Goal: Communication & Community: Answer question/provide support

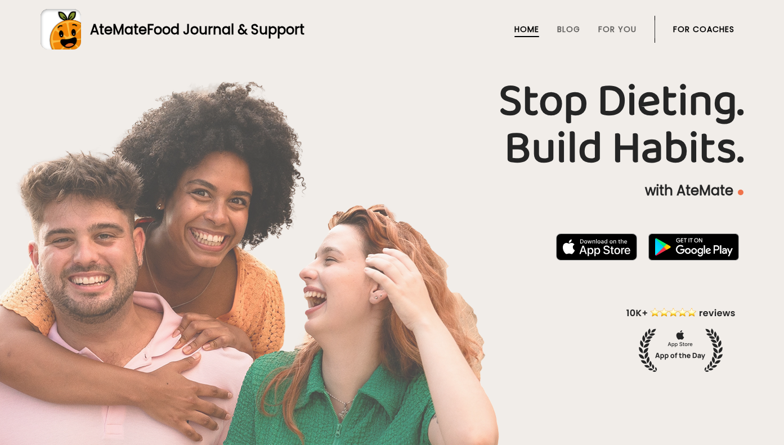
click at [703, 30] on link "For Coaches" at bounding box center [703, 29] width 61 height 9
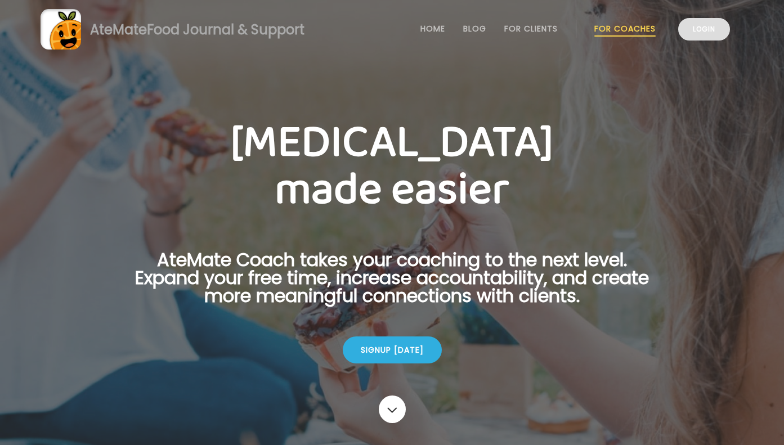
click at [703, 32] on link "Login" at bounding box center [704, 29] width 52 height 23
click at [729, 28] on link "Login" at bounding box center [704, 29] width 52 height 23
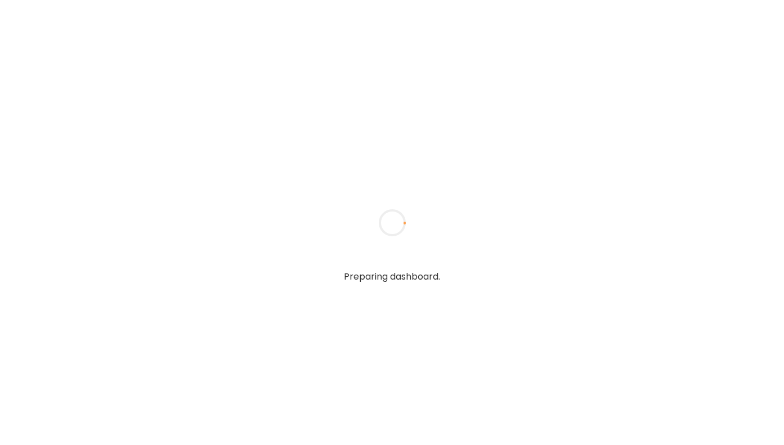
type input "**********"
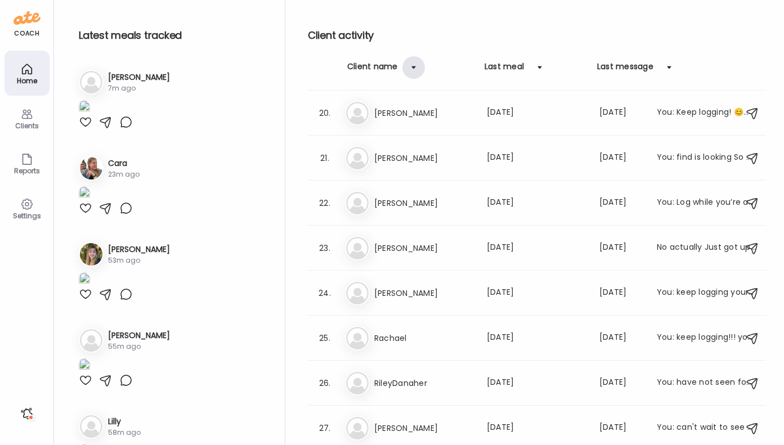
scroll to position [854, 0]
click at [415, 67] on div at bounding box center [413, 67] width 23 height 23
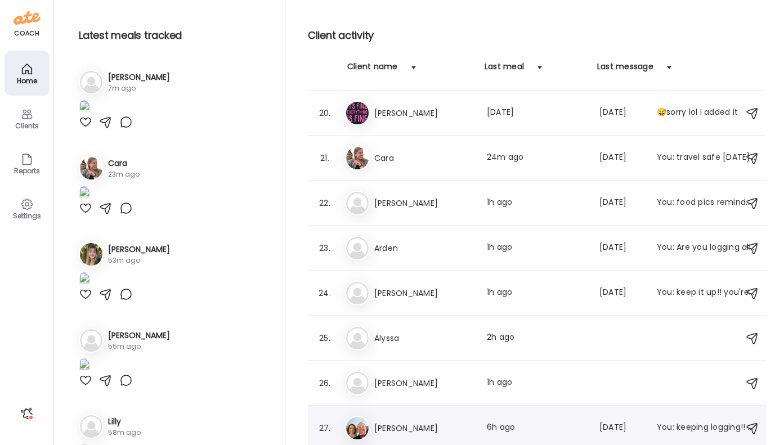
click at [437, 427] on h3 "[PERSON_NAME]" at bounding box center [423, 429] width 99 height 14
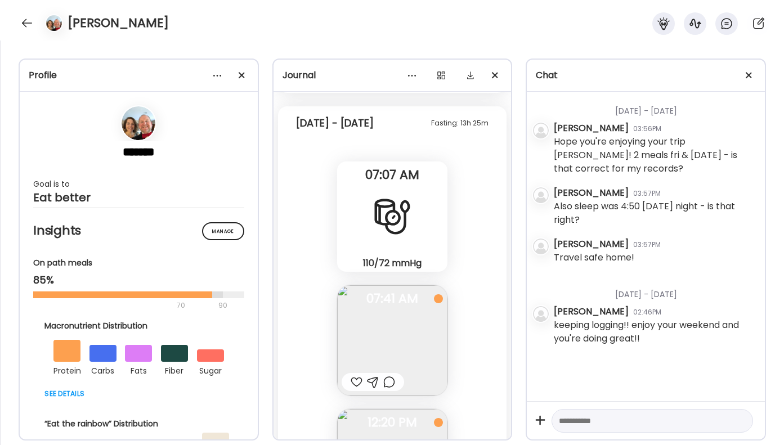
scroll to position [35835, 0]
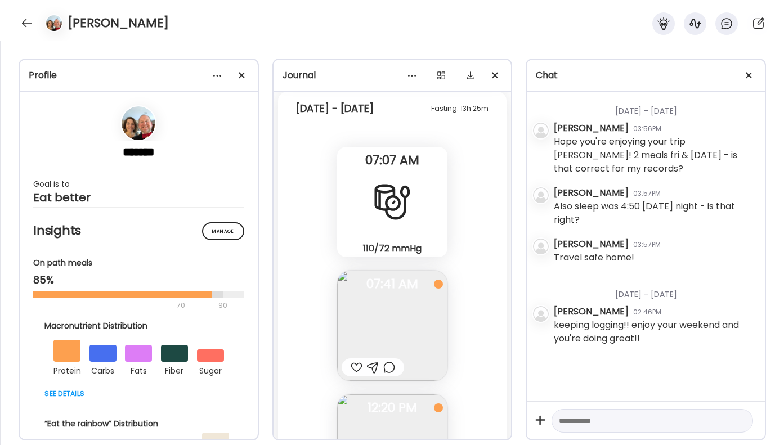
click at [360, 361] on div at bounding box center [357, 368] width 12 height 14
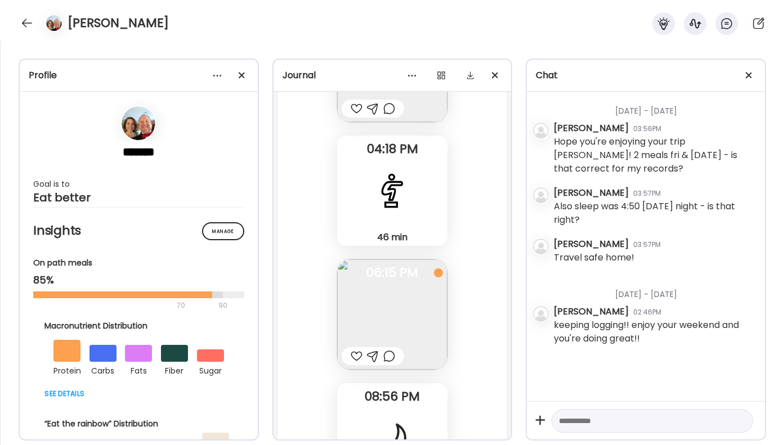
scroll to position [36235, 0]
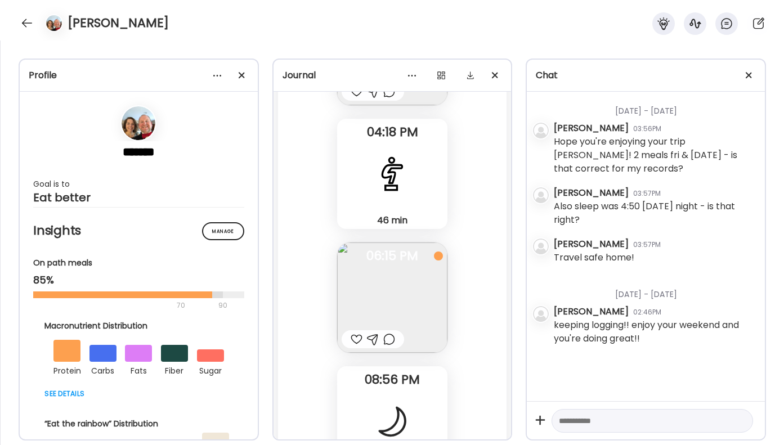
click at [387, 333] on div at bounding box center [389, 340] width 12 height 14
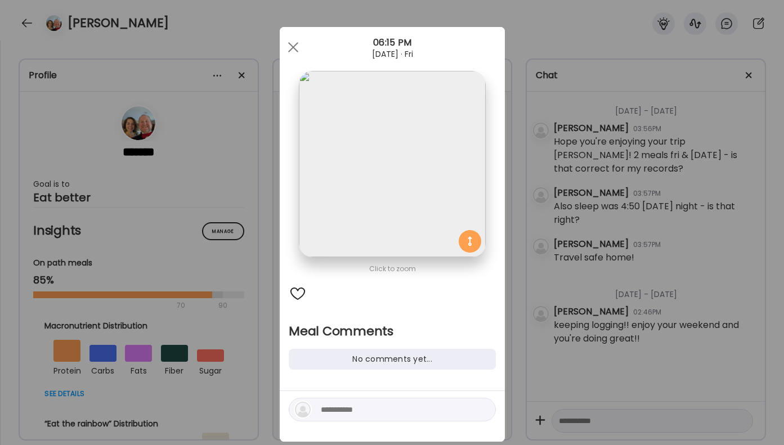
click at [332, 419] on div at bounding box center [392, 410] width 207 height 24
click at [337, 409] on textarea at bounding box center [397, 410] width 152 height 14
type textarea "**********"
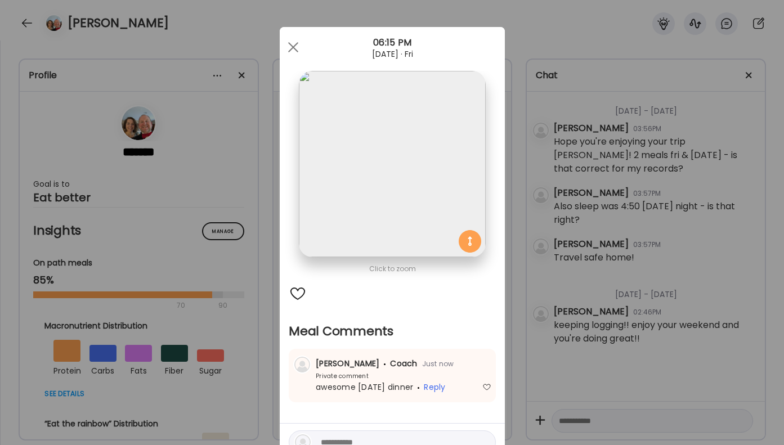
click at [552, 360] on div "Ate Coach Dashboard Wahoo! It’s official Take a moment to set up your Coach Pro…" at bounding box center [392, 222] width 784 height 445
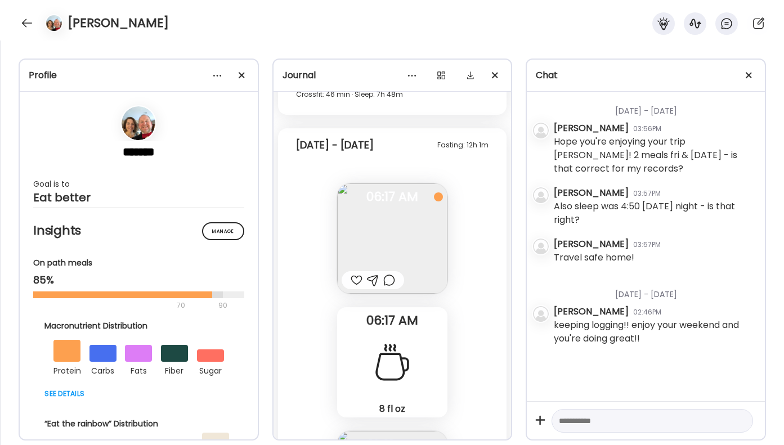
scroll to position [36785, 0]
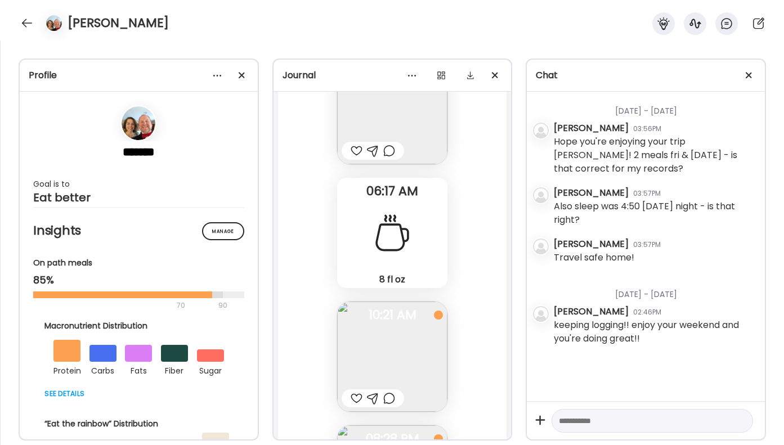
click at [356, 392] on div at bounding box center [357, 399] width 12 height 14
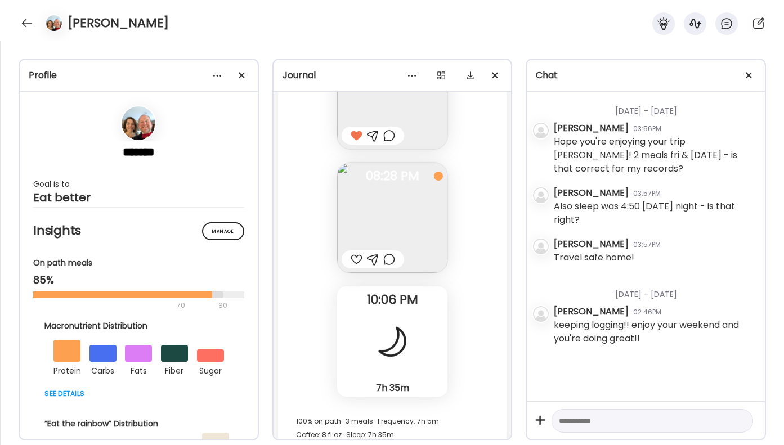
scroll to position [37048, 0]
click at [387, 252] on div at bounding box center [373, 259] width 62 height 18
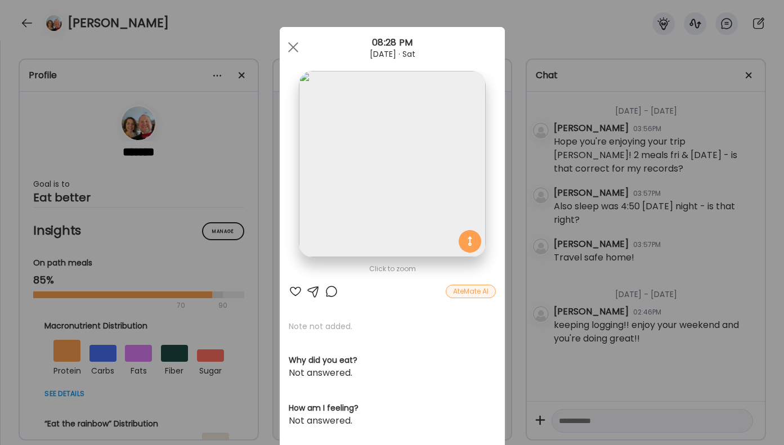
click at [334, 294] on div at bounding box center [332, 292] width 14 height 14
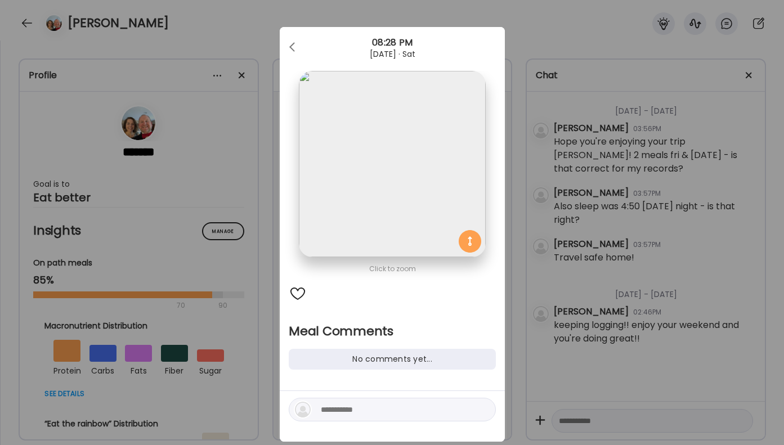
click at [375, 409] on textarea at bounding box center [397, 410] width 152 height 14
type textarea "**********"
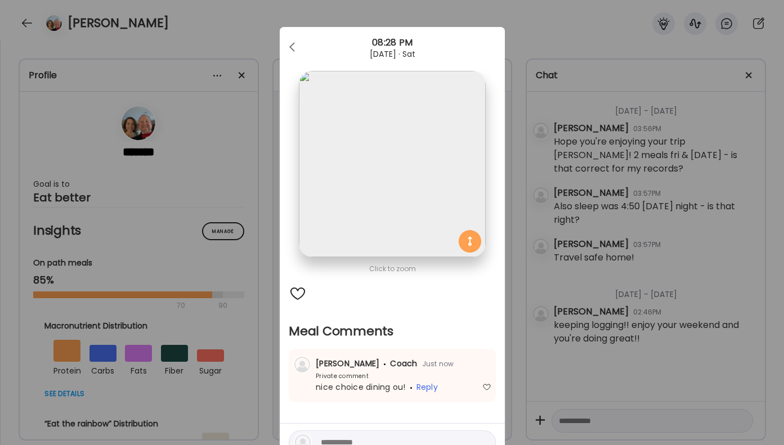
click at [576, 340] on div "Ate Coach Dashboard Wahoo! It’s official Take a moment to set up your Coach Pro…" at bounding box center [392, 222] width 784 height 445
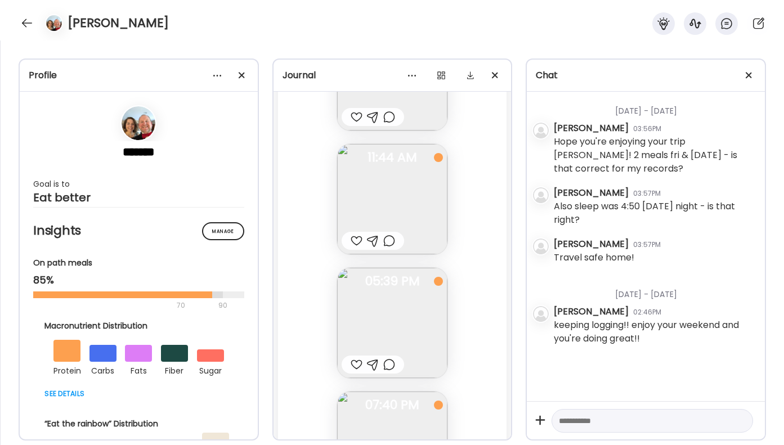
scroll to position [37558, 0]
click at [388, 351] on div at bounding box center [389, 358] width 12 height 14
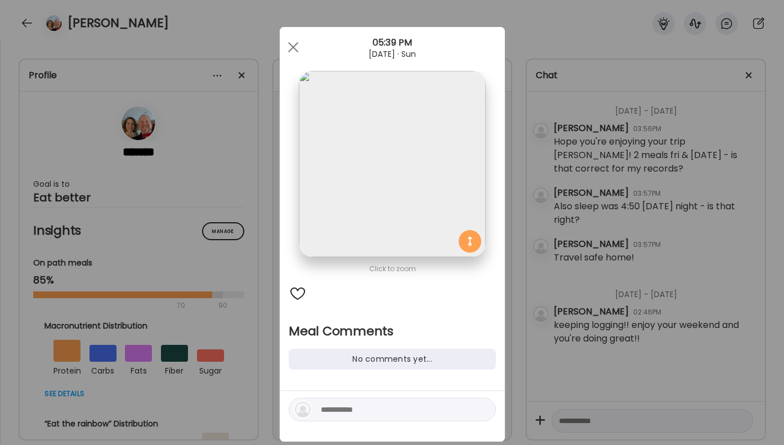
click at [355, 414] on textarea at bounding box center [397, 410] width 152 height 14
type textarea "**********"
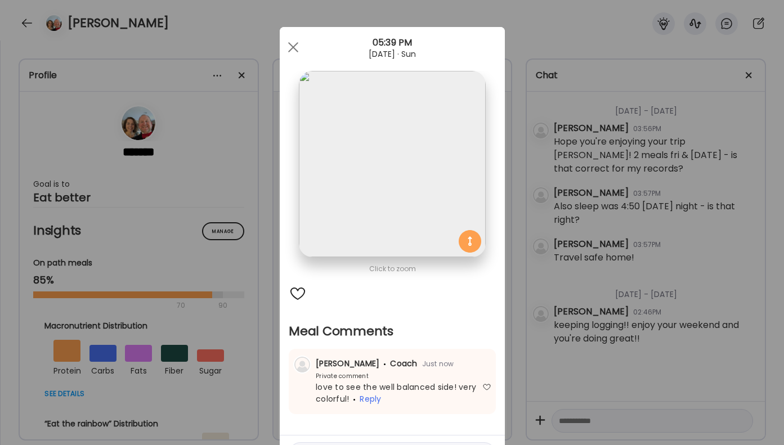
click at [602, 341] on div "Ate Coach Dashboard Wahoo! It’s official Take a moment to set up your Coach Pro…" at bounding box center [392, 222] width 784 height 445
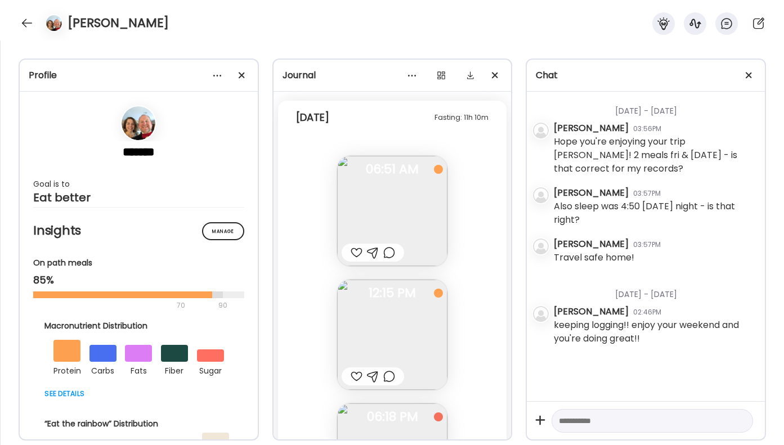
scroll to position [38268, 0]
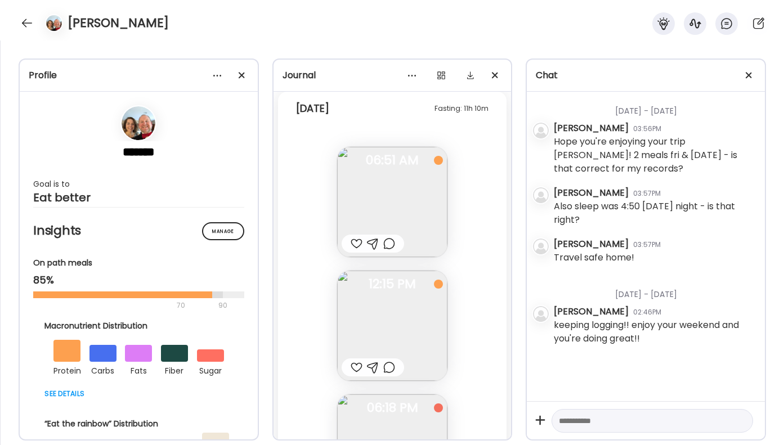
click at [386, 237] on div at bounding box center [389, 244] width 12 height 14
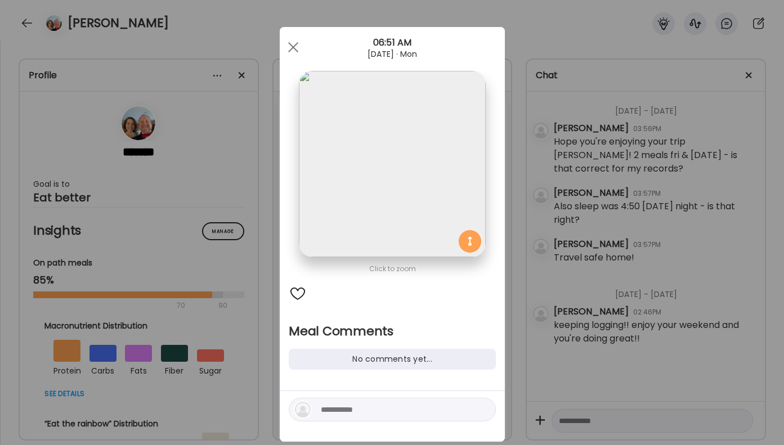
click at [343, 409] on textarea at bounding box center [397, 410] width 152 height 14
type textarea "**********"
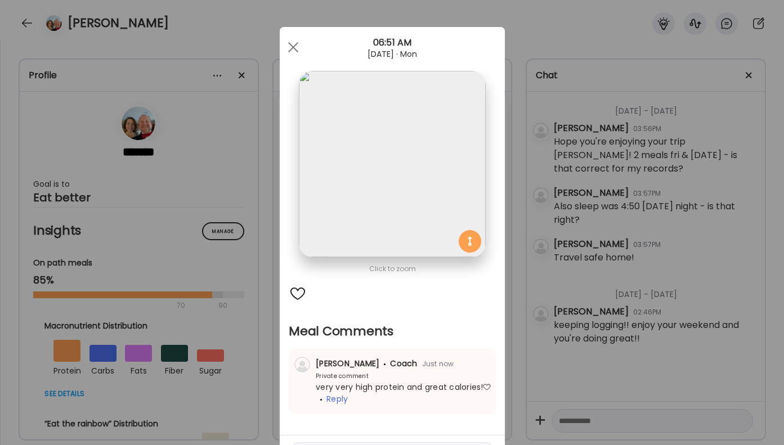
click at [582, 297] on div "Ate Coach Dashboard Wahoo! It’s official Take a moment to set up your Coach Pro…" at bounding box center [392, 222] width 784 height 445
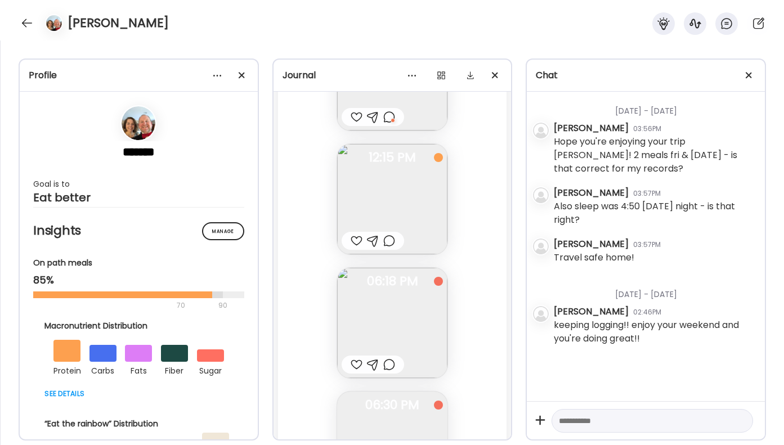
scroll to position [38412, 0]
click at [397, 338] on div at bounding box center [373, 347] width 62 height 18
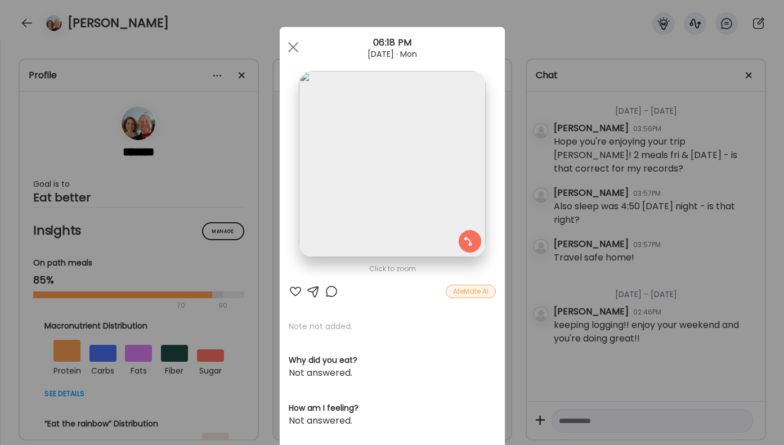
click at [332, 293] on div at bounding box center [332, 292] width 14 height 14
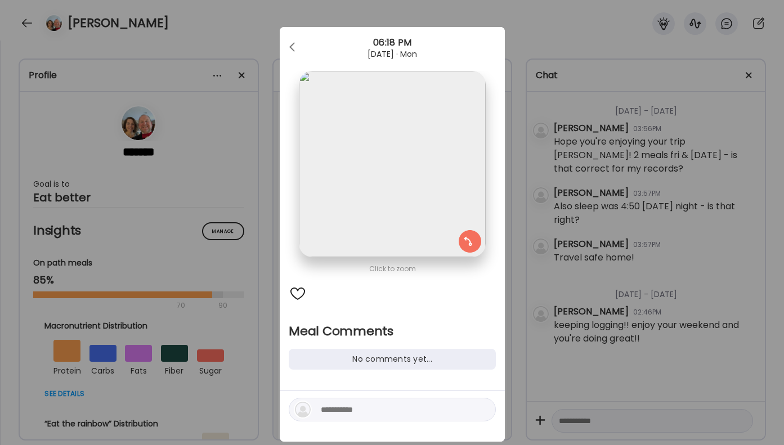
click at [347, 402] on div at bounding box center [392, 410] width 207 height 24
click at [346, 407] on textarea at bounding box center [397, 410] width 152 height 14
type textarea "**********"
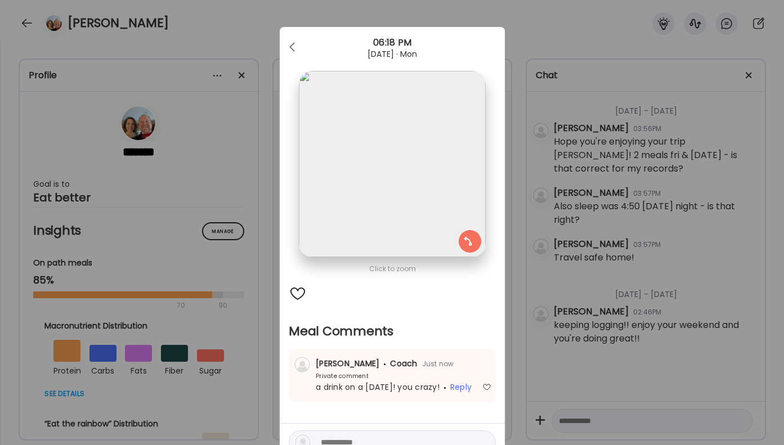
click at [565, 245] on div "Ate Coach Dashboard Wahoo! It’s official Take a moment to set up your Coach Pro…" at bounding box center [392, 222] width 784 height 445
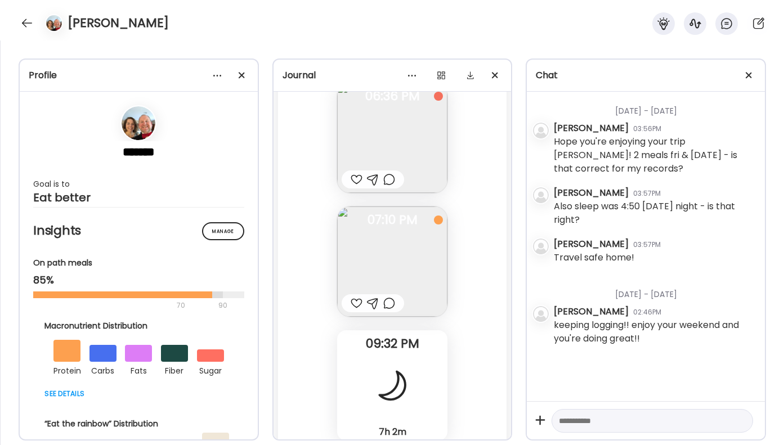
scroll to position [38841, 0]
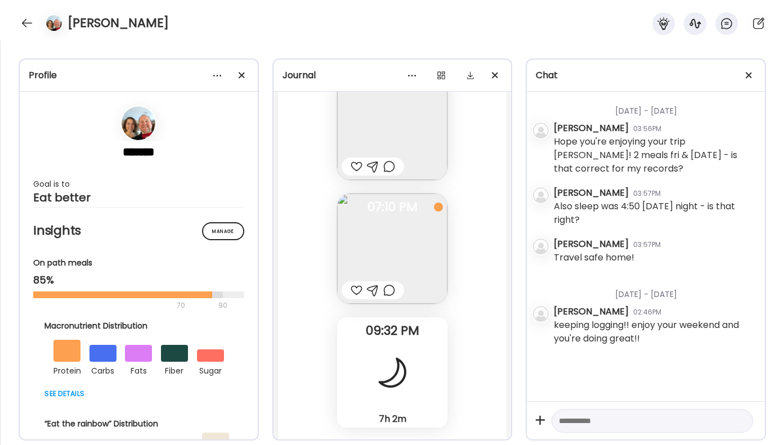
click at [386, 284] on div at bounding box center [389, 291] width 12 height 14
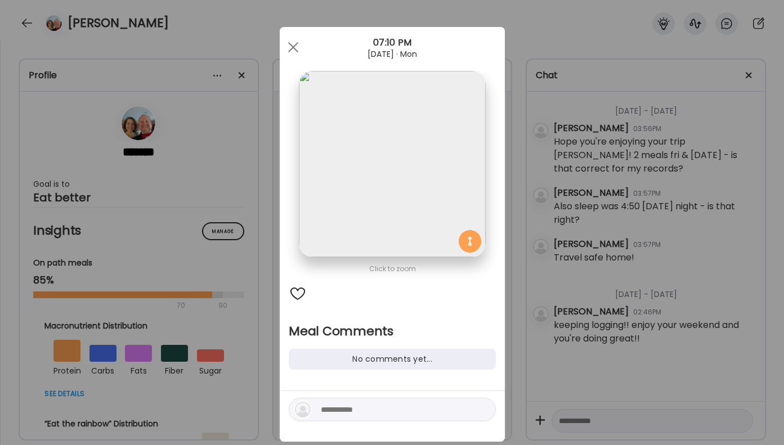
click at [332, 413] on textarea at bounding box center [397, 410] width 152 height 14
type textarea "**********"
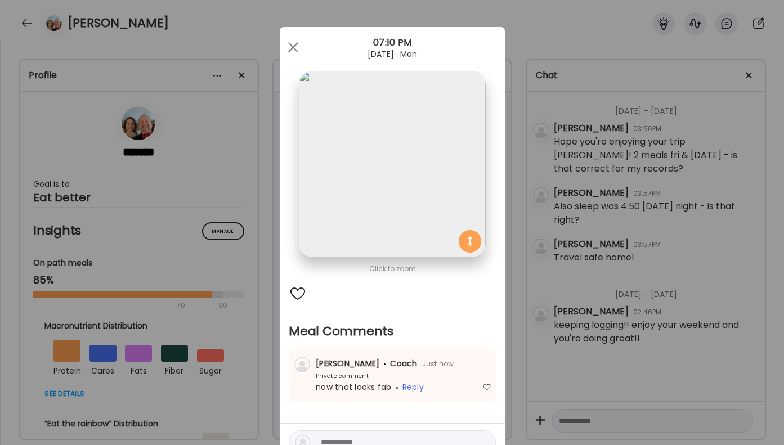
click at [617, 363] on div "Ate Coach Dashboard Wahoo! It’s official Take a moment to set up your Coach Pro…" at bounding box center [392, 222] width 784 height 445
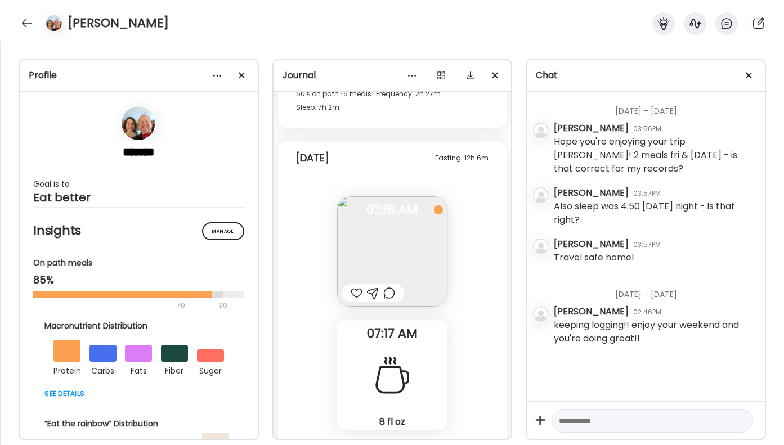
scroll to position [39217, 0]
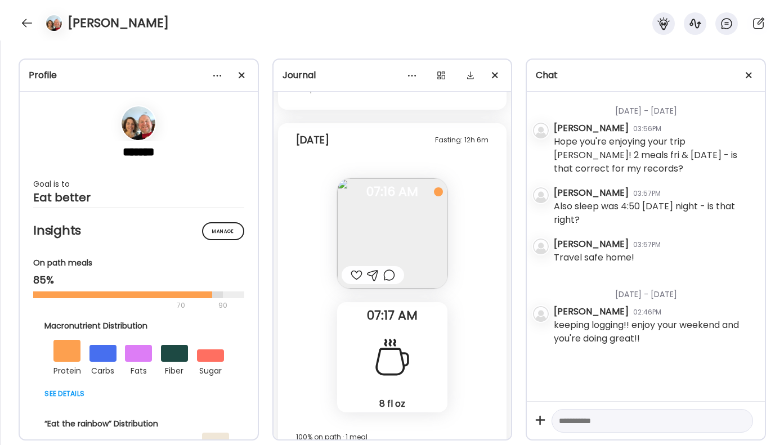
click at [395, 269] on div at bounding box center [389, 276] width 12 height 14
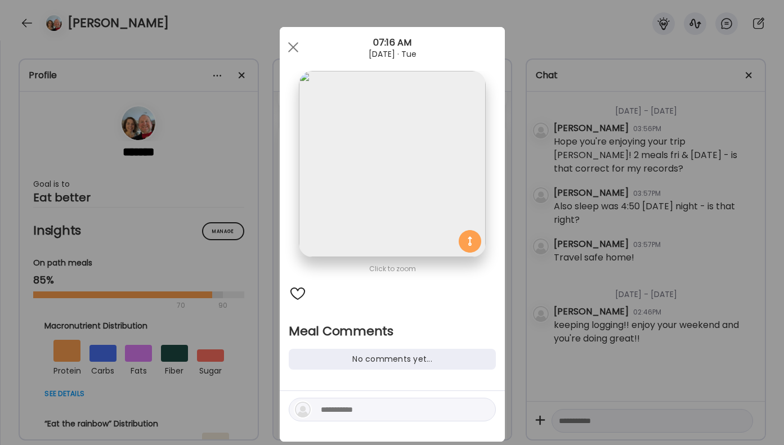
click at [352, 412] on textarea at bounding box center [397, 410] width 152 height 14
type textarea "**********"
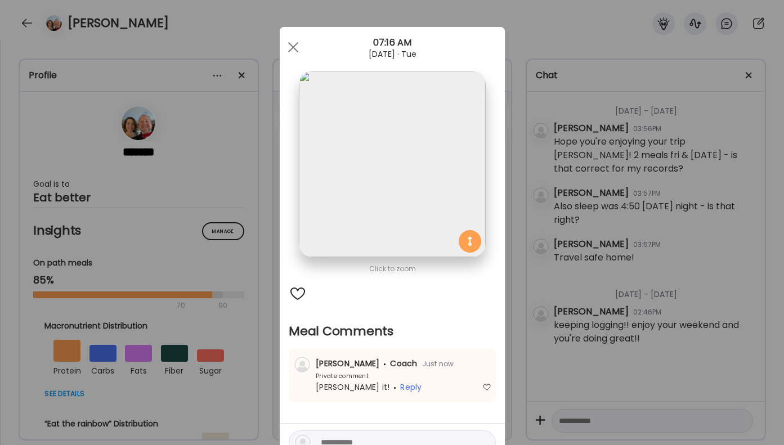
click at [651, 263] on div "Ate Coach Dashboard Wahoo! It’s official Take a moment to set up your Coach Pro…" at bounding box center [392, 222] width 784 height 445
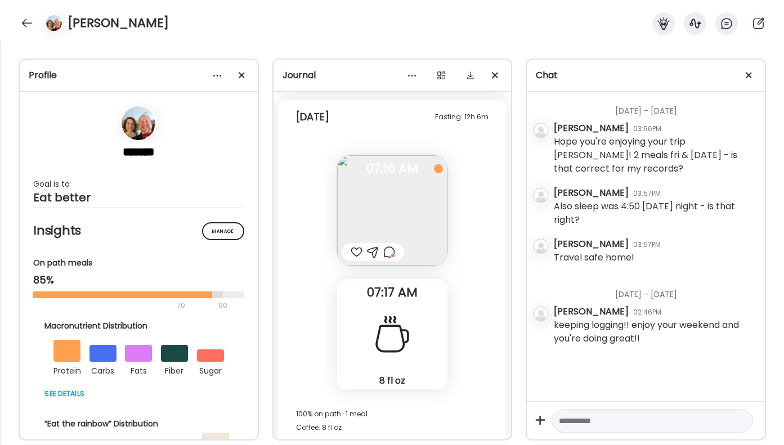
scroll to position [39240, 0]
click at [34, 25] on div at bounding box center [27, 23] width 18 height 18
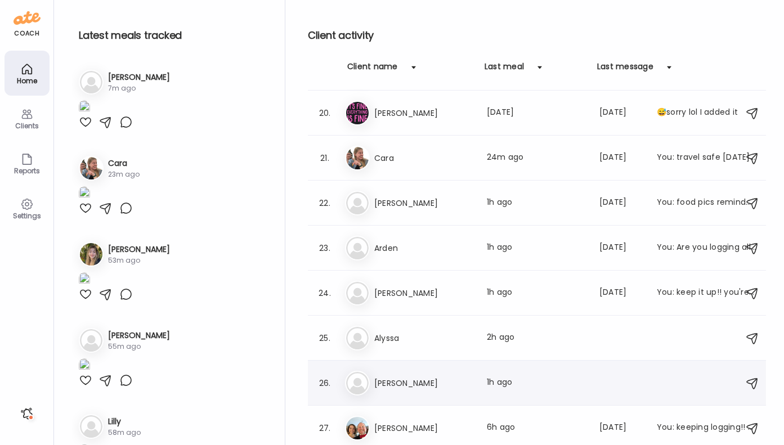
click at [382, 385] on h3 "[PERSON_NAME]" at bounding box center [423, 384] width 99 height 14
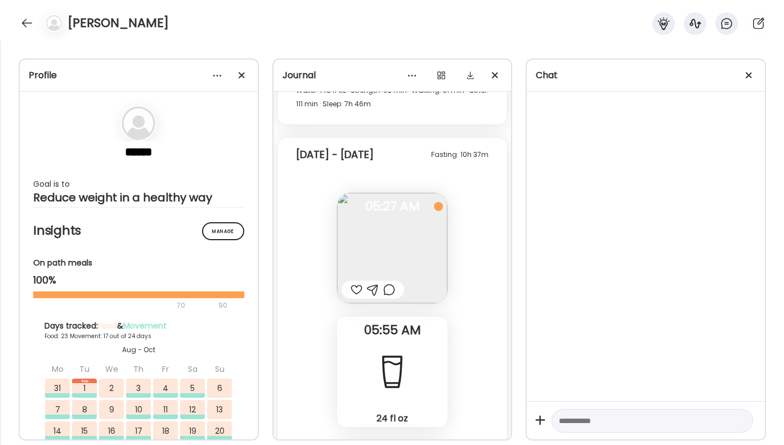
scroll to position [55928, 0]
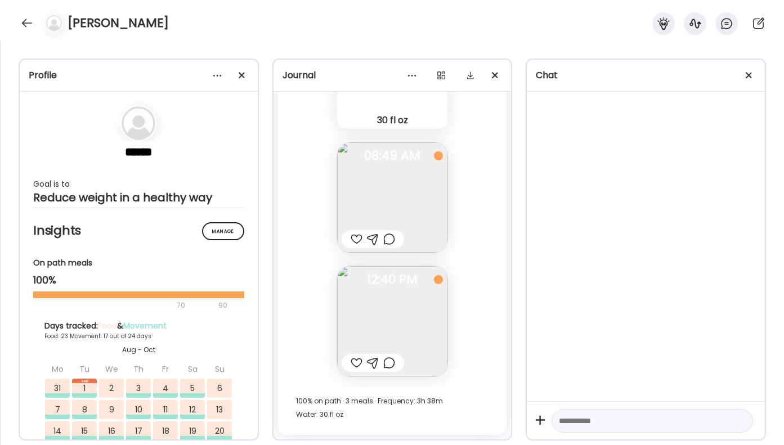
click at [387, 365] on div at bounding box center [389, 363] width 12 height 14
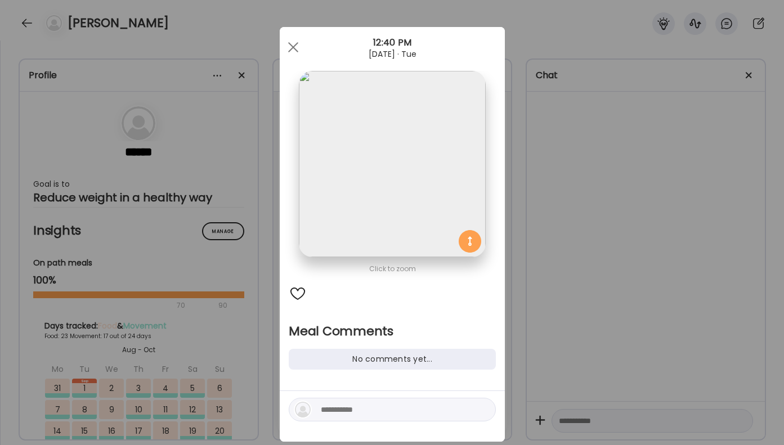
click at [330, 405] on textarea at bounding box center [397, 410] width 152 height 14
type textarea "**********"
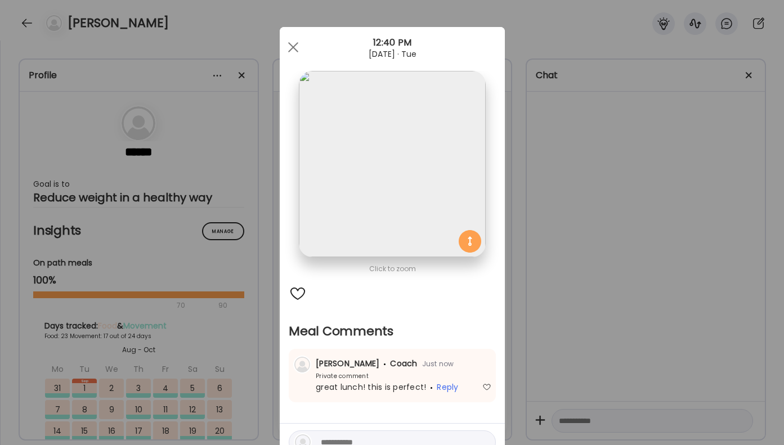
click at [584, 271] on div "Ate Coach Dashboard Wahoo! It’s official Take a moment to set up your Coach Pro…" at bounding box center [392, 222] width 784 height 445
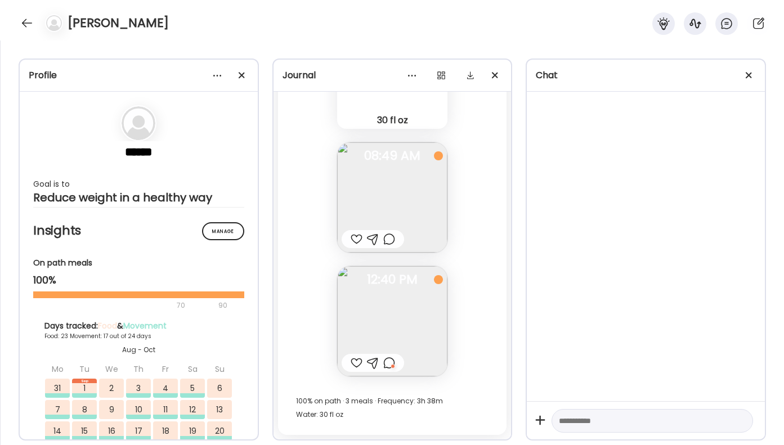
scroll to position [55851, 0]
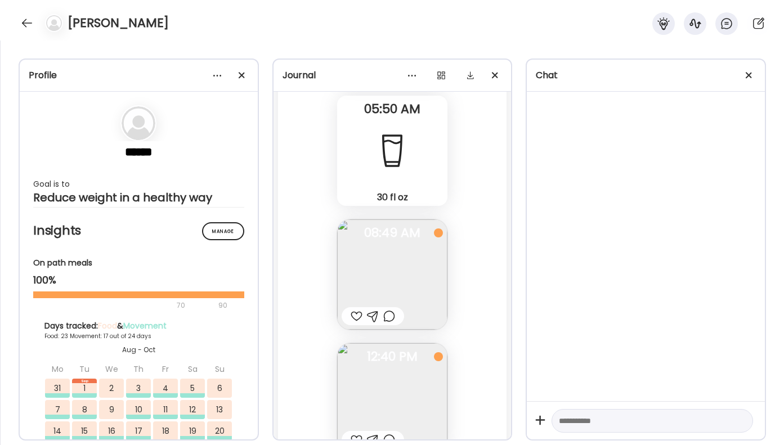
click at [392, 320] on div at bounding box center [389, 317] width 12 height 14
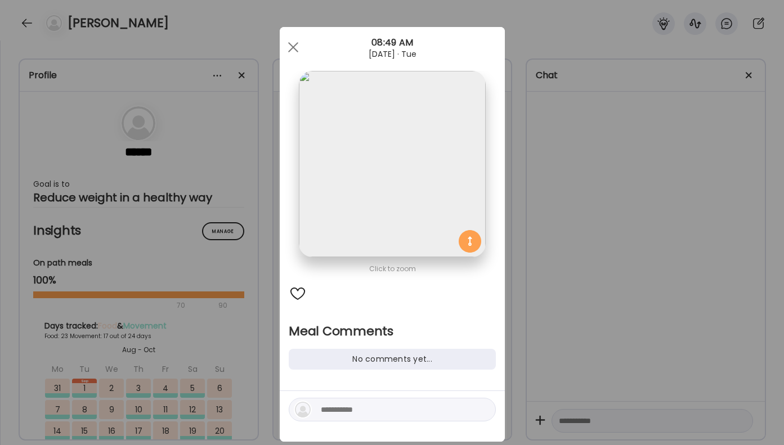
click at [336, 416] on textarea at bounding box center [397, 410] width 152 height 14
type textarea "**********"
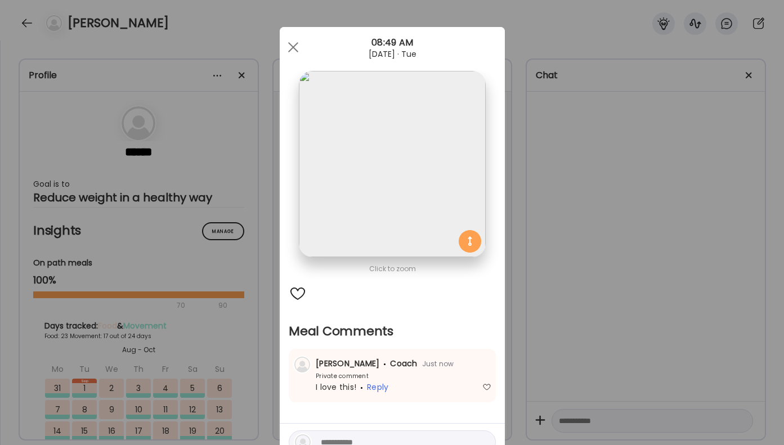
click at [612, 254] on div "Ate Coach Dashboard Wahoo! It’s official Take a moment to set up your Coach Pro…" at bounding box center [392, 222] width 784 height 445
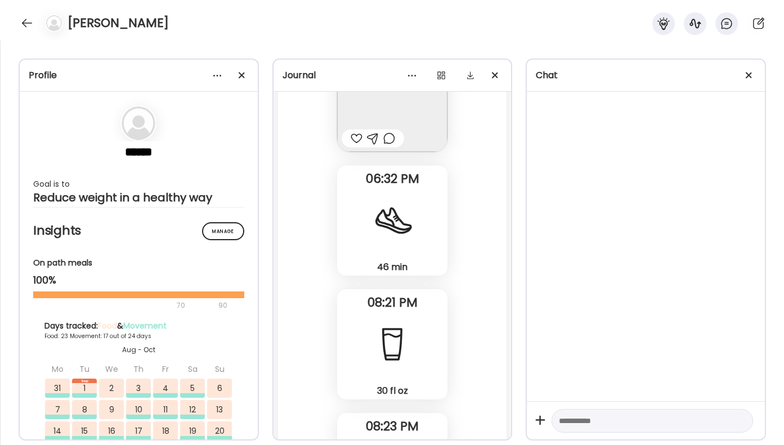
scroll to position [55047, 0]
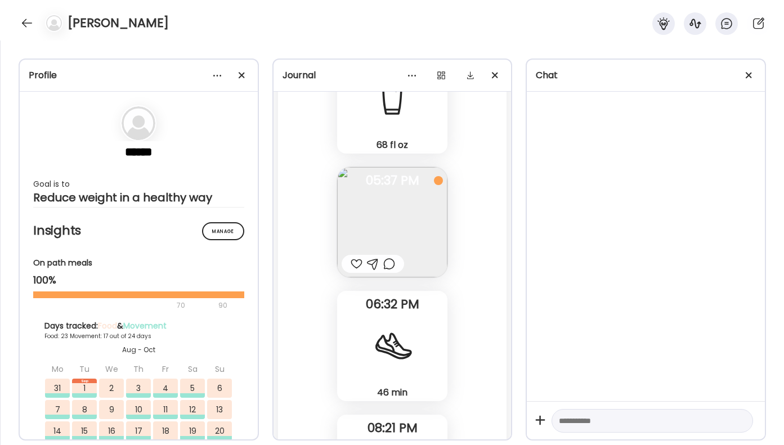
click at [387, 258] on div at bounding box center [389, 264] width 12 height 14
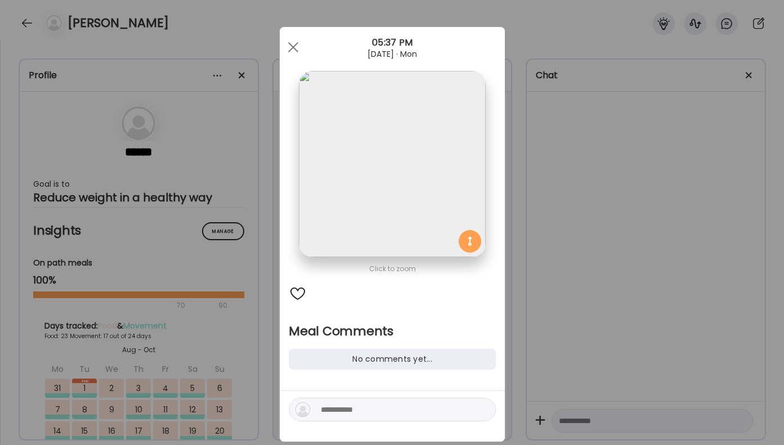
click at [336, 410] on textarea at bounding box center [397, 410] width 152 height 14
type textarea "*"
type textarea "**********"
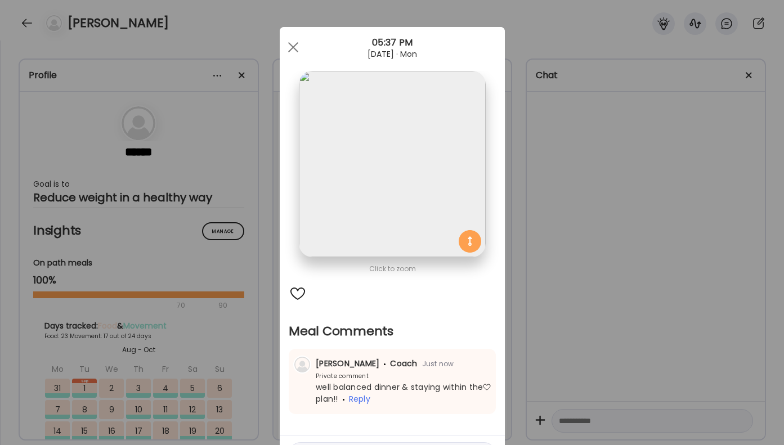
click at [704, 240] on div "Ate Coach Dashboard Wahoo! It’s official Take a moment to set up your Coach Pro…" at bounding box center [392, 222] width 784 height 445
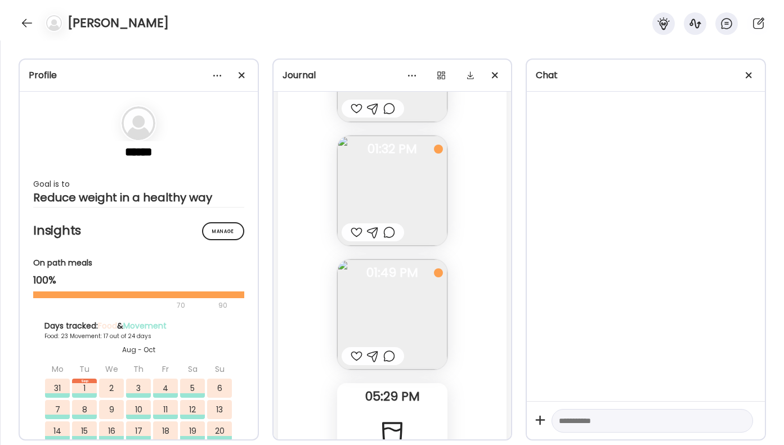
scroll to position [54701, 0]
click at [386, 364] on div at bounding box center [389, 362] width 12 height 14
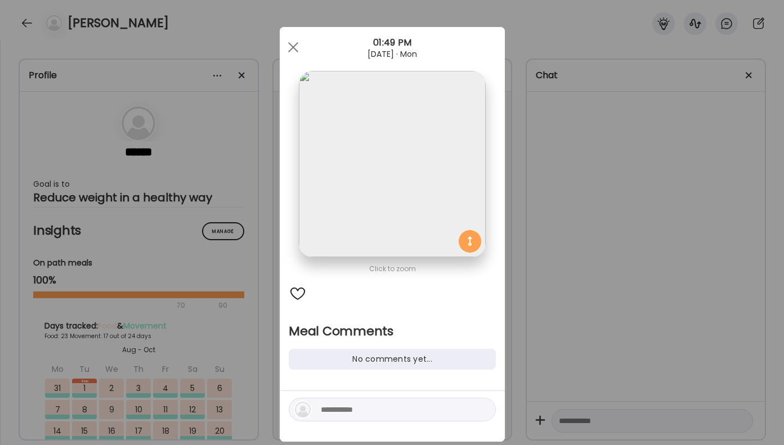
click at [325, 424] on div at bounding box center [392, 416] width 225 height 51
click at [334, 417] on div at bounding box center [392, 410] width 207 height 24
drag, startPoint x: 403, startPoint y: 407, endPoint x: 287, endPoint y: 404, distance: 116.0
click at [287, 404] on div "**********" at bounding box center [392, 416] width 225 height 51
type textarea "*"
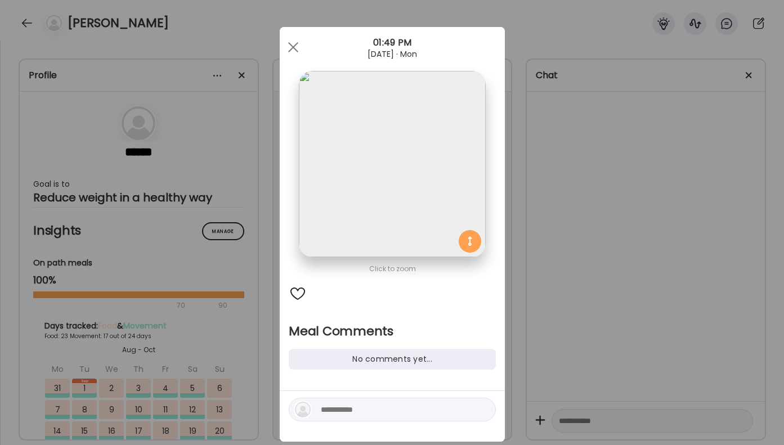
click at [552, 308] on div "Ate Coach Dashboard Wahoo! It’s official Take a moment to set up your Coach Pro…" at bounding box center [392, 222] width 784 height 445
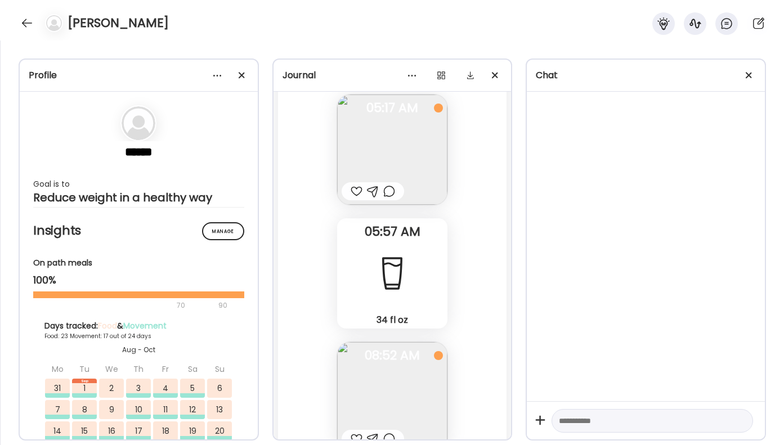
scroll to position [54371, 0]
click at [388, 201] on div at bounding box center [389, 197] width 12 height 14
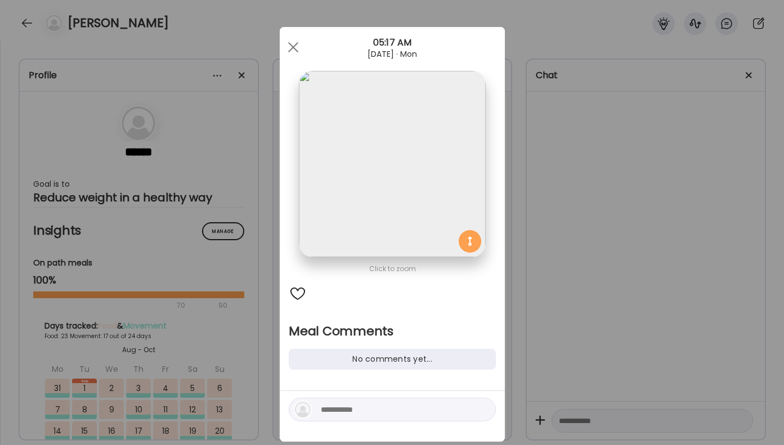
click at [343, 401] on div at bounding box center [392, 410] width 207 height 24
click at [335, 411] on textarea at bounding box center [397, 410] width 152 height 14
type textarea "**********"
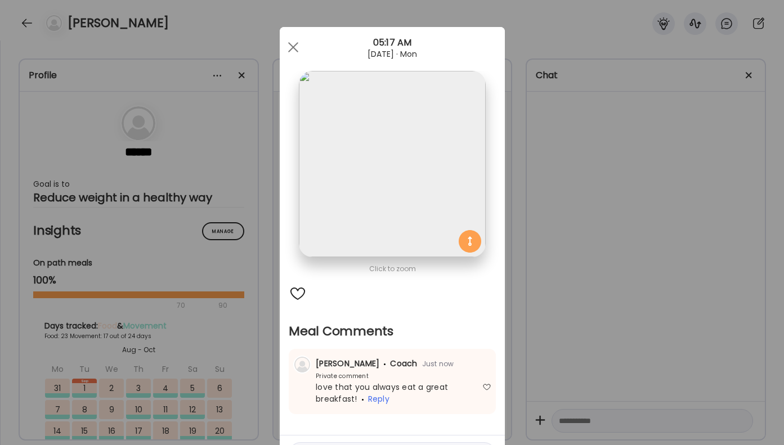
click at [708, 195] on div "Ate Coach Dashboard Wahoo! It’s official Take a moment to set up your Coach Pro…" at bounding box center [392, 222] width 784 height 445
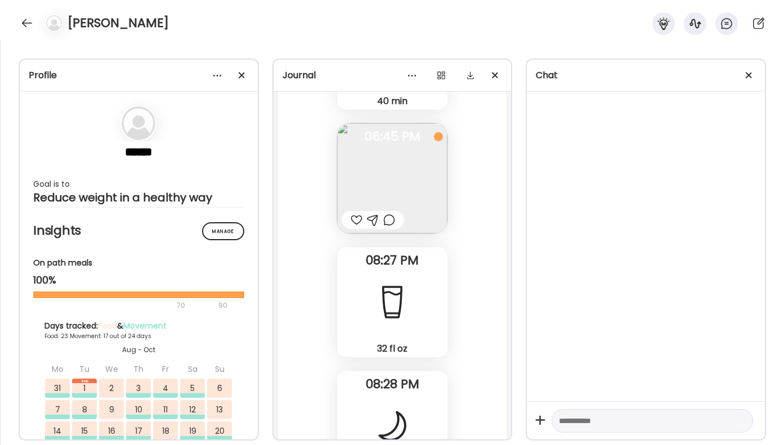
scroll to position [53699, 0]
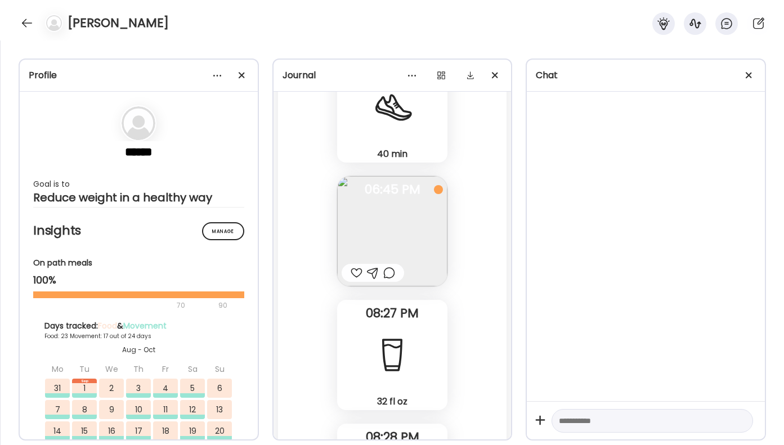
click at [393, 272] on div at bounding box center [389, 273] width 12 height 14
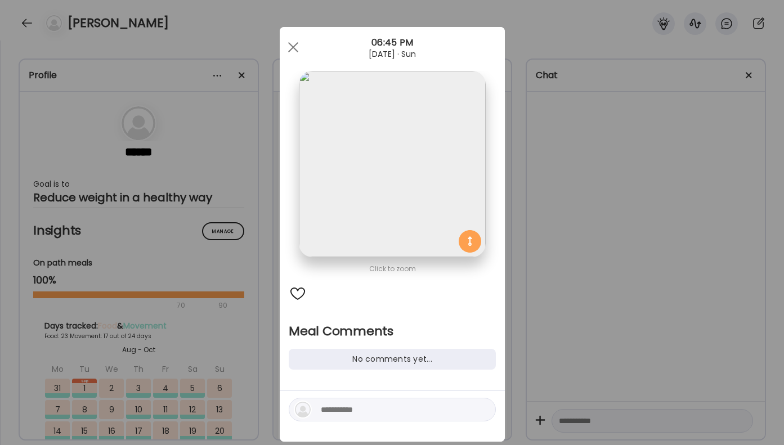
click at [333, 410] on textarea at bounding box center [397, 410] width 152 height 14
type textarea "**********"
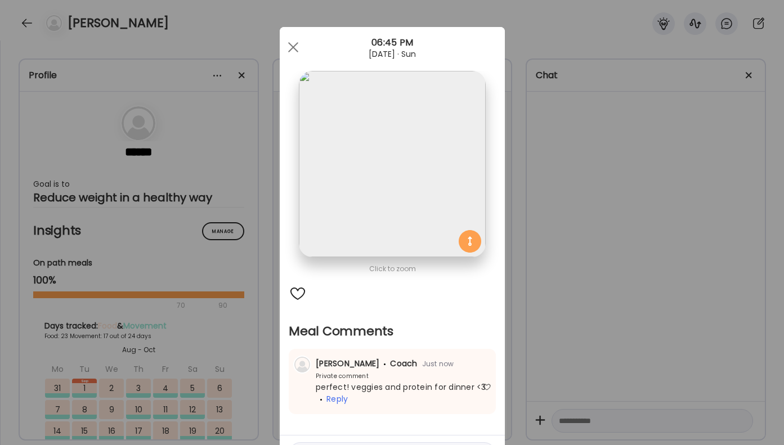
click at [706, 355] on div "Ate Coach Dashboard Wahoo! It’s official Take a moment to set up your Coach Pro…" at bounding box center [392, 222] width 784 height 445
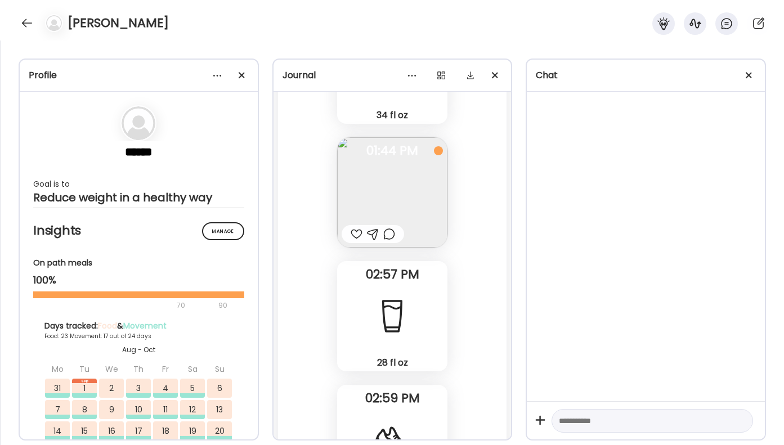
scroll to position [53361, 0]
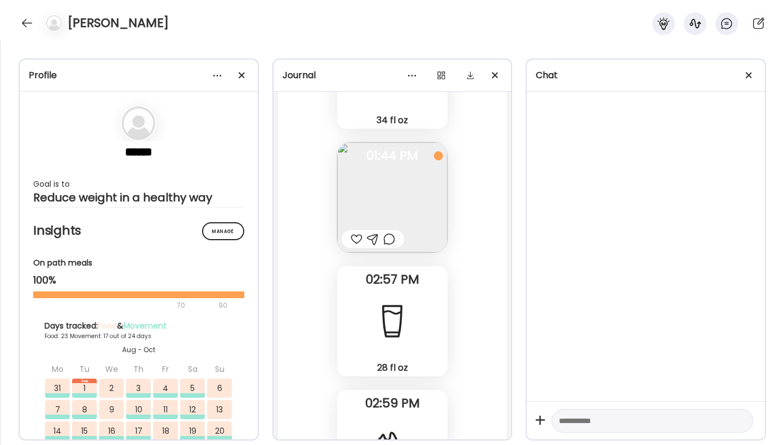
click at [388, 240] on div at bounding box center [389, 239] width 12 height 14
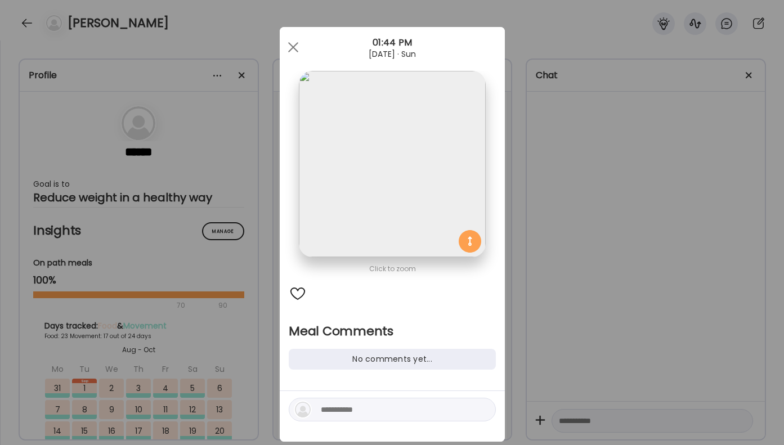
click at [341, 409] on textarea at bounding box center [397, 410] width 152 height 14
type textarea "**********"
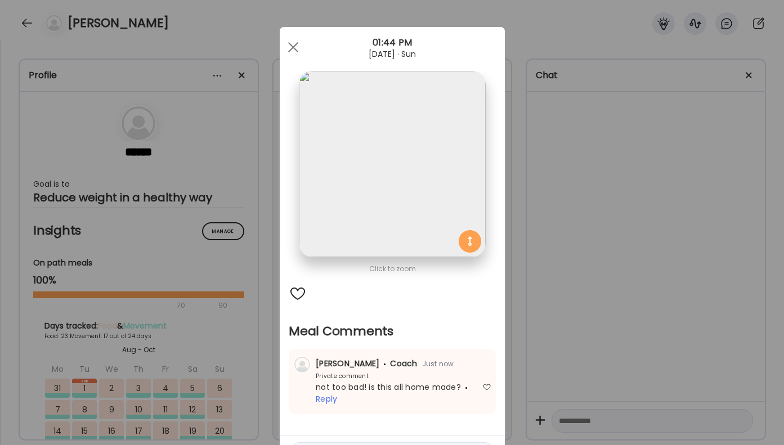
click at [629, 188] on div "Ate Coach Dashboard Wahoo! It’s official Take a moment to set up your Coach Pro…" at bounding box center [392, 222] width 784 height 445
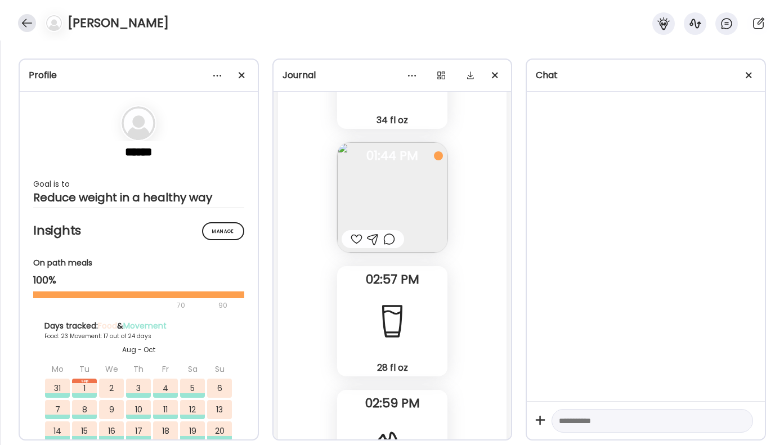
click at [27, 21] on div at bounding box center [27, 23] width 18 height 18
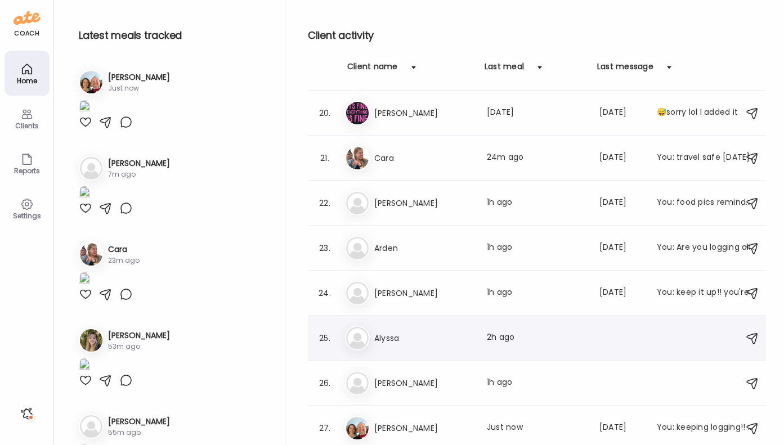
click at [377, 340] on h3 "Alyssa" at bounding box center [423, 339] width 99 height 14
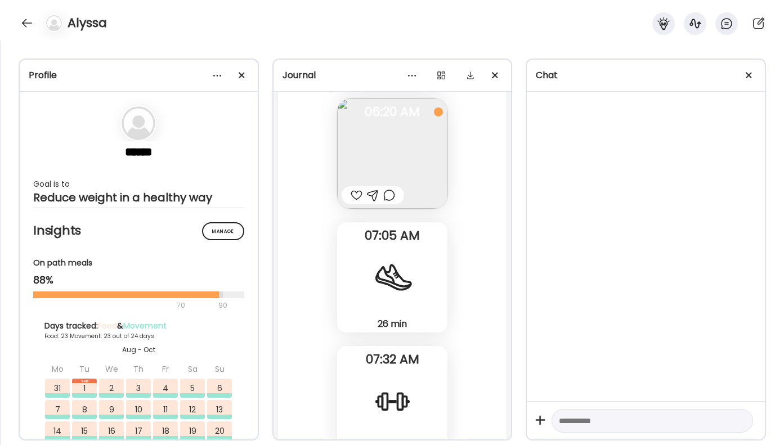
scroll to position [39253, 0]
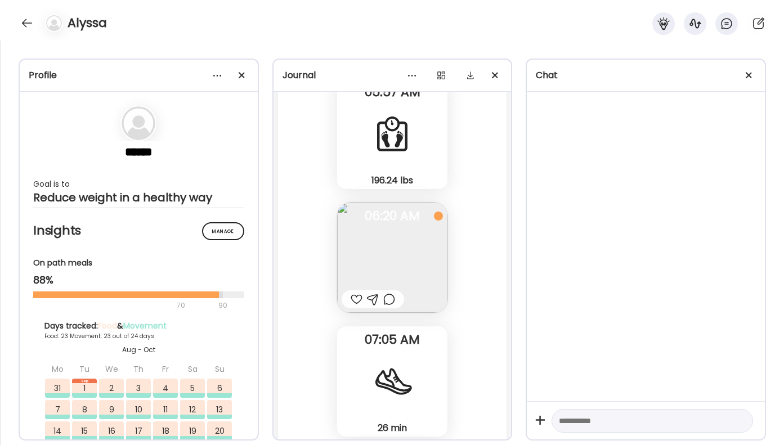
click at [392, 301] on div at bounding box center [389, 300] width 12 height 14
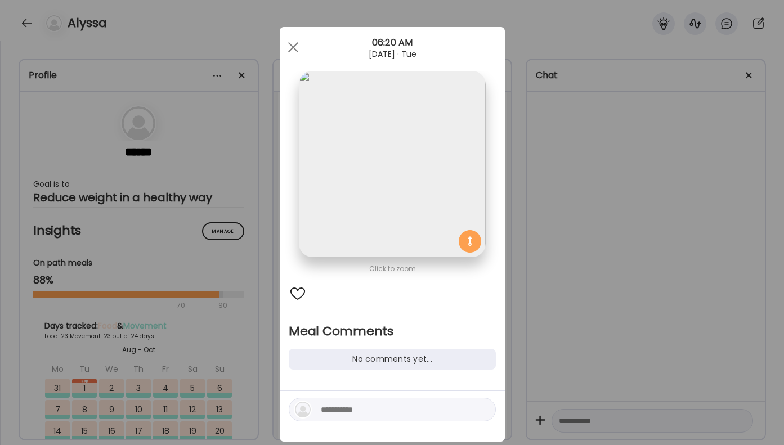
click at [343, 409] on textarea at bounding box center [397, 410] width 152 height 14
type textarea "**********"
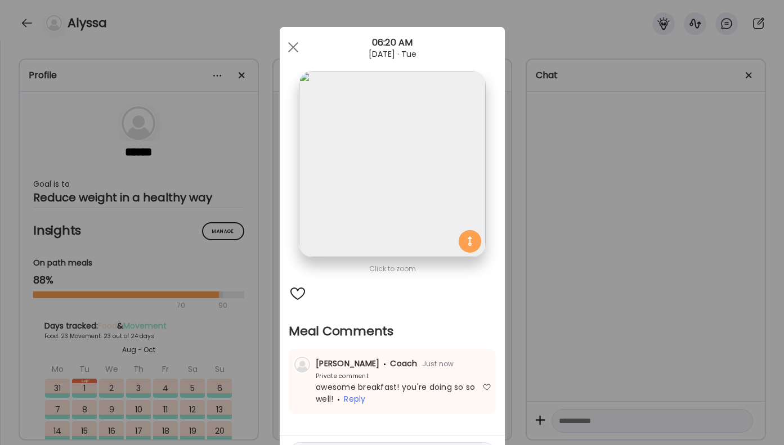
click at [592, 234] on div "Ate Coach Dashboard Wahoo! It’s official Take a moment to set up your Coach Pro…" at bounding box center [392, 222] width 784 height 445
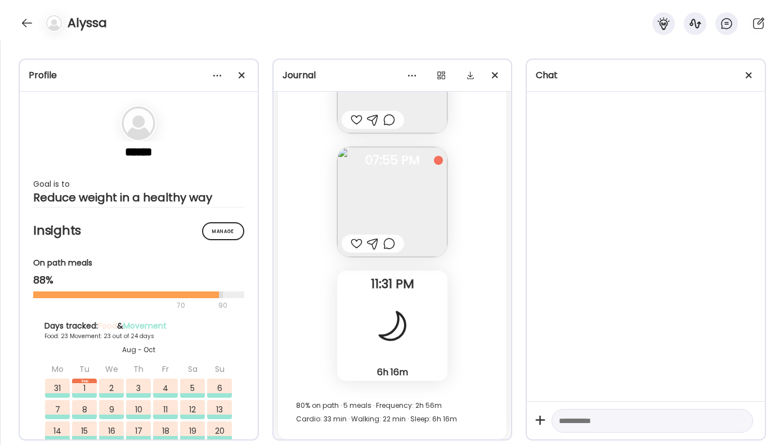
scroll to position [38821, 0]
click at [357, 248] on div at bounding box center [357, 246] width 12 height 14
click at [387, 248] on div at bounding box center [389, 246] width 12 height 14
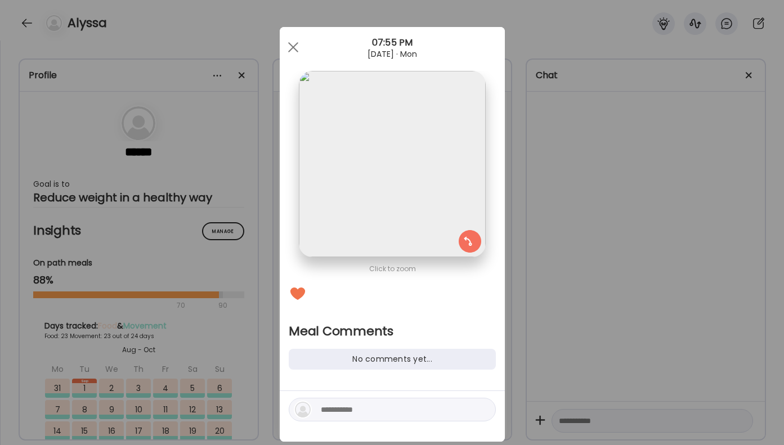
click at [358, 412] on textarea at bounding box center [397, 410] width 152 height 14
type textarea "*"
type textarea "**********"
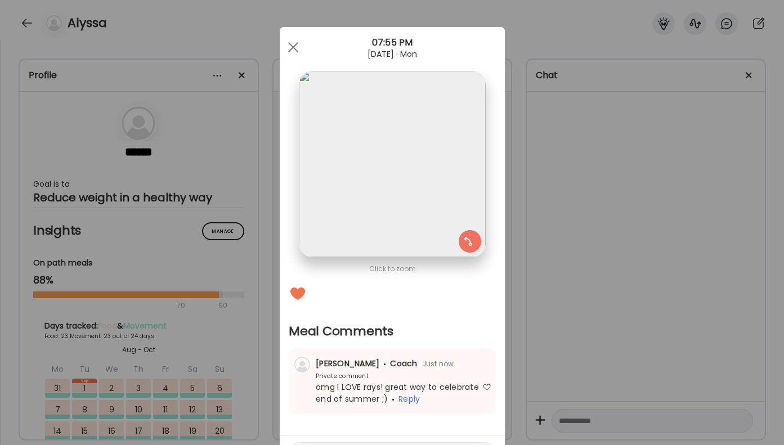
click at [646, 263] on div "Ate Coach Dashboard Wahoo! It’s official Take a moment to set up your Coach Pro…" at bounding box center [392, 222] width 784 height 445
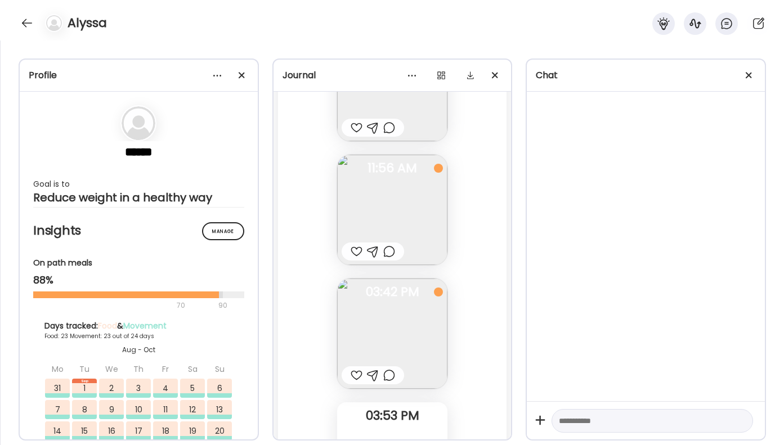
scroll to position [38194, 0]
click at [392, 257] on div at bounding box center [389, 254] width 12 height 14
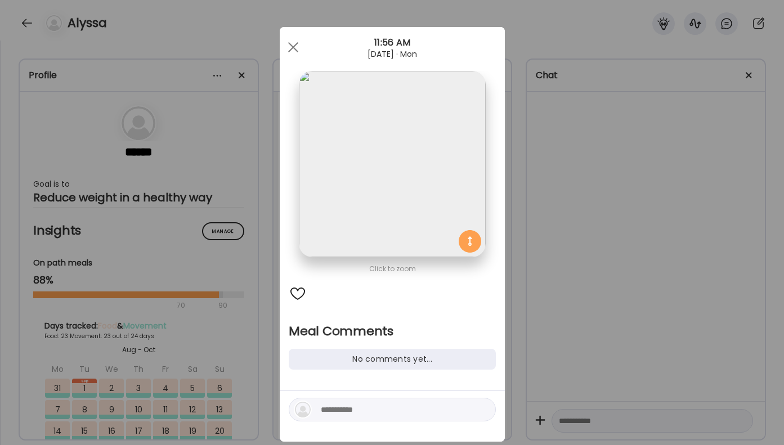
click at [343, 420] on div at bounding box center [392, 410] width 207 height 24
click at [346, 409] on textarea at bounding box center [397, 410] width 152 height 14
type textarea "**********"
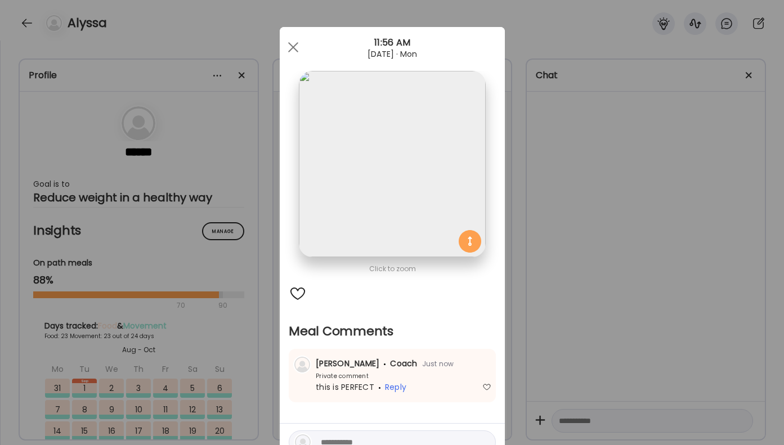
click at [613, 251] on div "Ate Coach Dashboard Wahoo! It’s official Take a moment to set up your Coach Pro…" at bounding box center [392, 222] width 784 height 445
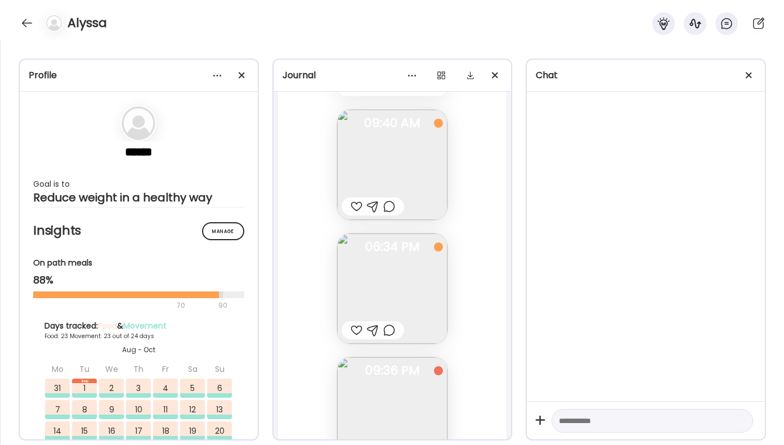
scroll to position [36551, 0]
click at [394, 337] on div at bounding box center [389, 334] width 12 height 14
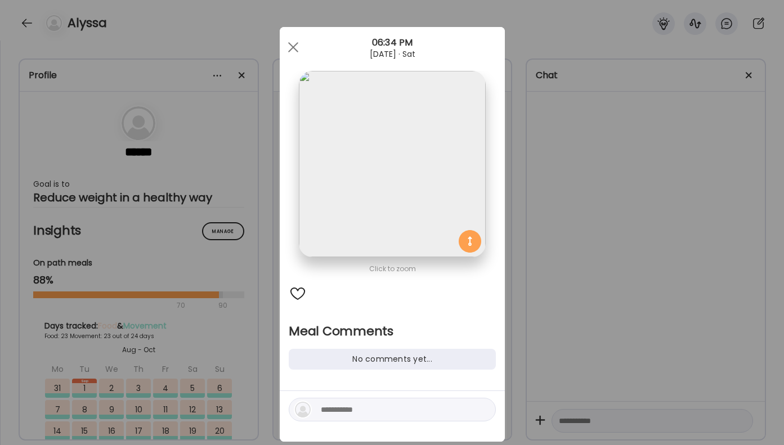
click at [357, 408] on textarea at bounding box center [397, 410] width 152 height 14
type textarea "**********"
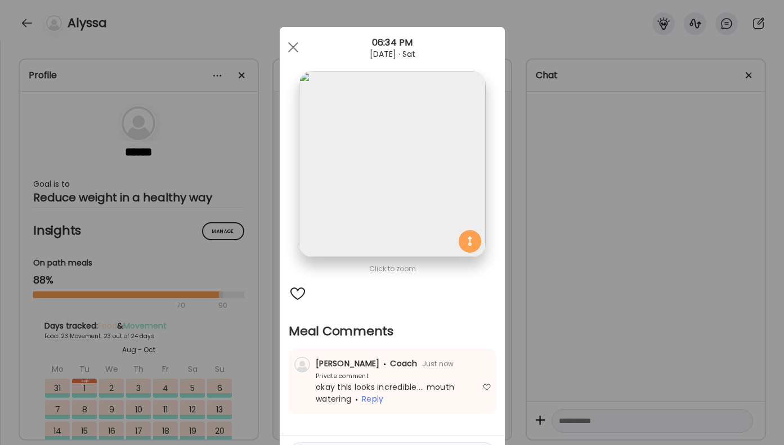
click at [612, 281] on div "Ate Coach Dashboard Wahoo! It’s official Take a moment to set up your Coach Pro…" at bounding box center [392, 222] width 784 height 445
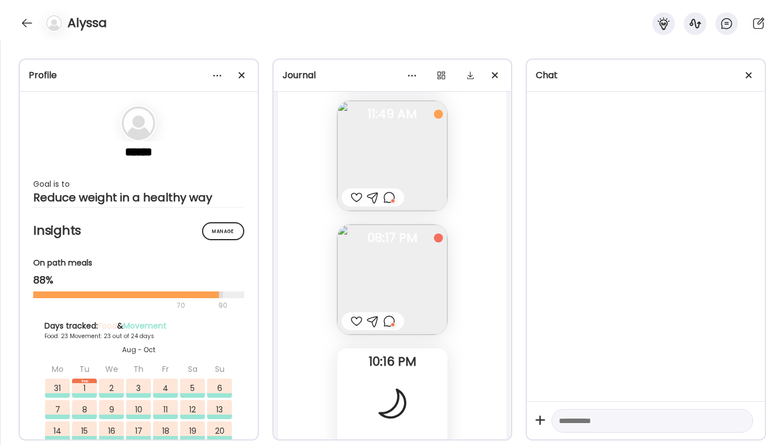
scroll to position [35940, 0]
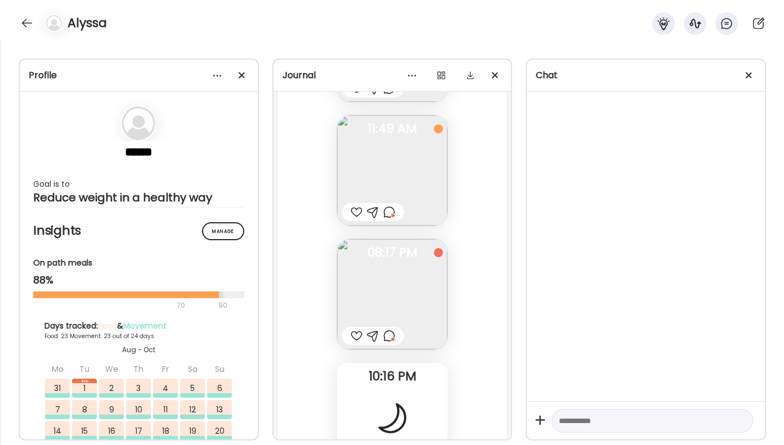
click at [390, 338] on div at bounding box center [389, 336] width 12 height 14
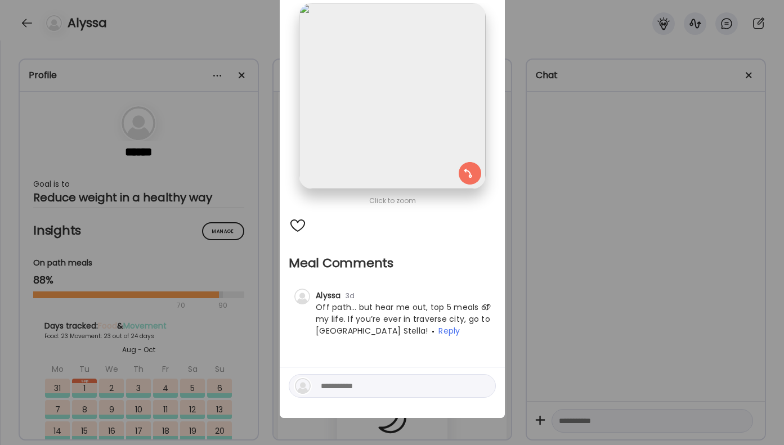
scroll to position [68, 0]
click at [487, 306] on div at bounding box center [486, 307] width 9 height 9
click at [385, 388] on textarea at bounding box center [397, 386] width 152 height 14
type textarea "**********"
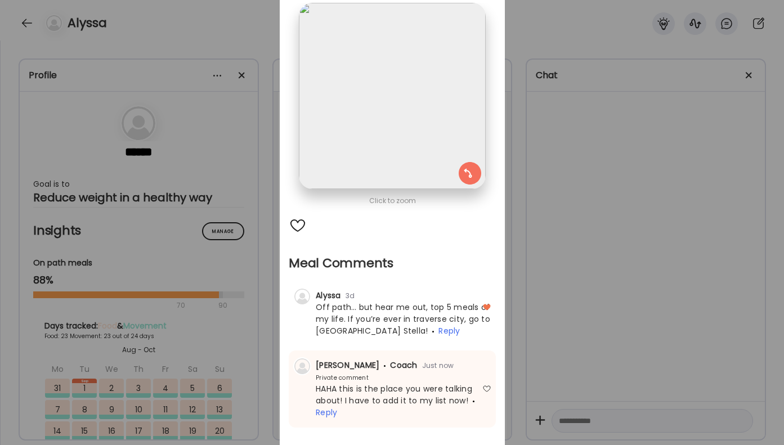
click at [704, 274] on div "Ate Coach Dashboard Wahoo! It’s official Take a moment to set up your Coach Pro…" at bounding box center [392, 222] width 784 height 445
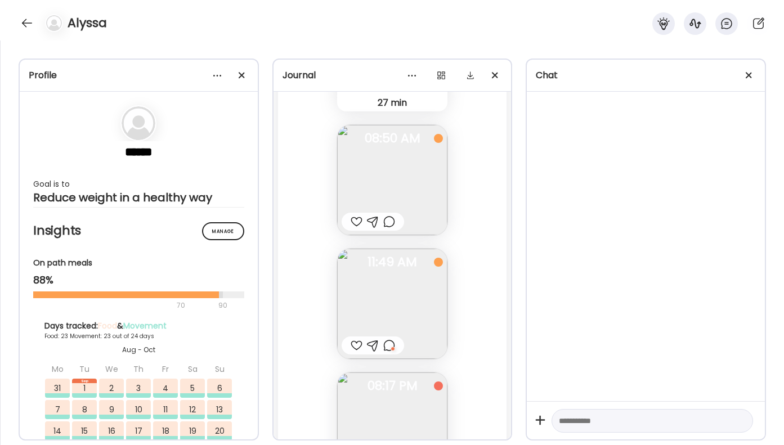
scroll to position [35755, 0]
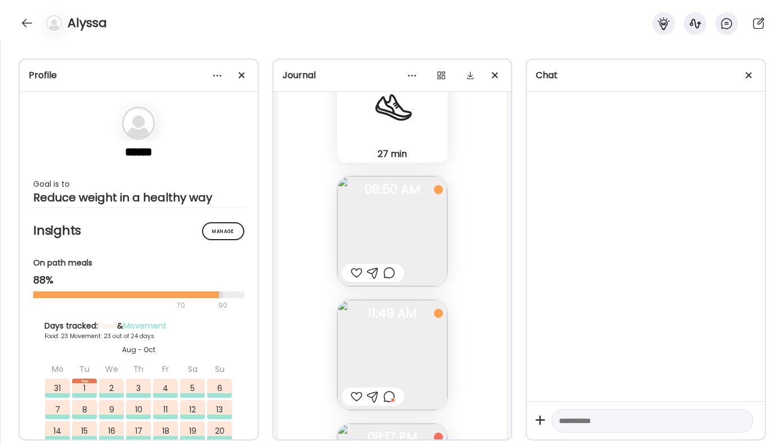
click at [392, 397] on div at bounding box center [389, 397] width 12 height 14
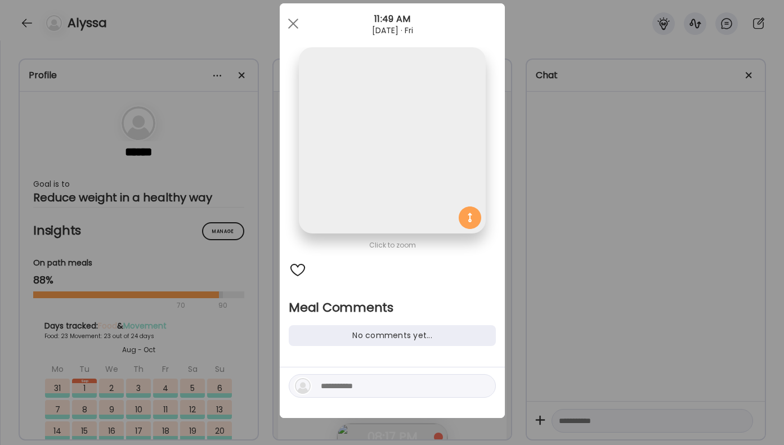
scroll to position [25, 0]
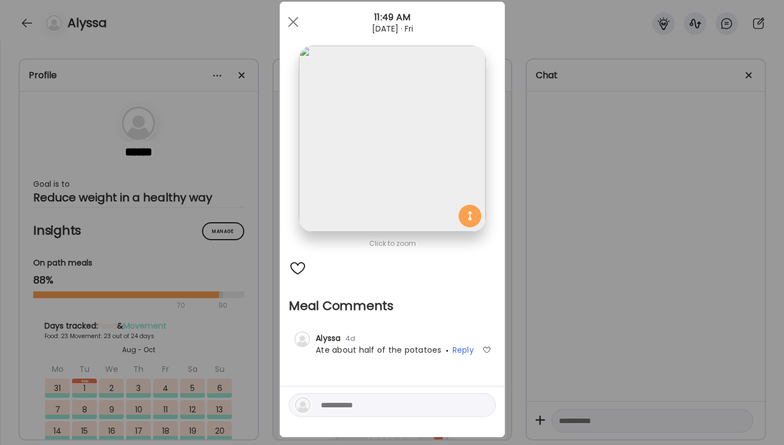
click at [367, 407] on textarea at bounding box center [397, 406] width 152 height 14
type textarea "**********"
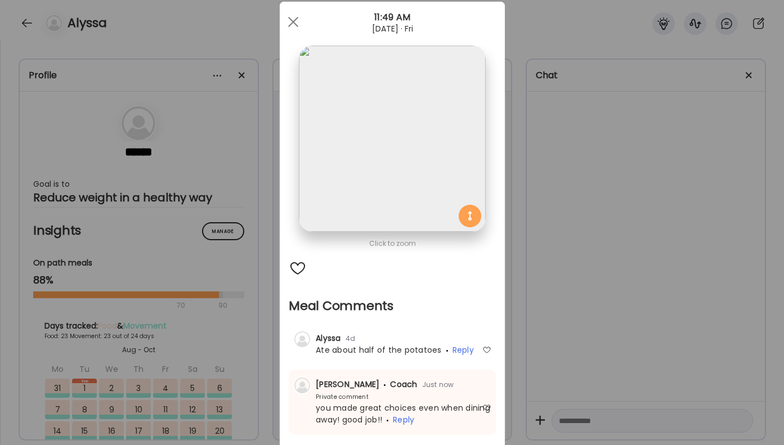
click at [628, 289] on div "Ate Coach Dashboard Wahoo! It’s official Take a moment to set up your Coach Pro…" at bounding box center [392, 222] width 784 height 445
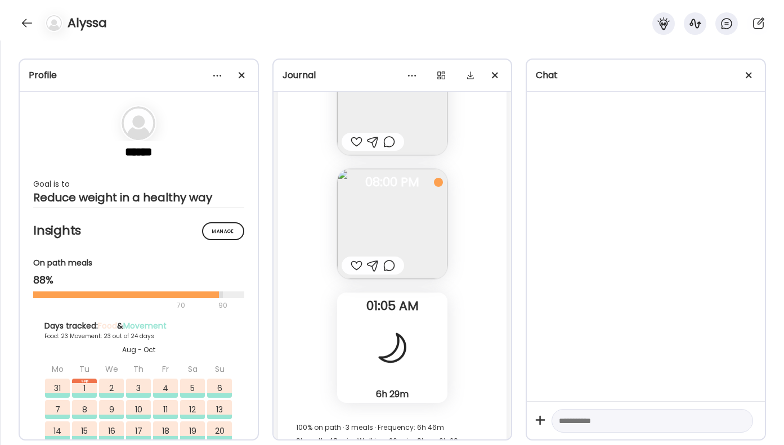
scroll to position [35254, 0]
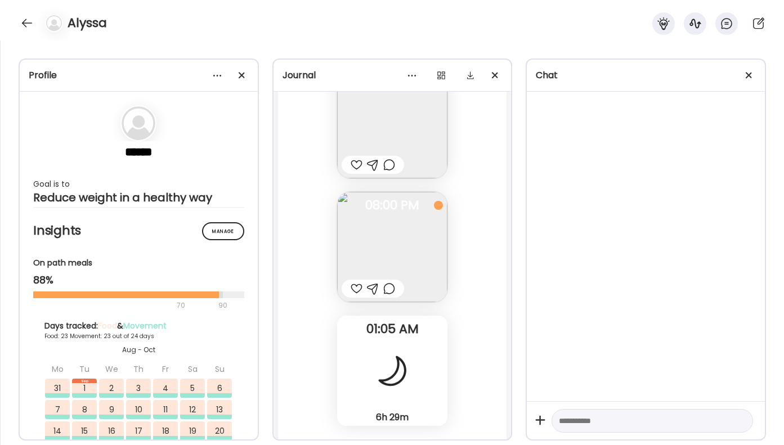
click at [391, 292] on div at bounding box center [389, 289] width 12 height 14
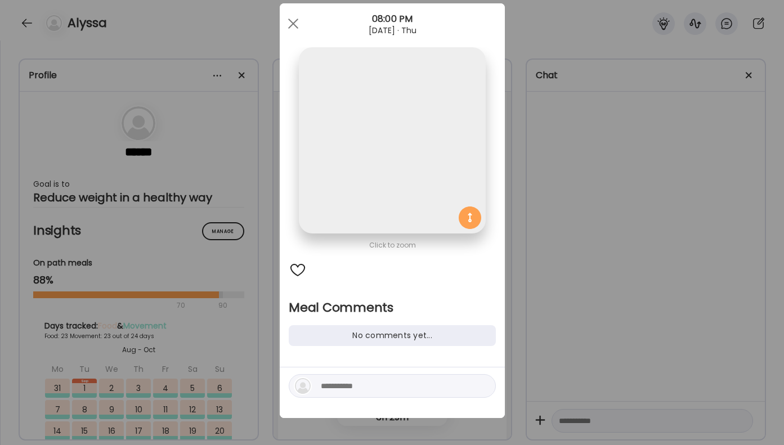
scroll to position [24, 0]
click at [357, 384] on textarea at bounding box center [397, 386] width 152 height 14
type textarea "**********"
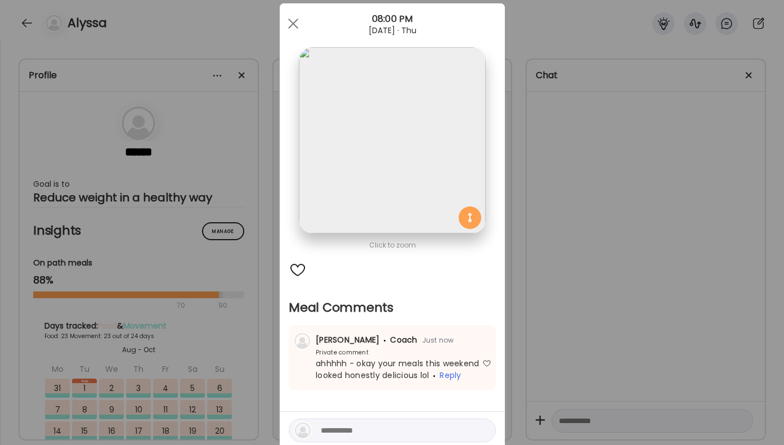
click at [578, 269] on div "Ate Coach Dashboard Wahoo! It’s official Take a moment to set up your Coach Pro…" at bounding box center [392, 222] width 784 height 445
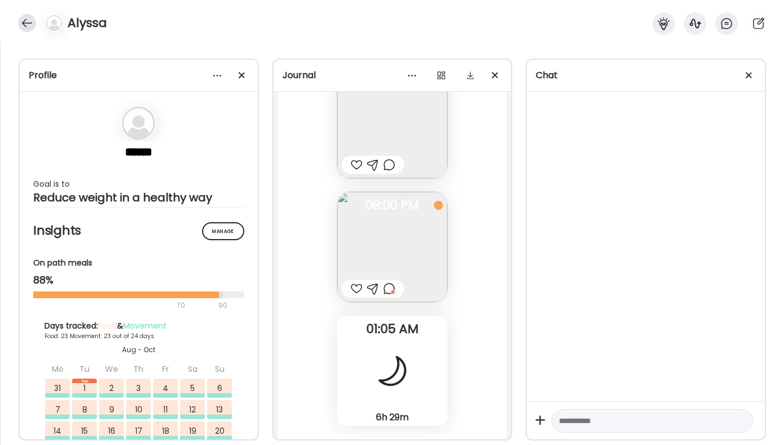
click at [33, 24] on div at bounding box center [27, 23] width 18 height 18
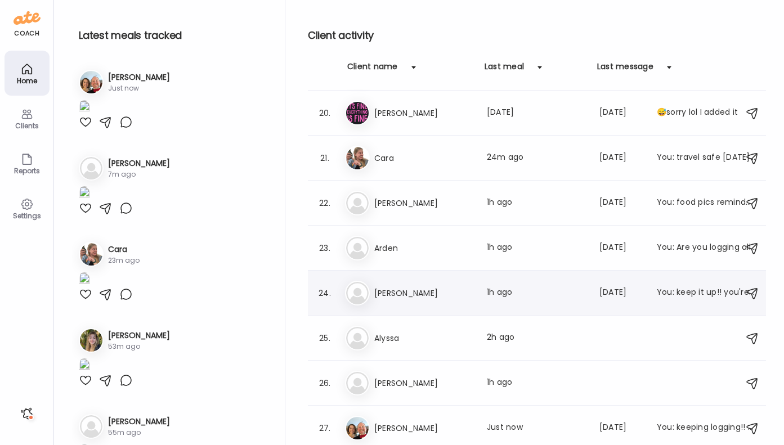
click at [396, 299] on h3 "[PERSON_NAME]" at bounding box center [423, 294] width 99 height 14
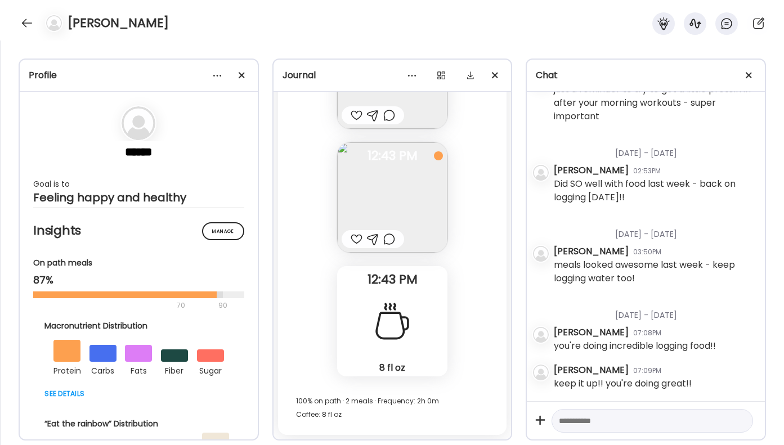
scroll to position [897, 0]
click at [359, 238] on div at bounding box center [357, 239] width 12 height 14
click at [388, 238] on div at bounding box center [389, 239] width 12 height 14
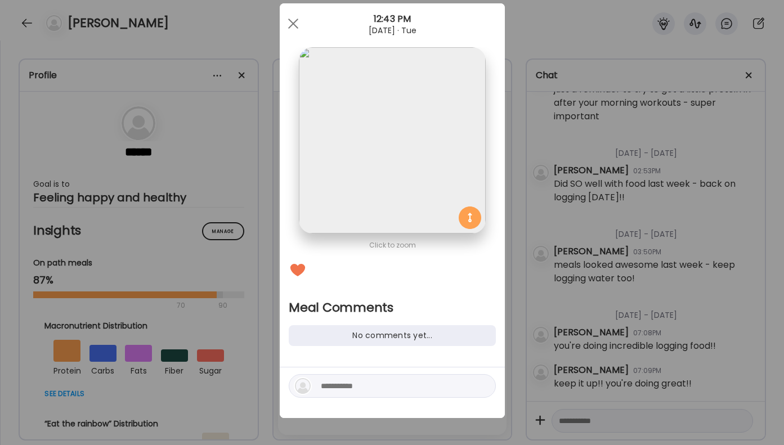
click at [362, 380] on textarea at bounding box center [397, 386] width 152 height 14
type textarea "**********"
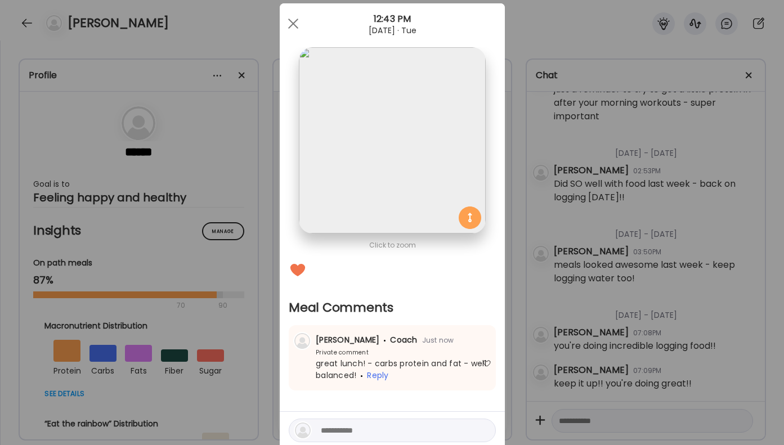
click at [619, 264] on div "Ate Coach Dashboard Wahoo! It’s official Take a moment to set up your Coach Pro…" at bounding box center [392, 222] width 784 height 445
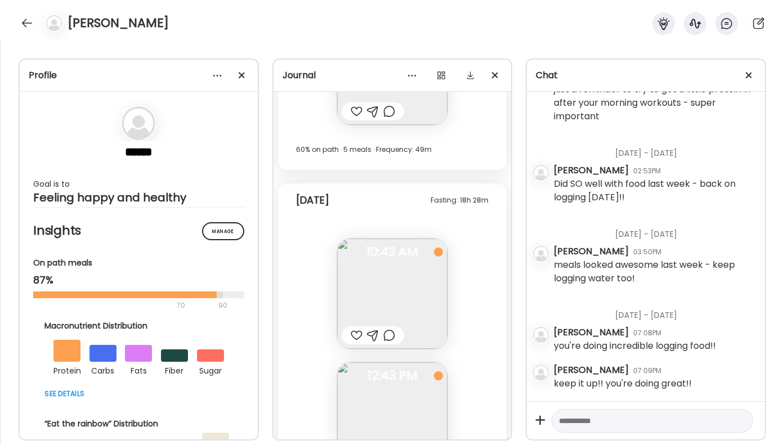
scroll to position [20031, 0]
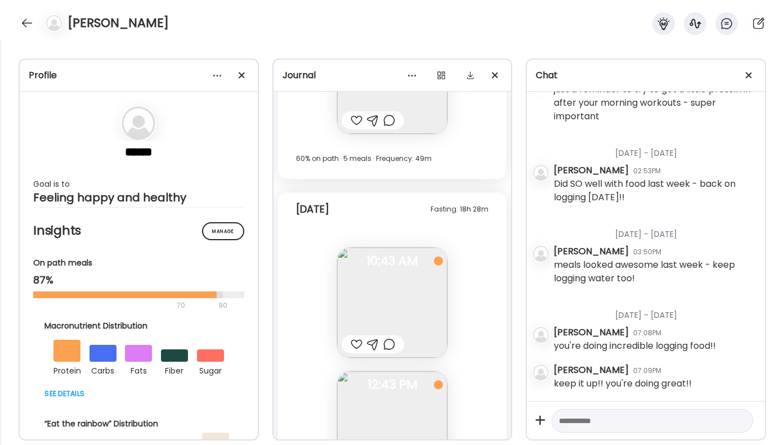
click at [359, 340] on div at bounding box center [357, 345] width 12 height 14
click at [395, 346] on div at bounding box center [389, 345] width 12 height 14
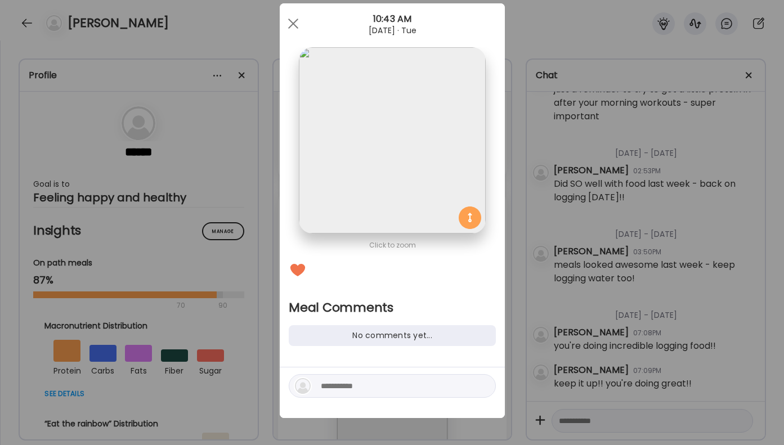
click at [397, 397] on div at bounding box center [392, 386] width 207 height 24
click at [397, 389] on textarea at bounding box center [397, 386] width 152 height 14
type textarea "*"
type textarea "**********"
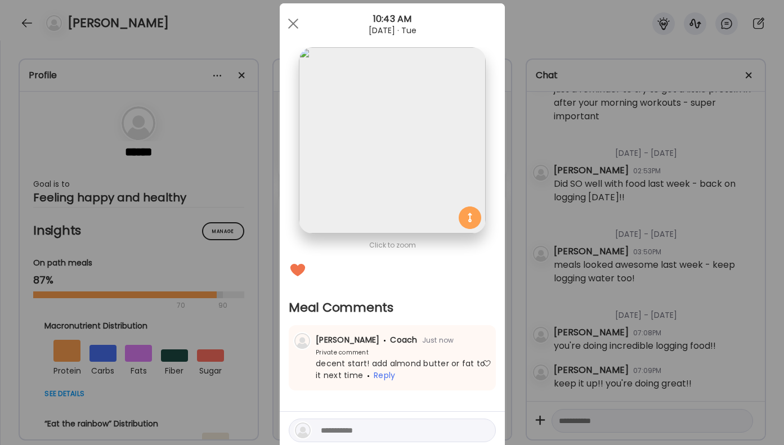
click at [746, 262] on div "Ate Coach Dashboard Wahoo! It’s official Take a moment to set up your Coach Pro…" at bounding box center [392, 222] width 784 height 445
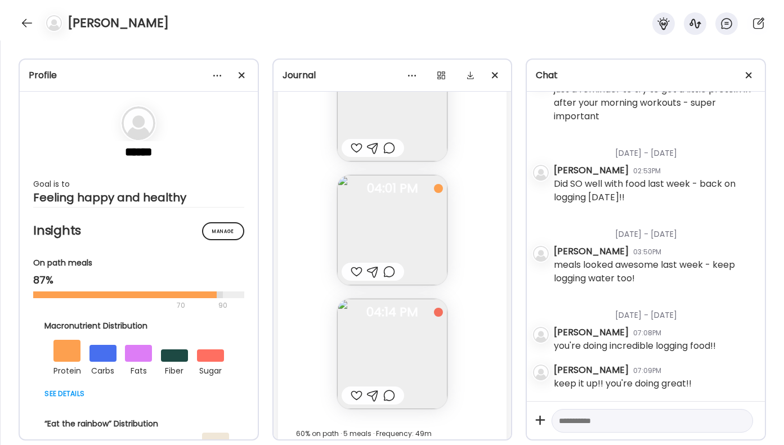
scroll to position [19749, 0]
click at [388, 284] on div at bounding box center [389, 279] width 12 height 14
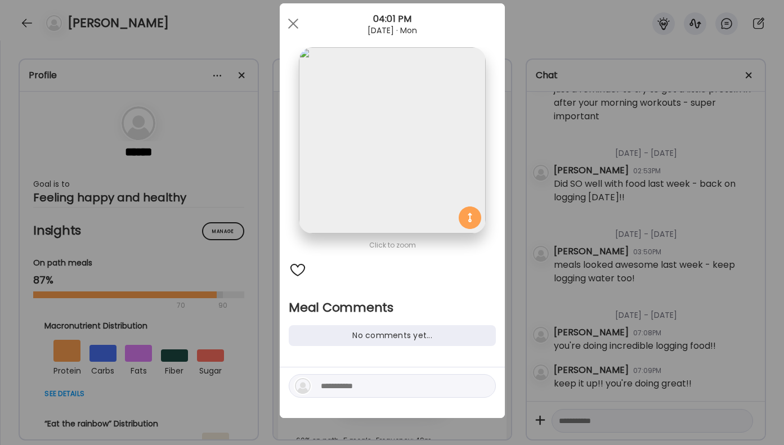
click at [597, 247] on div "Ate Coach Dashboard Wahoo! It’s official Take a moment to set up your Coach Pro…" at bounding box center [392, 222] width 784 height 445
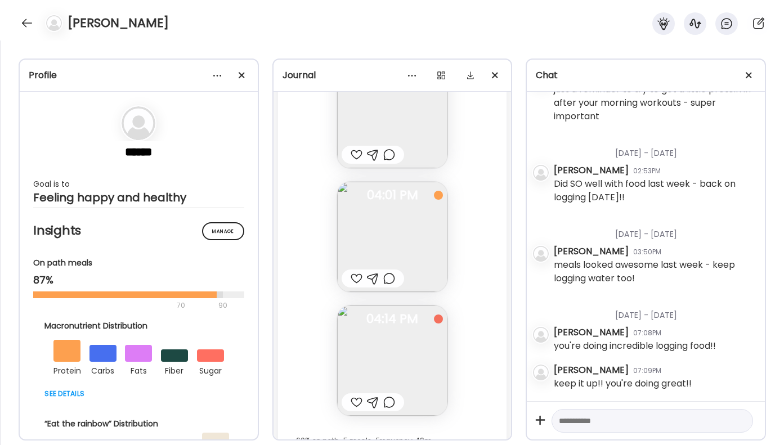
click at [355, 279] on div at bounding box center [357, 279] width 12 height 14
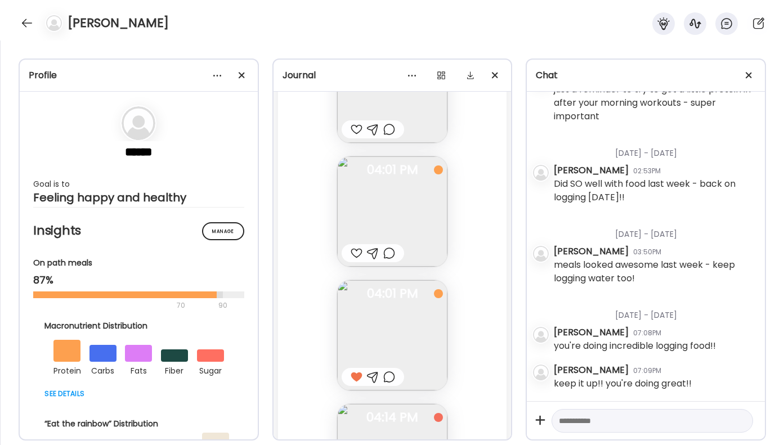
click at [390, 248] on div at bounding box center [389, 254] width 12 height 14
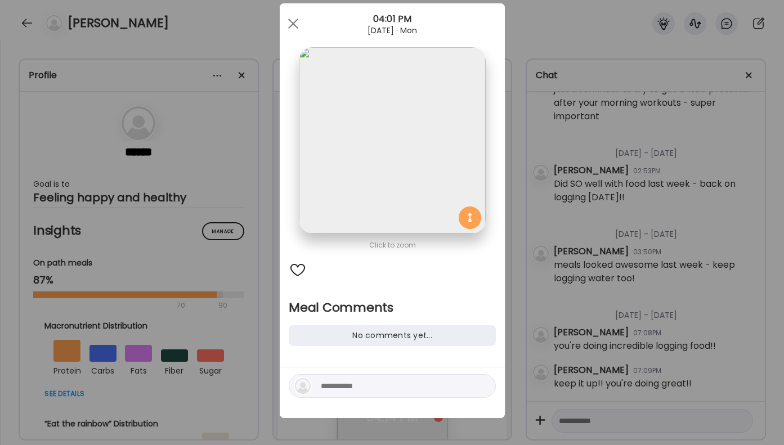
click at [340, 388] on textarea at bounding box center [397, 386] width 152 height 14
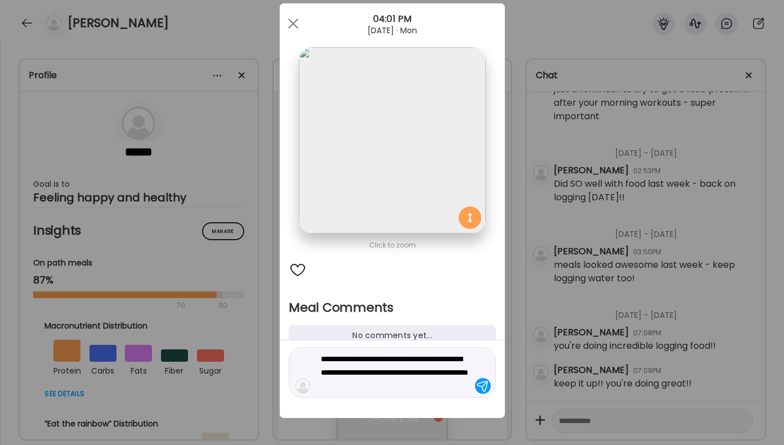
type textarea "**********"
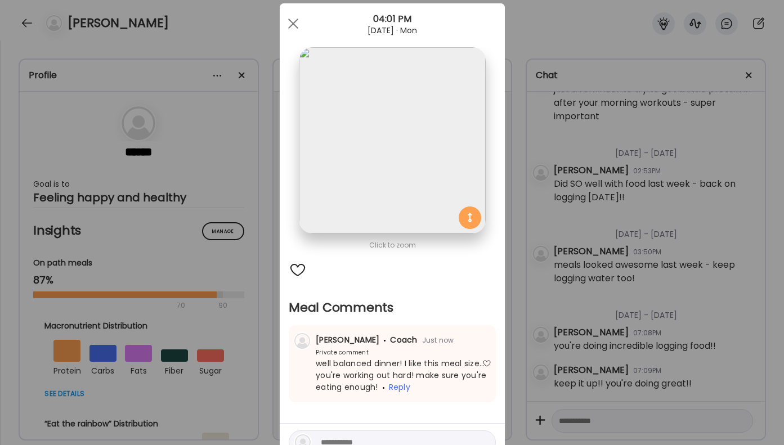
click at [560, 332] on div "Ate Coach Dashboard Wahoo! It’s official Take a moment to set up your Coach Pro…" at bounding box center [392, 222] width 784 height 445
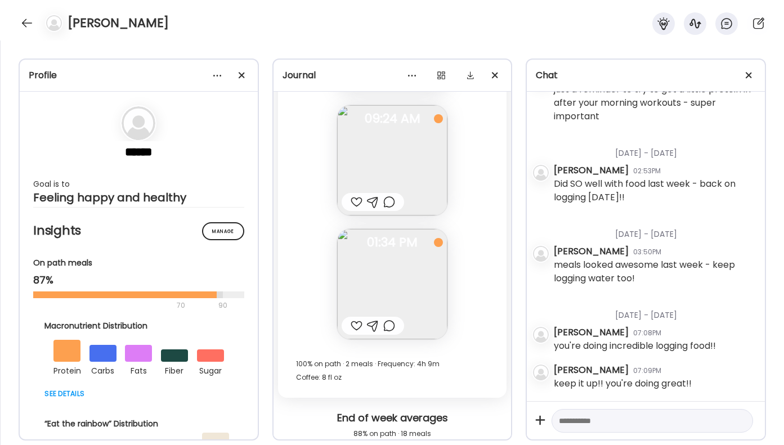
scroll to position [18956, 0]
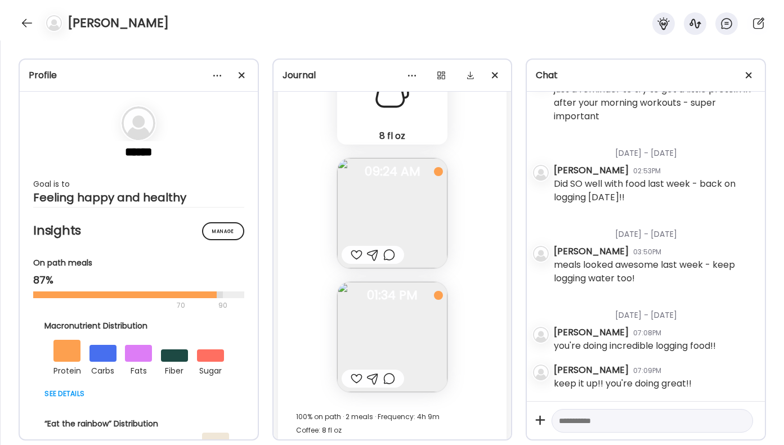
click at [391, 252] on div at bounding box center [389, 255] width 12 height 14
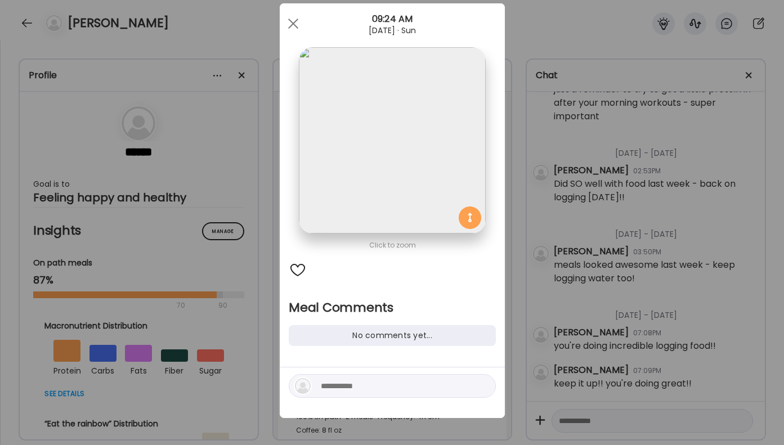
click at [377, 386] on textarea at bounding box center [397, 386] width 152 height 14
type textarea "***"
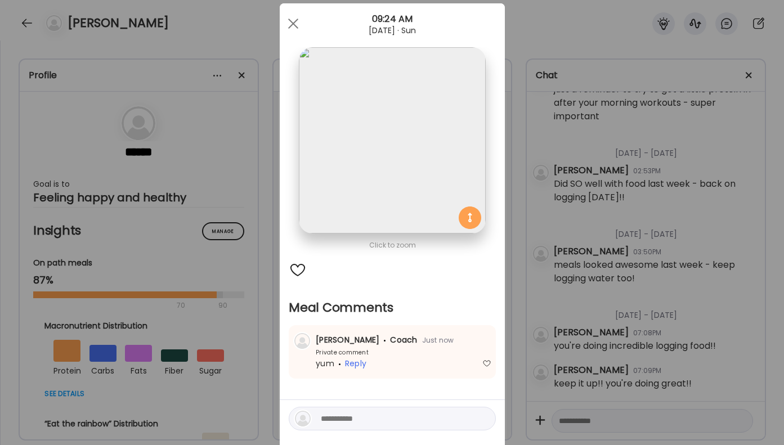
click at [607, 325] on div "Ate Coach Dashboard Wahoo! It’s official Take a moment to set up your Coach Pro…" at bounding box center [392, 222] width 784 height 445
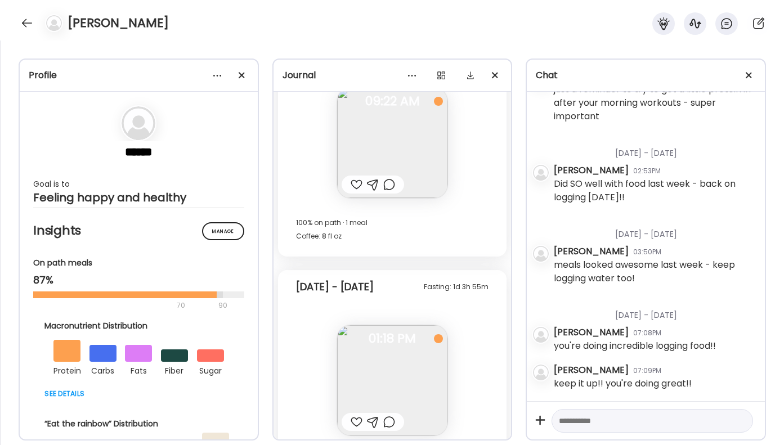
scroll to position [18426, 0]
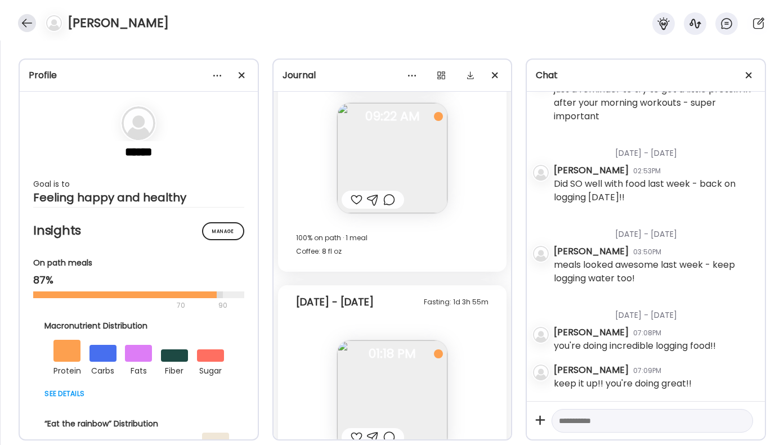
click at [34, 21] on div at bounding box center [27, 23] width 18 height 18
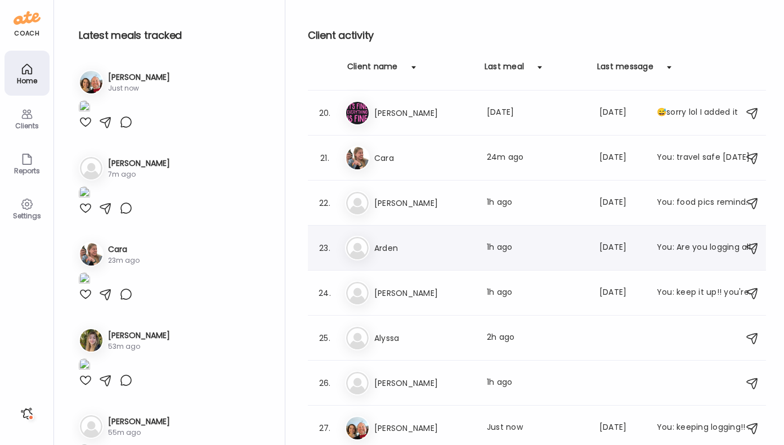
click at [404, 241] on h3 "Arden" at bounding box center [423, 248] width 99 height 14
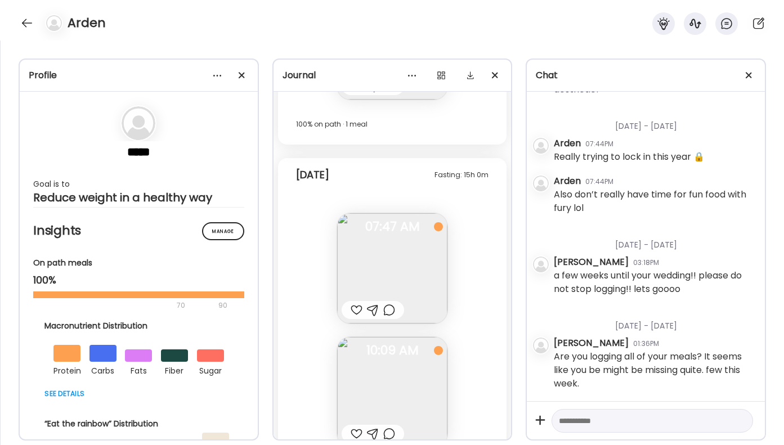
scroll to position [11712, 0]
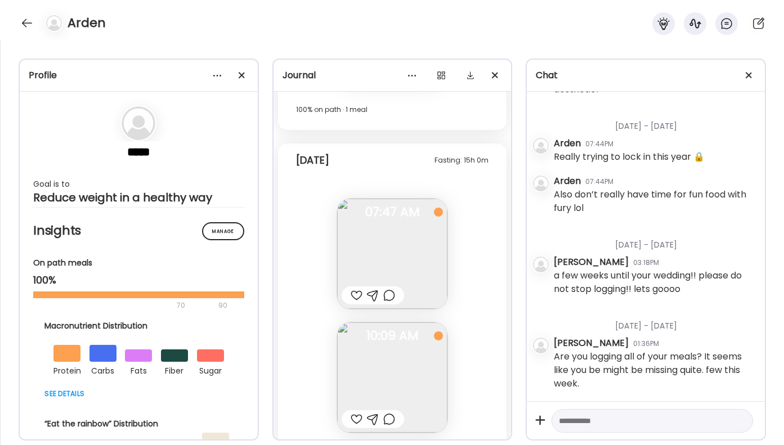
click at [358, 294] on div at bounding box center [357, 296] width 12 height 14
click at [387, 298] on div at bounding box center [389, 296] width 12 height 14
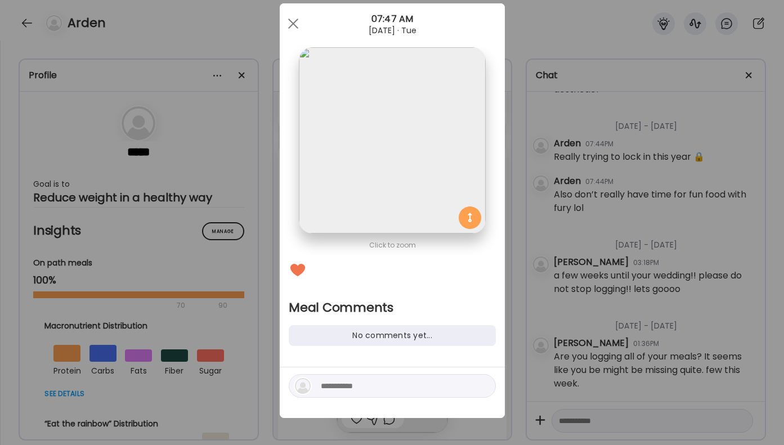
click at [341, 390] on textarea at bounding box center [397, 386] width 152 height 14
type textarea "*"
type textarea "**********"
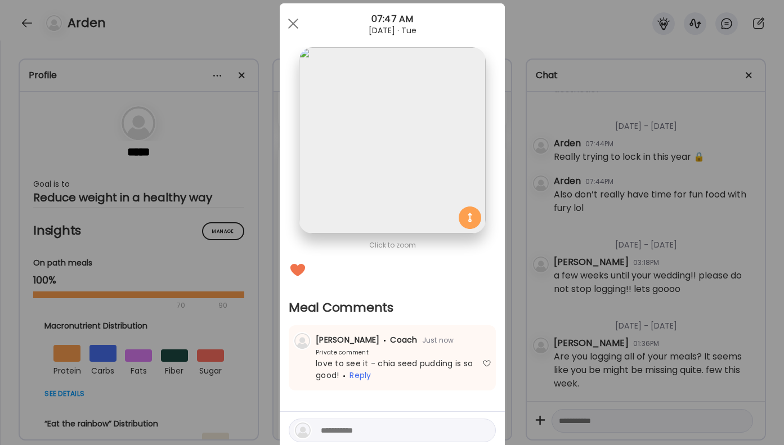
click at [530, 317] on div "Ate Coach Dashboard Wahoo! It’s official Take a moment to set up your Coach Pro…" at bounding box center [392, 222] width 784 height 445
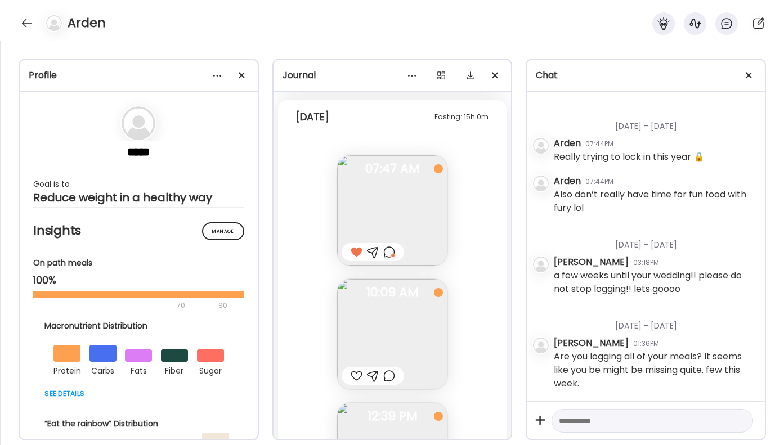
scroll to position [11785, 0]
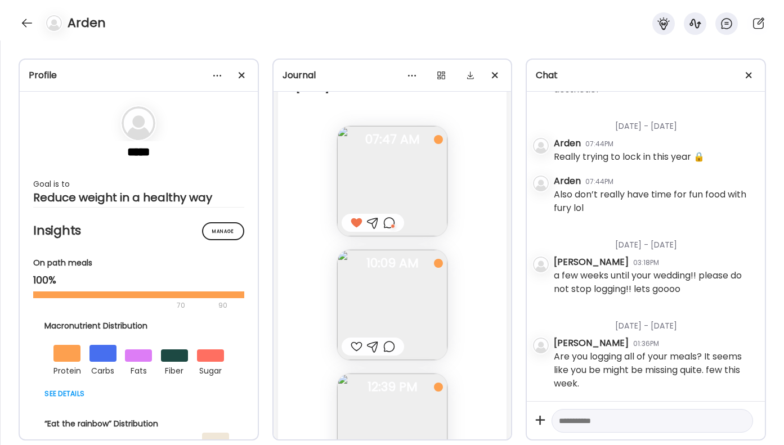
click at [383, 349] on div at bounding box center [373, 347] width 62 height 18
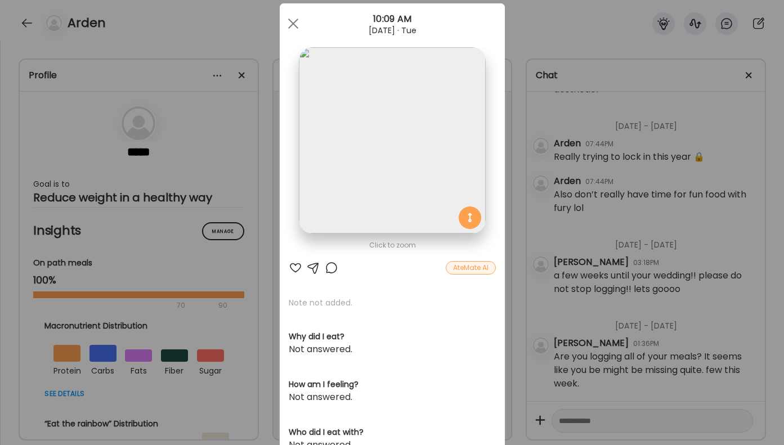
click at [328, 266] on div at bounding box center [332, 268] width 14 height 14
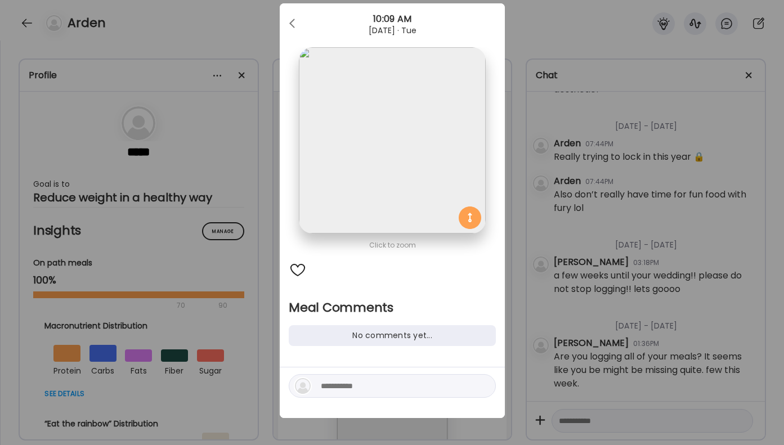
click at [354, 384] on textarea at bounding box center [397, 386] width 152 height 14
type textarea "**********"
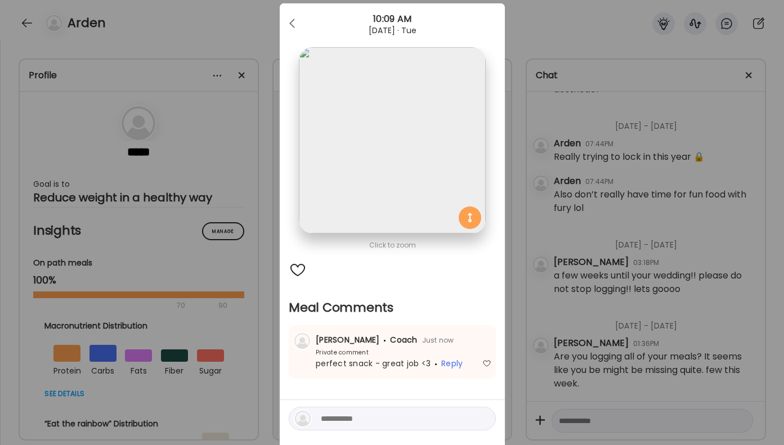
scroll to position [37, 0]
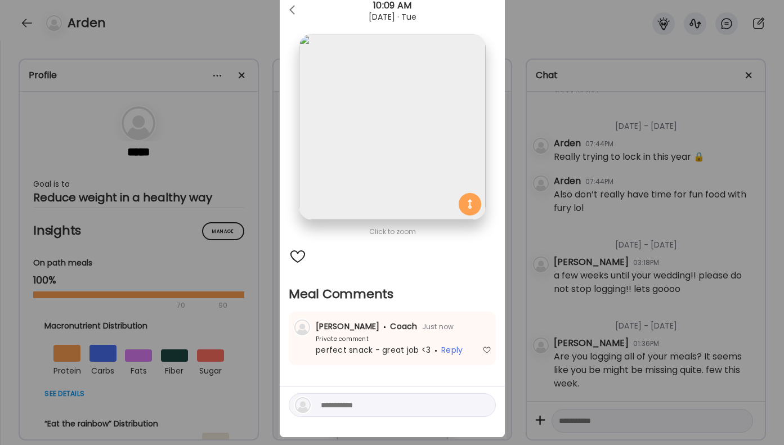
click at [606, 331] on div "Ate Coach Dashboard Wahoo! It’s official Take a moment to set up your Coach Pro…" at bounding box center [392, 222] width 784 height 445
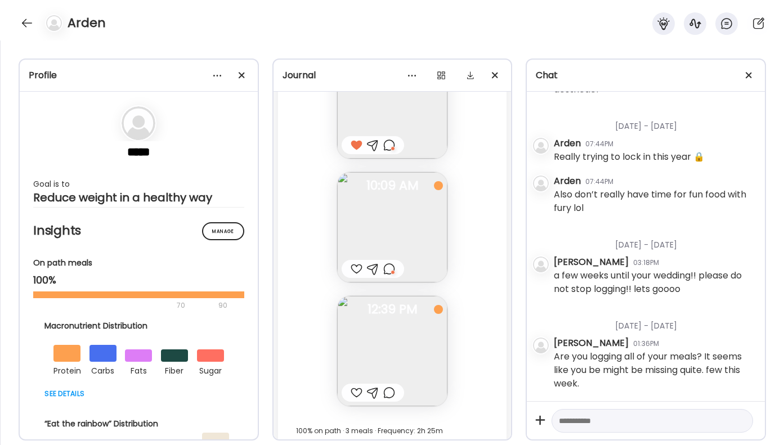
scroll to position [11879, 0]
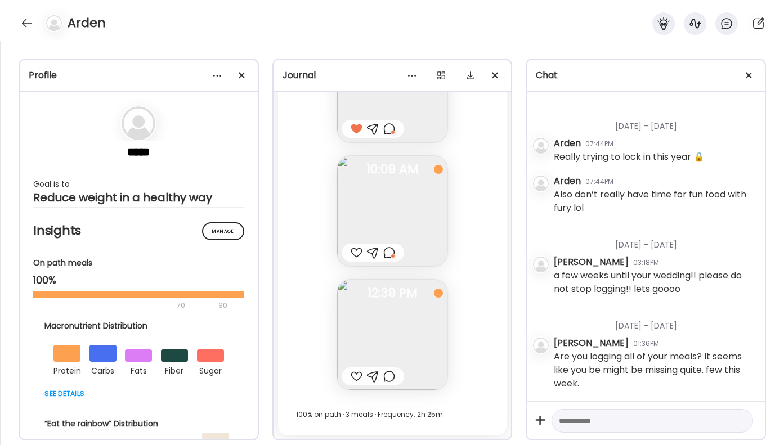
click at [390, 381] on div at bounding box center [389, 377] width 12 height 14
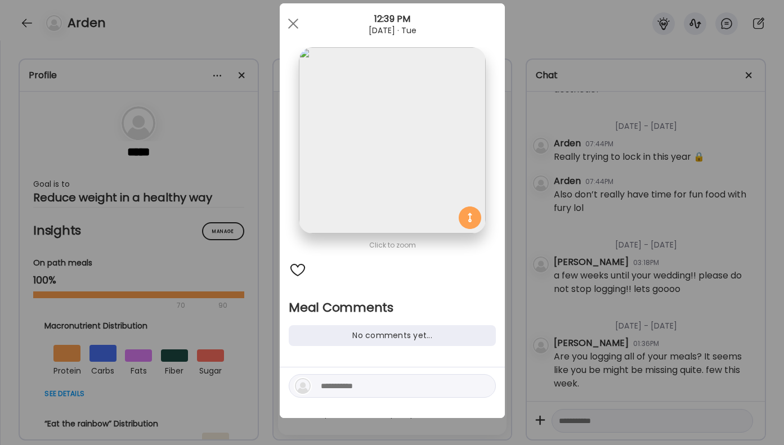
scroll to position [24, 0]
click at [360, 391] on textarea at bounding box center [397, 386] width 152 height 14
type textarea "**********"
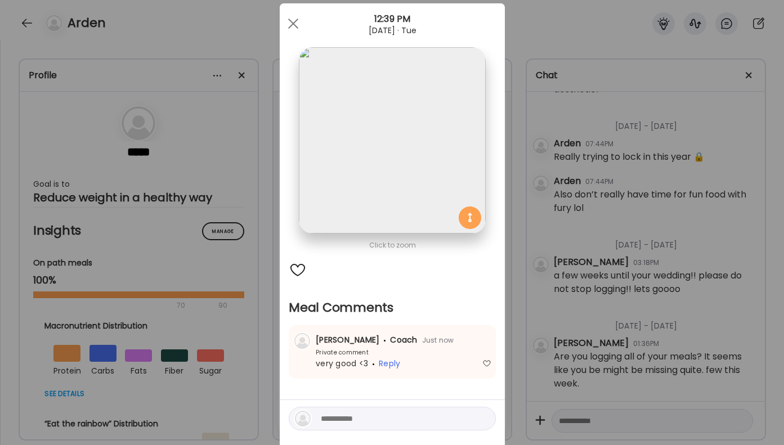
click at [687, 281] on div "Ate Coach Dashboard Wahoo! It’s official Take a moment to set up your Coach Pro…" at bounding box center [392, 222] width 784 height 445
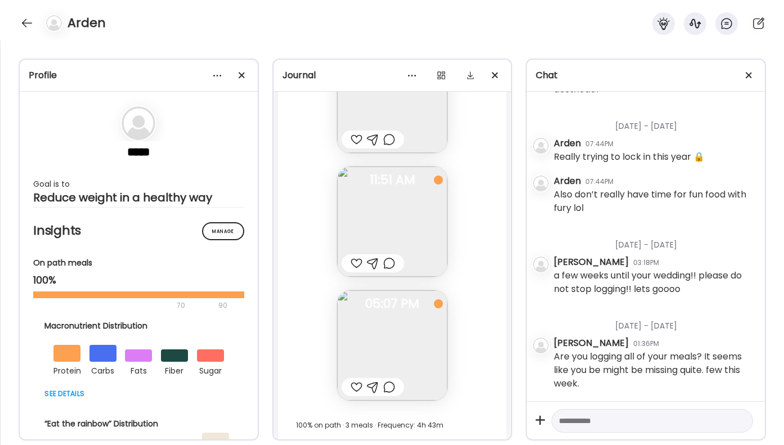
scroll to position [10881, 0]
click at [387, 389] on div at bounding box center [389, 385] width 12 height 14
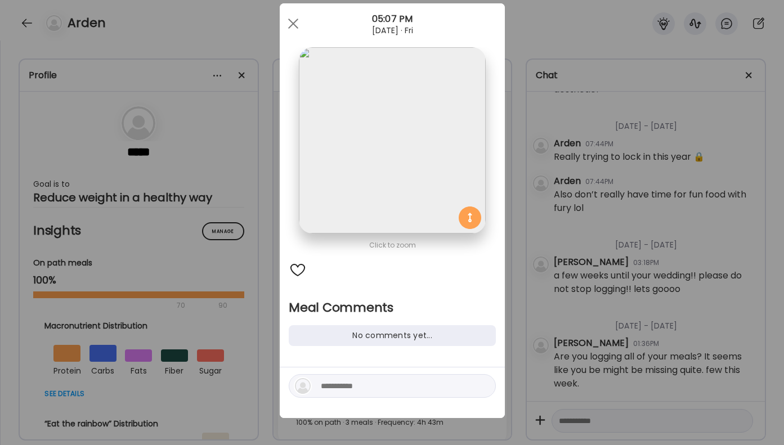
click at [369, 392] on textarea at bounding box center [397, 386] width 152 height 14
type textarea "*"
type textarea "**********"
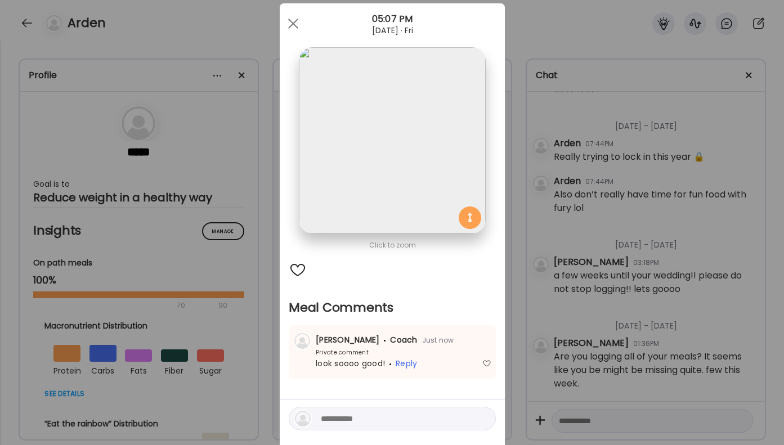
click at [639, 248] on div "Ate Coach Dashboard Wahoo! It’s official Take a moment to set up your Coach Pro…" at bounding box center [392, 222] width 784 height 445
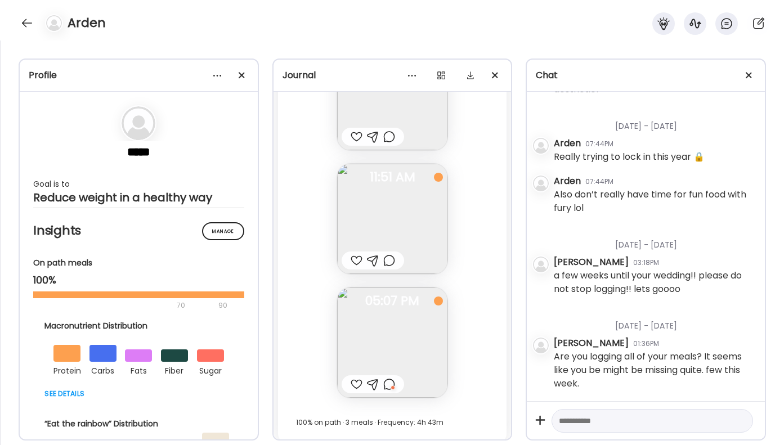
click at [388, 257] on div at bounding box center [389, 261] width 12 height 14
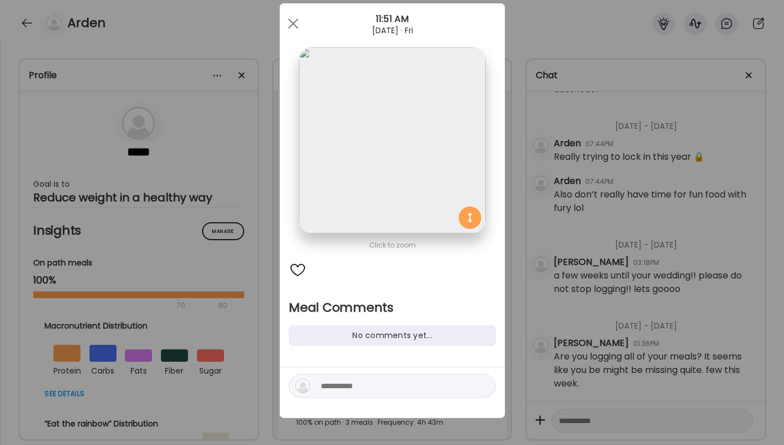
click at [377, 381] on textarea at bounding box center [397, 386] width 152 height 14
type textarea "**********"
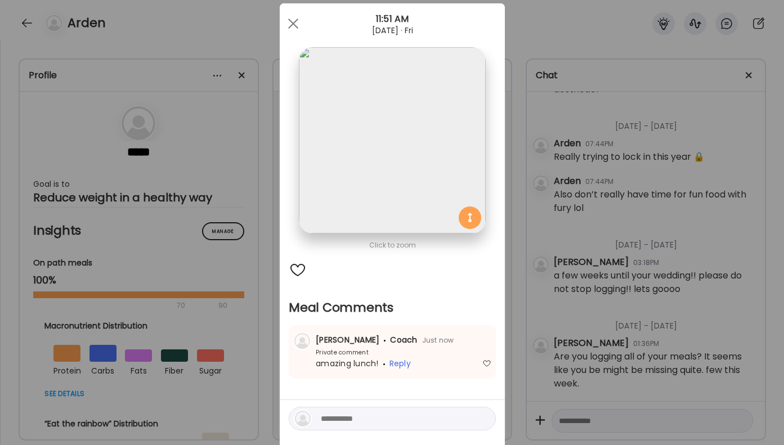
click at [660, 258] on div "Ate Coach Dashboard Wahoo! It’s official Take a moment to set up your Coach Pro…" at bounding box center [392, 222] width 784 height 445
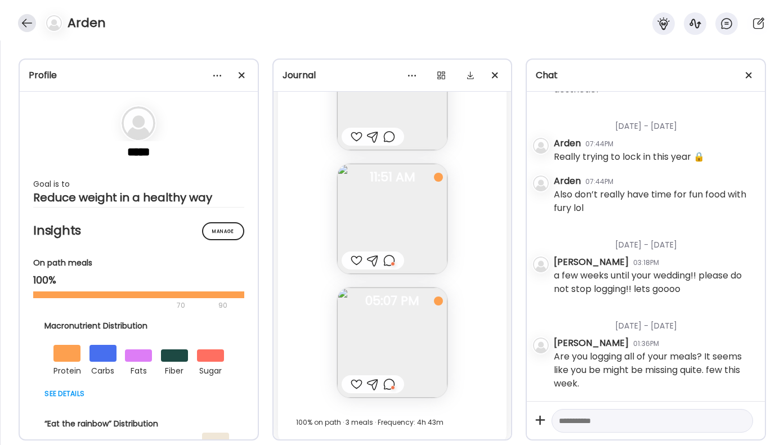
click at [31, 23] on div at bounding box center [27, 23] width 18 height 18
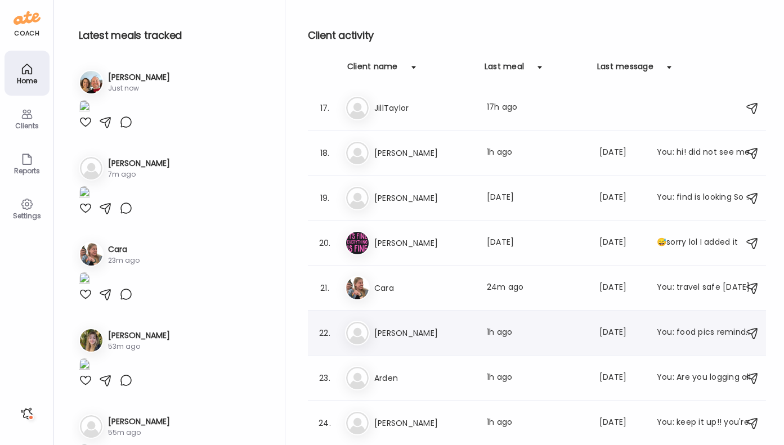
scroll to position [721, 0]
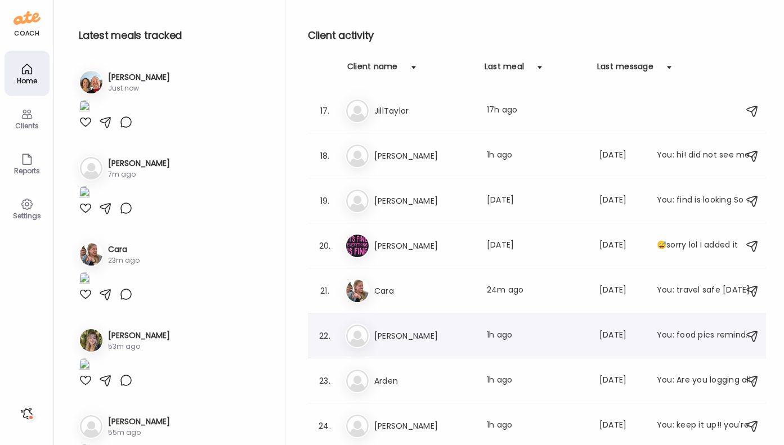
click at [418, 338] on h3 "[PERSON_NAME]" at bounding box center [423, 336] width 99 height 14
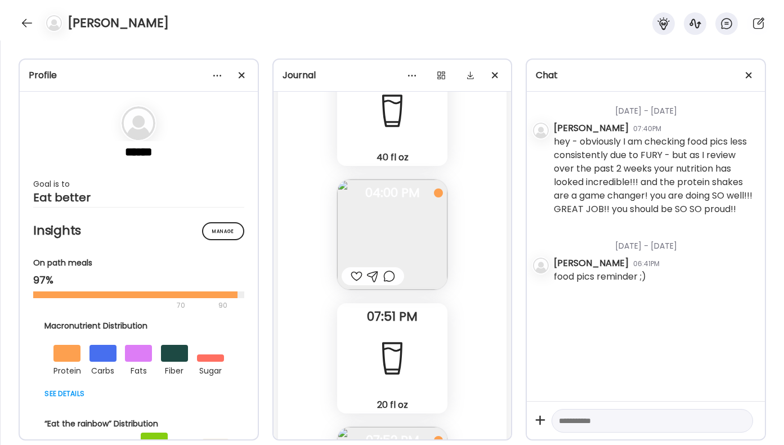
scroll to position [32997, 0]
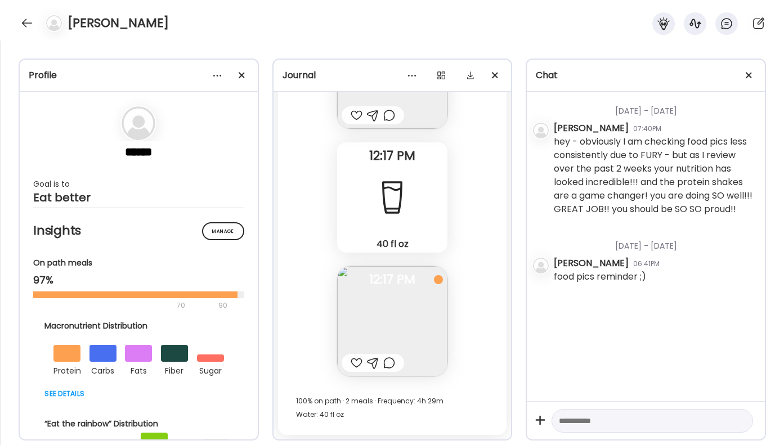
click at [358, 365] on div at bounding box center [357, 363] width 12 height 14
click at [394, 363] on div at bounding box center [389, 363] width 12 height 14
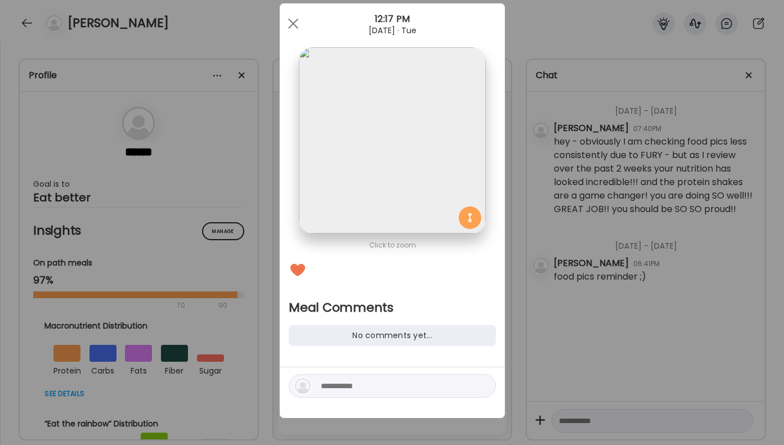
click at [363, 388] on textarea at bounding box center [397, 386] width 152 height 14
type textarea "**********"
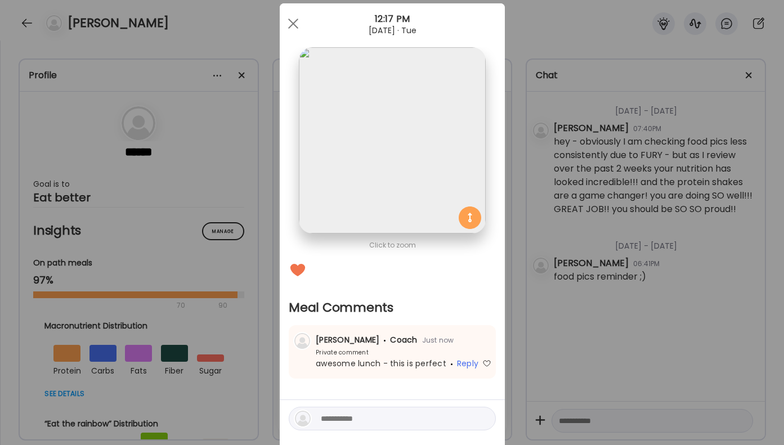
click at [515, 288] on div "Ate Coach Dashboard Wahoo! It’s official Take a moment to set up your Coach Pro…" at bounding box center [392, 222] width 784 height 445
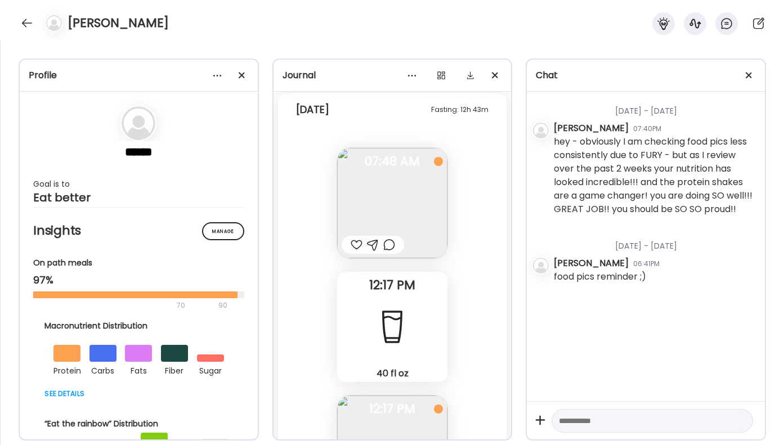
scroll to position [32866, 0]
click at [388, 248] on div at bounding box center [389, 246] width 12 height 14
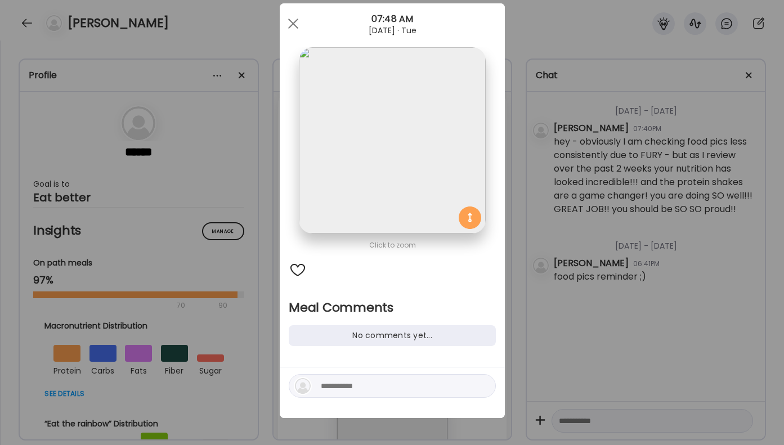
click at [352, 379] on div at bounding box center [392, 386] width 207 height 24
click at [350, 395] on div at bounding box center [392, 386] width 207 height 24
click at [346, 386] on textarea at bounding box center [397, 386] width 152 height 14
type textarea "********"
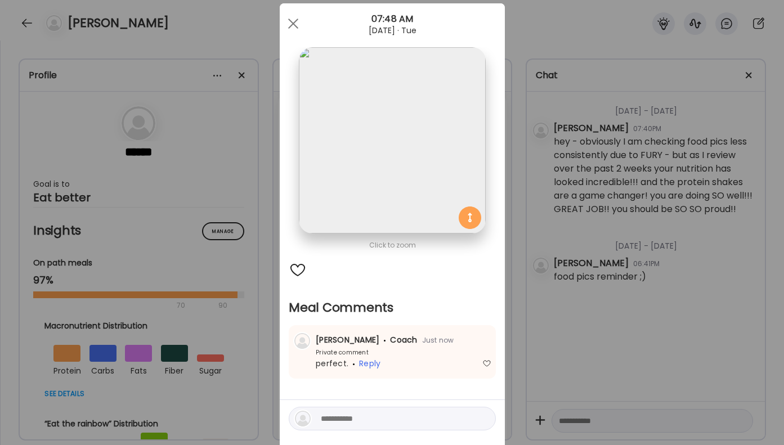
click at [589, 263] on div "Ate Coach Dashboard Wahoo! It’s official Take a moment to set up your Coach Pro…" at bounding box center [392, 222] width 784 height 445
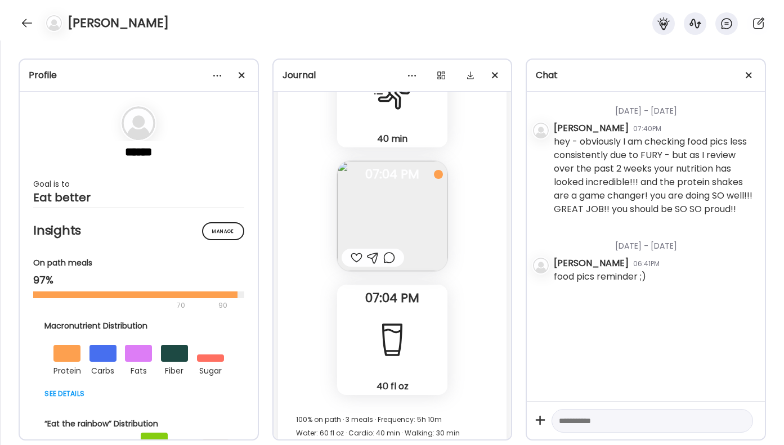
scroll to position [32460, 0]
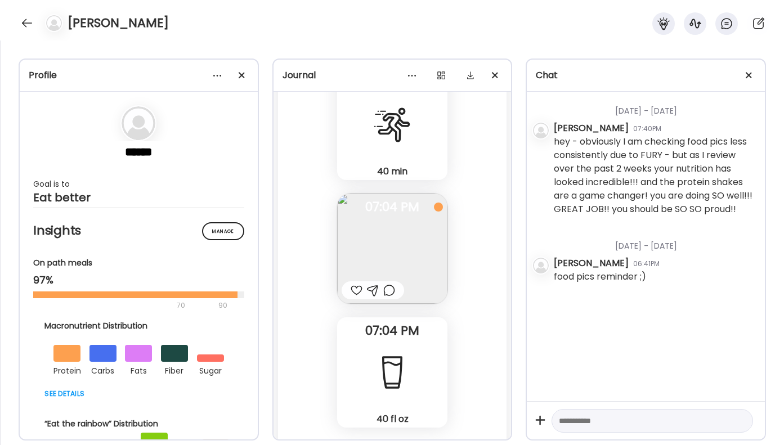
click at [395, 292] on div at bounding box center [373, 290] width 62 height 18
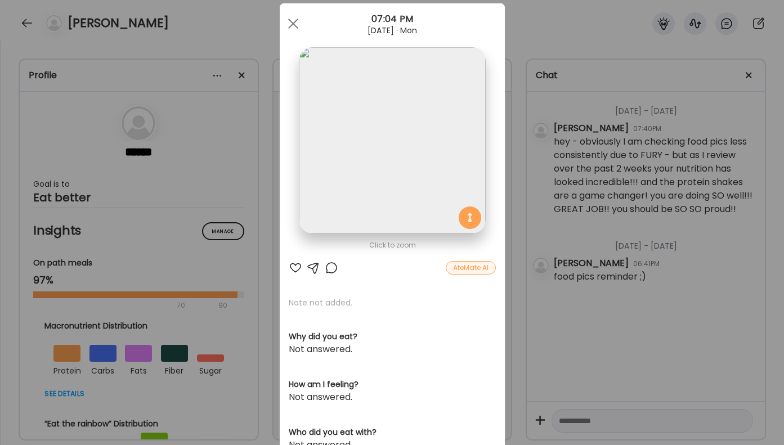
click at [329, 267] on div at bounding box center [332, 268] width 14 height 14
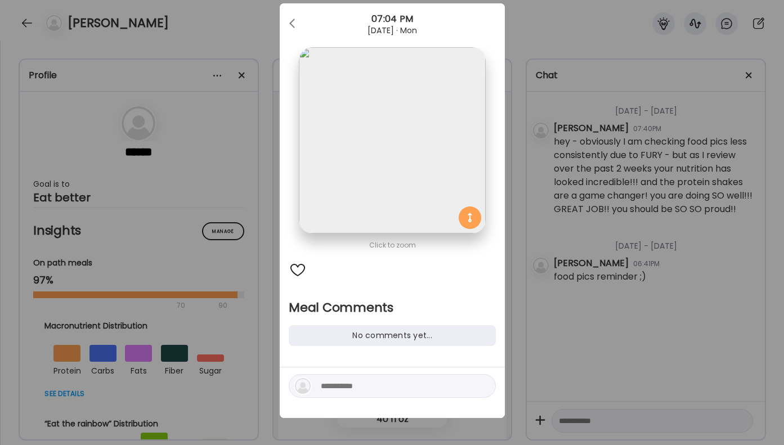
click at [371, 384] on textarea at bounding box center [397, 386] width 152 height 14
type textarea "**********"
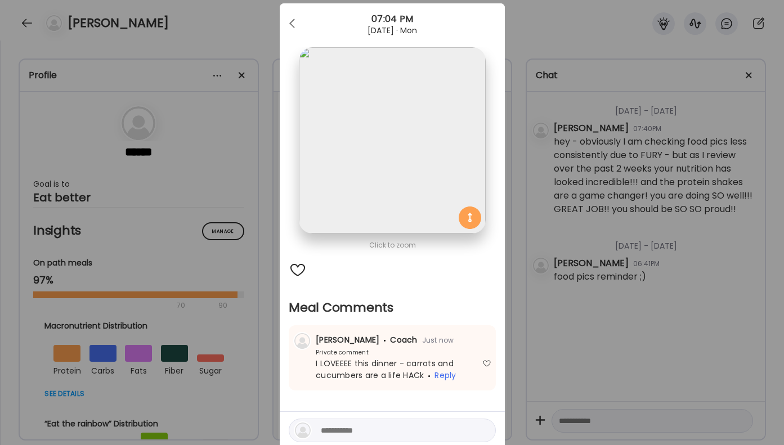
click at [565, 306] on div "Ate Coach Dashboard Wahoo! It’s official Take a moment to set up your Coach Pro…" at bounding box center [392, 222] width 784 height 445
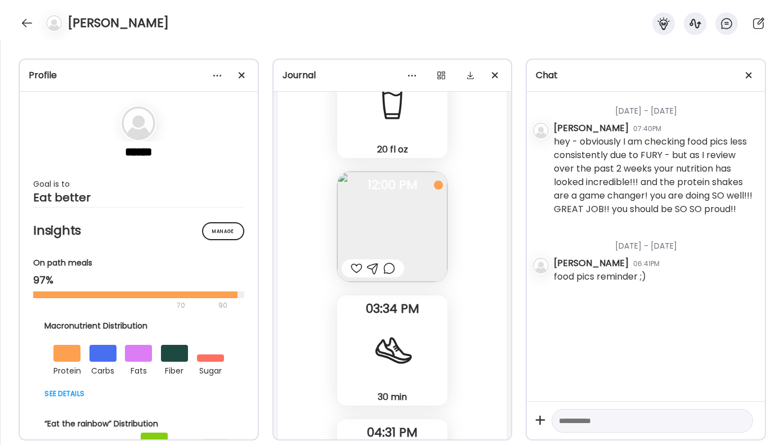
scroll to position [32125, 0]
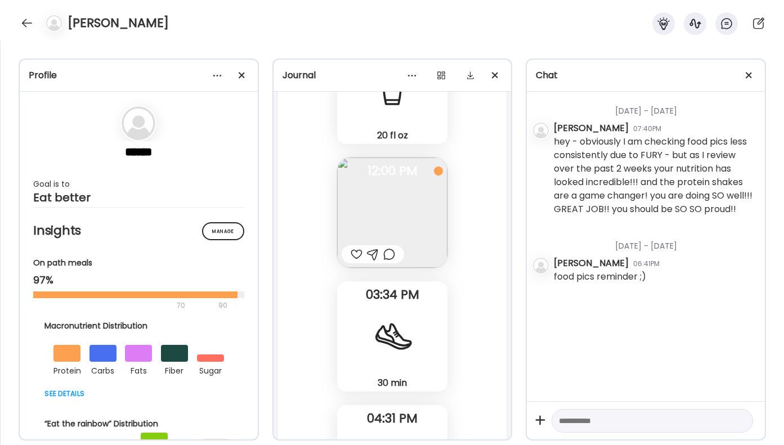
click at [388, 258] on div at bounding box center [389, 255] width 12 height 14
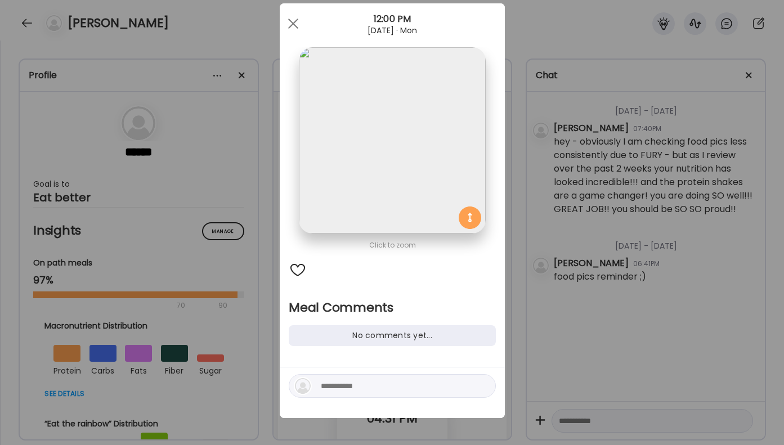
click at [359, 387] on textarea at bounding box center [397, 386] width 152 height 14
type textarea "**********"
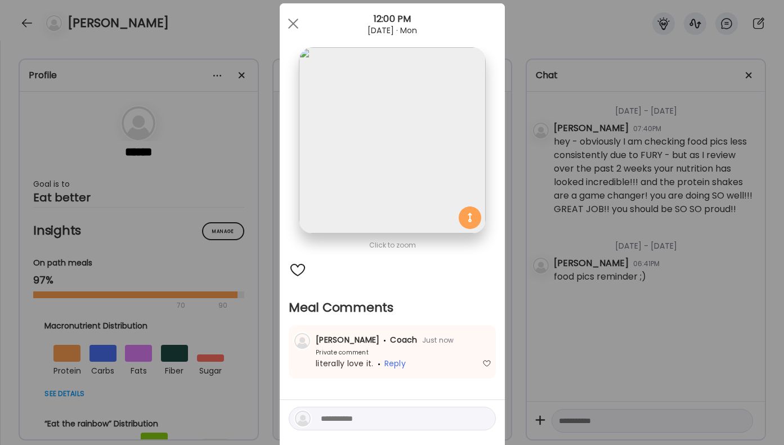
click at [609, 272] on div "Ate Coach Dashboard Wahoo! It’s official Take a moment to set up your Coach Pro…" at bounding box center [392, 222] width 784 height 445
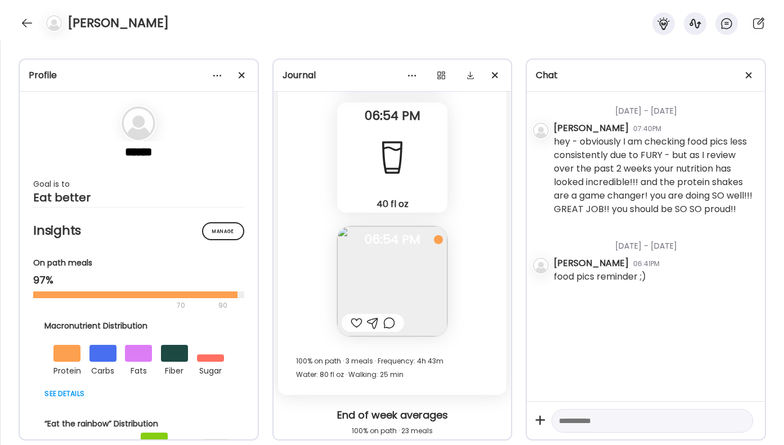
scroll to position [31464, 0]
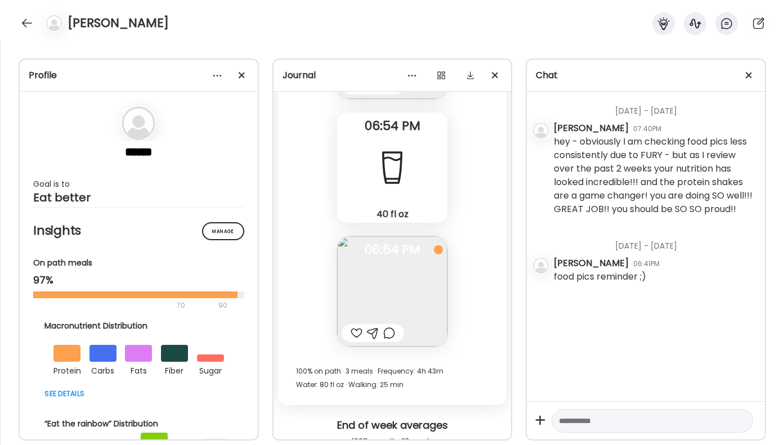
click at [395, 332] on div at bounding box center [389, 334] width 12 height 14
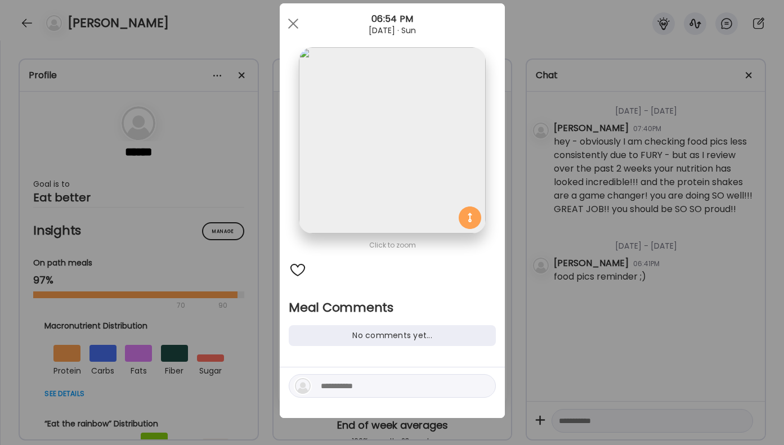
click at [367, 385] on textarea at bounding box center [397, 386] width 152 height 14
type textarea "**********"
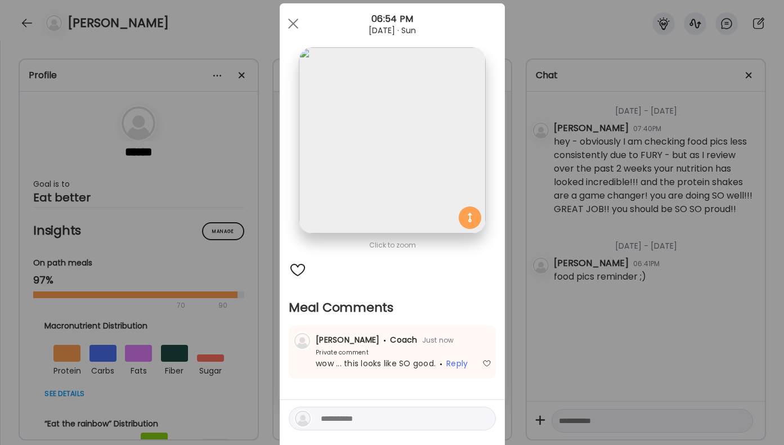
click at [554, 241] on div "Ate Coach Dashboard Wahoo! It’s official Take a moment to set up your Coach Pro…" at bounding box center [392, 222] width 784 height 445
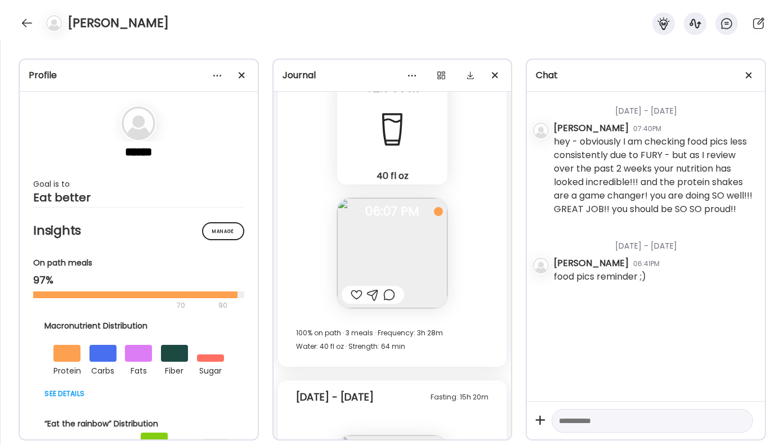
scroll to position [30644, 0]
click at [397, 298] on div at bounding box center [373, 296] width 62 height 18
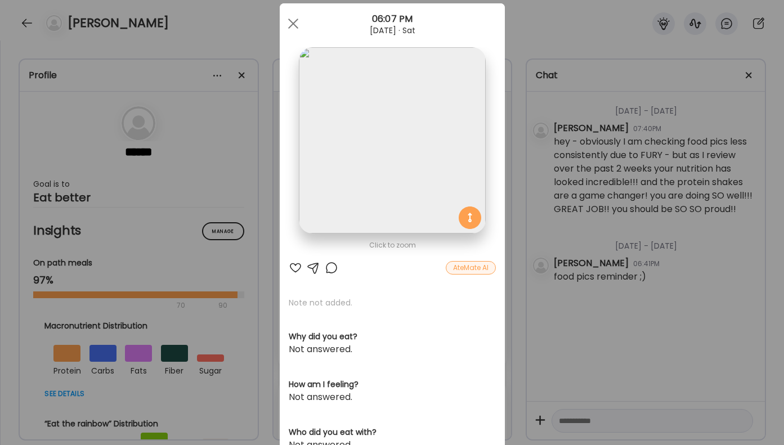
click at [332, 272] on div at bounding box center [332, 268] width 14 height 14
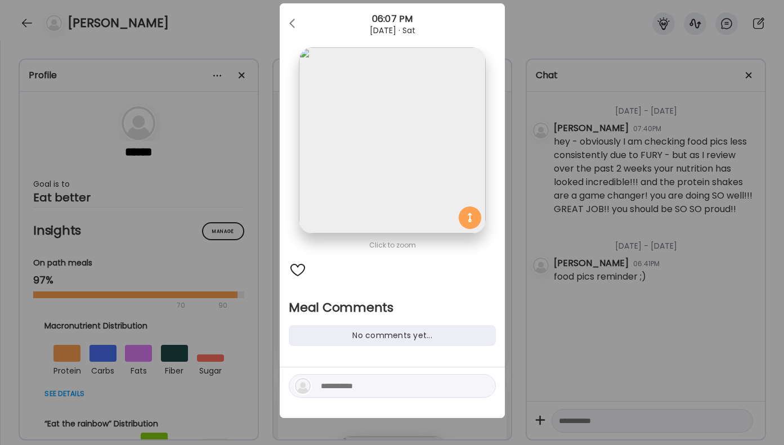
click at [362, 391] on textarea at bounding box center [397, 386] width 152 height 14
type textarea "**********"
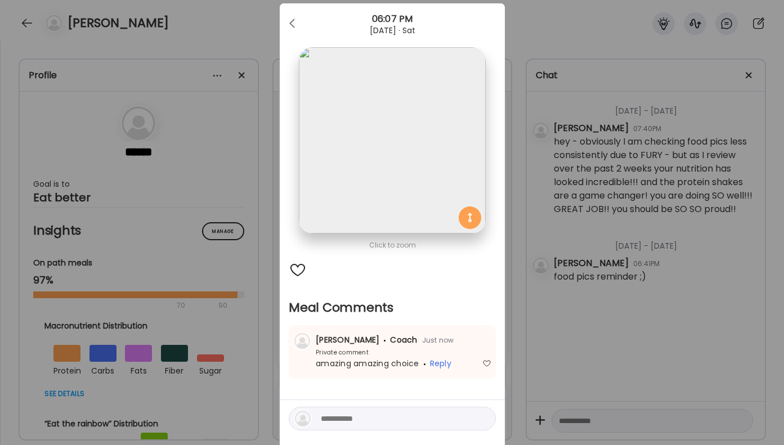
click at [630, 274] on div "Ate Coach Dashboard Wahoo! It’s official Take a moment to set up your Coach Pro…" at bounding box center [392, 222] width 784 height 445
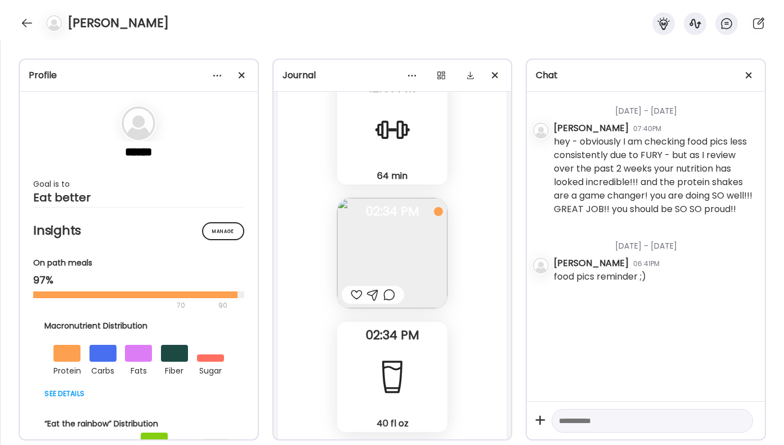
scroll to position [30395, 0]
click at [389, 299] on div at bounding box center [389, 298] width 12 height 14
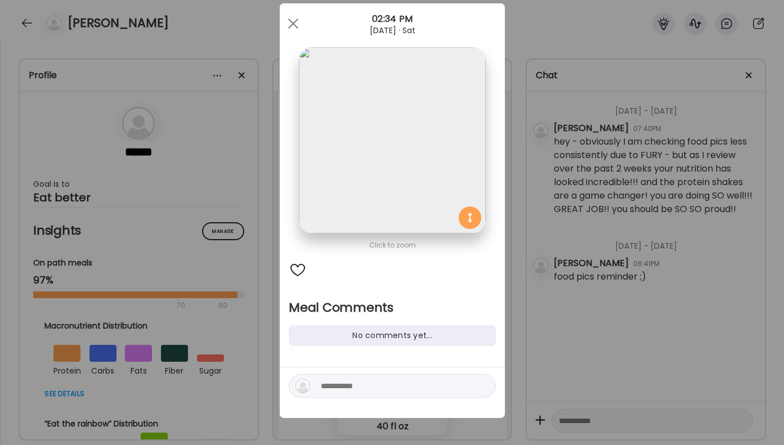
click at [351, 383] on textarea at bounding box center [397, 386] width 152 height 14
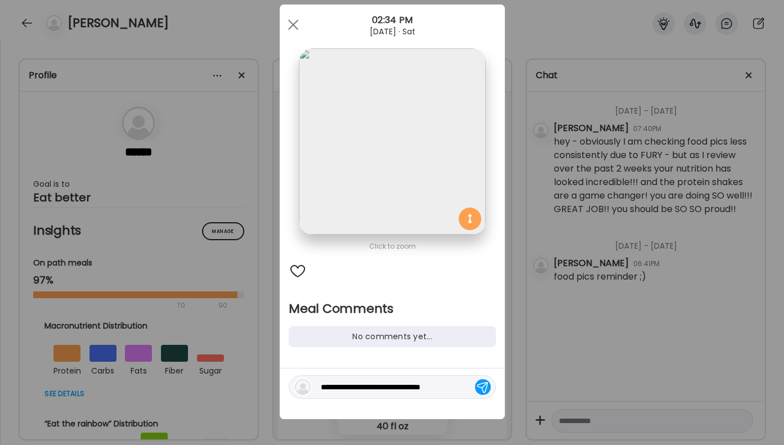
type textarea "**********"
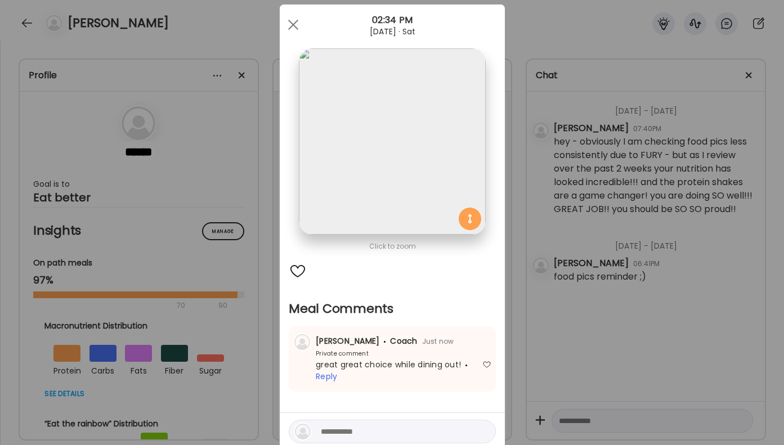
click at [569, 293] on div "Ate Coach Dashboard Wahoo! It’s official Take a moment to set up your Coach Pro…" at bounding box center [392, 222] width 784 height 445
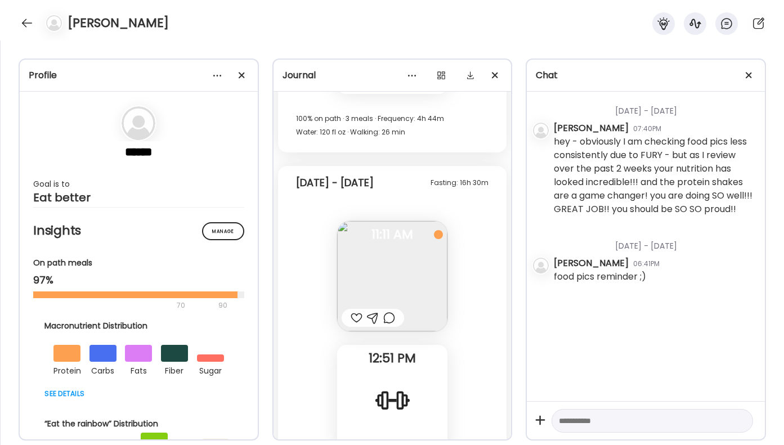
scroll to position [30083, 0]
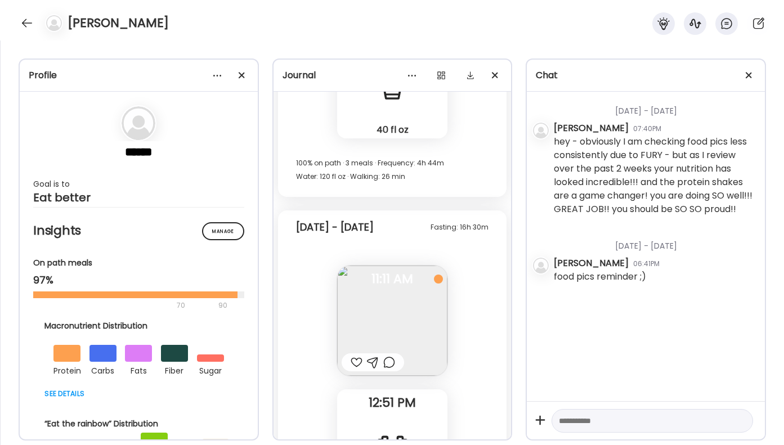
click at [391, 360] on div at bounding box center [389, 363] width 12 height 14
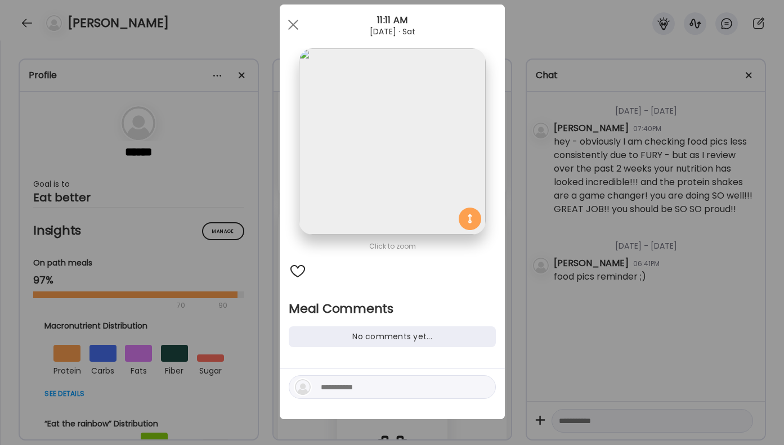
click at [348, 387] on textarea at bounding box center [397, 388] width 152 height 14
type textarea "*"
type textarea "**********"
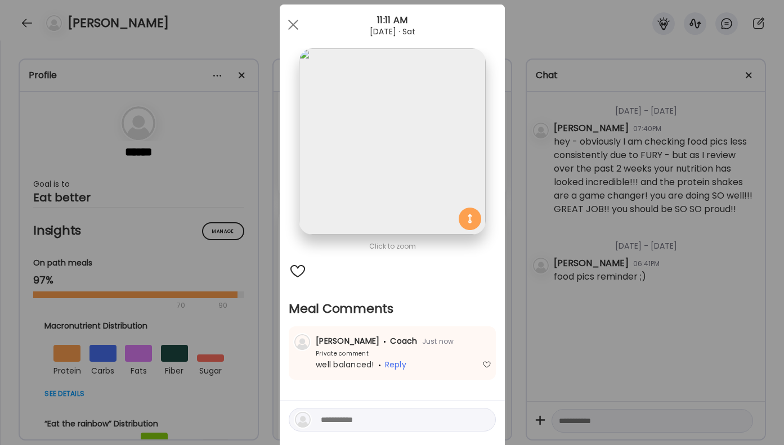
click at [644, 266] on div "Ate Coach Dashboard Wahoo! It’s official Take a moment to set up your Coach Pro…" at bounding box center [392, 222] width 784 height 445
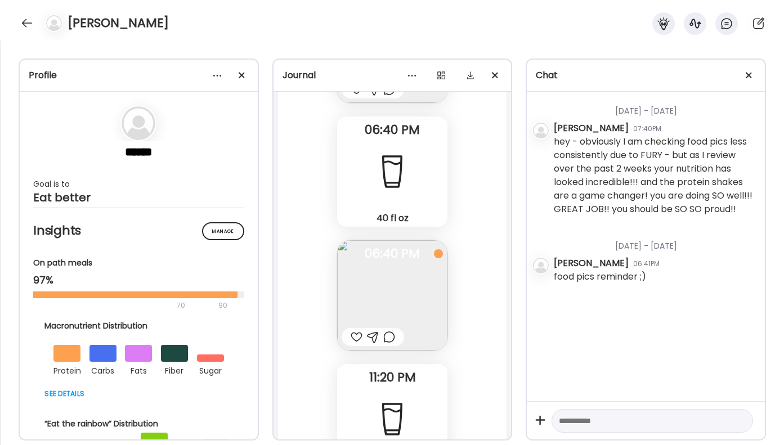
scroll to position [29746, 0]
click at [386, 336] on div at bounding box center [389, 337] width 12 height 14
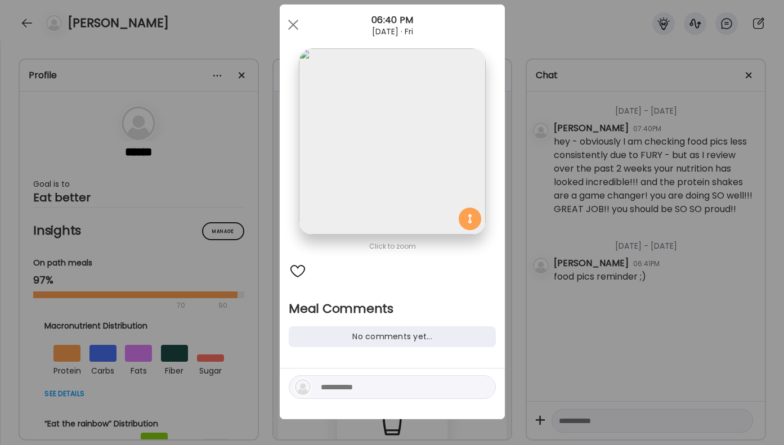
click at [343, 383] on textarea at bounding box center [397, 388] width 152 height 14
type textarea "*"
type textarea "**********"
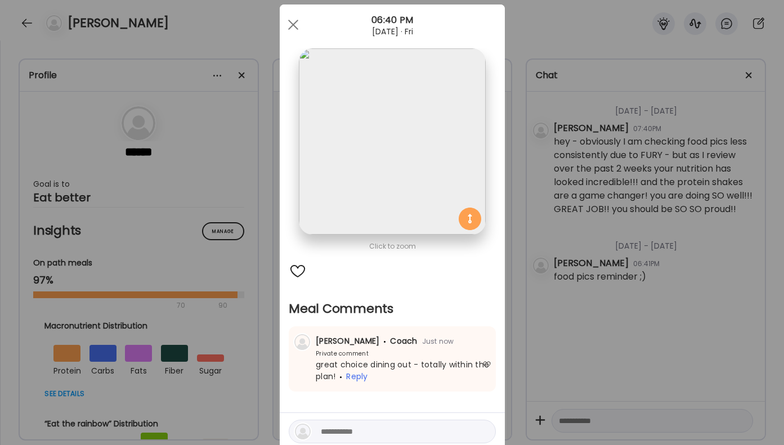
click at [687, 246] on div "Ate Coach Dashboard Wahoo! It’s official Take a moment to set up your Coach Pro…" at bounding box center [392, 222] width 784 height 445
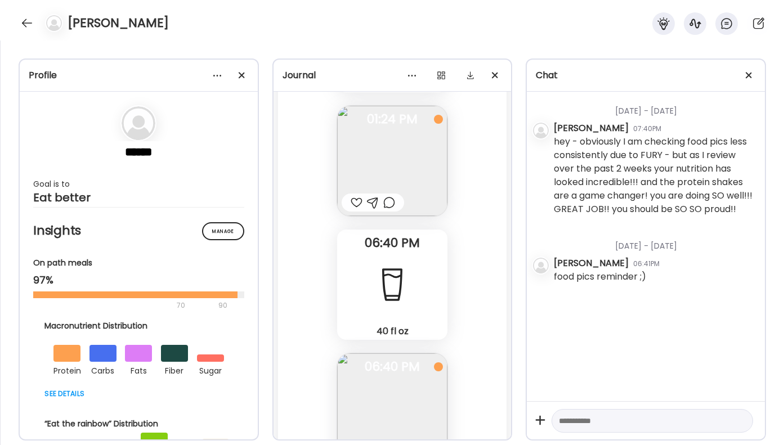
scroll to position [29579, 0]
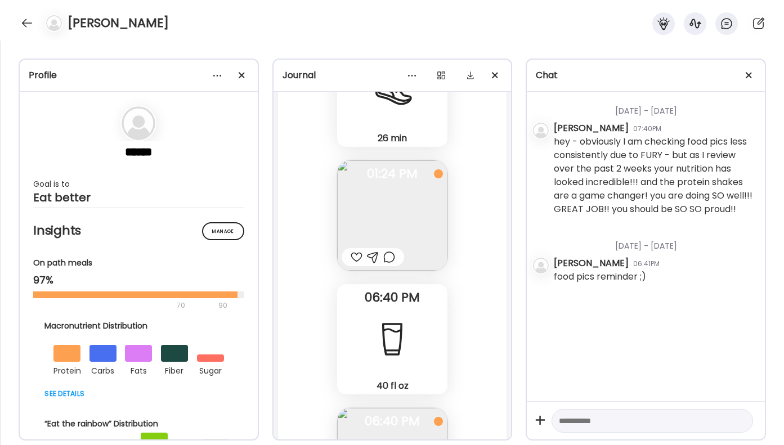
click at [395, 255] on div at bounding box center [389, 258] width 12 height 14
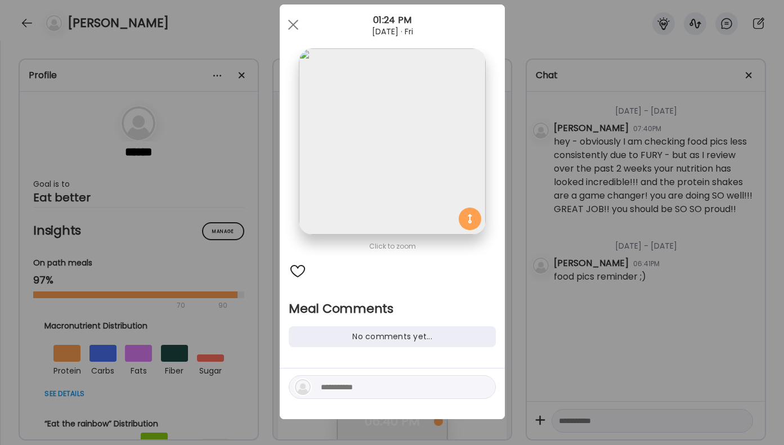
click at [324, 393] on textarea at bounding box center [397, 388] width 152 height 14
type textarea "*****"
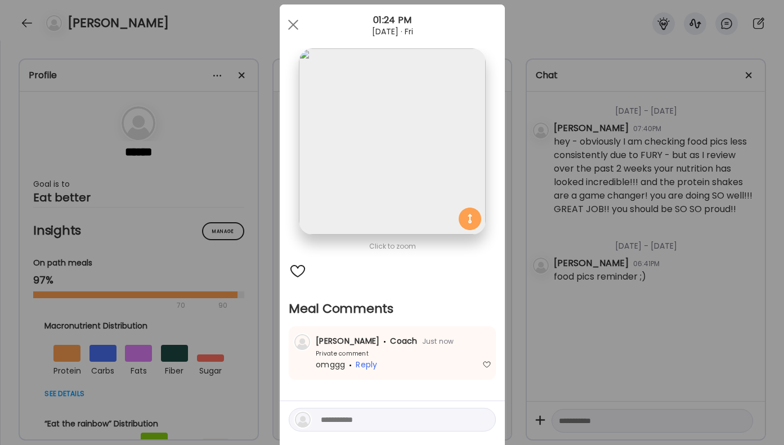
click at [656, 257] on div "Ate Coach Dashboard Wahoo! It’s official Take a moment to set up your Coach Pro…" at bounding box center [392, 222] width 784 height 445
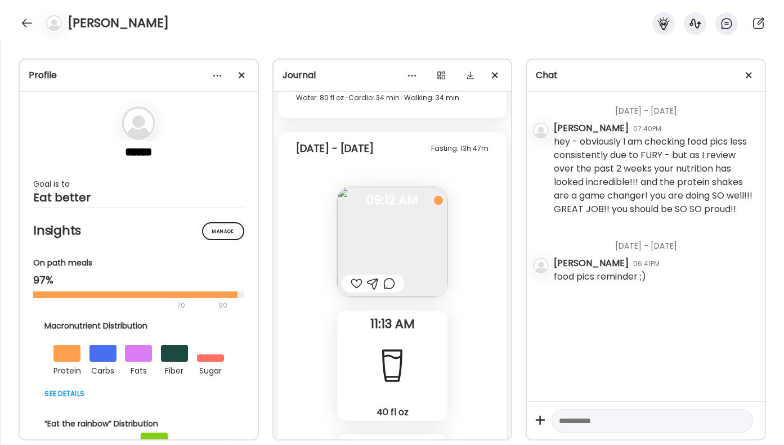
scroll to position [29177, 0]
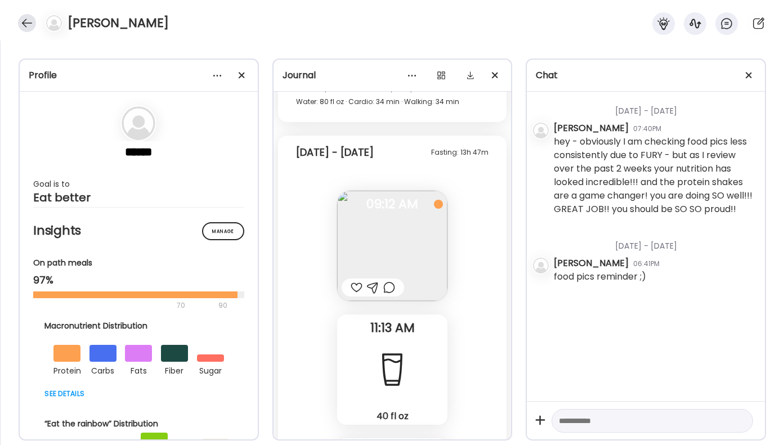
click at [28, 23] on div at bounding box center [27, 23] width 18 height 18
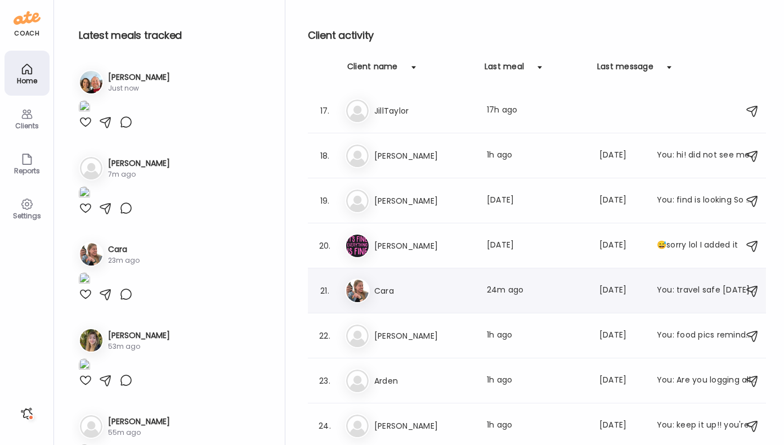
click at [444, 289] on h3 "Cara" at bounding box center [423, 291] width 99 height 14
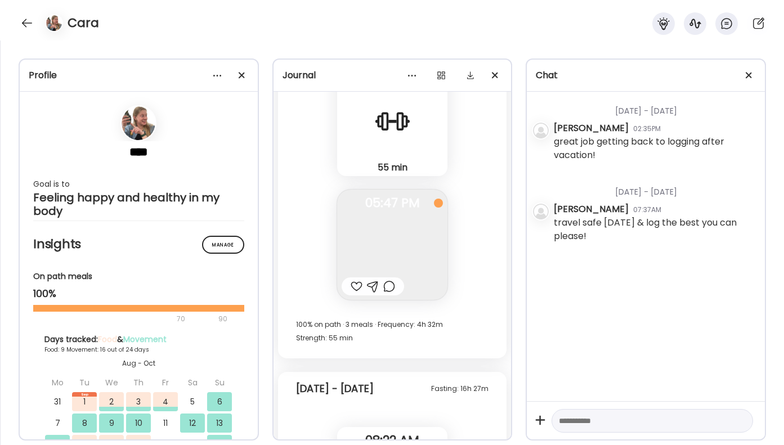
scroll to position [13265, 0]
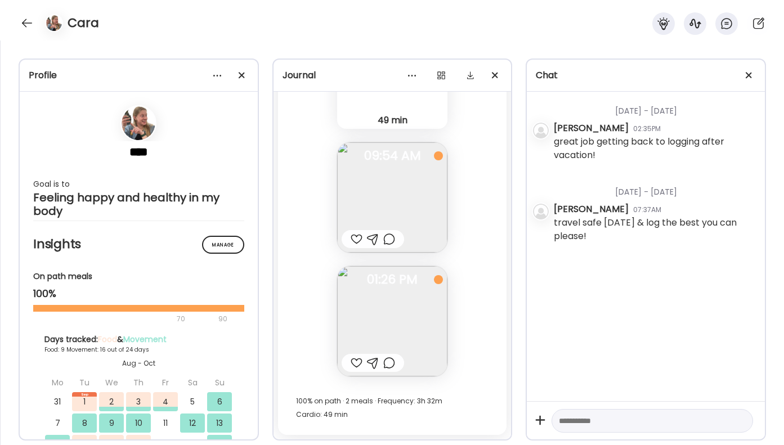
click at [354, 359] on div at bounding box center [357, 363] width 12 height 14
click at [396, 363] on div at bounding box center [373, 363] width 62 height 18
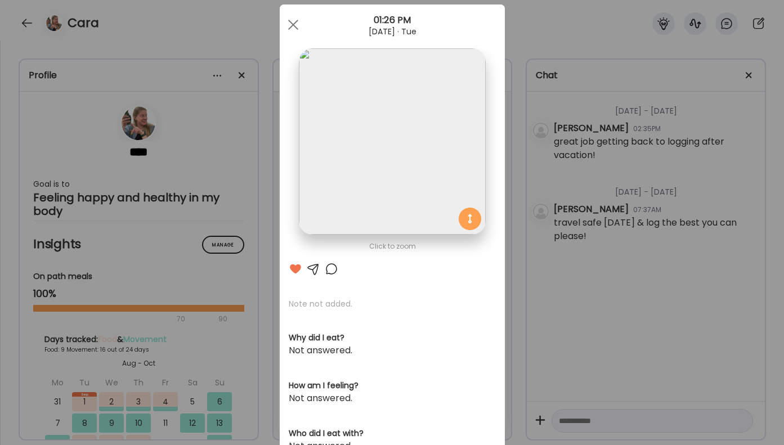
click at [330, 278] on div "Click to zoom AteMate AI Note not added. Why did I eat? Not answered. How am I …" at bounding box center [392, 336] width 225 height 663
click at [332, 267] on div at bounding box center [332, 269] width 14 height 14
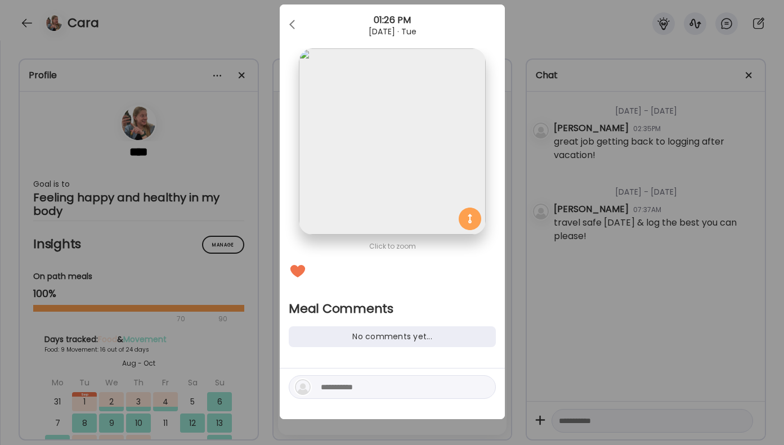
click at [346, 391] on textarea at bounding box center [397, 388] width 152 height 14
type textarea "**********"
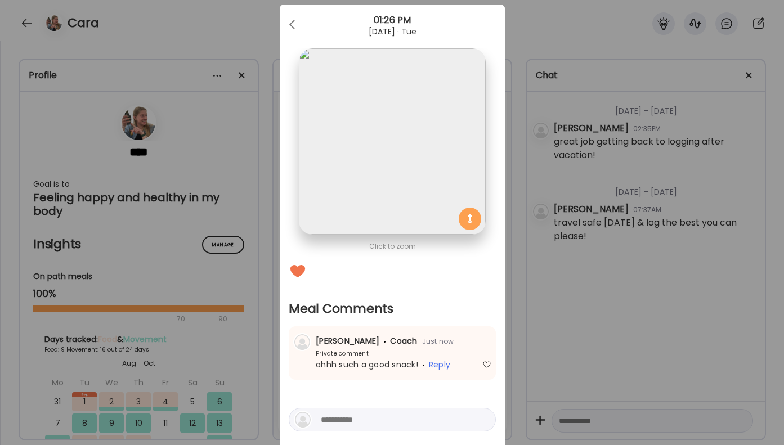
click at [579, 314] on div "Ate Coach Dashboard Wahoo! It’s official Take a moment to set up your Coach Pro…" at bounding box center [392, 222] width 784 height 445
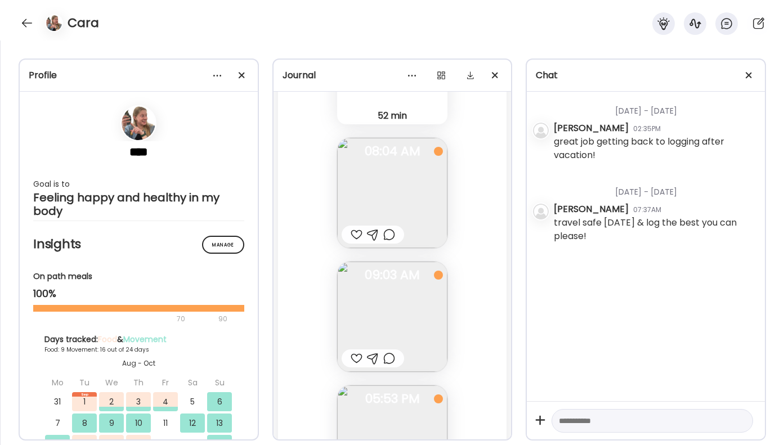
scroll to position [12656, 0]
click at [391, 235] on div at bounding box center [389, 239] width 12 height 14
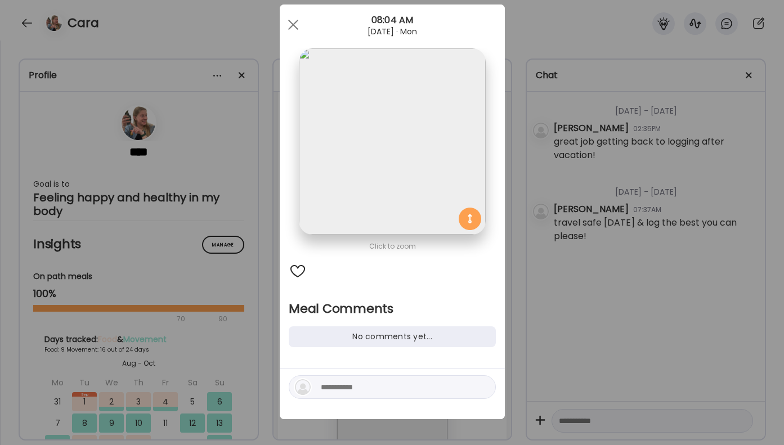
click at [361, 382] on textarea at bounding box center [397, 388] width 152 height 14
type textarea "**********"
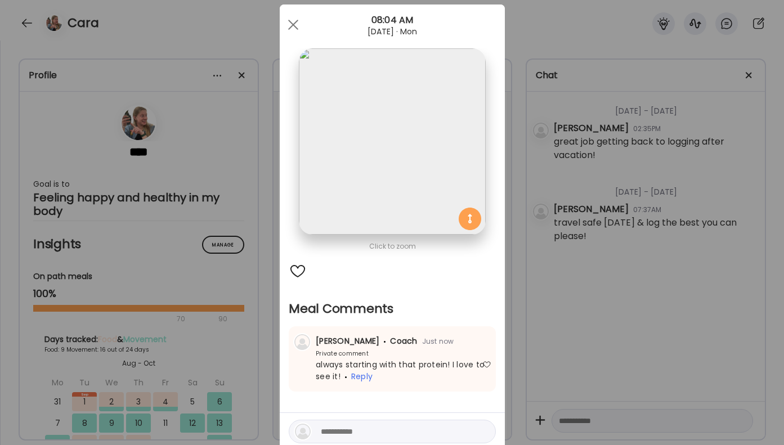
click at [524, 312] on div "Ate Coach Dashboard Wahoo! It’s official Take a moment to set up your Coach Pro…" at bounding box center [392, 222] width 784 height 445
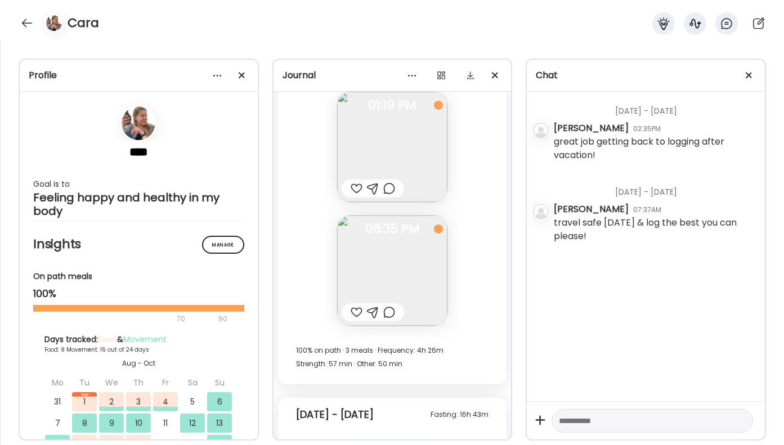
scroll to position [11415, 0]
click at [30, 18] on div at bounding box center [27, 23] width 18 height 18
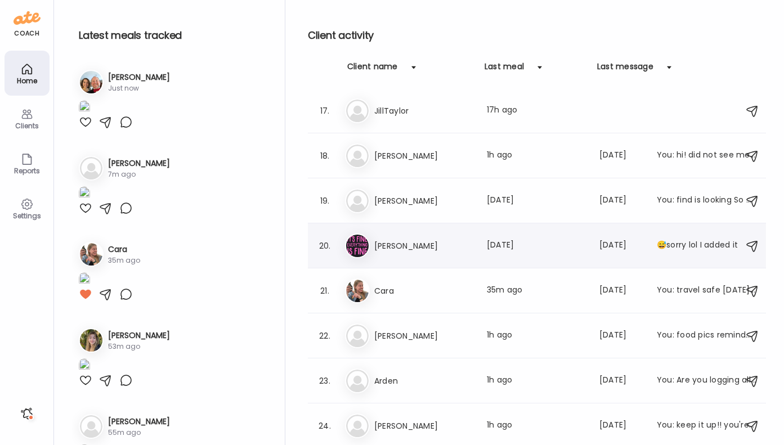
click at [379, 240] on h3 "[PERSON_NAME]" at bounding box center [423, 246] width 99 height 14
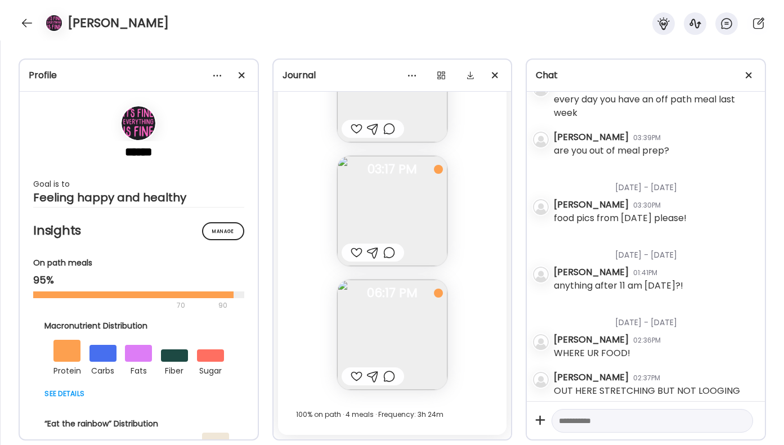
scroll to position [1817, 0]
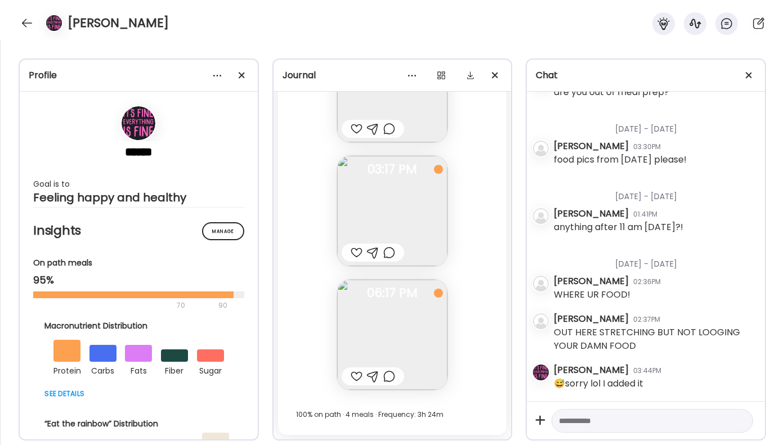
click at [388, 377] on div at bounding box center [389, 377] width 12 height 14
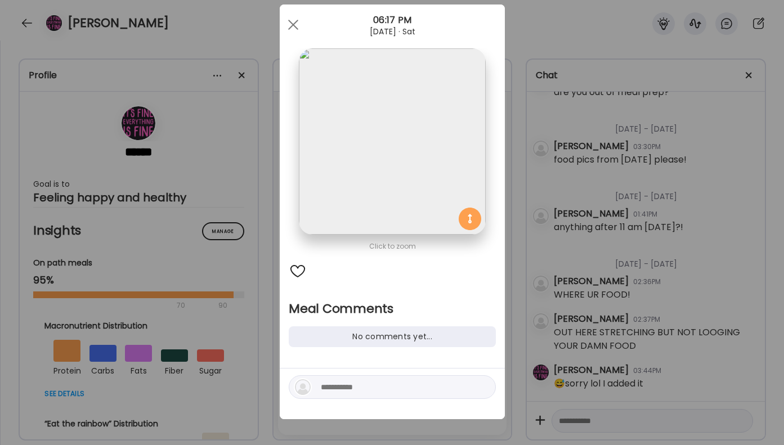
click at [372, 392] on textarea at bounding box center [397, 388] width 152 height 14
type textarea "**********"
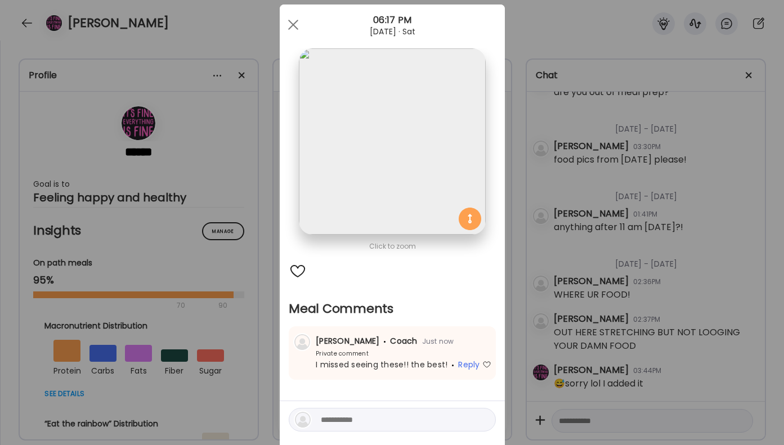
click at [648, 322] on div "Ate Coach Dashboard Wahoo! It’s official Take a moment to set up your Coach Pro…" at bounding box center [392, 222] width 784 height 445
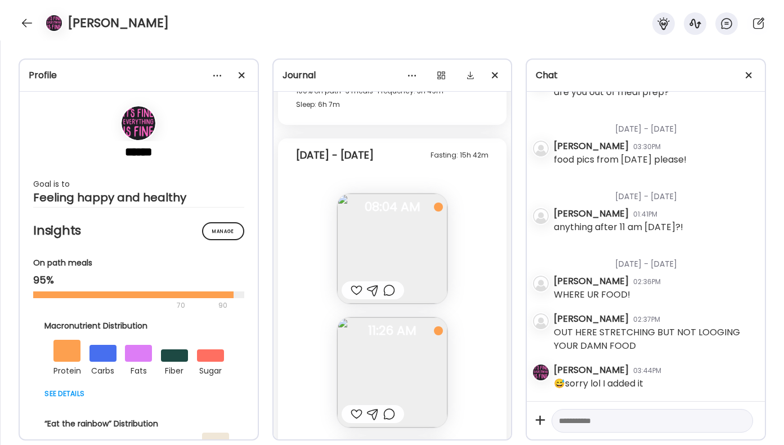
scroll to position [22820, 0]
click at [389, 294] on div at bounding box center [389, 292] width 12 height 14
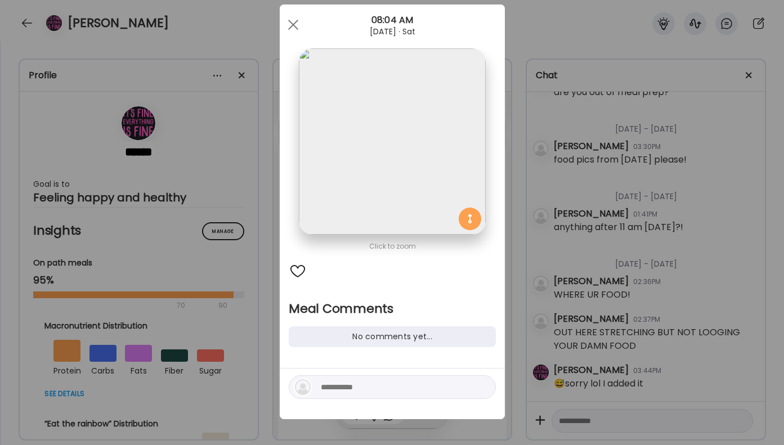
click at [356, 382] on textarea at bounding box center [397, 388] width 152 height 14
drag, startPoint x: 413, startPoint y: 381, endPoint x: 279, endPoint y: 375, distance: 134.6
click at [279, 375] on div "Ate Coach Dashboard Wahoo! It’s official Take a moment to set up your Coach Pro…" at bounding box center [392, 222] width 784 height 445
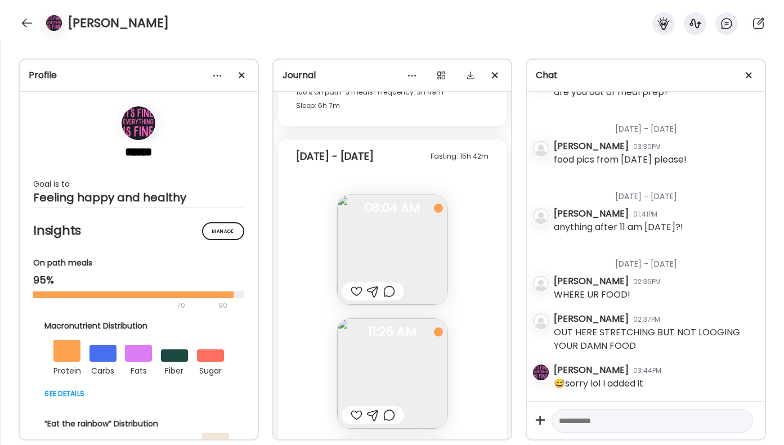
click at [395, 289] on div at bounding box center [389, 292] width 12 height 14
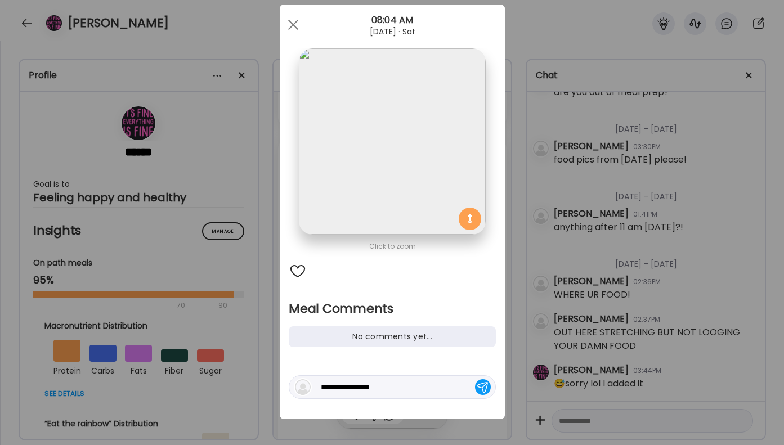
drag, startPoint x: 401, startPoint y: 385, endPoint x: 316, endPoint y: 384, distance: 85.0
click at [316, 384] on div "**********" at bounding box center [392, 387] width 207 height 24
type textarea "**********"
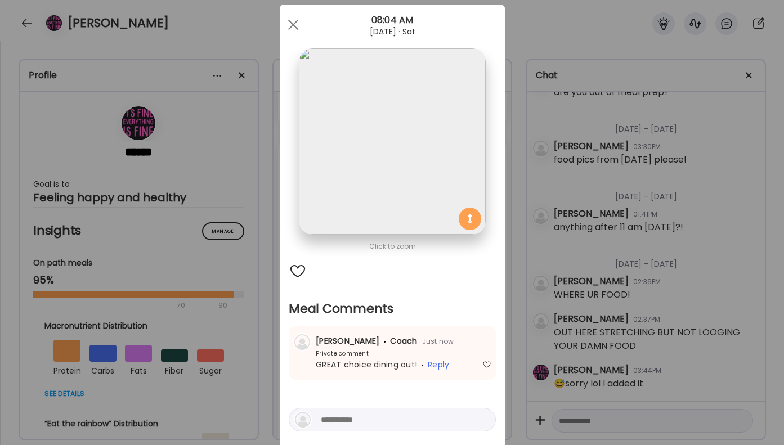
click at [567, 307] on div "Ate Coach Dashboard Wahoo! It’s official Take a moment to set up your Coach Pro…" at bounding box center [392, 222] width 784 height 445
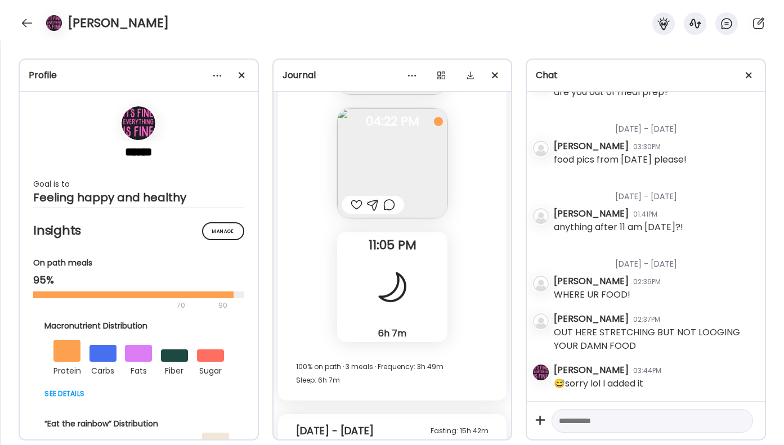
scroll to position [22535, 0]
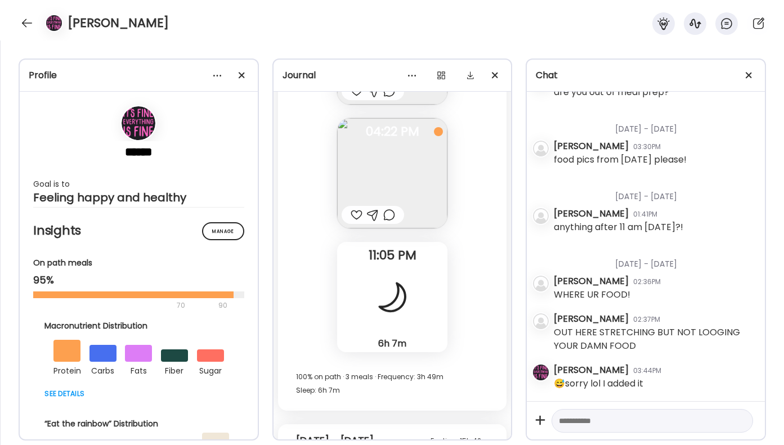
click at [391, 214] on div at bounding box center [389, 215] width 12 height 14
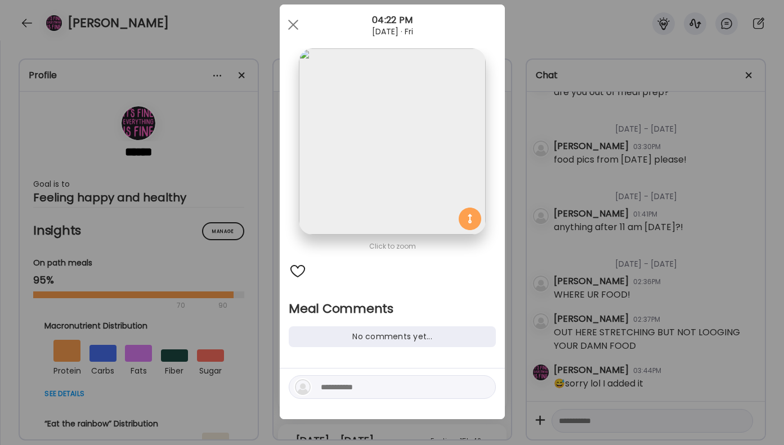
click at [344, 381] on textarea at bounding box center [397, 388] width 152 height 14
type textarea "**********"
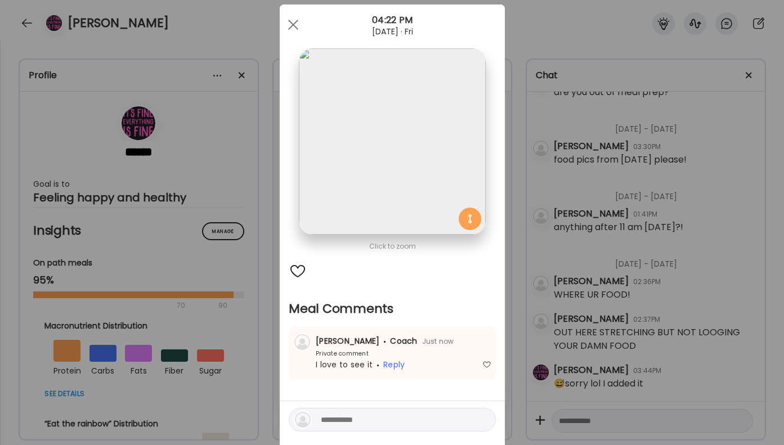
click at [695, 263] on div "Ate Coach Dashboard Wahoo! It’s official Take a moment to set up your Coach Pro…" at bounding box center [392, 222] width 784 height 445
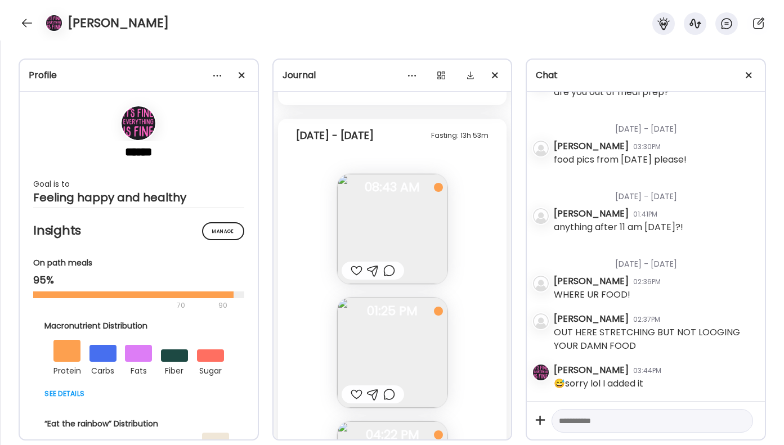
scroll to position [22228, 0]
click at [388, 278] on div at bounding box center [389, 274] width 12 height 14
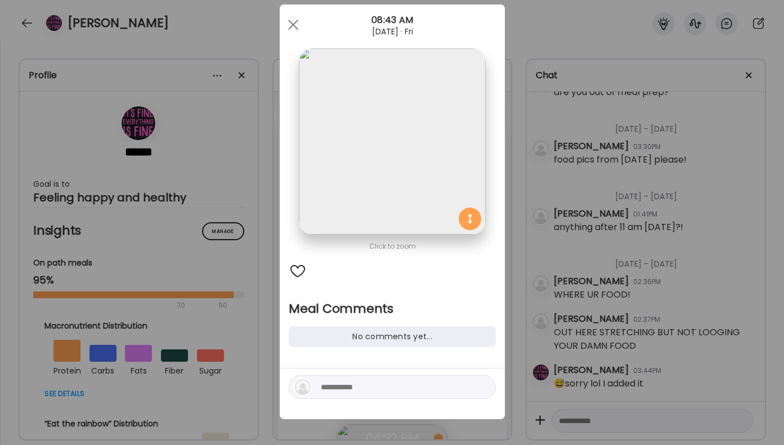
click at [374, 382] on textarea at bounding box center [397, 388] width 152 height 14
type textarea "**********"
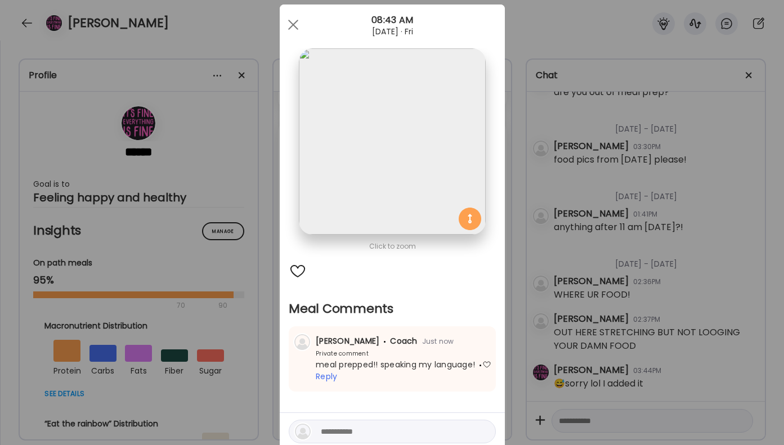
click at [681, 261] on div "Ate Coach Dashboard Wahoo! It’s official Take a moment to set up your Coach Pro…" at bounding box center [392, 222] width 784 height 445
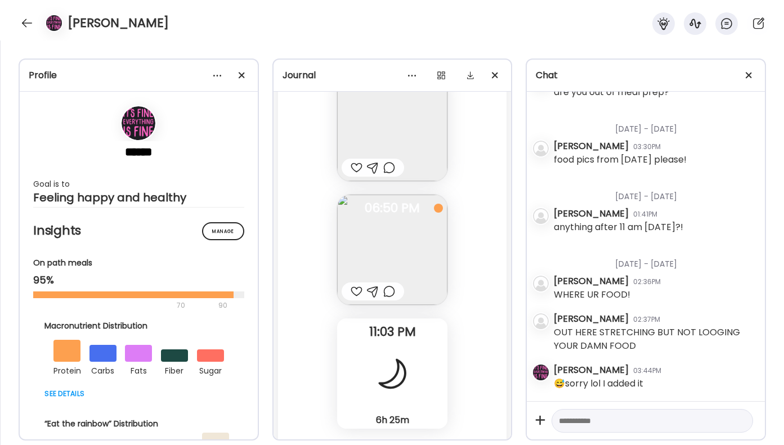
scroll to position [21836, 0]
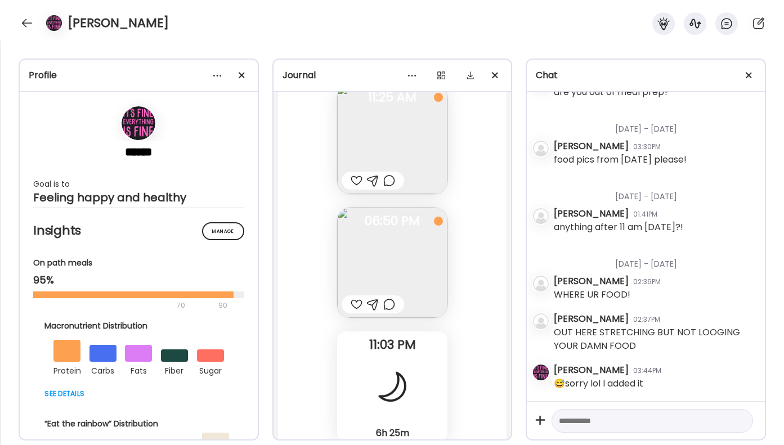
click at [396, 298] on div at bounding box center [373, 305] width 62 height 18
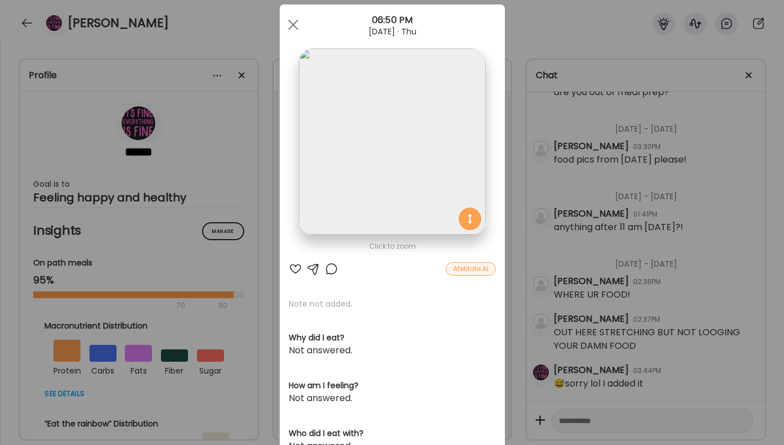
click at [332, 266] on div at bounding box center [332, 269] width 14 height 14
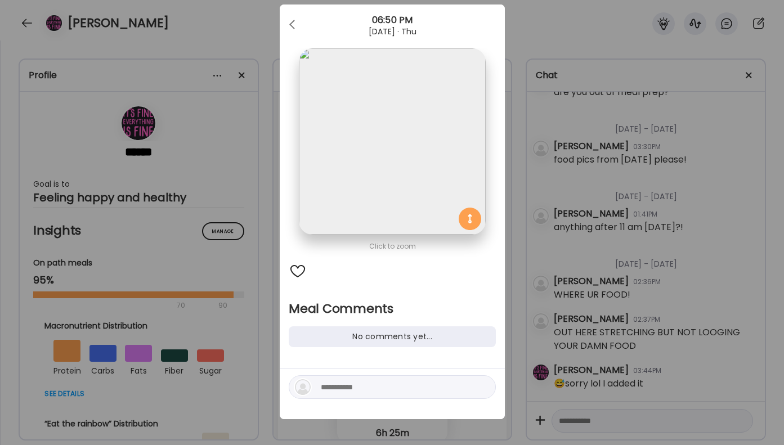
click at [358, 386] on textarea at bounding box center [397, 388] width 152 height 14
type textarea "**********"
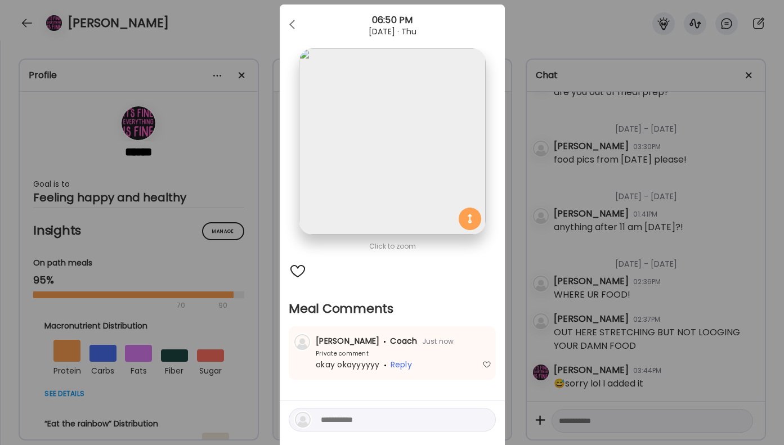
click at [604, 244] on div "Ate Coach Dashboard Wahoo! It’s official Take a moment to set up your Coach Pro…" at bounding box center [392, 222] width 784 height 445
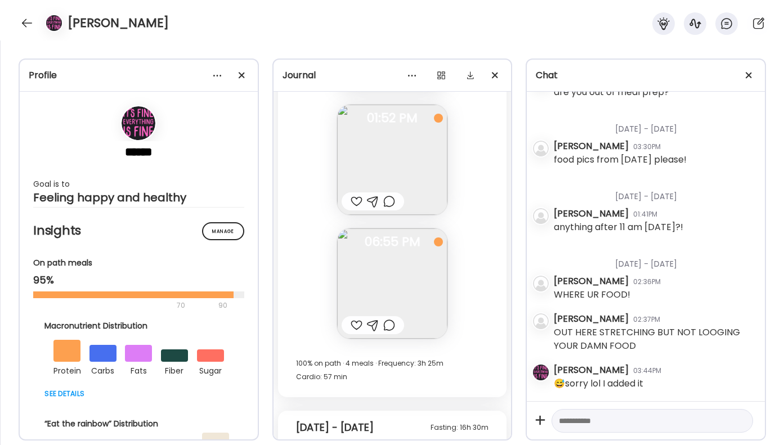
scroll to position [21315, 0]
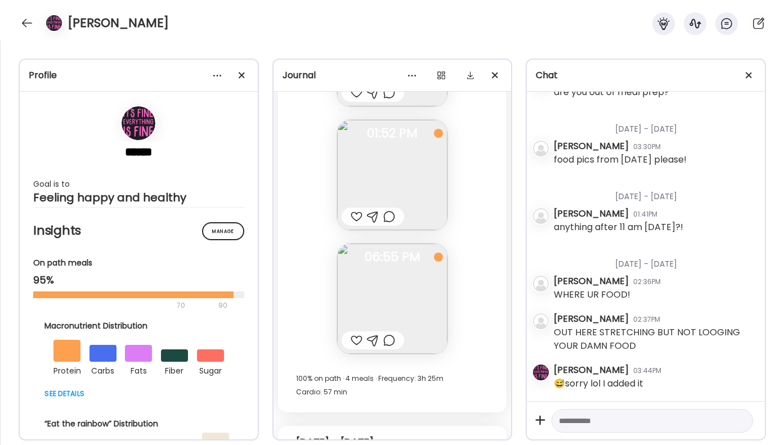
click at [389, 345] on div at bounding box center [389, 341] width 12 height 14
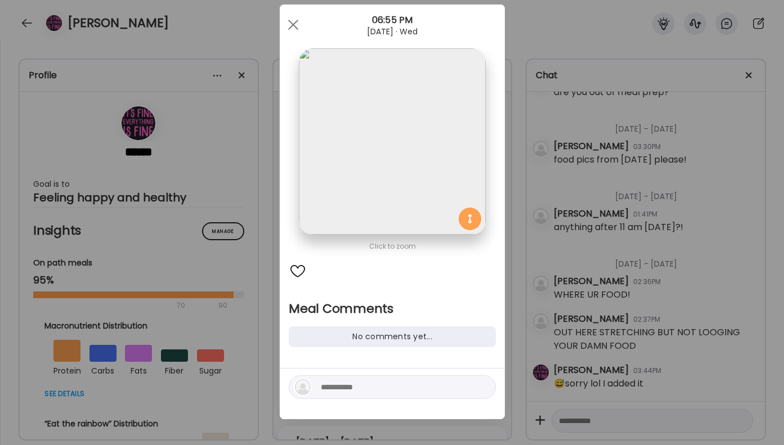
click at [364, 390] on textarea at bounding box center [397, 388] width 152 height 14
type textarea "**********"
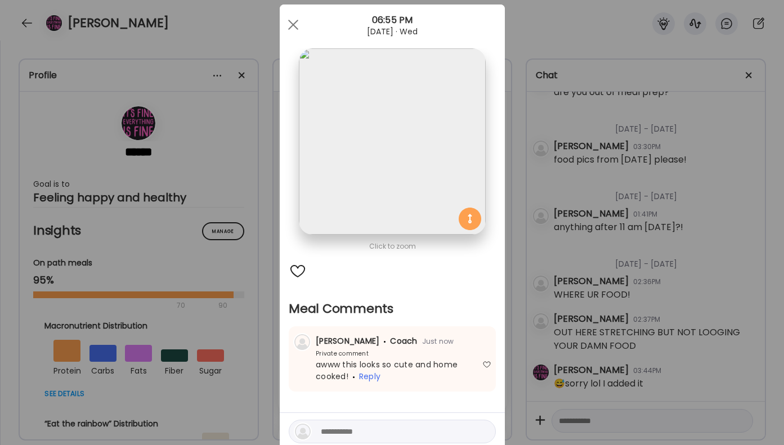
click at [658, 289] on div "Ate Coach Dashboard Wahoo! It’s official Take a moment to set up your Coach Pro…" at bounding box center [392, 222] width 784 height 445
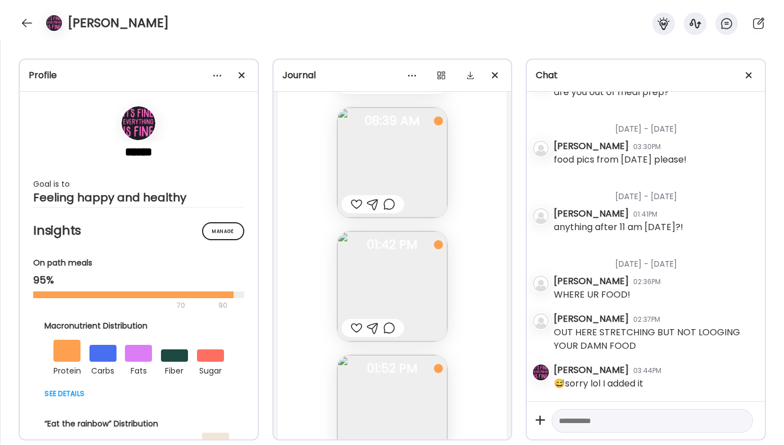
scroll to position [21075, 0]
click at [395, 209] on div at bounding box center [389, 209] width 12 height 14
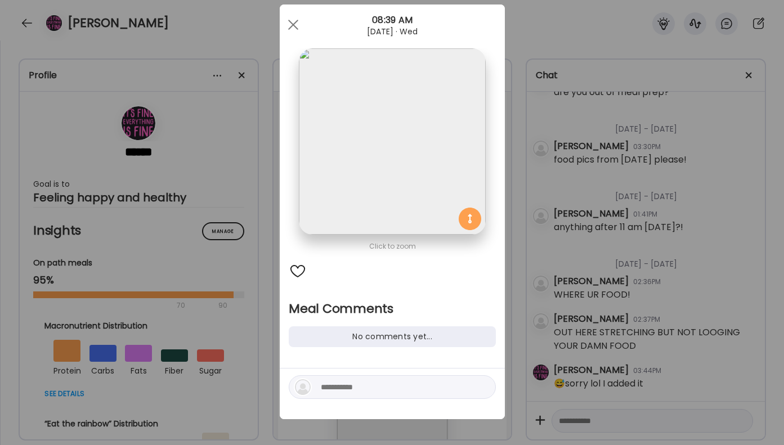
click at [346, 392] on textarea at bounding box center [397, 388] width 152 height 14
type textarea "**********"
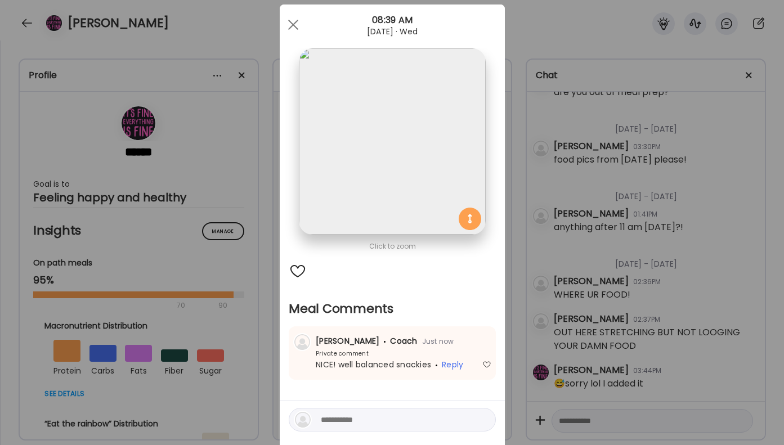
click at [607, 309] on div "Ate Coach Dashboard Wahoo! It’s official Take a moment to set up your Coach Pro…" at bounding box center [392, 222] width 784 height 445
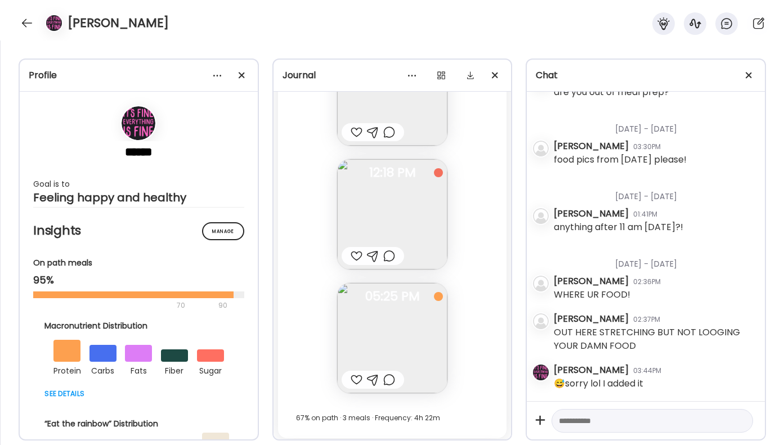
scroll to position [20550, 0]
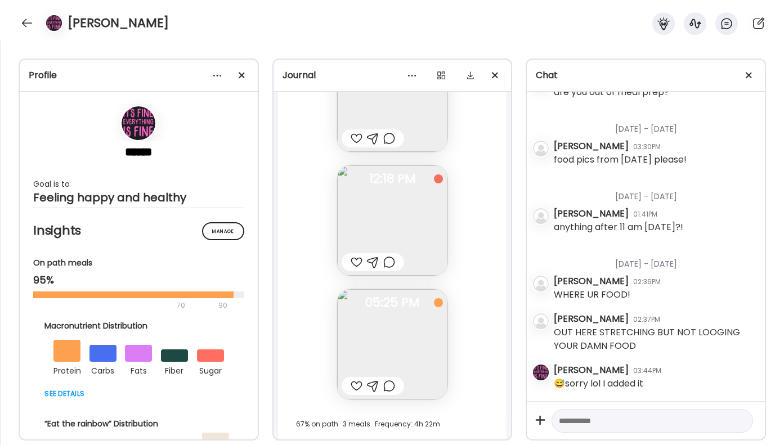
click at [390, 390] on div at bounding box center [389, 386] width 12 height 14
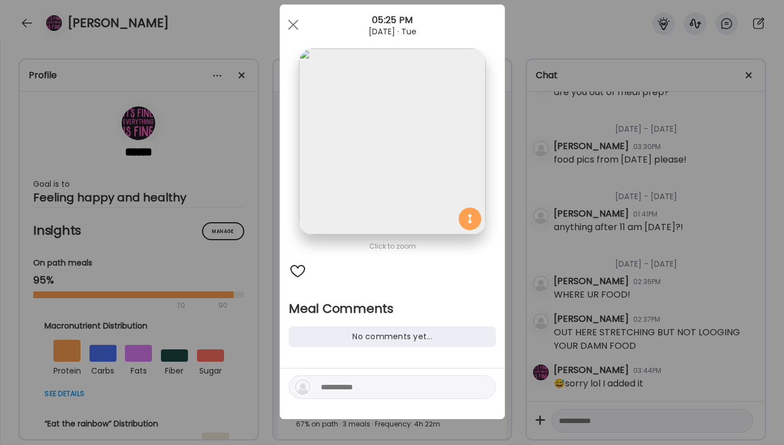
click at [348, 392] on textarea at bounding box center [397, 388] width 152 height 14
type textarea "**********"
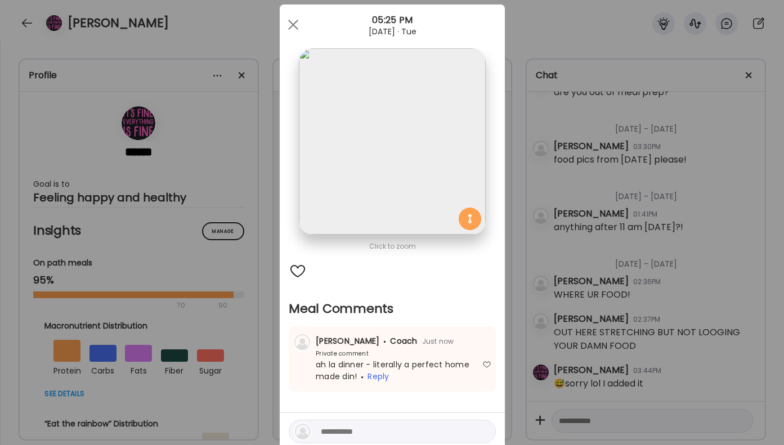
click at [651, 272] on div "Ate Coach Dashboard Wahoo! It’s official Take a moment to set up your Coach Pro…" at bounding box center [392, 222] width 784 height 445
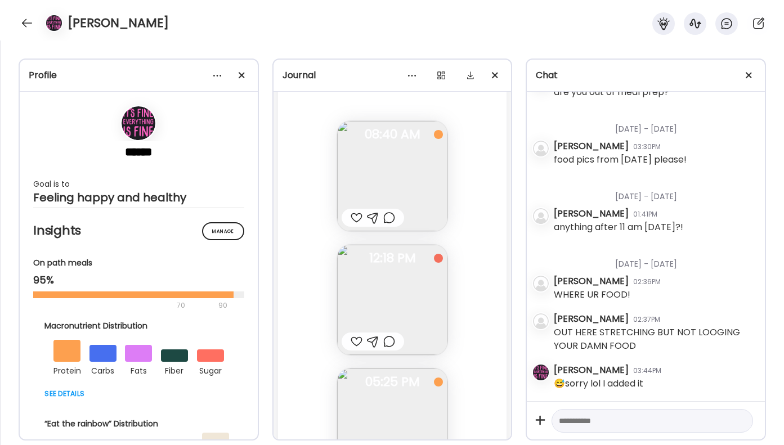
scroll to position [20464, 0]
click at [390, 350] on div at bounding box center [389, 349] width 12 height 14
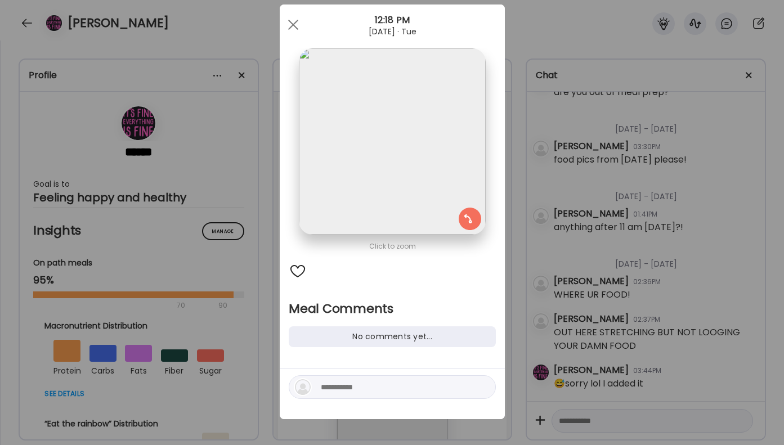
click at [351, 400] on div at bounding box center [392, 394] width 225 height 51
click at [359, 376] on div at bounding box center [392, 387] width 207 height 24
click at [354, 383] on textarea at bounding box center [397, 388] width 152 height 14
type textarea "**********"
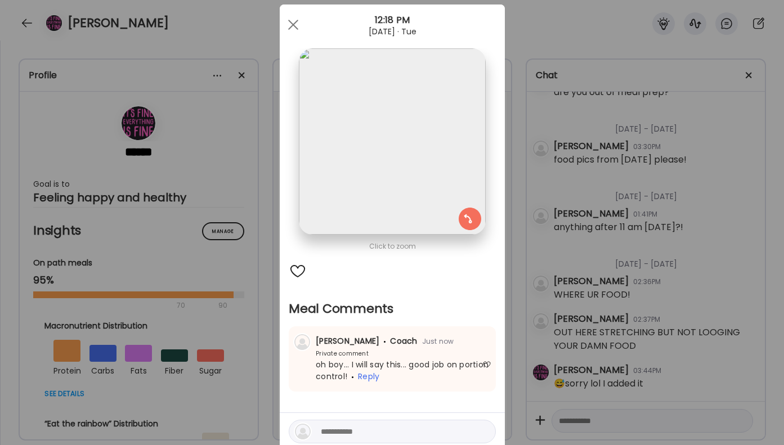
click at [568, 301] on div "Ate Coach Dashboard Wahoo! It’s official Take a moment to set up your Coach Pro…" at bounding box center [392, 222] width 784 height 445
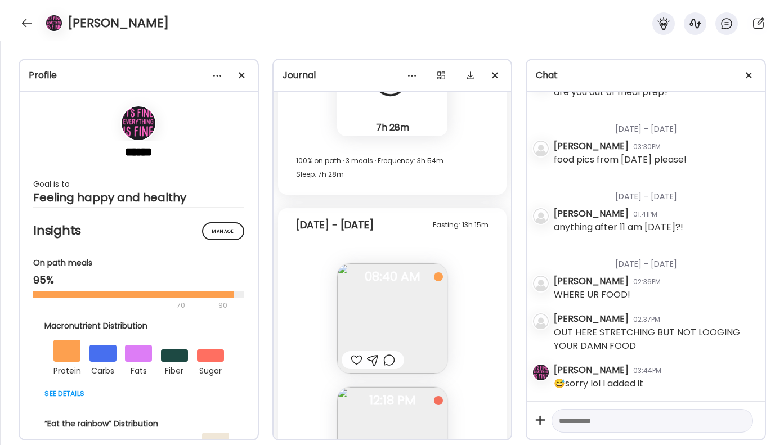
scroll to position [20321, 0]
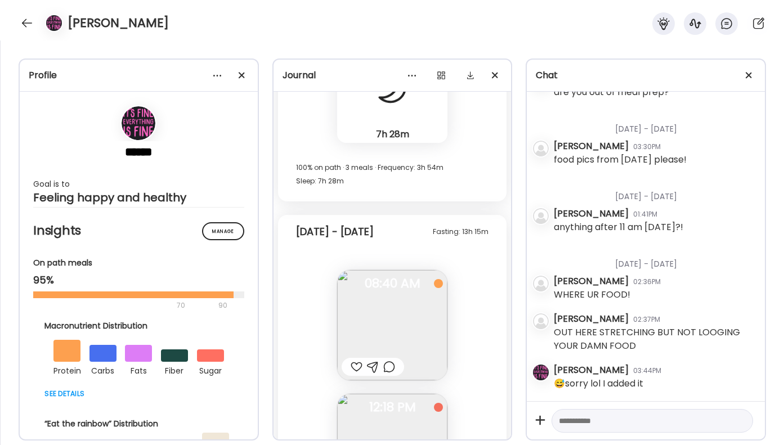
click at [389, 364] on div at bounding box center [389, 367] width 12 height 14
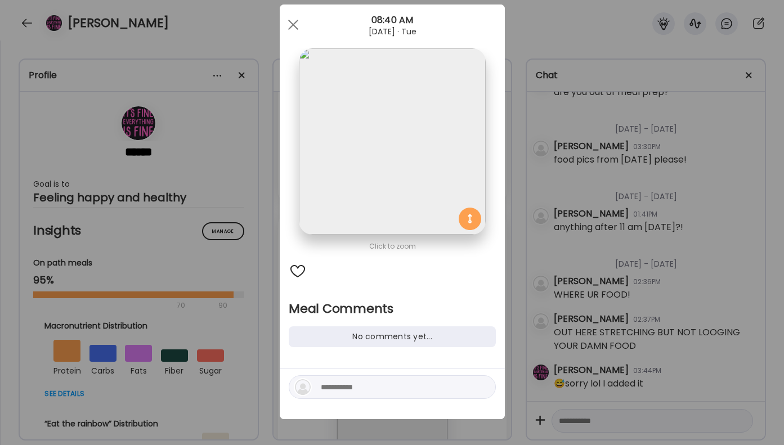
click at [368, 388] on textarea at bounding box center [397, 388] width 152 height 14
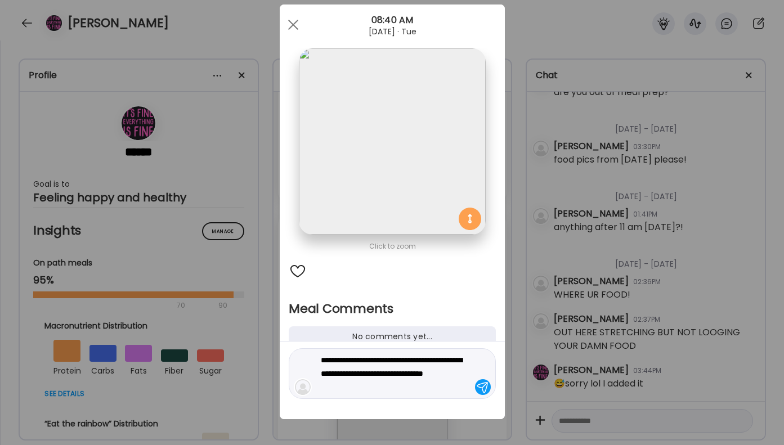
type textarea "**********"
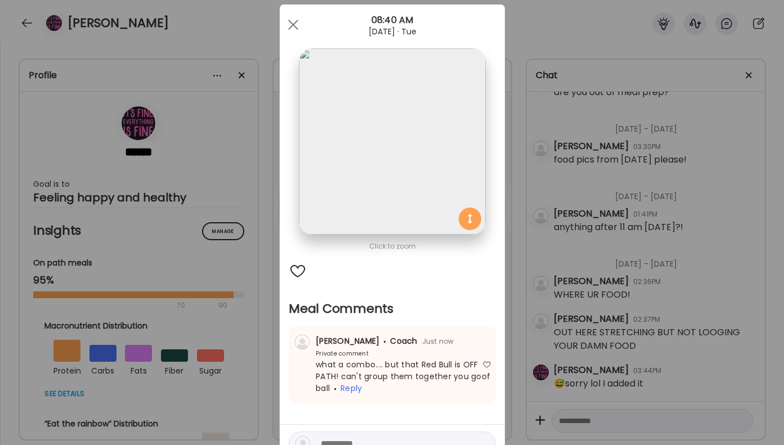
click at [750, 227] on div "Ate Coach Dashboard Wahoo! It’s official Take a moment to set up your Coach Pro…" at bounding box center [392, 222] width 784 height 445
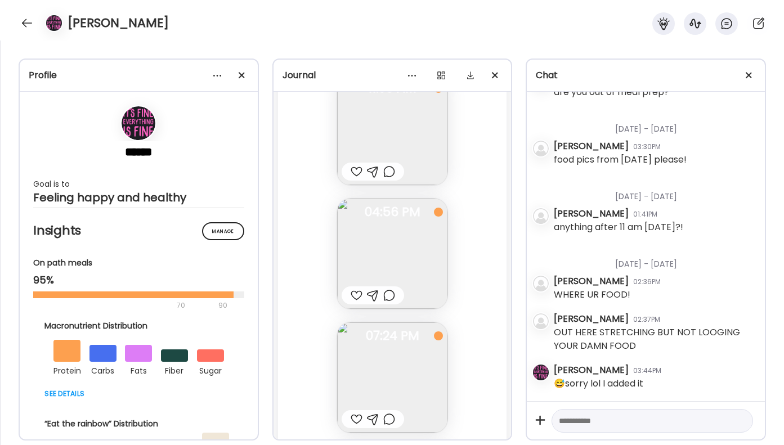
scroll to position [19906, 0]
click at [18, 16] on div "[PERSON_NAME]" at bounding box center [392, 20] width 784 height 41
click at [25, 21] on div at bounding box center [27, 23] width 18 height 18
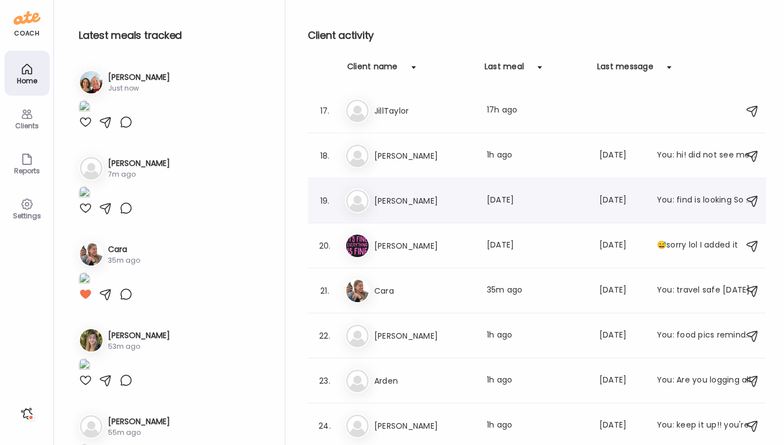
click at [401, 202] on h3 "[PERSON_NAME]" at bounding box center [423, 201] width 99 height 14
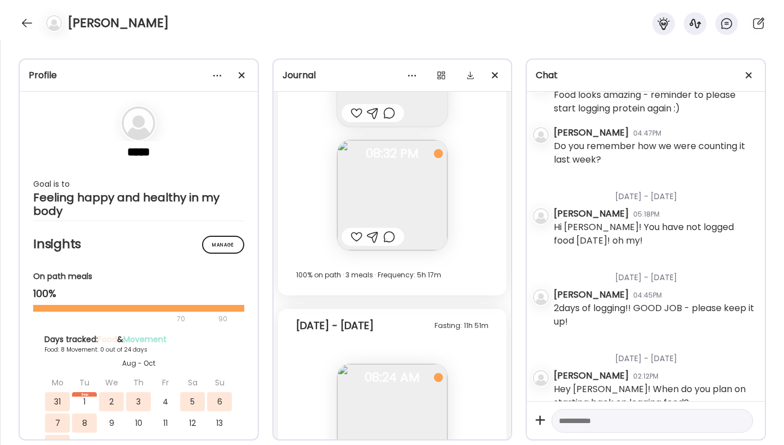
scroll to position [8149, 0]
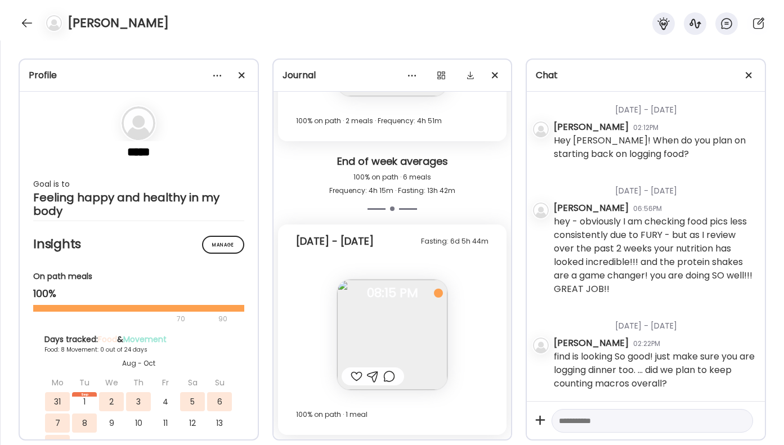
click at [385, 379] on div at bounding box center [389, 377] width 12 height 14
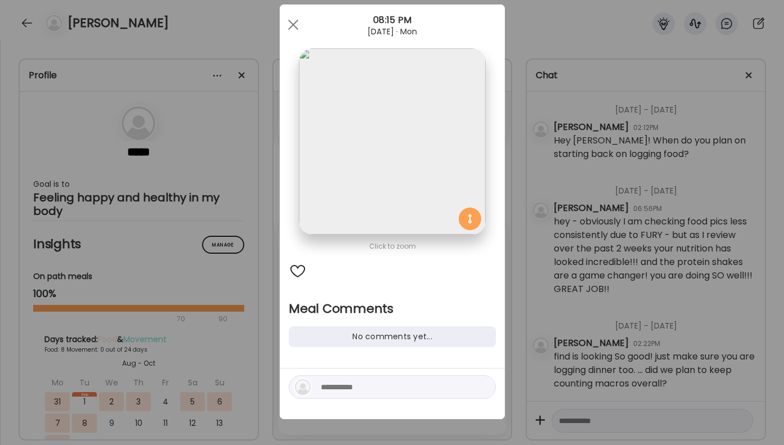
click at [362, 391] on textarea at bounding box center [397, 388] width 152 height 14
type textarea "**********"
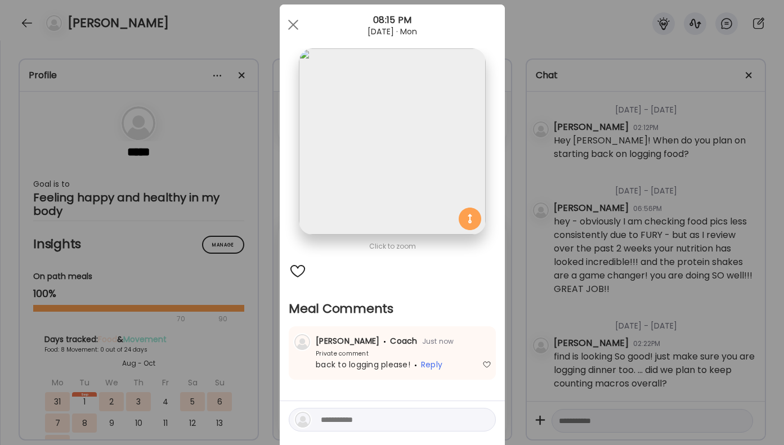
click at [659, 244] on div "Ate Coach Dashboard Wahoo! It’s official Take a moment to set up your Coach Pro…" at bounding box center [392, 222] width 784 height 445
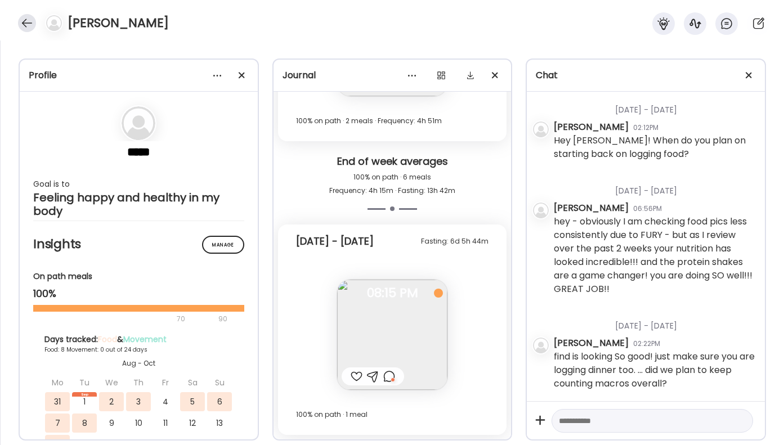
click at [30, 20] on div at bounding box center [27, 23] width 18 height 18
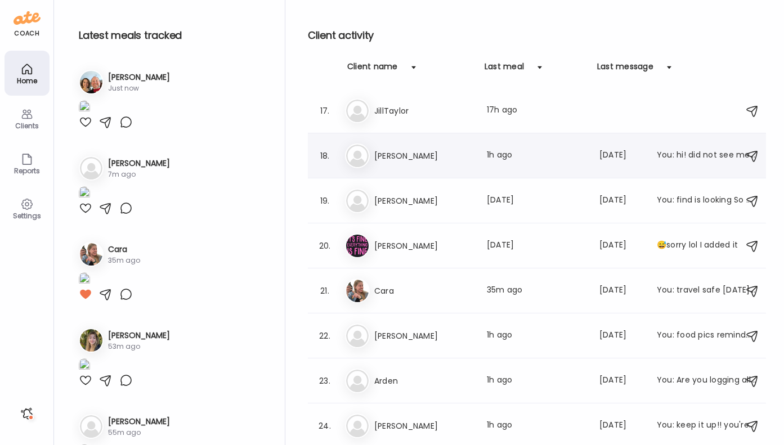
click at [404, 158] on h3 "[PERSON_NAME]" at bounding box center [423, 156] width 99 height 14
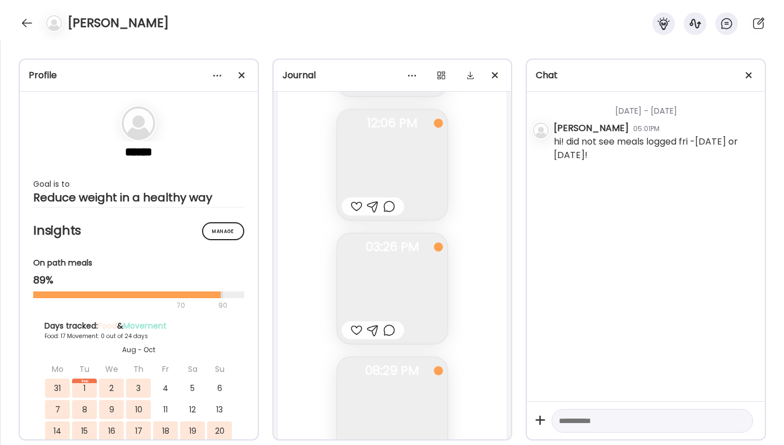
scroll to position [22348, 0]
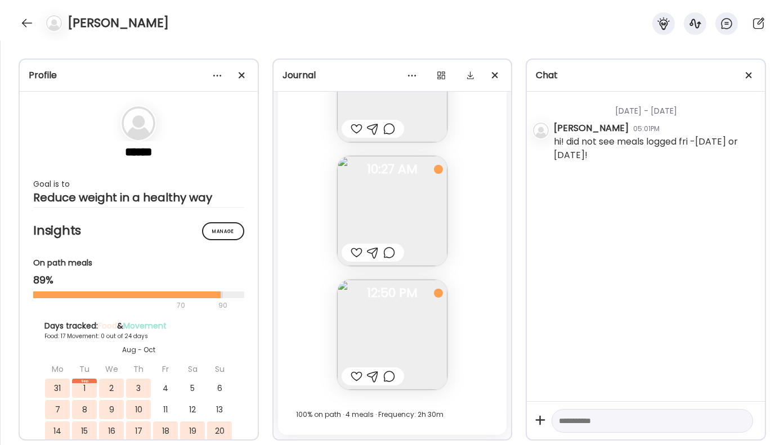
click at [355, 376] on div at bounding box center [357, 377] width 12 height 14
click at [390, 376] on div at bounding box center [389, 377] width 12 height 14
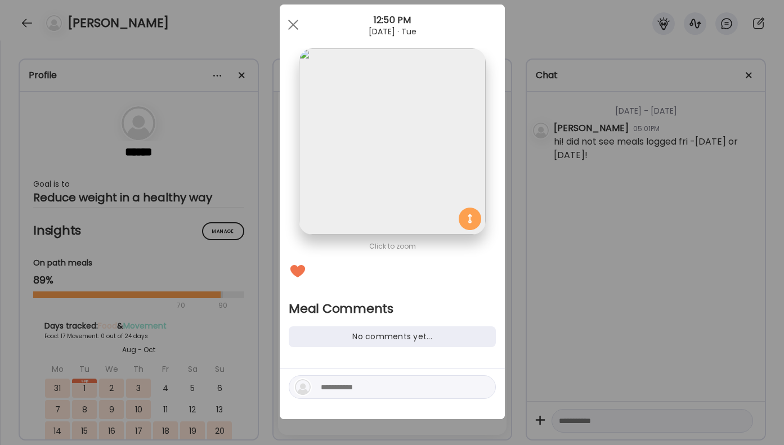
click at [369, 395] on div at bounding box center [392, 387] width 207 height 24
click at [369, 386] on textarea at bounding box center [397, 388] width 152 height 14
type textarea "**********"
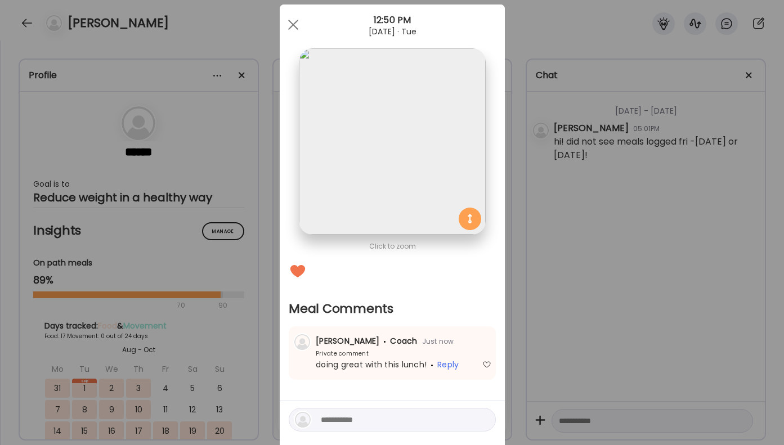
click at [555, 336] on div "Ate Coach Dashboard Wahoo! It’s official Take a moment to set up your Coach Pro…" at bounding box center [392, 222] width 784 height 445
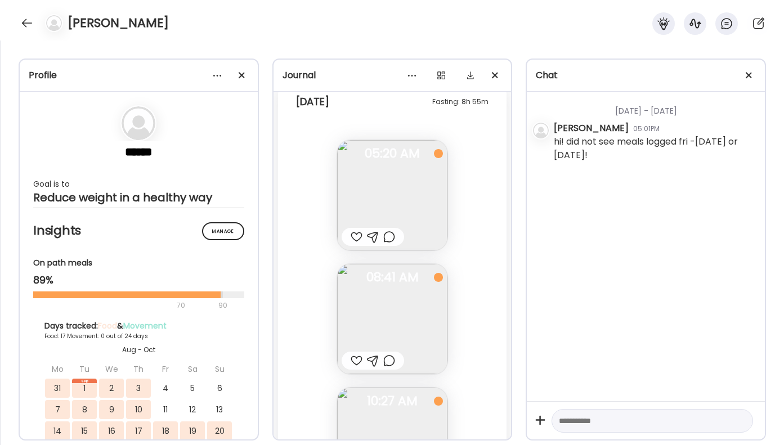
scroll to position [22112, 0]
click at [388, 244] on div at bounding box center [389, 242] width 12 height 14
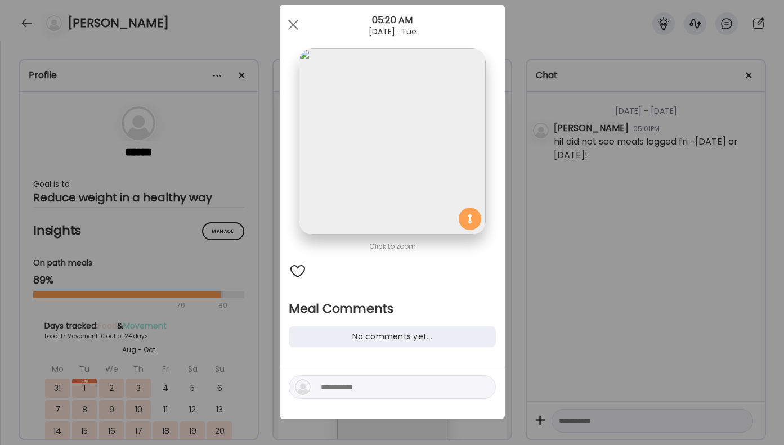
click at [348, 382] on textarea at bounding box center [397, 388] width 152 height 14
type textarea "*"
drag, startPoint x: 392, startPoint y: 385, endPoint x: 251, endPoint y: 384, distance: 141.9
click at [251, 384] on div "Ate Coach Dashboard Wahoo! It’s official Take a moment to set up your Coach Pro…" at bounding box center [392, 222] width 784 height 445
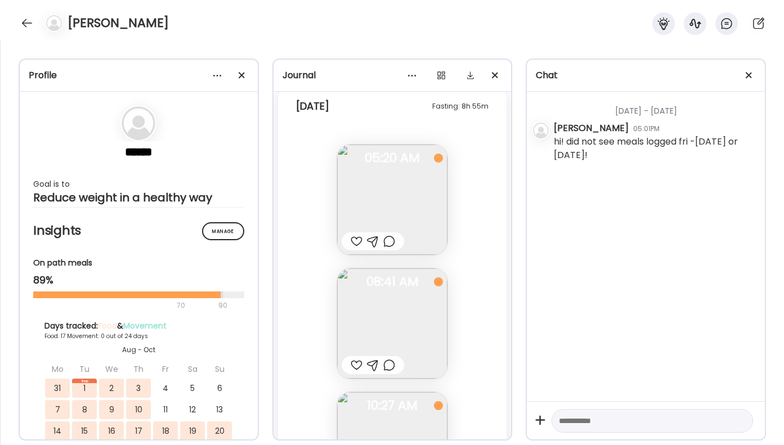
scroll to position [24, 0]
click at [384, 238] on div at bounding box center [389, 242] width 12 height 14
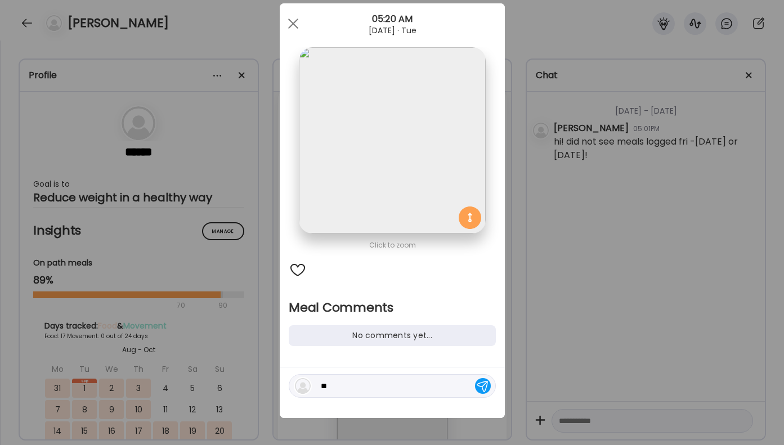
click at [338, 386] on textarea "**" at bounding box center [397, 386] width 152 height 14
type textarea "*"
type textarea "**********"
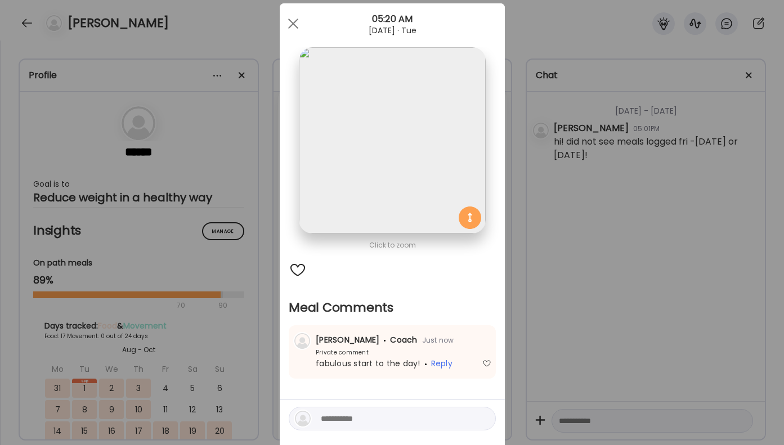
click at [620, 297] on div "Ate Coach Dashboard Wahoo! It’s official Take a moment to set up your Coach Pro…" at bounding box center [392, 222] width 784 height 445
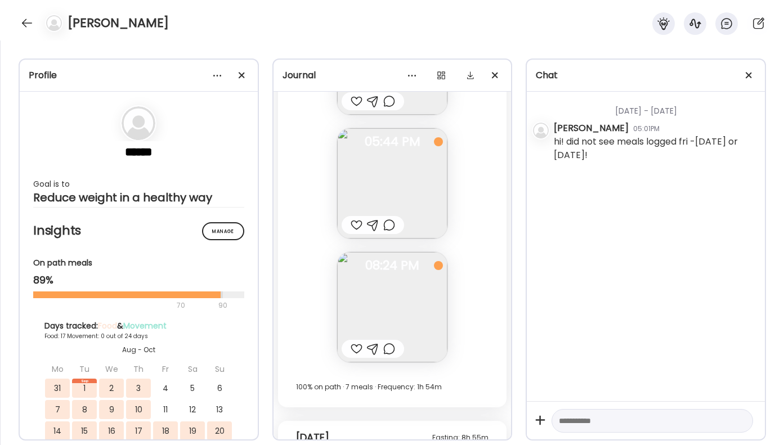
scroll to position [21779, 0]
click at [393, 346] on div at bounding box center [389, 350] width 12 height 14
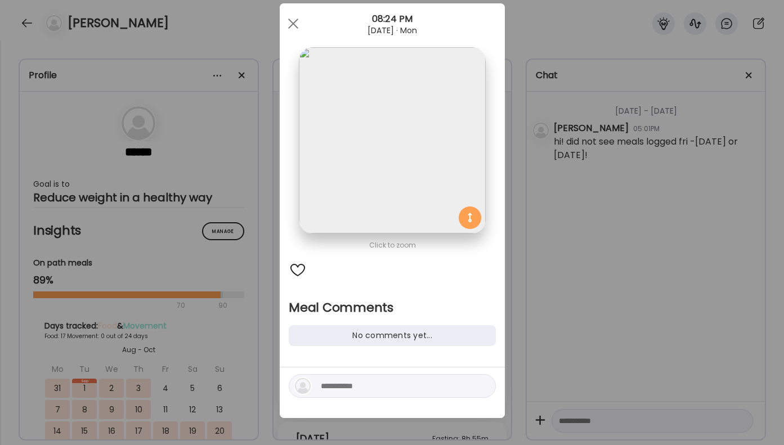
click at [367, 384] on textarea at bounding box center [397, 386] width 152 height 14
type textarea "**********"
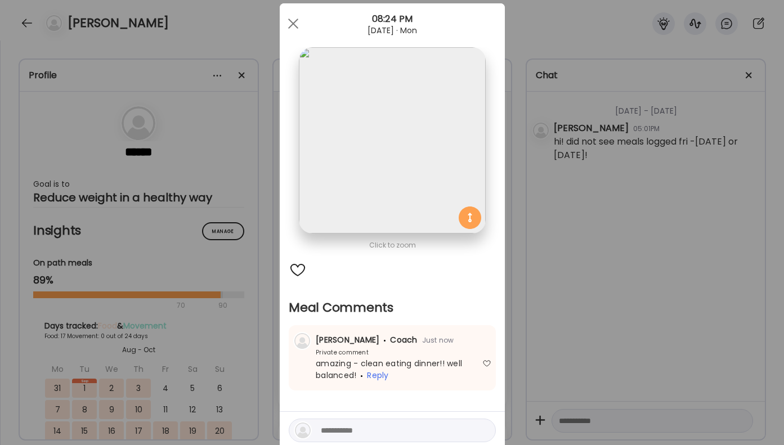
click at [643, 308] on div "Ate Coach Dashboard Wahoo! It’s official Take a moment to set up your Coach Pro…" at bounding box center [392, 222] width 784 height 445
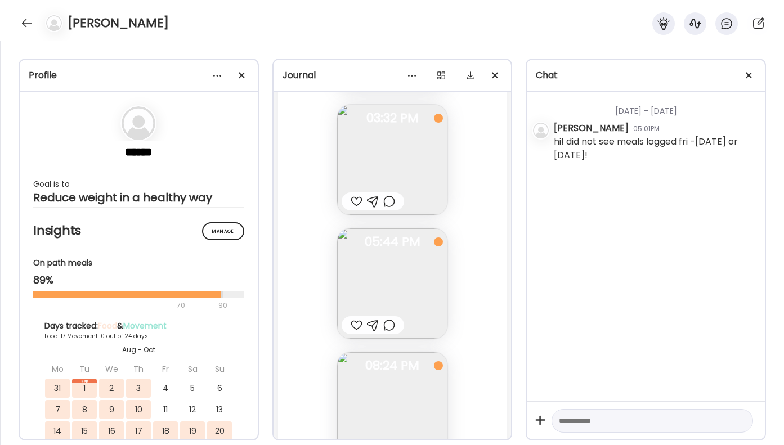
scroll to position [21675, 0]
click at [387, 211] on div at bounding box center [389, 207] width 12 height 14
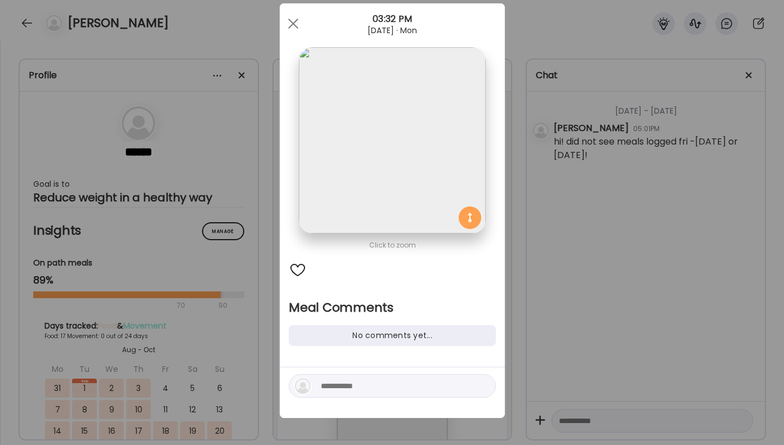
click at [352, 390] on textarea at bounding box center [397, 386] width 152 height 14
type textarea "**********"
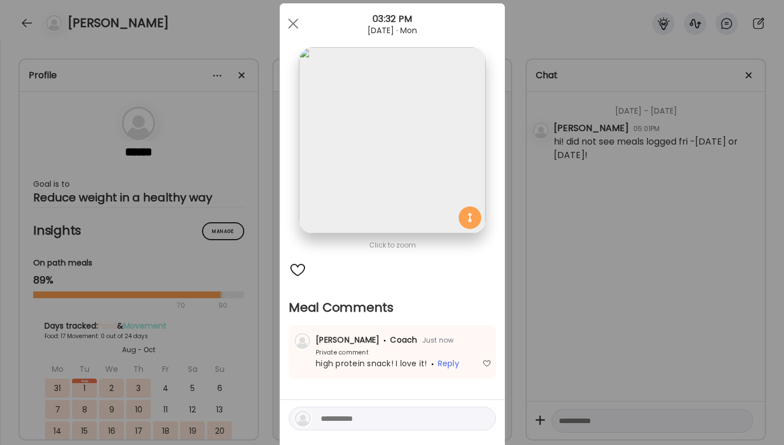
click at [611, 251] on div "Ate Coach Dashboard Wahoo! It’s official Take a moment to set up your Coach Pro…" at bounding box center [392, 222] width 784 height 445
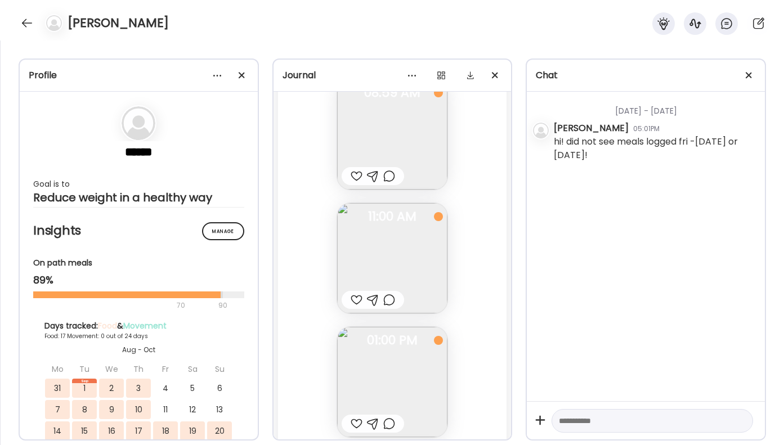
scroll to position [21193, 0]
click at [390, 311] on div at bounding box center [389, 318] width 12 height 14
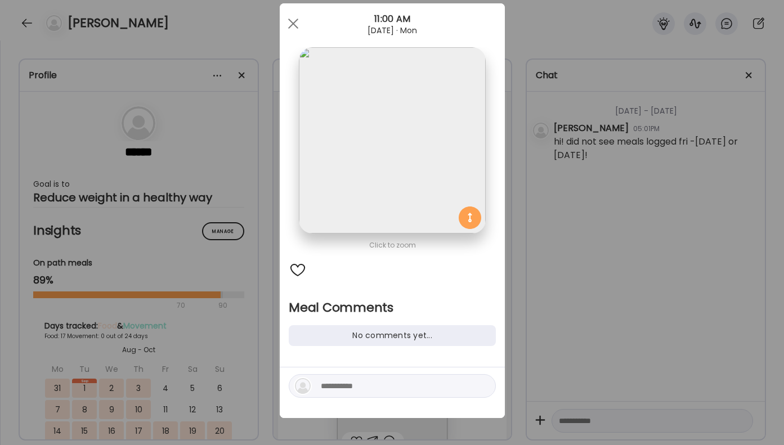
click at [341, 386] on textarea at bounding box center [397, 386] width 152 height 14
type textarea "*********"
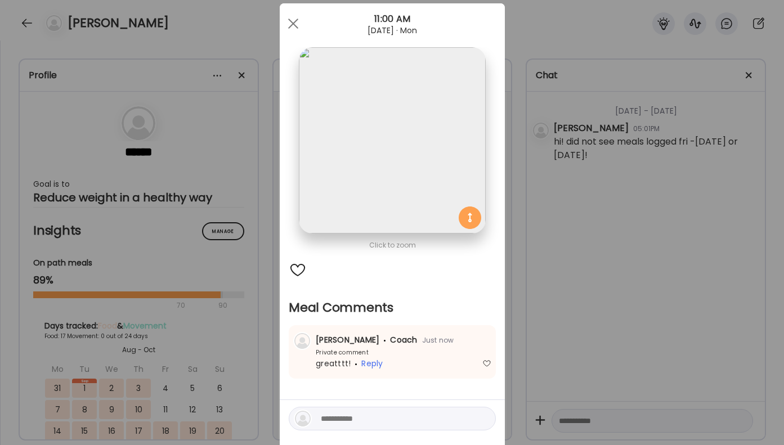
click at [625, 280] on div "Ate Coach Dashboard Wahoo! It’s official Take a moment to set up your Coach Pro…" at bounding box center [392, 222] width 784 height 445
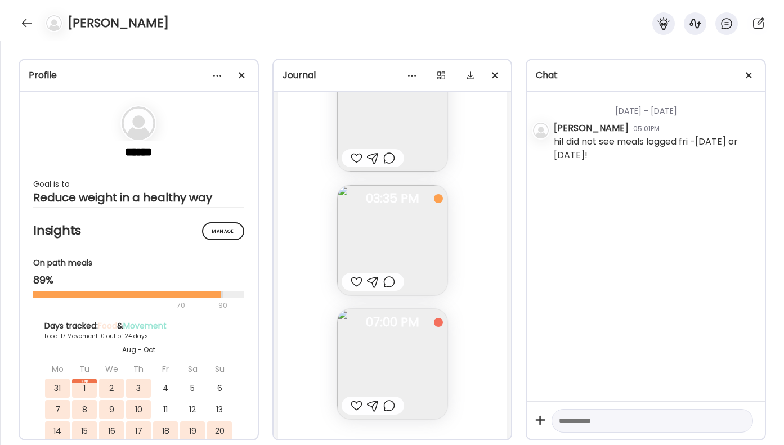
scroll to position [20694, 0]
click at [391, 401] on div at bounding box center [389, 399] width 12 height 14
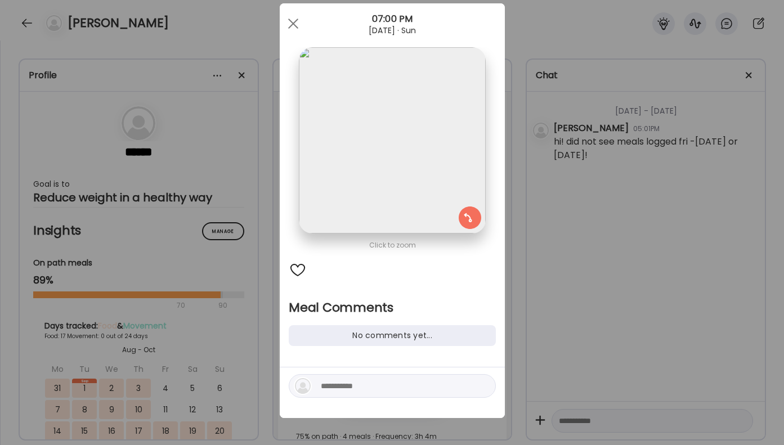
click at [375, 397] on div at bounding box center [392, 386] width 207 height 24
click at [375, 383] on textarea at bounding box center [397, 386] width 152 height 14
type textarea "**********"
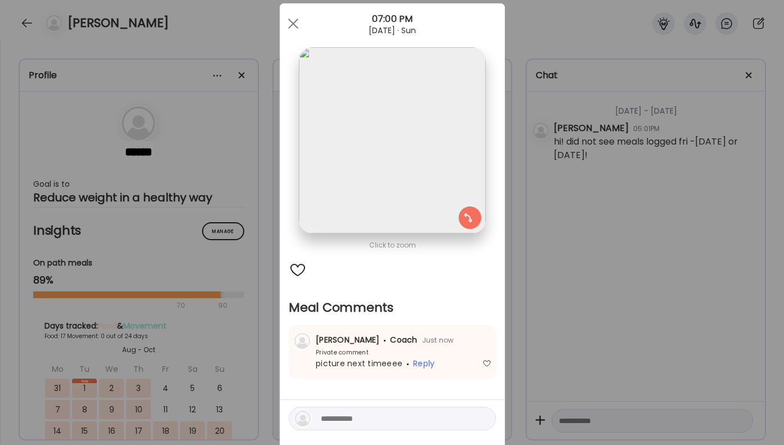
click at [571, 305] on div "Ate Coach Dashboard Wahoo! It’s official Take a moment to set up your Coach Pro…" at bounding box center [392, 222] width 784 height 445
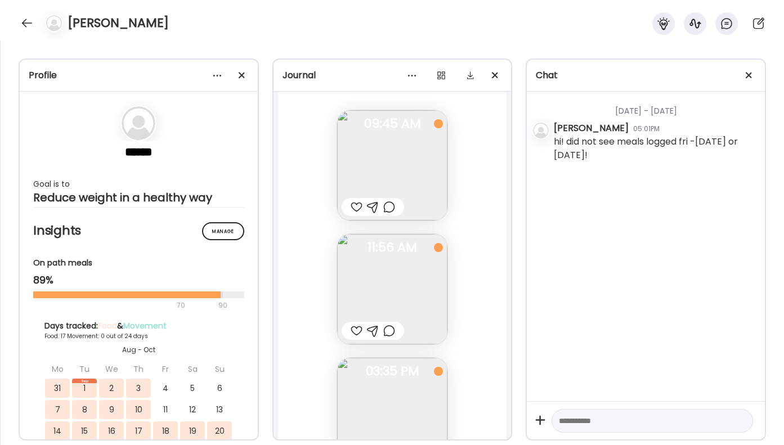
scroll to position [20430, 0]
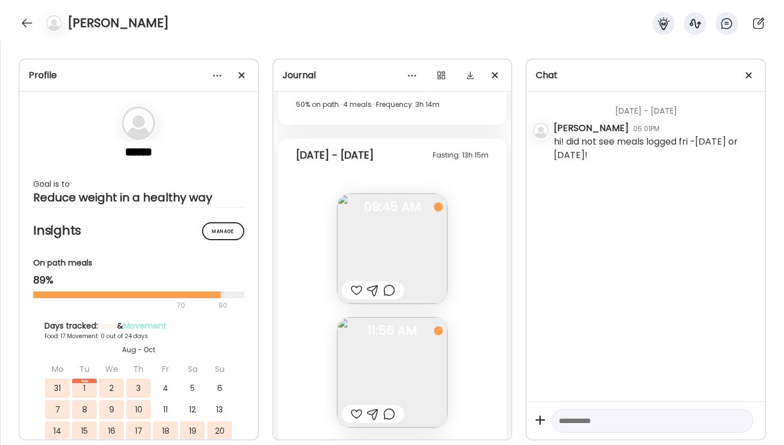
click at [389, 414] on div at bounding box center [389, 415] width 12 height 14
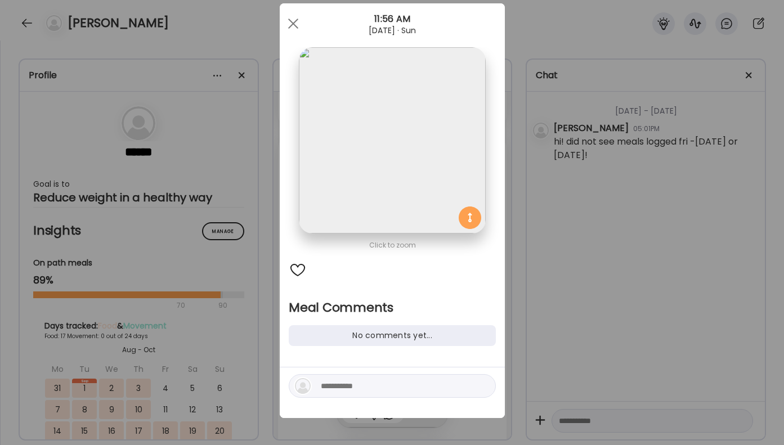
click at [371, 383] on textarea at bounding box center [397, 386] width 152 height 14
type textarea "**********"
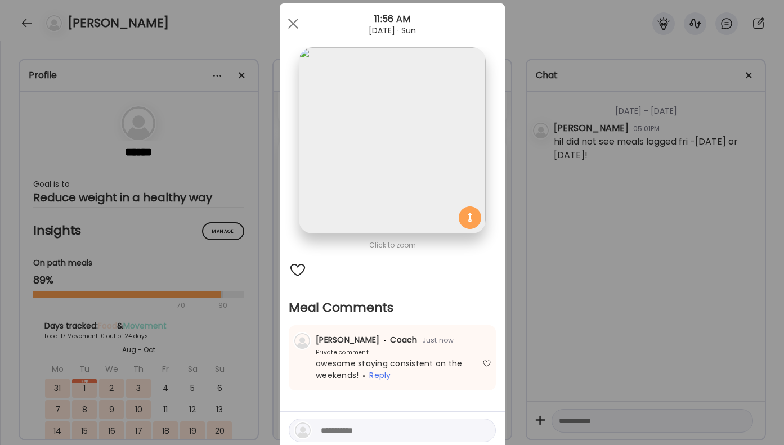
click at [587, 302] on div "Ate Coach Dashboard Wahoo! It’s official Take a moment to set up your Coach Pro…" at bounding box center [392, 222] width 784 height 445
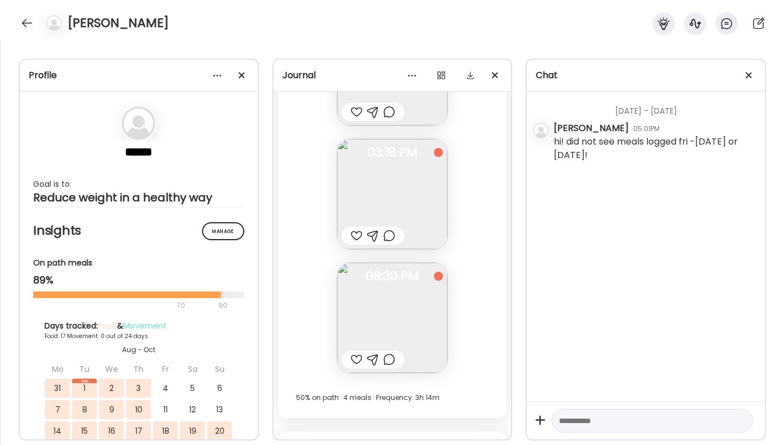
scroll to position [20102, 0]
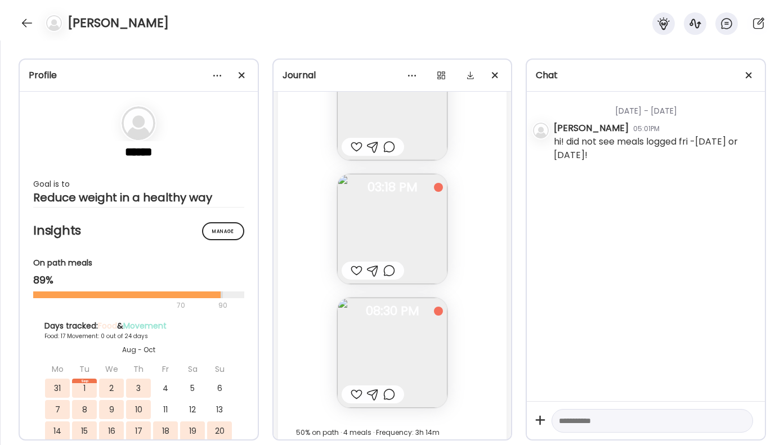
click at [399, 237] on img at bounding box center [392, 229] width 110 height 110
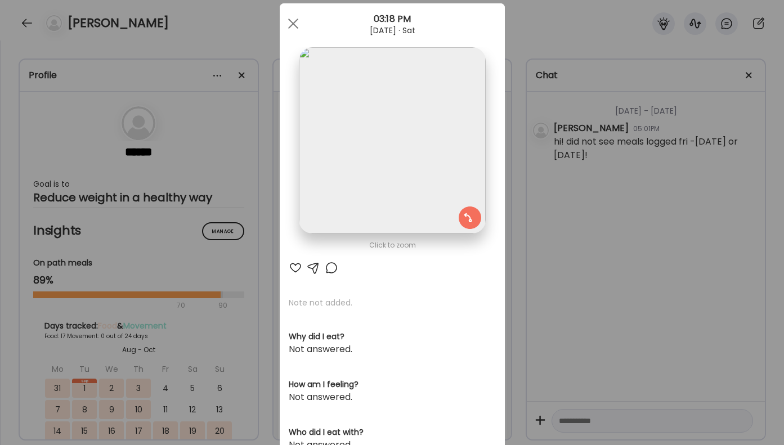
click at [330, 272] on div at bounding box center [332, 268] width 14 height 14
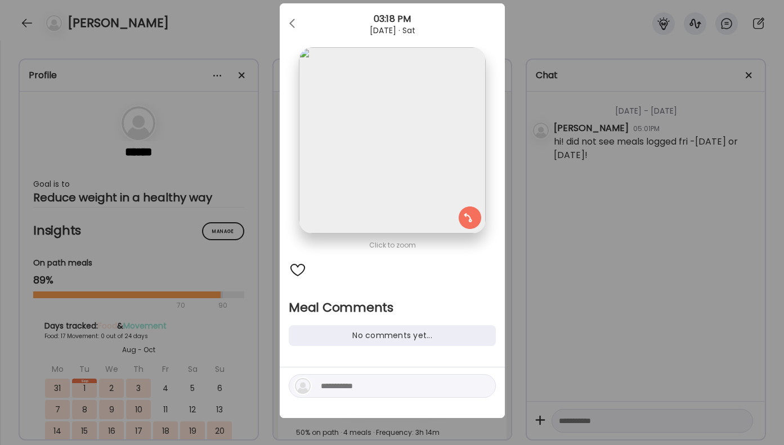
click at [355, 383] on textarea at bounding box center [397, 386] width 152 height 14
type textarea "**********"
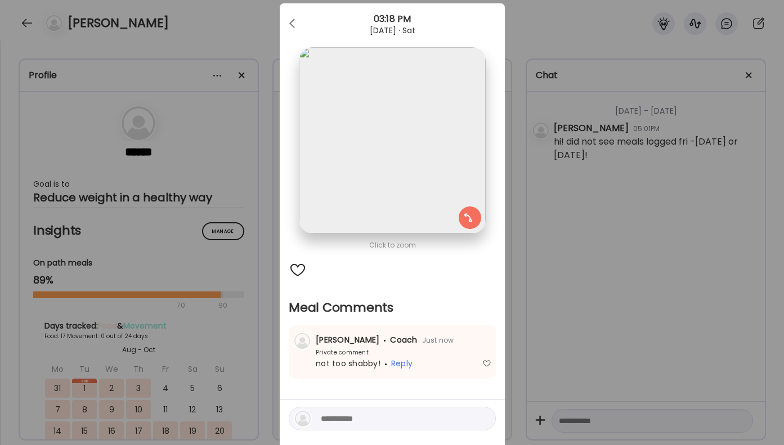
click at [633, 280] on div "Ate Coach Dashboard Wahoo! It’s official Take a moment to set up your Coach Pro…" at bounding box center [392, 222] width 784 height 445
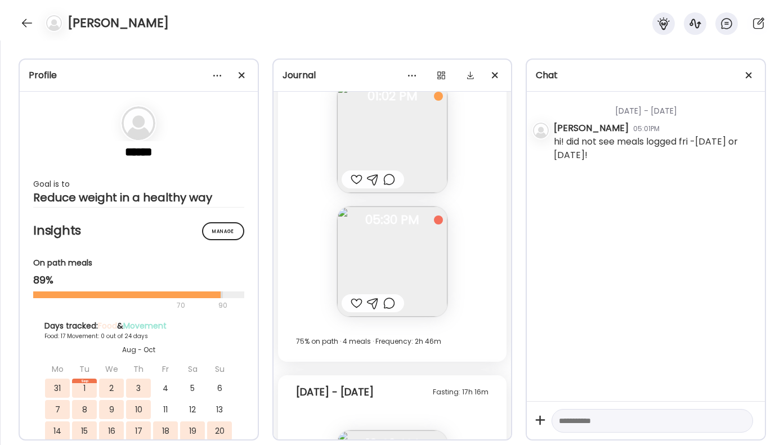
scroll to position [19596, 0]
click at [387, 305] on div at bounding box center [389, 305] width 12 height 14
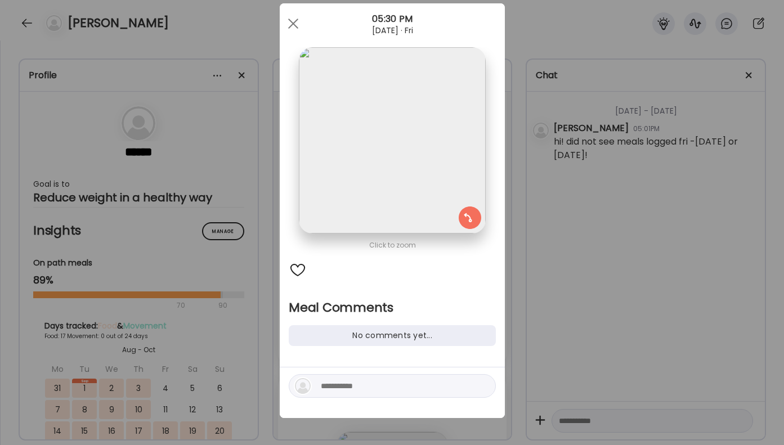
click at [363, 384] on textarea at bounding box center [397, 386] width 152 height 14
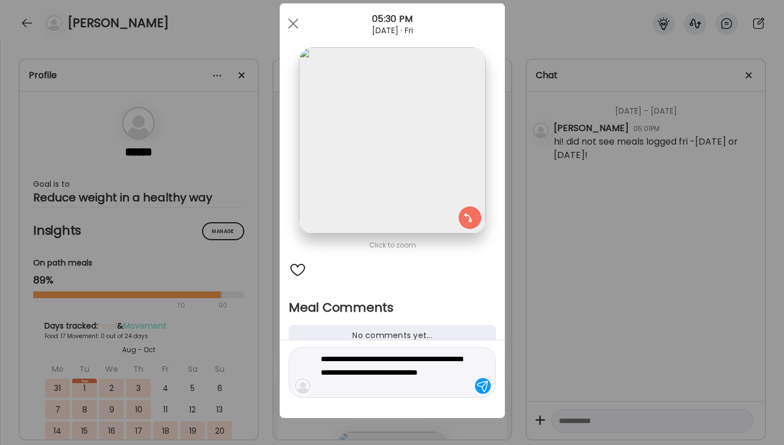
type textarea "**********"
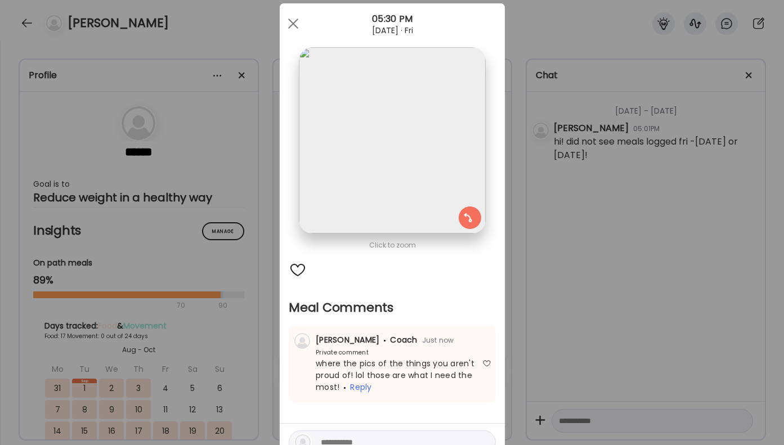
click at [616, 324] on div "Ate Coach Dashboard Wahoo! It’s official Take a moment to set up your Coach Pro…" at bounding box center [392, 222] width 784 height 445
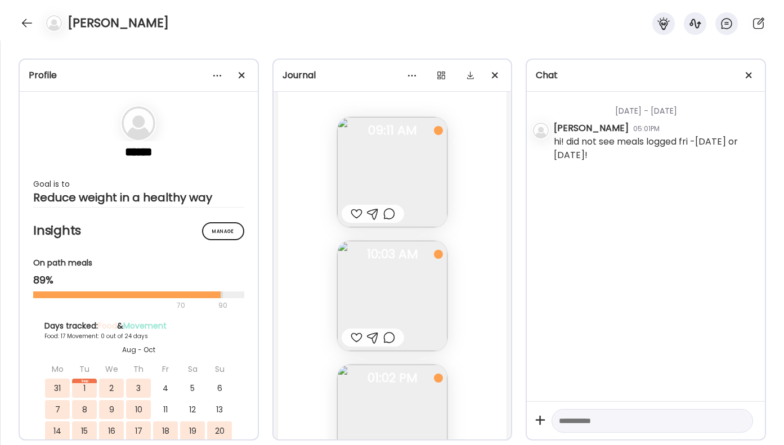
scroll to position [19312, 0]
click at [388, 345] on div at bounding box center [389, 342] width 12 height 14
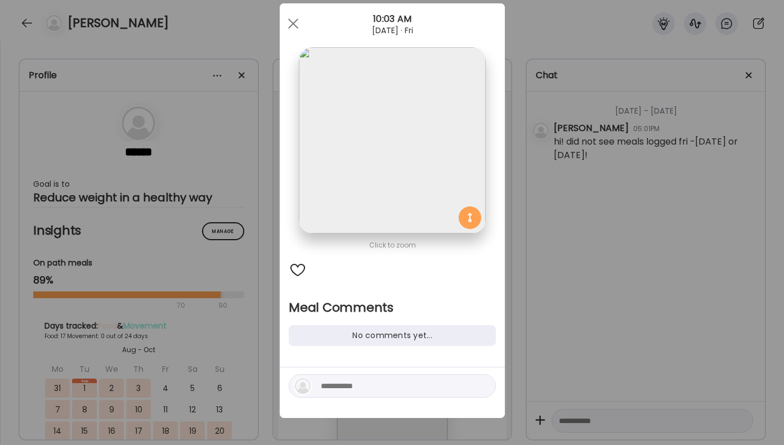
click at [368, 391] on textarea at bounding box center [397, 386] width 152 height 14
type textarea "**********"
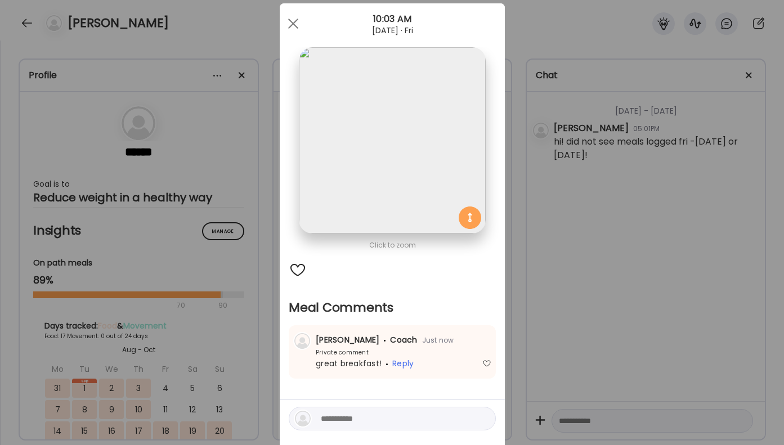
click at [534, 314] on div "Ate Coach Dashboard Wahoo! It’s official Take a moment to set up your Coach Pro…" at bounding box center [392, 222] width 784 height 445
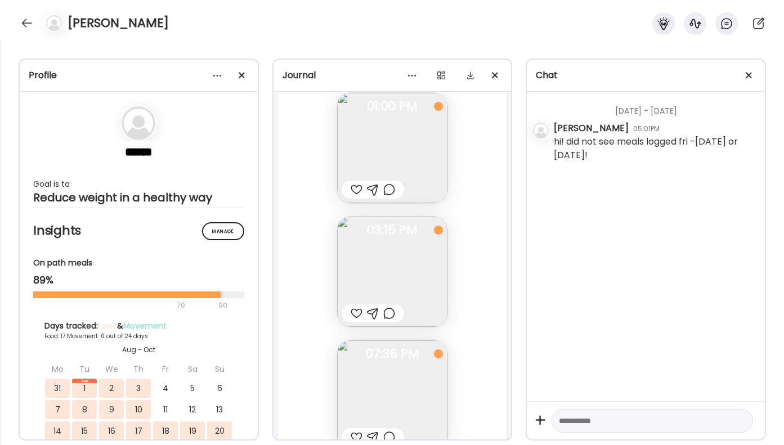
scroll to position [18883, 0]
click at [392, 422] on div at bounding box center [389, 423] width 12 height 14
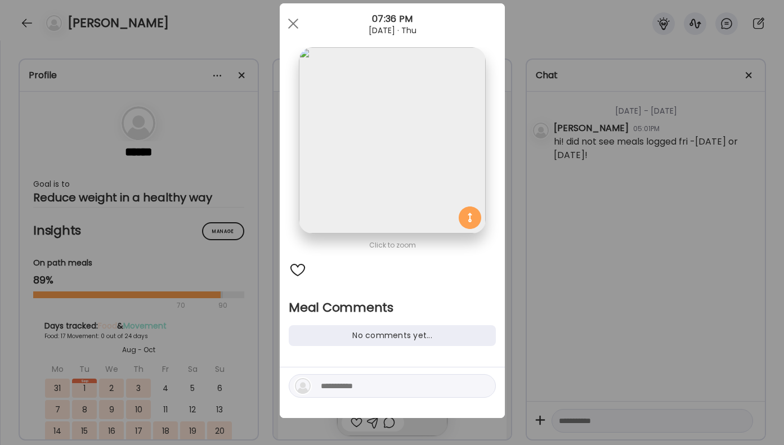
click at [391, 378] on div at bounding box center [392, 386] width 207 height 24
click at [383, 386] on textarea at bounding box center [397, 386] width 152 height 14
type textarea "**********"
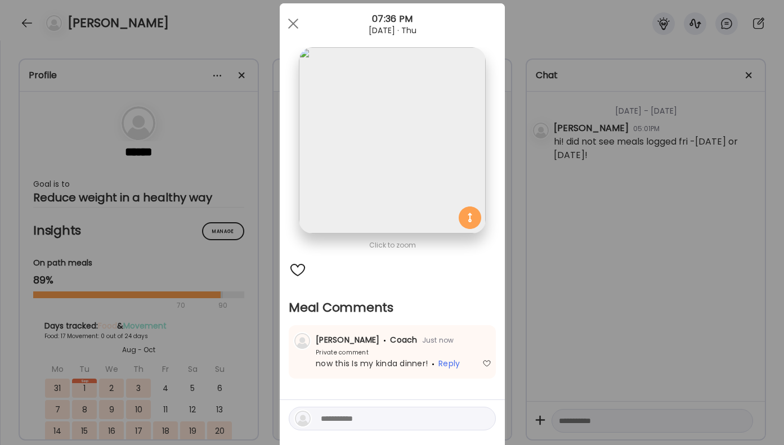
click at [631, 236] on div "Ate Coach Dashboard Wahoo! It’s official Take a moment to set up your Coach Pro…" at bounding box center [392, 222] width 784 height 445
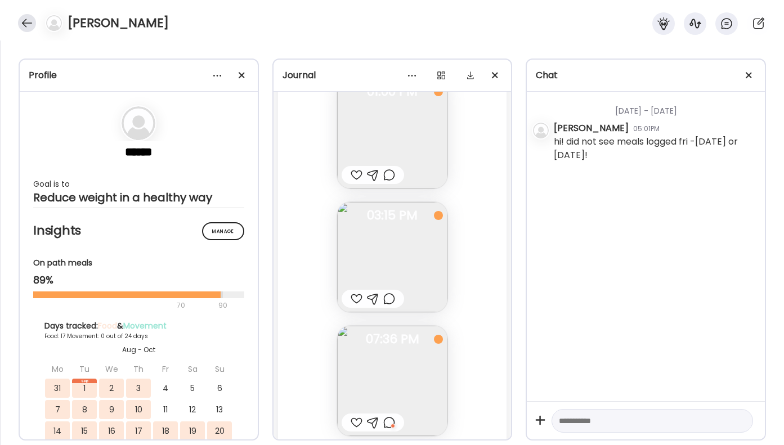
click at [24, 14] on div at bounding box center [27, 23] width 18 height 18
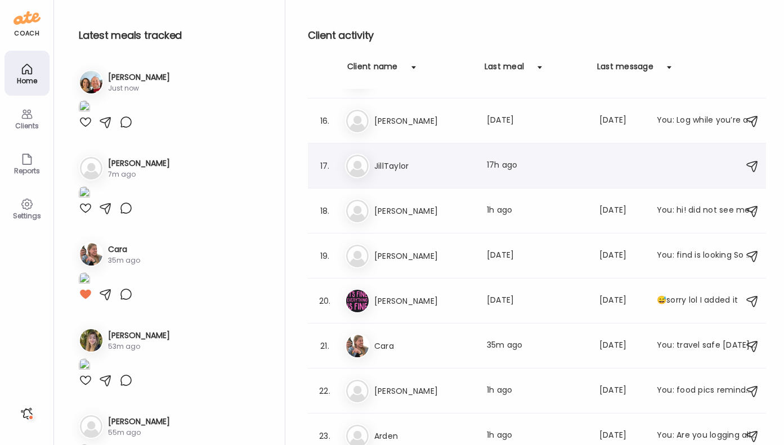
scroll to position [655, 0]
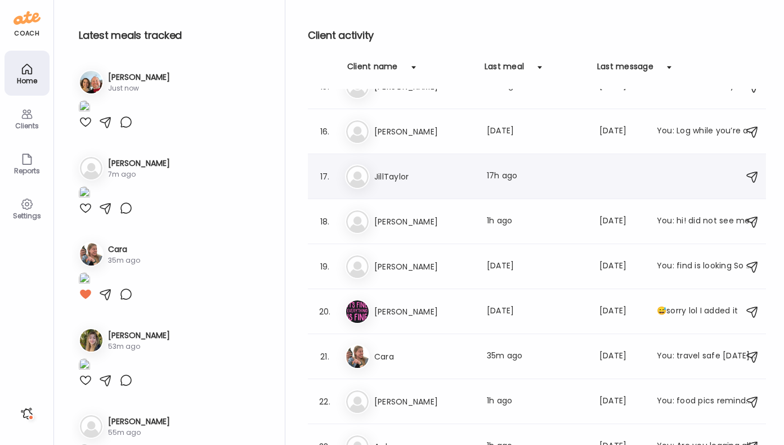
click at [470, 190] on div "17. Ji JillTaylor Last meal: 17h ago" at bounding box center [537, 176] width 458 height 45
click at [477, 185] on div "Ji JillTaylor Last meal: 17h ago" at bounding box center [538, 176] width 387 height 25
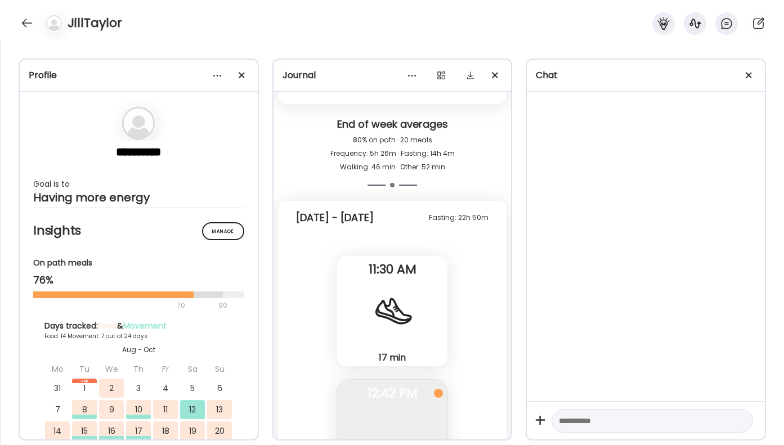
scroll to position [13632, 0]
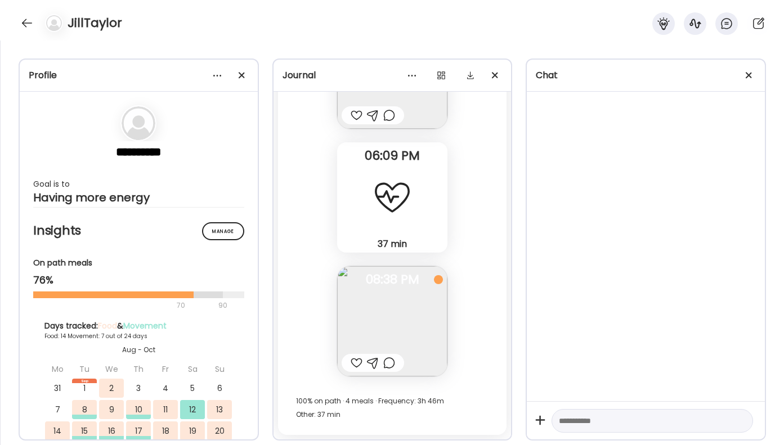
click at [355, 363] on div at bounding box center [357, 363] width 12 height 14
click at [397, 369] on div at bounding box center [373, 363] width 62 height 18
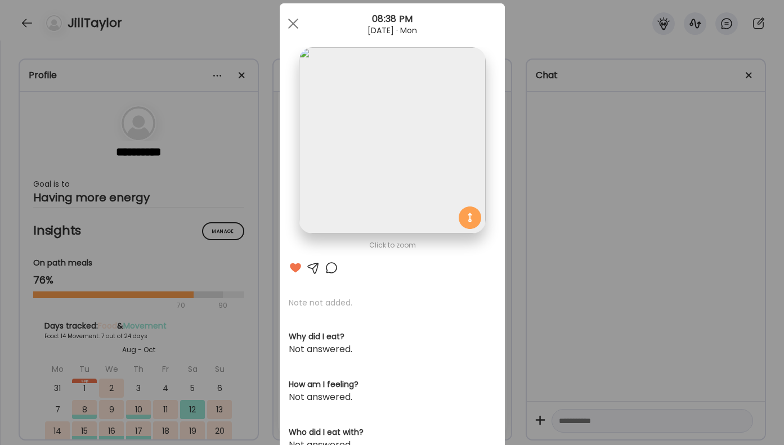
click at [334, 268] on div at bounding box center [332, 268] width 14 height 14
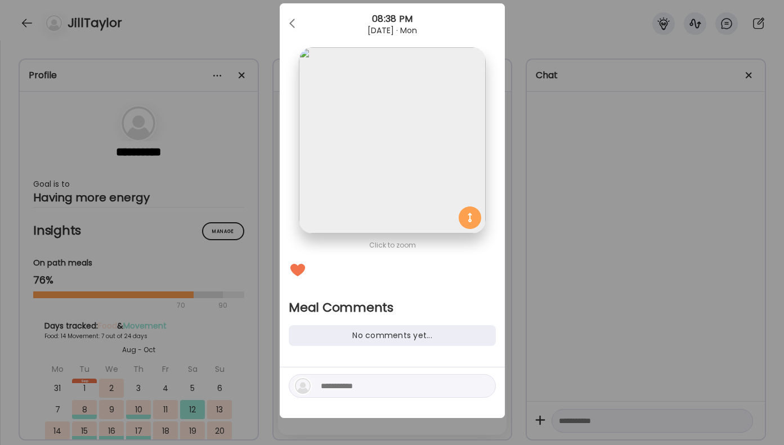
click at [397, 387] on textarea at bounding box center [397, 386] width 152 height 14
type textarea "**********"
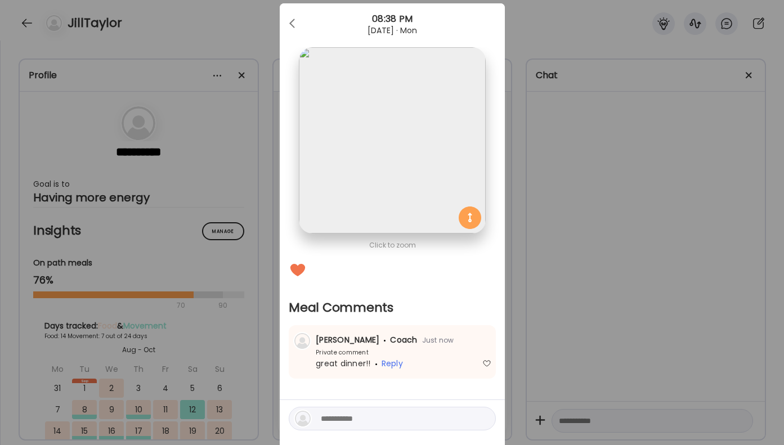
click at [713, 246] on div "Ate Coach Dashboard Wahoo! It’s official Take a moment to set up your Coach Pro…" at bounding box center [392, 222] width 784 height 445
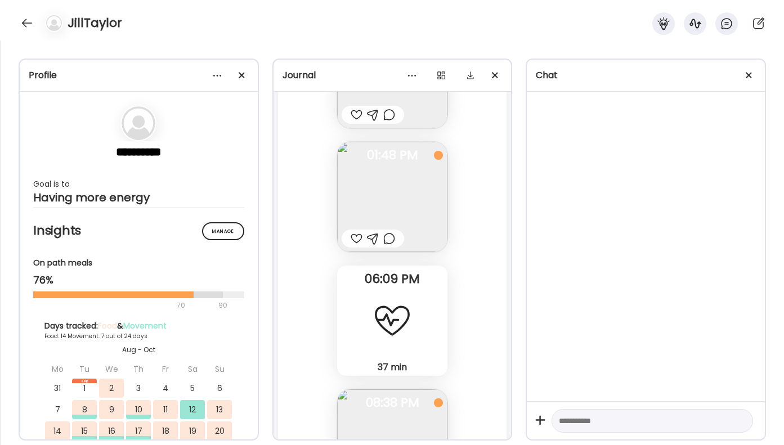
scroll to position [13495, 0]
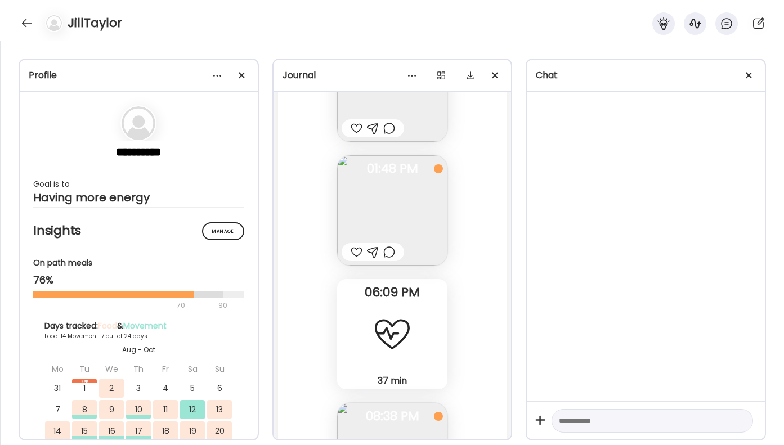
click at [394, 253] on div at bounding box center [389, 252] width 12 height 14
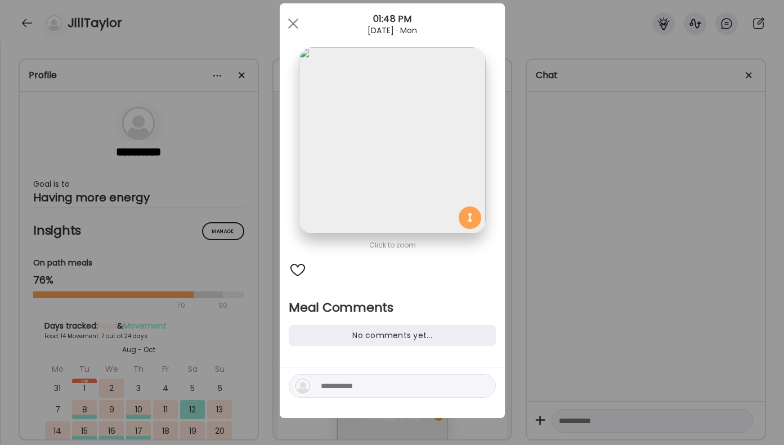
click at [365, 390] on textarea at bounding box center [397, 386] width 152 height 14
type textarea "**********"
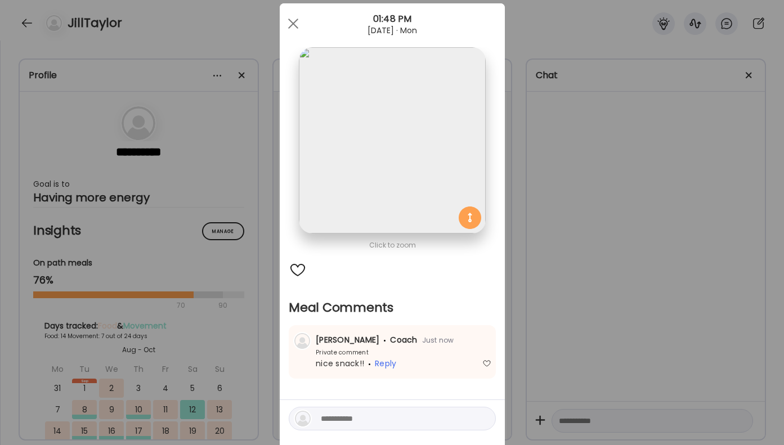
click at [654, 195] on div "Ate Coach Dashboard Wahoo! It’s official Take a moment to set up your Coach Pro…" at bounding box center [392, 222] width 784 height 445
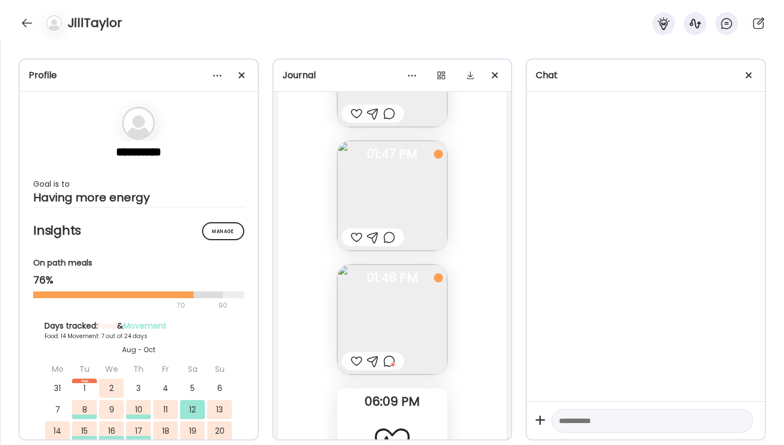
scroll to position [13375, 0]
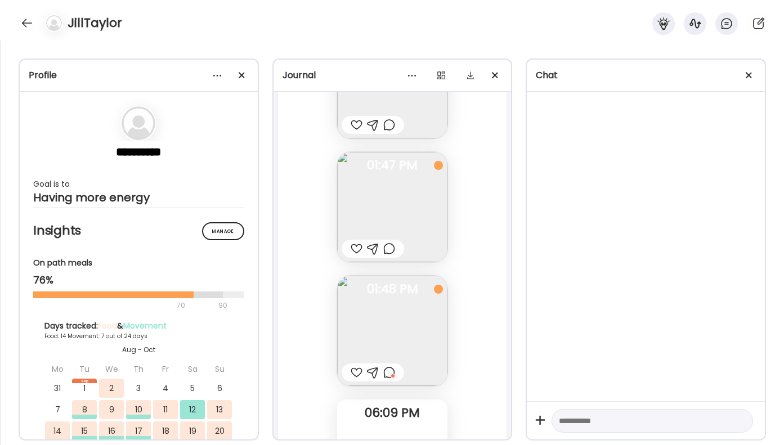
click at [389, 249] on div at bounding box center [389, 249] width 12 height 14
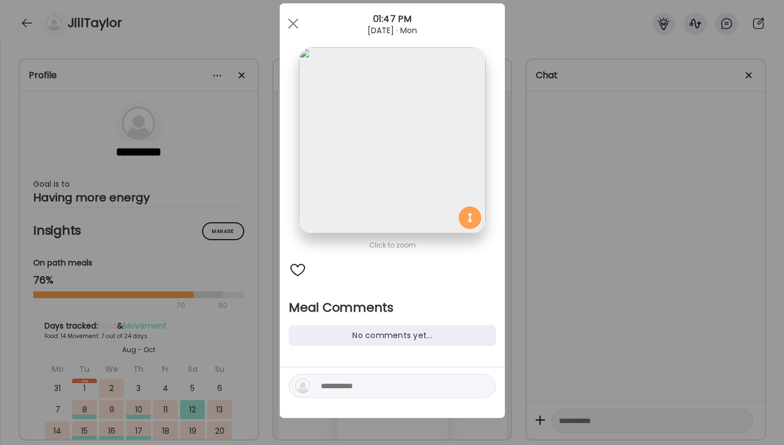
click at [342, 385] on textarea at bounding box center [397, 386] width 152 height 14
type textarea "*"
type textarea "**********"
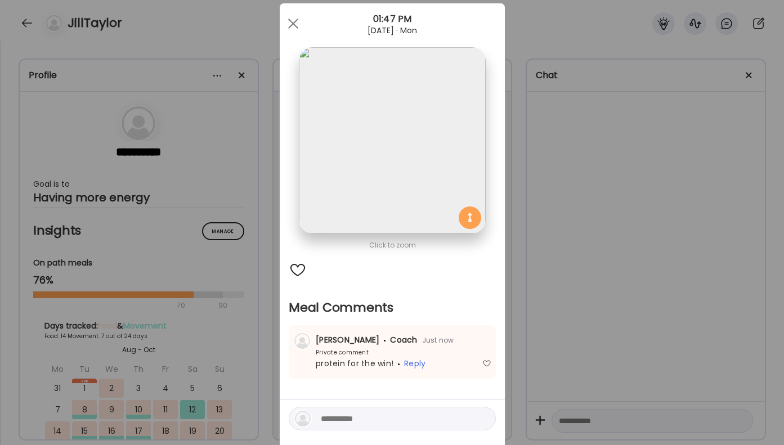
click at [540, 303] on div "Ate Coach Dashboard Wahoo! It’s official Take a moment to set up your Coach Pro…" at bounding box center [392, 222] width 784 height 445
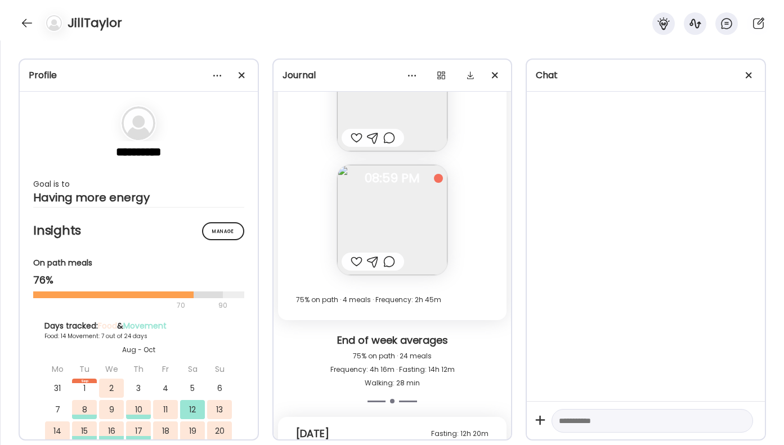
scroll to position [12894, 0]
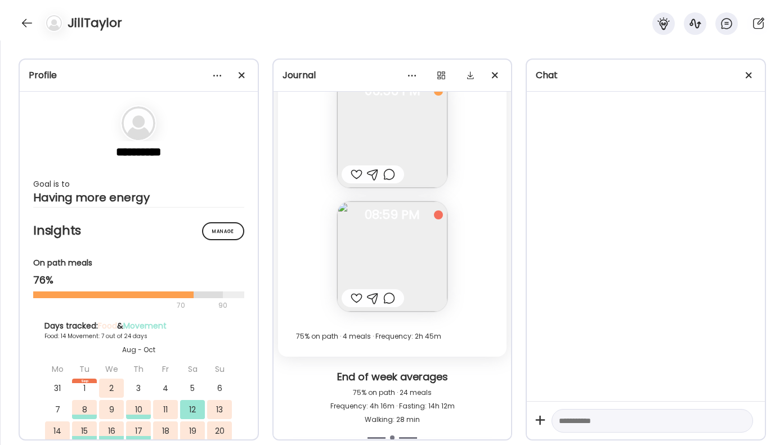
click at [395, 302] on div at bounding box center [373, 298] width 62 height 18
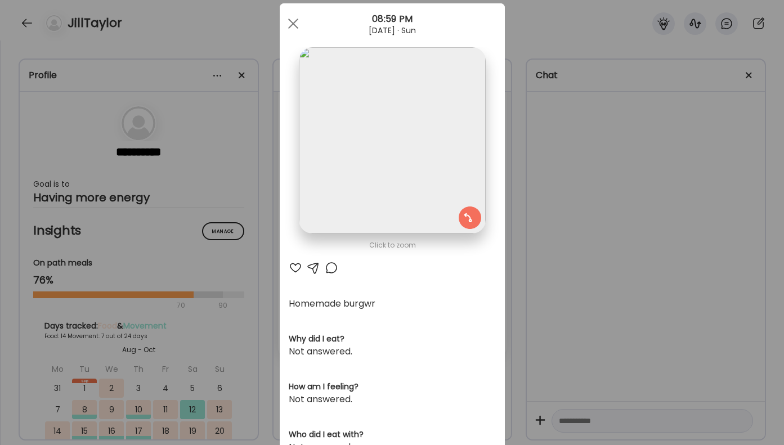
click at [332, 269] on div at bounding box center [332, 268] width 14 height 14
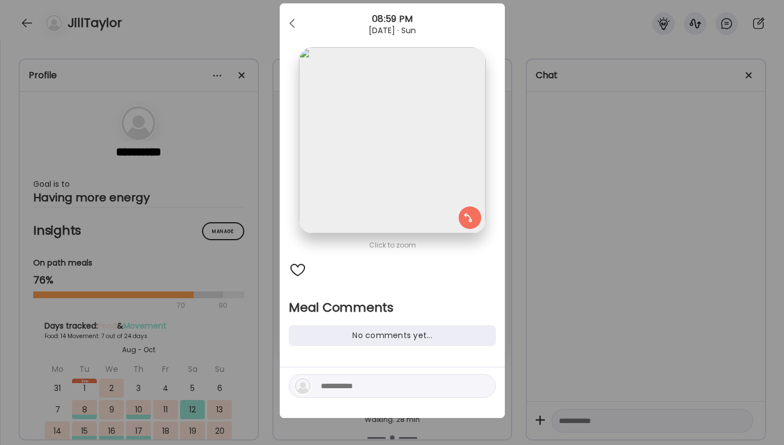
click at [366, 388] on textarea at bounding box center [397, 386] width 152 height 14
type textarea "**********"
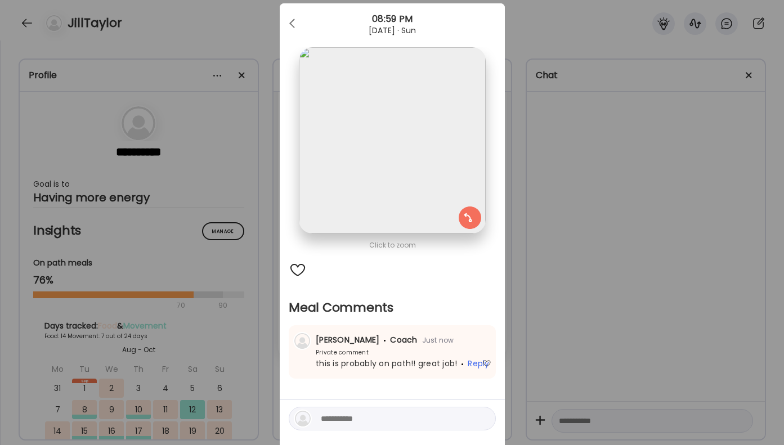
click at [558, 321] on div "Ate Coach Dashboard Wahoo! It’s official Take a moment to set up your Coach Pro…" at bounding box center [392, 222] width 784 height 445
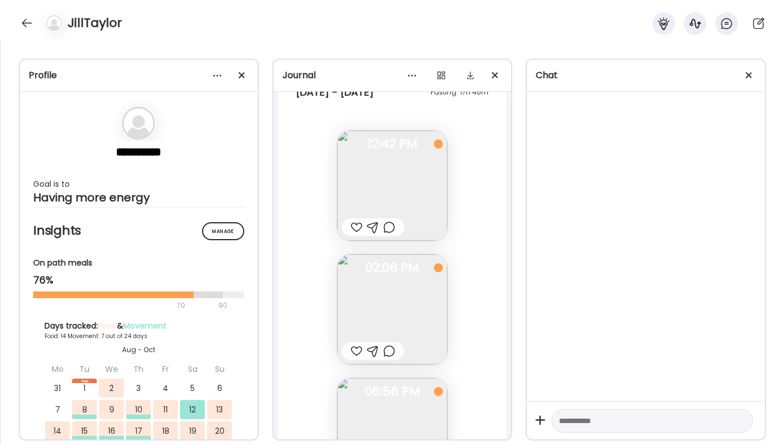
scroll to position [12592, 0]
click at [391, 354] on div at bounding box center [389, 353] width 12 height 14
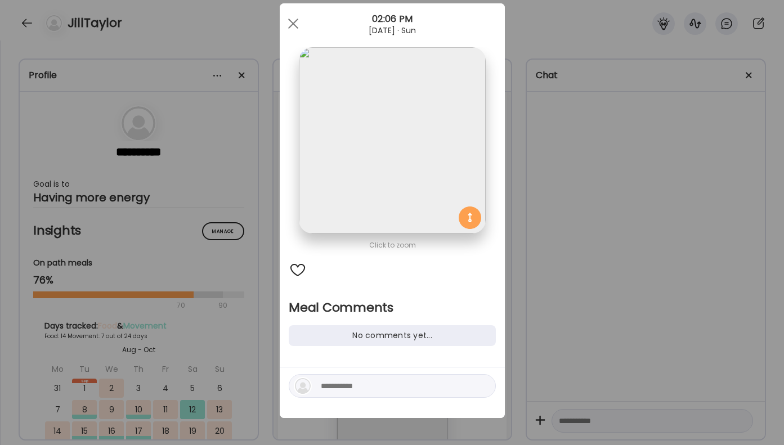
click at [341, 384] on textarea at bounding box center [397, 386] width 152 height 14
type textarea "**********"
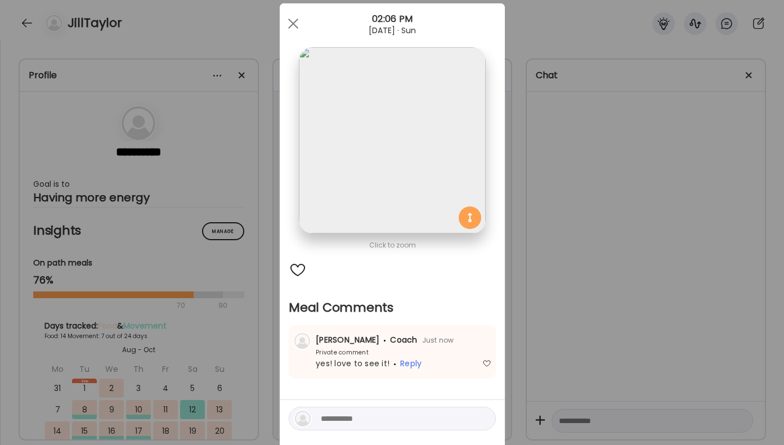
click at [560, 287] on div "Ate Coach Dashboard Wahoo! It’s official Take a moment to set up your Coach Pro…" at bounding box center [392, 222] width 784 height 445
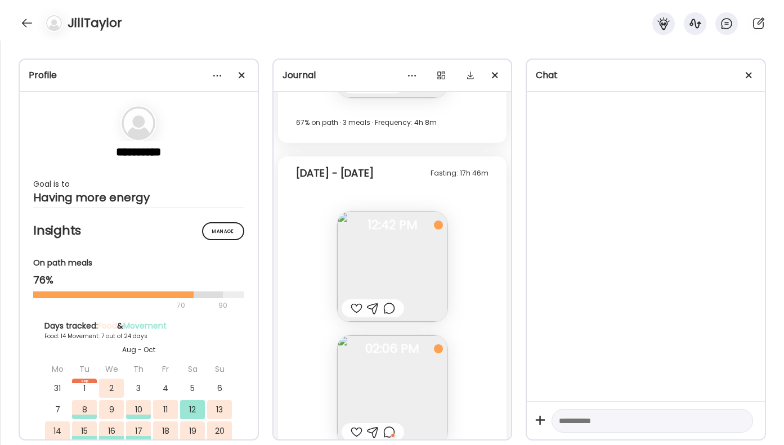
scroll to position [12466, 0]
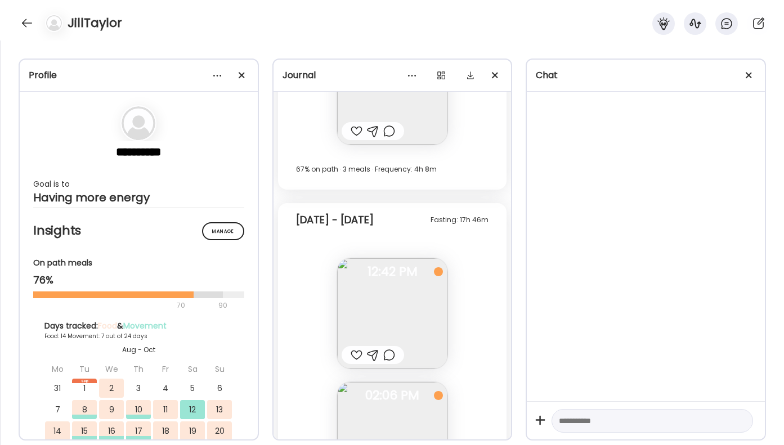
click at [389, 349] on div at bounding box center [389, 355] width 12 height 14
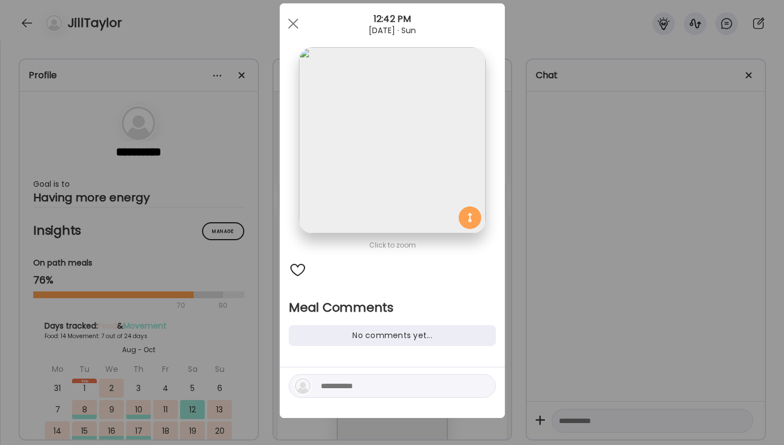
click at [378, 381] on textarea at bounding box center [397, 386] width 152 height 14
type textarea "*"
type textarea "**********"
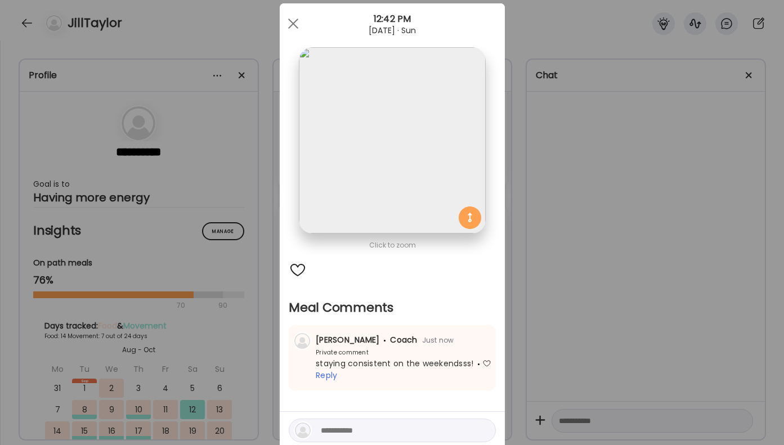
click at [612, 336] on div "Ate Coach Dashboard Wahoo! It’s official Take a moment to set up your Coach Pro…" at bounding box center [392, 222] width 784 height 445
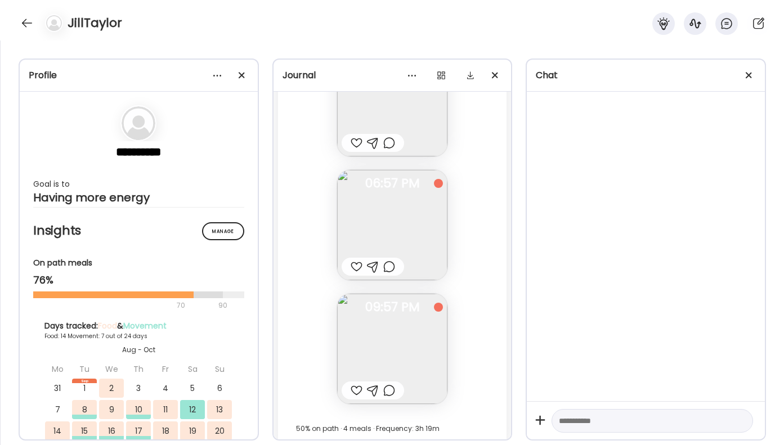
scroll to position [11657, 0]
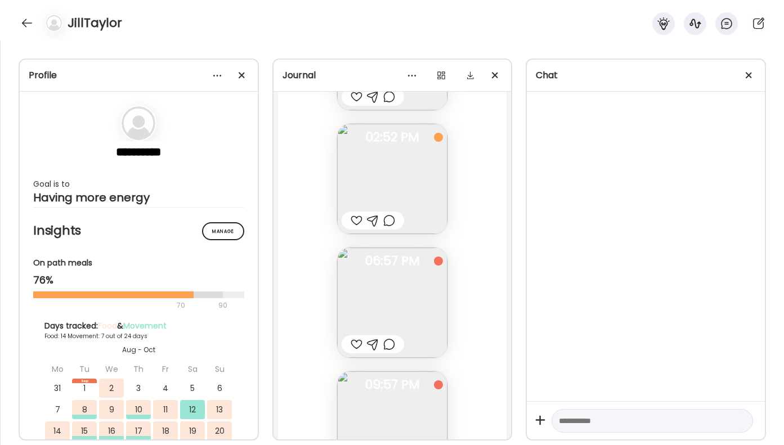
click at [383, 346] on div at bounding box center [373, 345] width 62 height 18
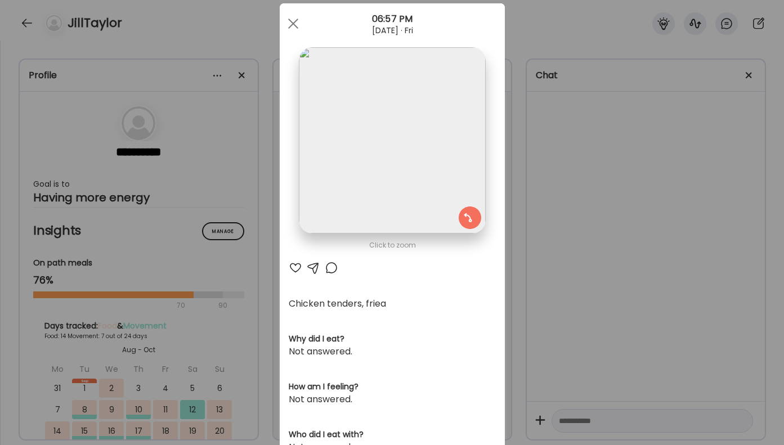
click at [331, 264] on div at bounding box center [332, 268] width 14 height 14
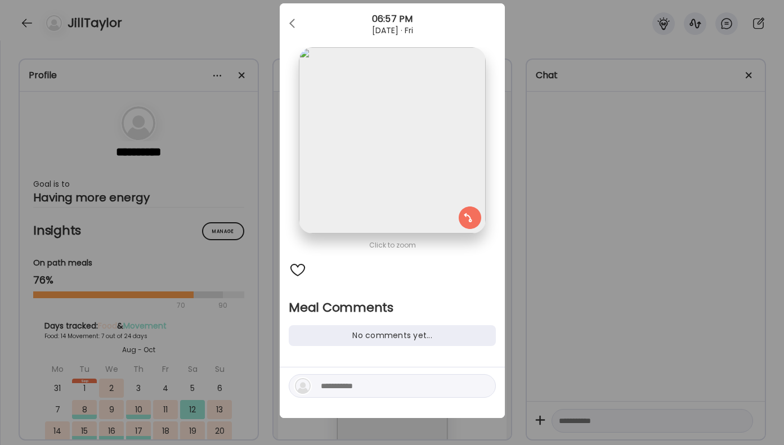
click at [348, 376] on div at bounding box center [392, 386] width 207 height 24
click at [345, 383] on textarea at bounding box center [397, 386] width 152 height 14
type textarea "**********"
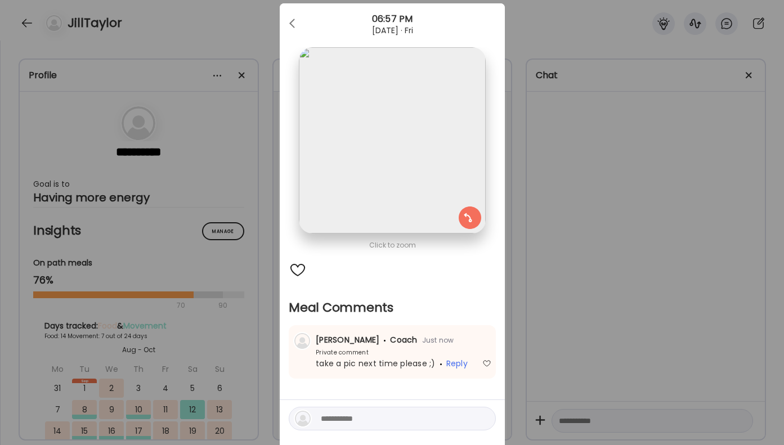
click at [562, 254] on div "Ate Coach Dashboard Wahoo! It’s official Take a moment to set up your Coach Pro…" at bounding box center [392, 222] width 784 height 445
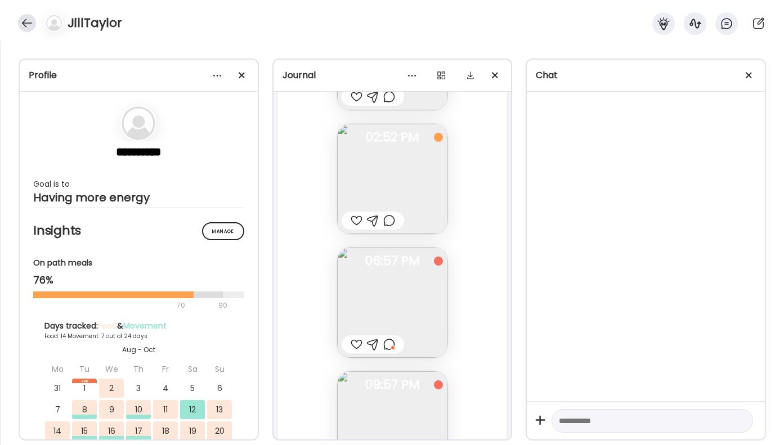
click at [26, 20] on div at bounding box center [27, 23] width 18 height 18
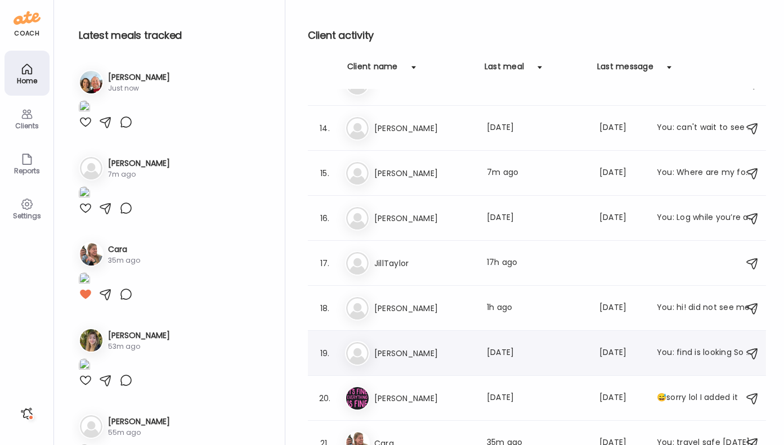
scroll to position [568, 0]
click at [498, 204] on div "16. Ka [PERSON_NAME] Last meal: [DATE] Last message: [DATE] You: Log while you’…" at bounding box center [537, 218] width 458 height 45
click at [500, 222] on div "Last meal: [DATE]" at bounding box center [536, 219] width 99 height 14
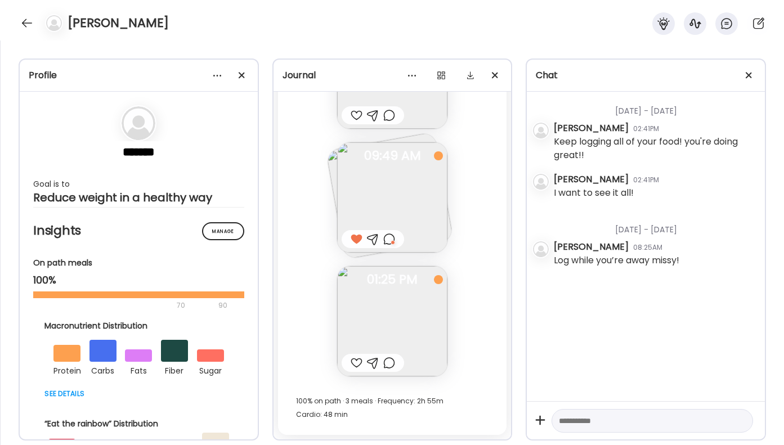
scroll to position [16992, 0]
click at [392, 364] on div at bounding box center [389, 363] width 12 height 14
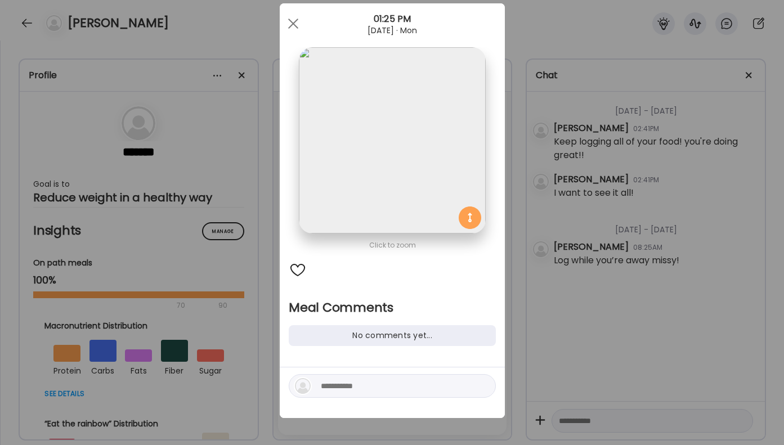
click at [369, 386] on textarea at bounding box center [397, 386] width 152 height 14
type textarea "**********"
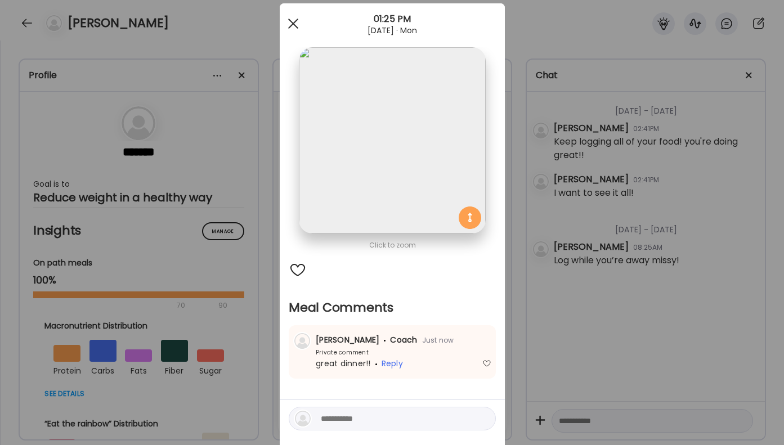
click at [296, 20] on div at bounding box center [293, 23] width 23 height 23
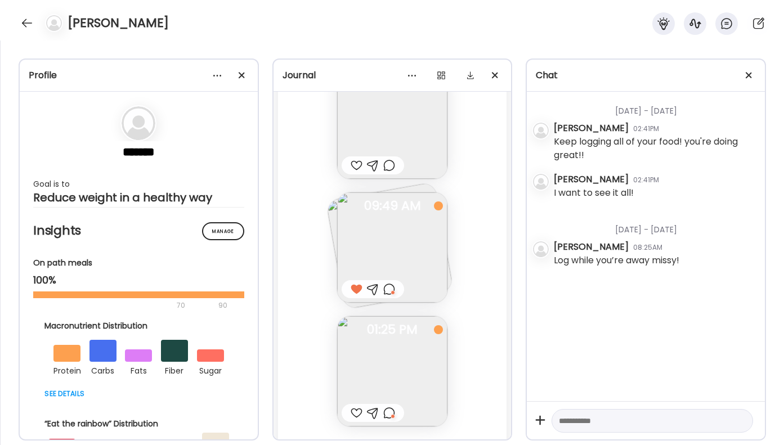
scroll to position [16940, 0]
click at [356, 172] on div at bounding box center [357, 167] width 12 height 14
click at [34, 21] on div at bounding box center [27, 23] width 18 height 18
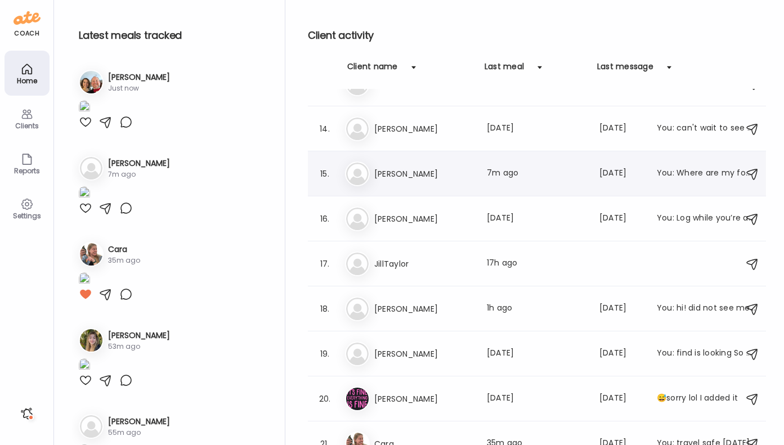
click at [400, 173] on h3 "[PERSON_NAME]" at bounding box center [423, 174] width 99 height 14
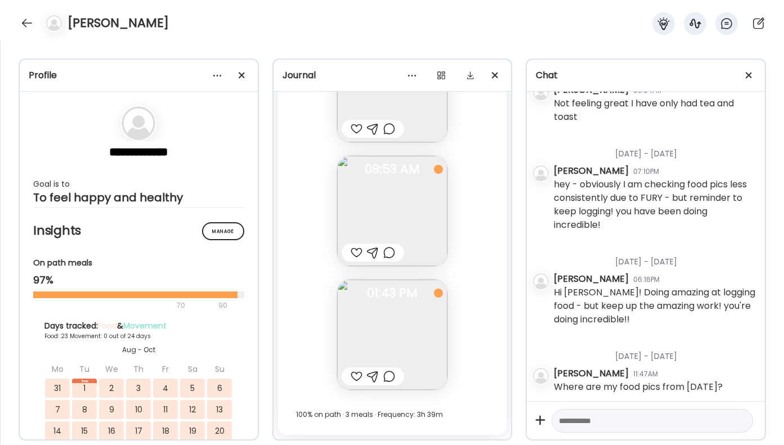
scroll to position [768, 0]
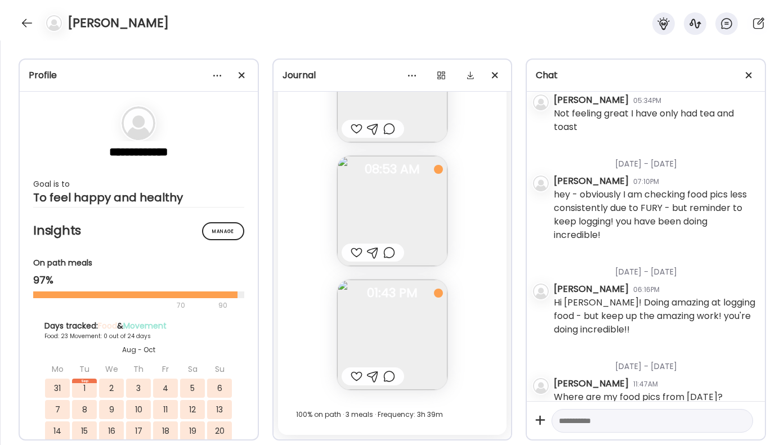
click at [386, 381] on div at bounding box center [389, 377] width 12 height 14
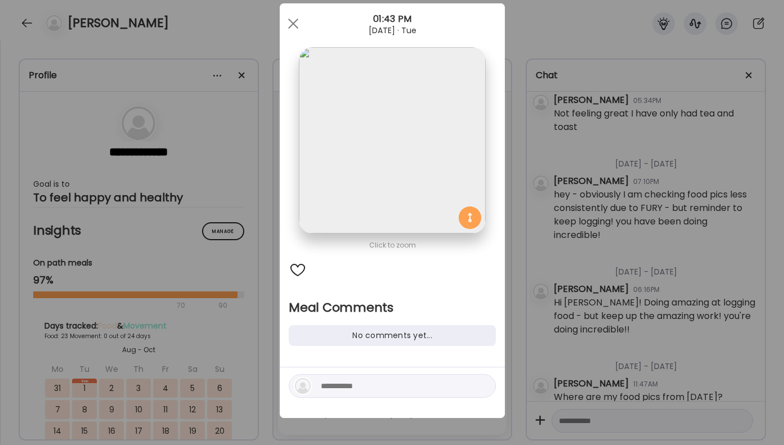
click at [329, 390] on textarea at bounding box center [397, 386] width 152 height 14
click at [328, 388] on textarea "*********" at bounding box center [397, 386] width 152 height 14
drag, startPoint x: 388, startPoint y: 390, endPoint x: 274, endPoint y: 386, distance: 113.8
click at [274, 386] on div "Ate Coach Dashboard Wahoo! It’s official Take a moment to set up your Coach Pro…" at bounding box center [392, 222] width 784 height 445
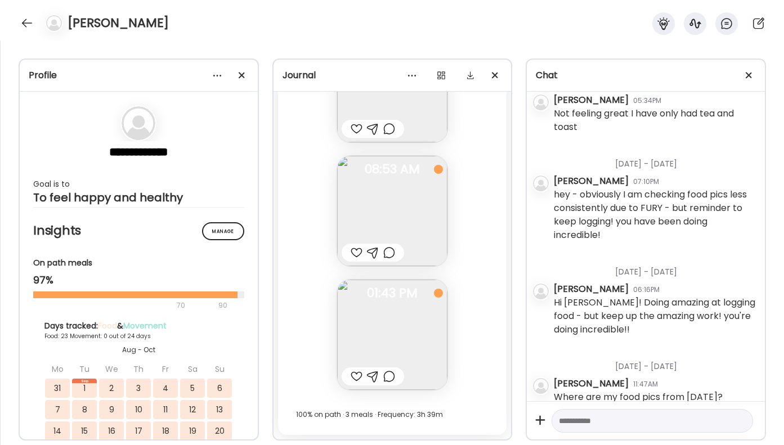
click at [393, 380] on div at bounding box center [389, 377] width 12 height 14
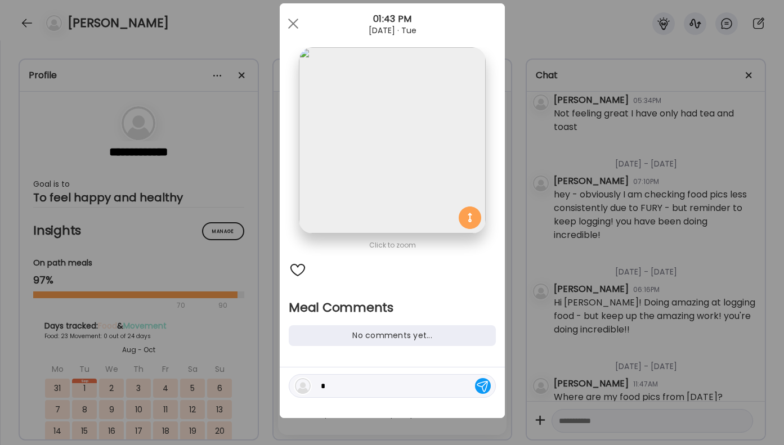
click at [354, 390] on textarea "*" at bounding box center [397, 386] width 152 height 14
type textarea "**********"
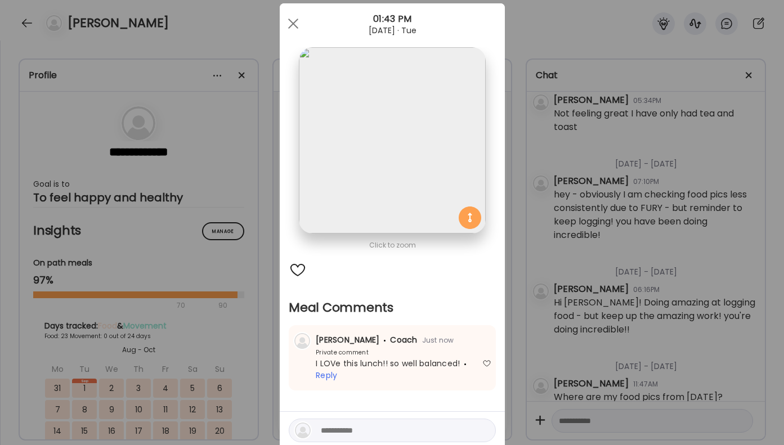
click at [573, 337] on div "Ate Coach Dashboard Wahoo! It’s official Take a moment to set up your Coach Pro…" at bounding box center [392, 222] width 784 height 445
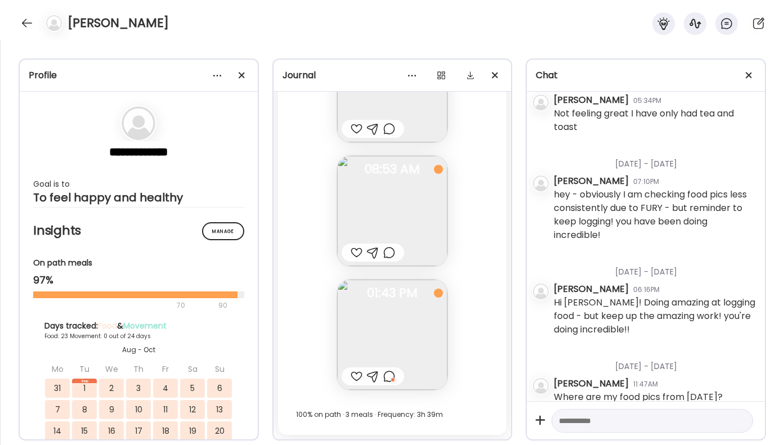
scroll to position [18010, 0]
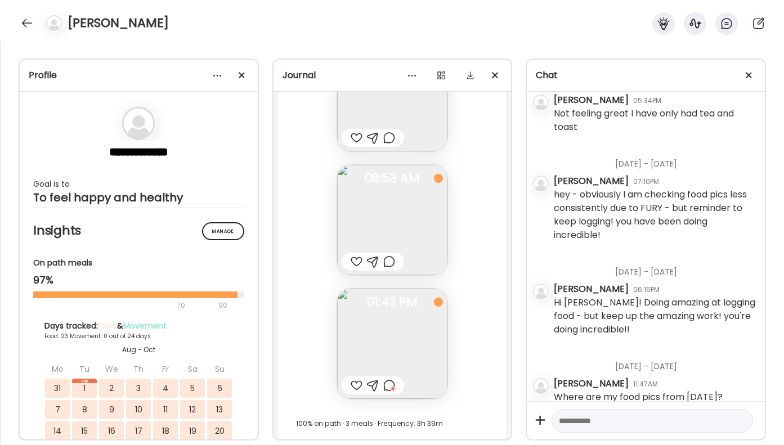
click at [388, 262] on div at bounding box center [389, 262] width 12 height 14
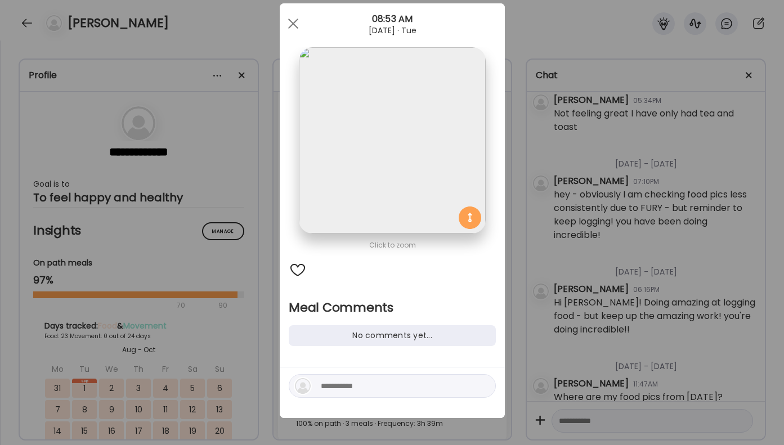
click at [360, 390] on textarea at bounding box center [397, 386] width 152 height 14
type textarea "**********"
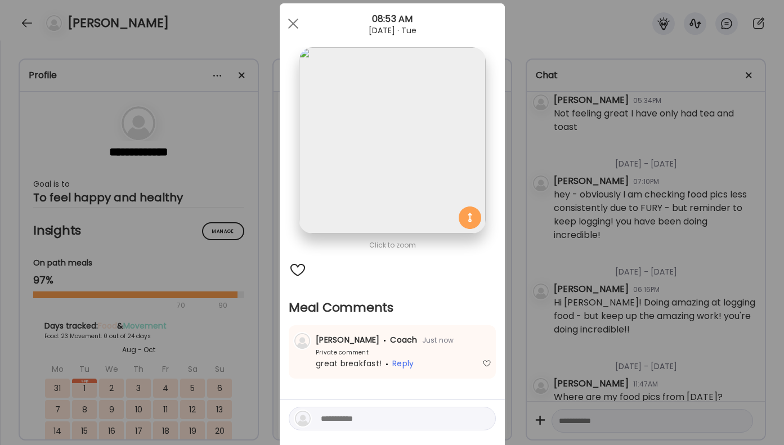
click at [539, 337] on div "Ate Coach Dashboard Wahoo! It’s official Take a moment to set up your Coach Pro…" at bounding box center [392, 222] width 784 height 445
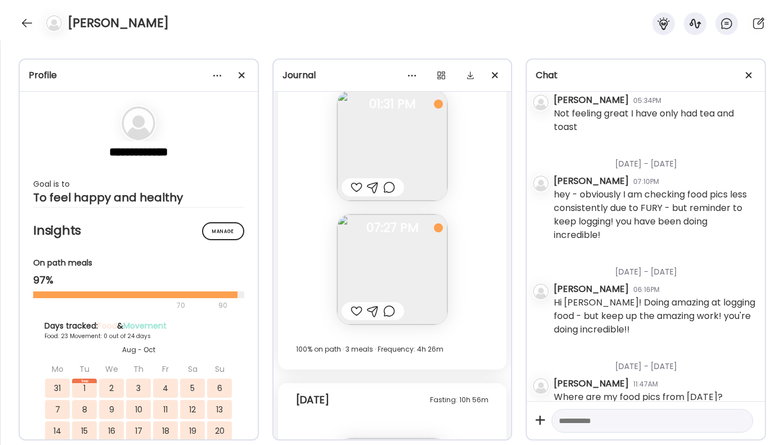
scroll to position [17605, 0]
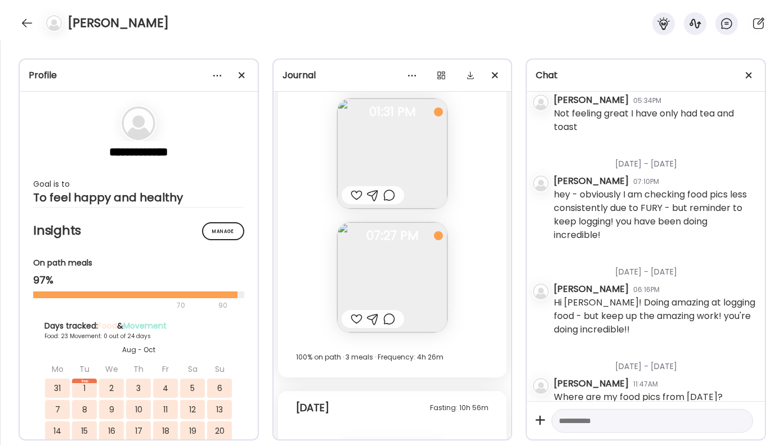
click at [396, 316] on div at bounding box center [373, 319] width 62 height 18
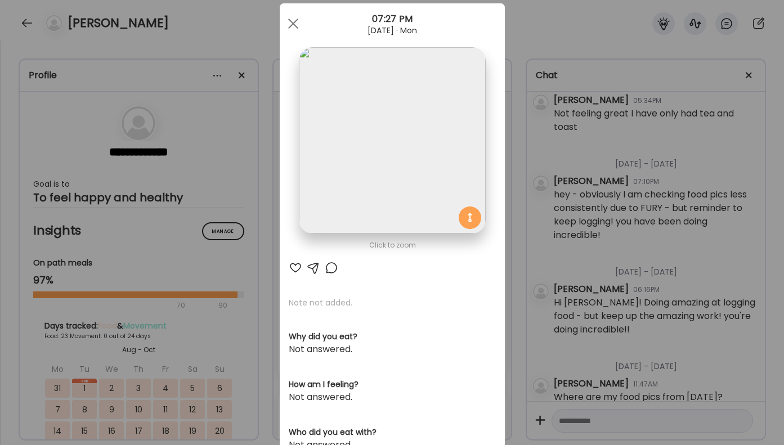
click at [334, 263] on div at bounding box center [332, 268] width 14 height 14
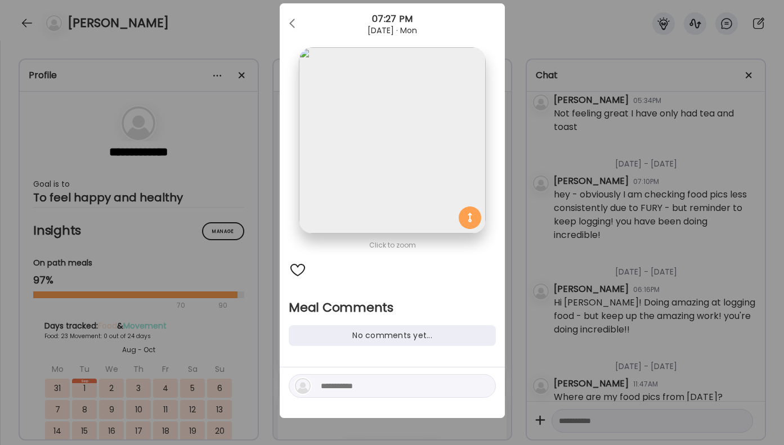
click at [370, 381] on textarea at bounding box center [397, 386] width 152 height 14
type textarea "*"
type textarea "**********"
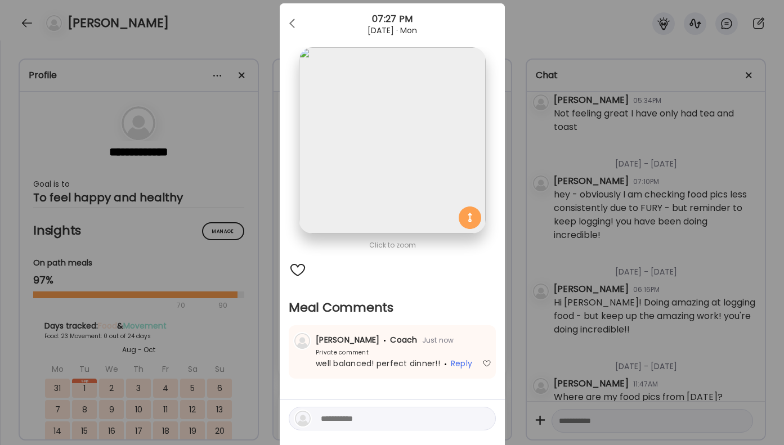
click at [680, 294] on div "Ate Coach Dashboard Wahoo! It’s official Take a moment to set up your Coach Pro…" at bounding box center [392, 222] width 784 height 445
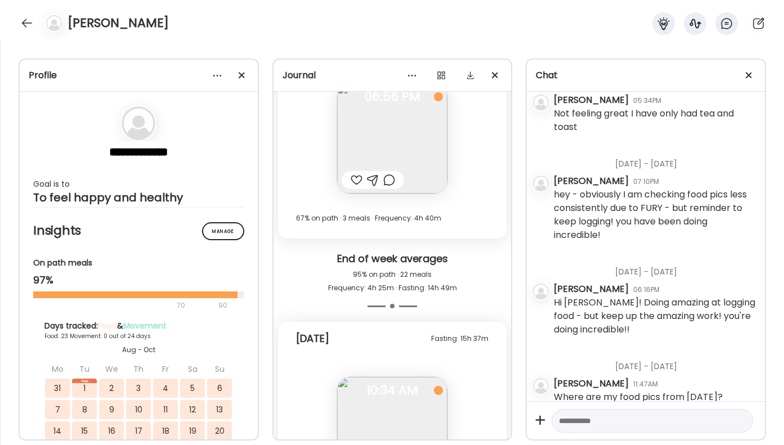
scroll to position [17178, 0]
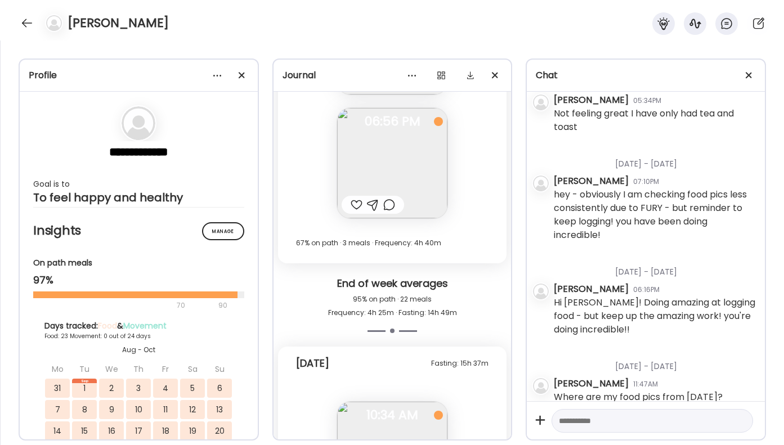
click at [392, 205] on div at bounding box center [389, 205] width 12 height 14
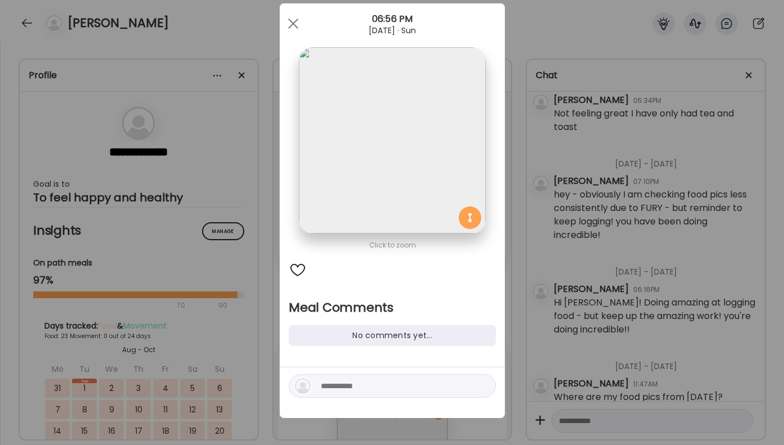
click at [360, 387] on textarea at bounding box center [397, 386] width 152 height 14
type textarea "**********"
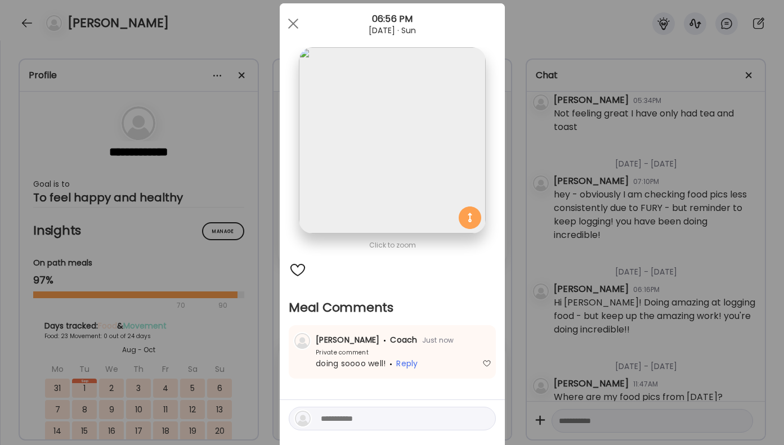
click at [491, 320] on section "Meal Comments No comments yet... [PERSON_NAME] Coach Just now Private comment d…" at bounding box center [392, 338] width 207 height 79
click at [547, 285] on div "Ate Coach Dashboard Wahoo! It’s official Take a moment to set up your Coach Pro…" at bounding box center [392, 222] width 784 height 445
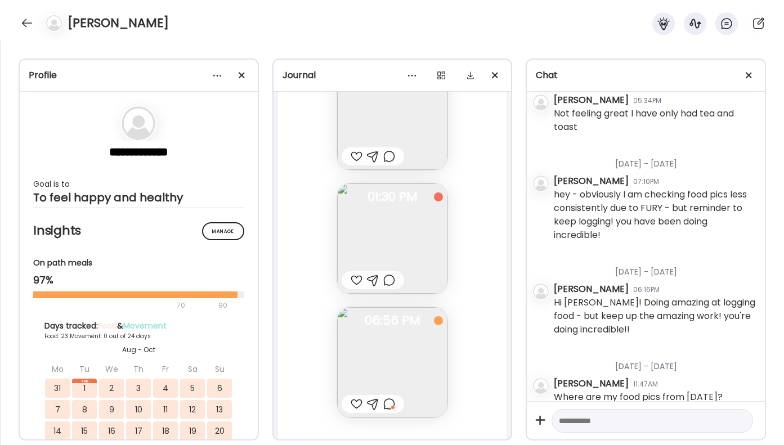
scroll to position [16949, 0]
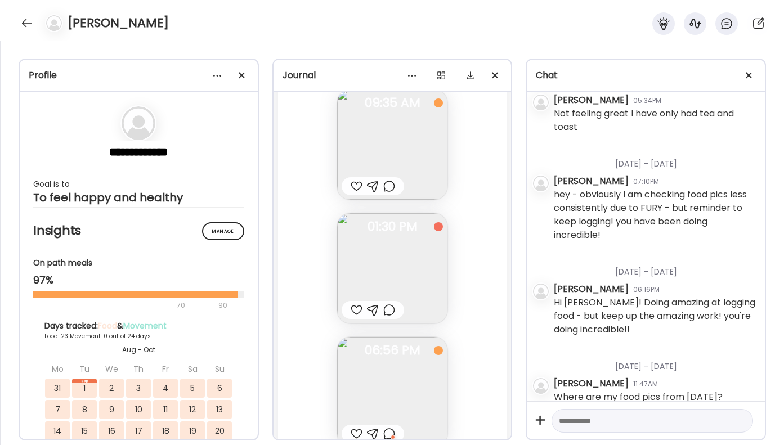
click at [391, 311] on div at bounding box center [389, 310] width 12 height 14
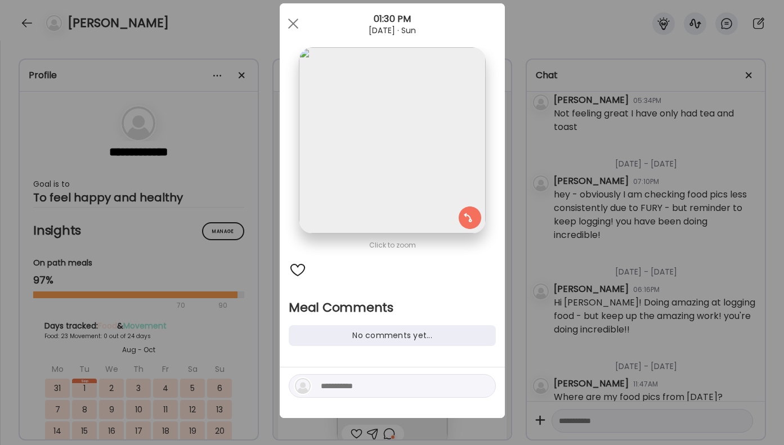
click at [350, 390] on textarea at bounding box center [397, 386] width 152 height 14
type textarea "**********"
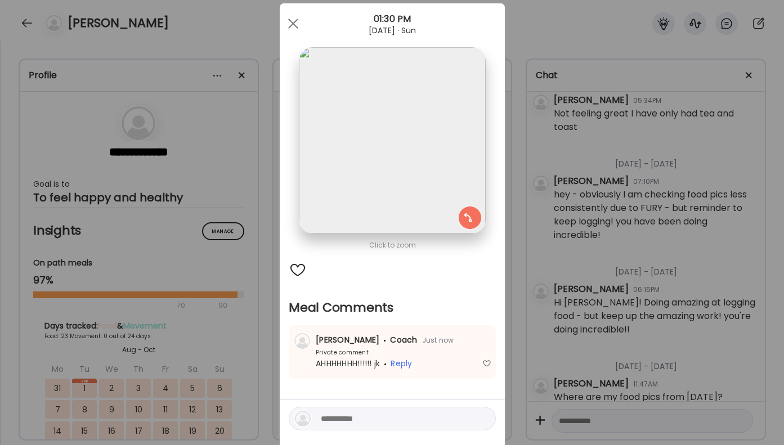
click at [596, 323] on div "Ate Coach Dashboard Wahoo! It’s official Take a moment to set up your Coach Pro…" at bounding box center [392, 222] width 784 height 445
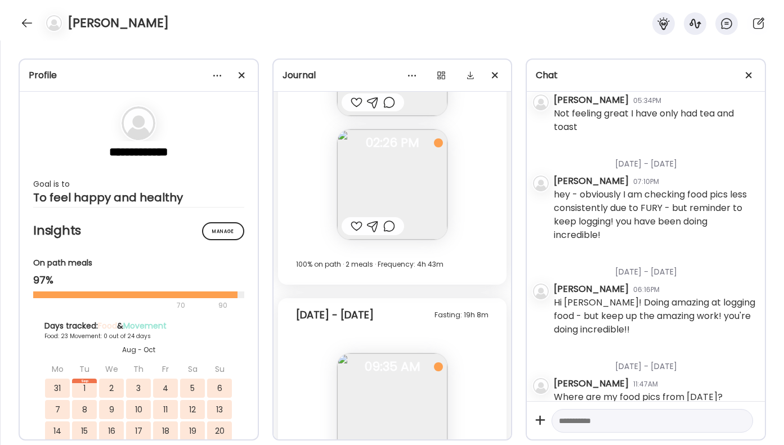
scroll to position [16665, 0]
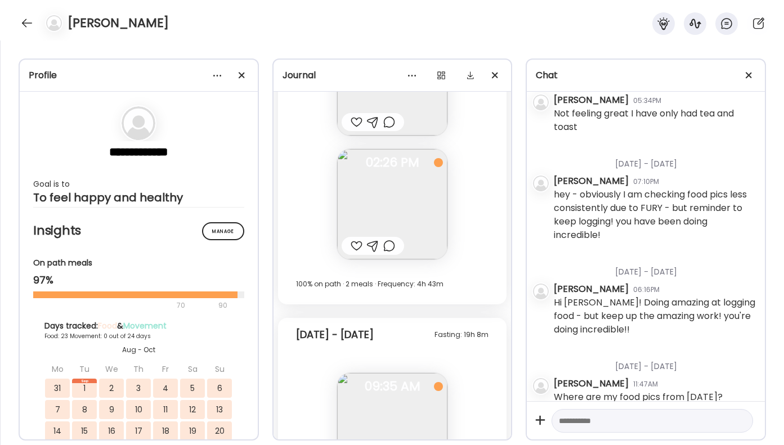
click at [390, 246] on div at bounding box center [389, 246] width 12 height 14
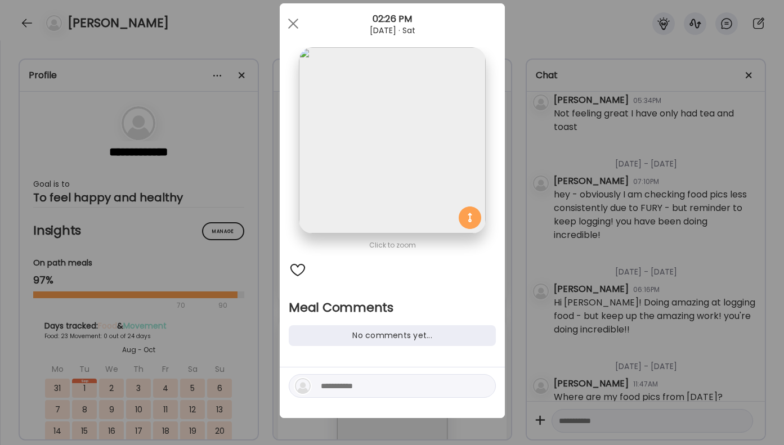
click at [341, 386] on textarea at bounding box center [397, 386] width 152 height 14
type textarea "*"
type textarea "**********"
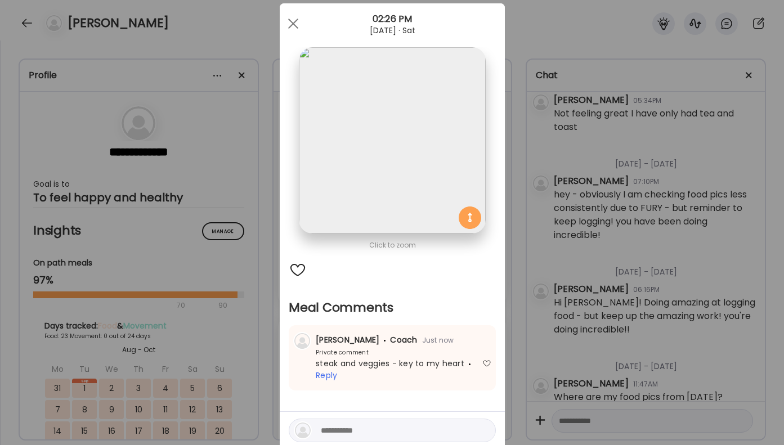
click at [583, 294] on div "Ate Coach Dashboard Wahoo! It’s official Take a moment to set up your Coach Pro…" at bounding box center [392, 222] width 784 height 445
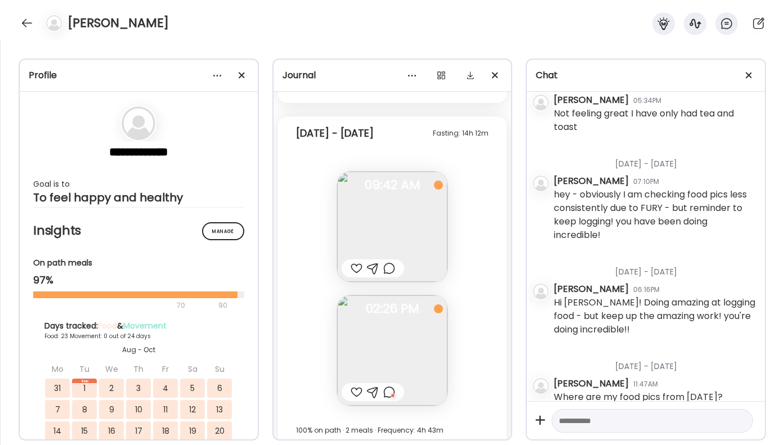
scroll to position [16498, 0]
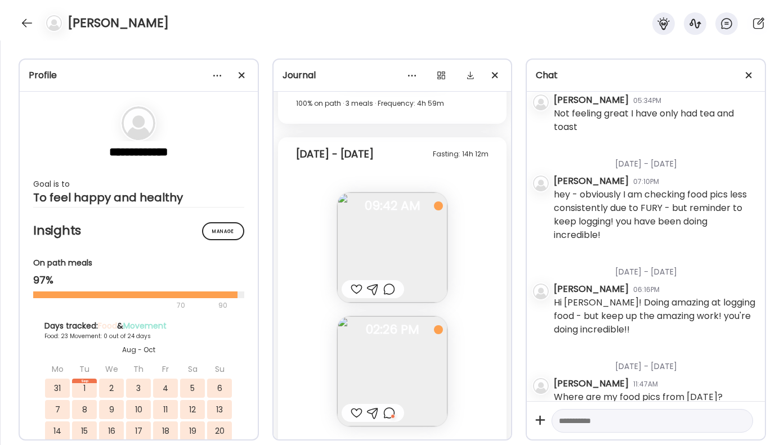
click at [392, 287] on div at bounding box center [389, 290] width 12 height 14
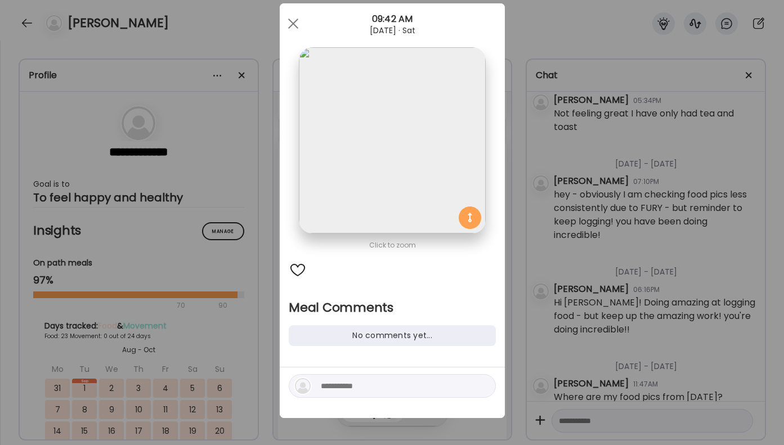
click at [338, 395] on div at bounding box center [392, 386] width 207 height 24
click at [348, 387] on textarea at bounding box center [397, 386] width 152 height 14
type textarea "*******"
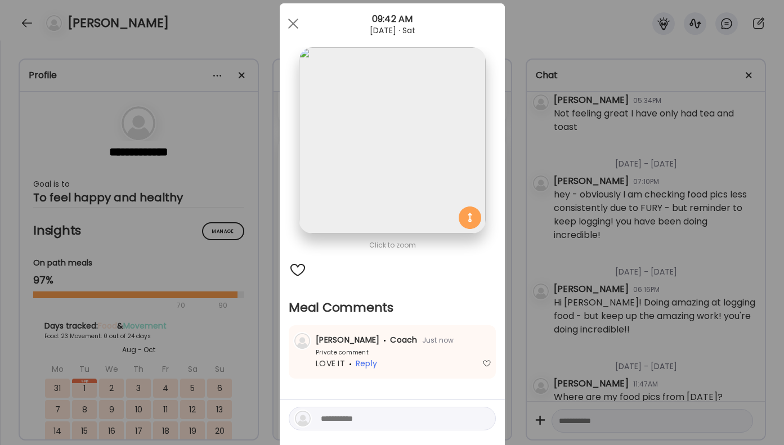
click at [569, 261] on div "Ate Coach Dashboard Wahoo! It’s official Take a moment to set up your Coach Pro…" at bounding box center [392, 222] width 784 height 445
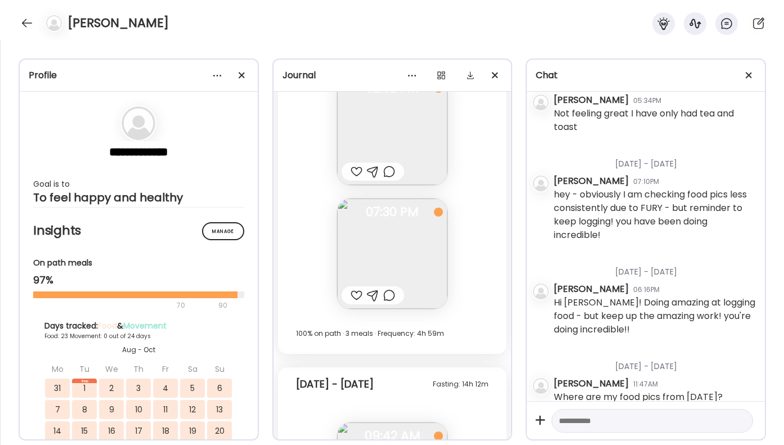
scroll to position [16206, 0]
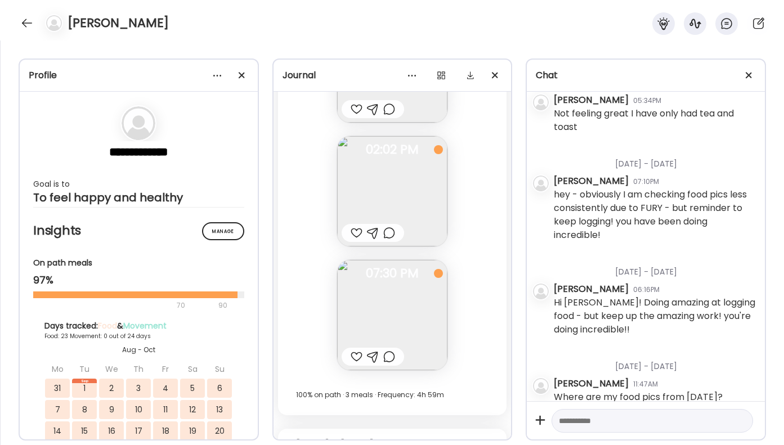
click at [389, 235] on div at bounding box center [389, 233] width 12 height 14
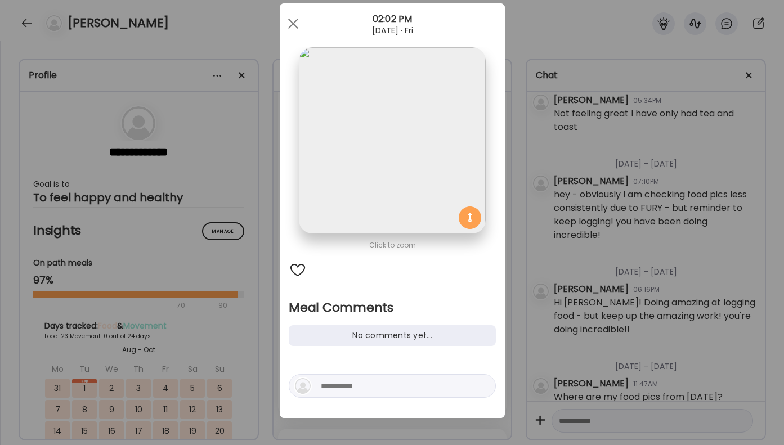
click at [342, 387] on textarea at bounding box center [397, 386] width 152 height 14
type textarea "**********"
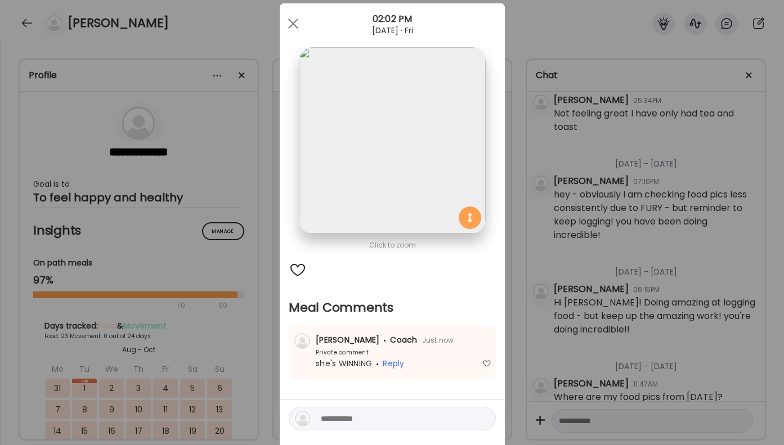
click at [116, 108] on div "Ate Coach Dashboard Wahoo! It’s official Take a moment to set up your Coach Pro…" at bounding box center [392, 222] width 784 height 445
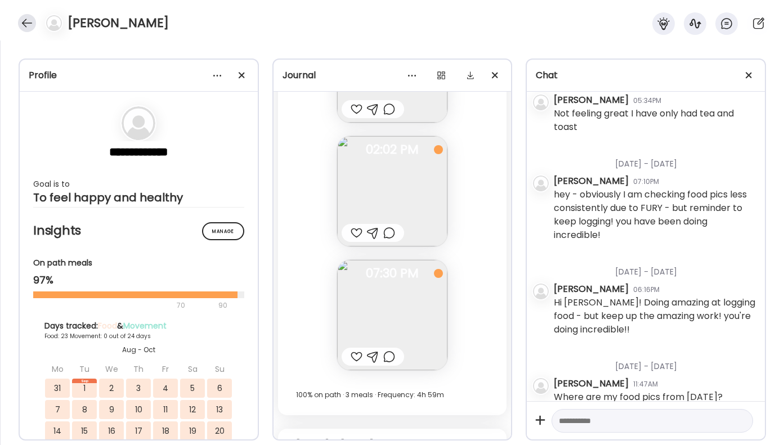
click at [30, 19] on div at bounding box center [27, 23] width 18 height 18
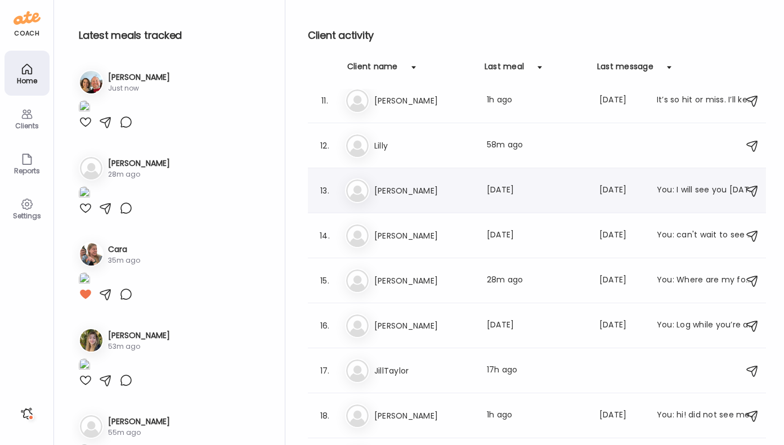
scroll to position [447, 0]
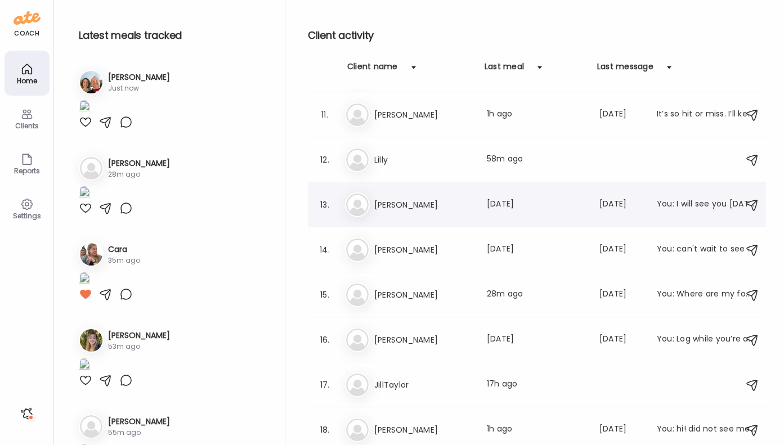
click at [467, 201] on h3 "[PERSON_NAME]" at bounding box center [423, 205] width 99 height 14
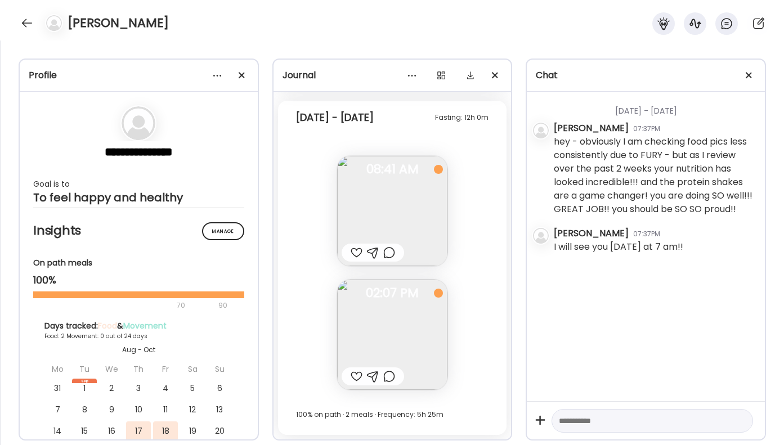
scroll to position [4777, 0]
click at [391, 370] on div at bounding box center [389, 377] width 12 height 14
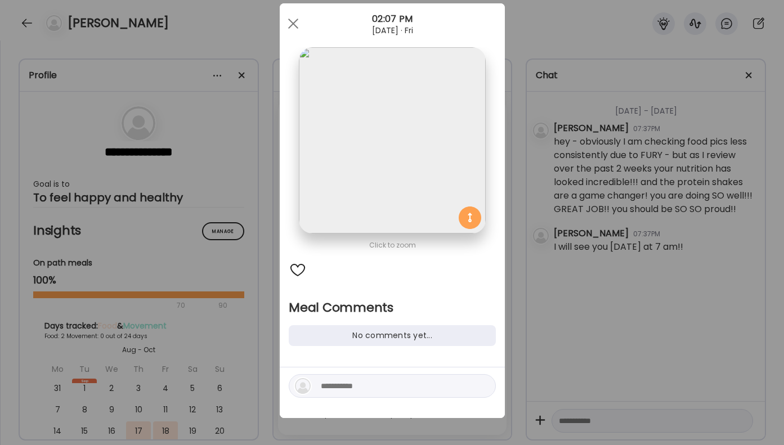
click at [372, 384] on textarea at bounding box center [397, 386] width 152 height 14
type textarea "*"
type textarea "**********"
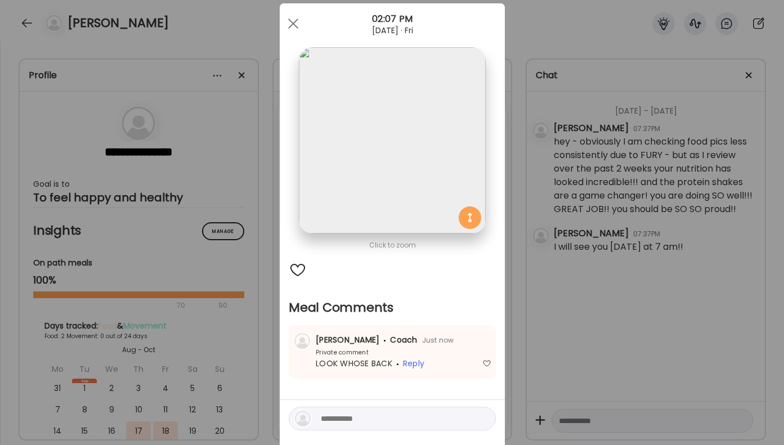
click at [688, 293] on div "Ate Coach Dashboard Wahoo! It’s official Take a moment to set up your Coach Pro…" at bounding box center [392, 222] width 784 height 445
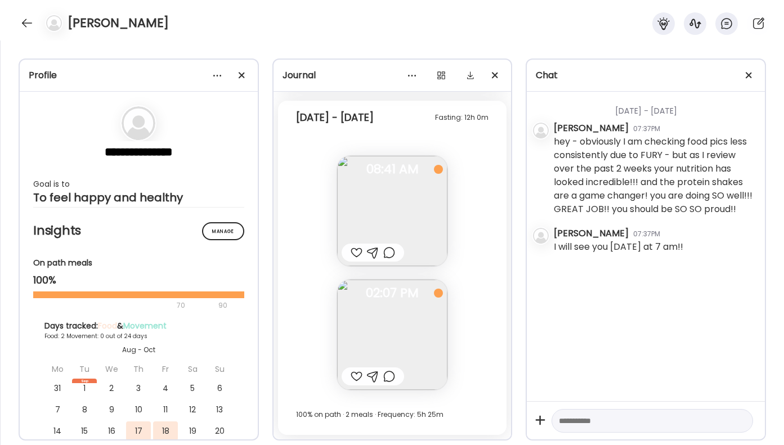
click at [688, 293] on div "[DATE] - [DATE] [PERSON_NAME] 07:37PM hey - obviously I am checking food pics l…" at bounding box center [646, 247] width 238 height 310
click at [393, 252] on div at bounding box center [389, 253] width 12 height 14
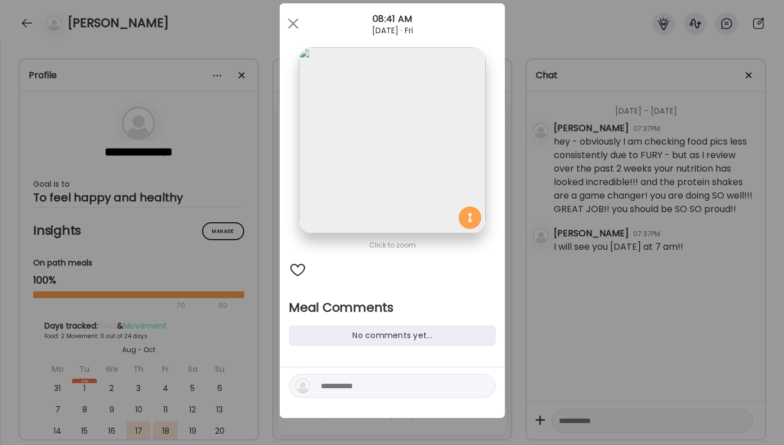
click at [356, 384] on textarea at bounding box center [397, 386] width 152 height 14
type textarea "**********"
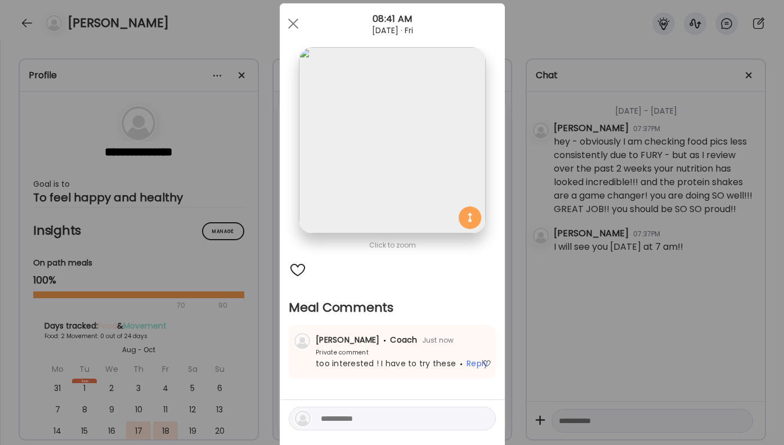
click at [620, 266] on div "Ate Coach Dashboard Wahoo! It’s official Take a moment to set up your Coach Pro…" at bounding box center [392, 222] width 784 height 445
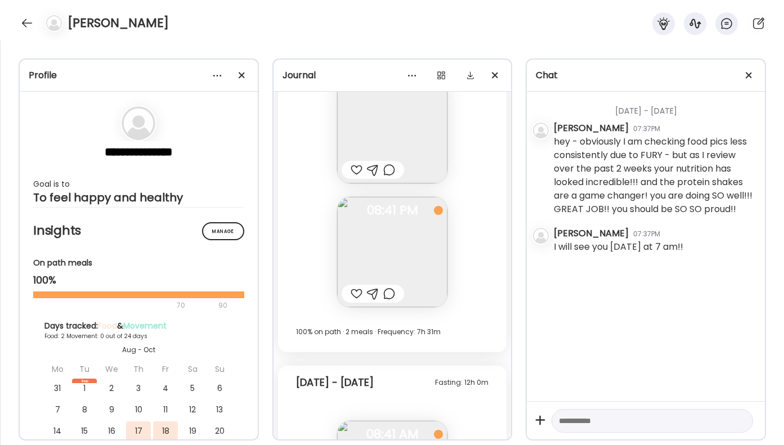
scroll to position [4480, 0]
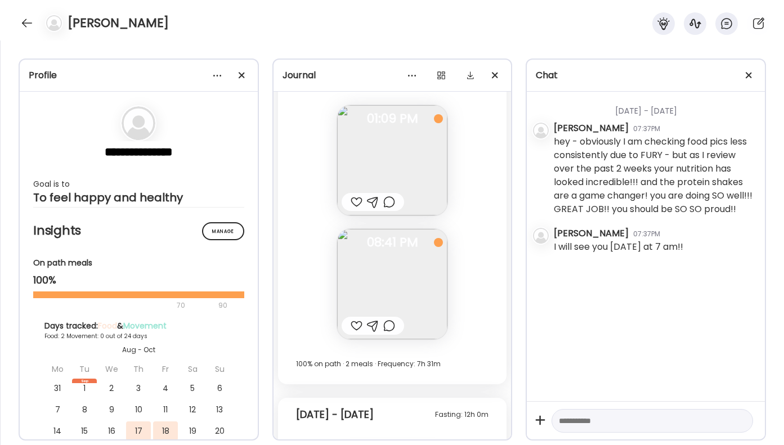
click at [393, 328] on div at bounding box center [389, 326] width 12 height 14
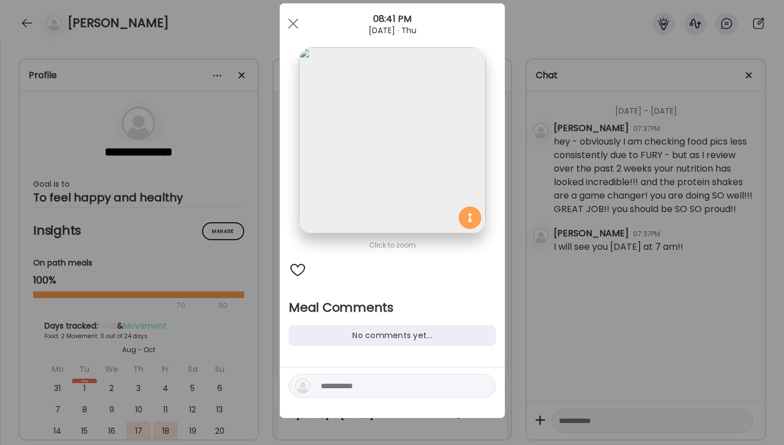
click at [354, 378] on div at bounding box center [392, 386] width 207 height 24
click at [351, 387] on textarea at bounding box center [397, 386] width 152 height 14
type textarea "**********"
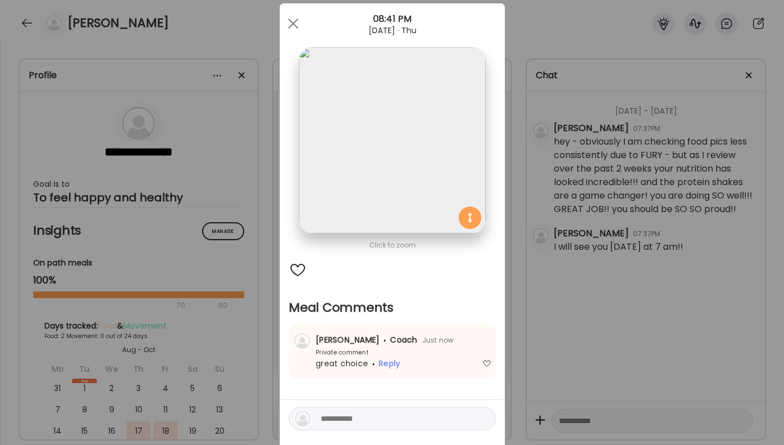
click at [573, 251] on div "Ate Coach Dashboard Wahoo! It’s official Take a moment to set up your Coach Pro…" at bounding box center [392, 222] width 784 height 445
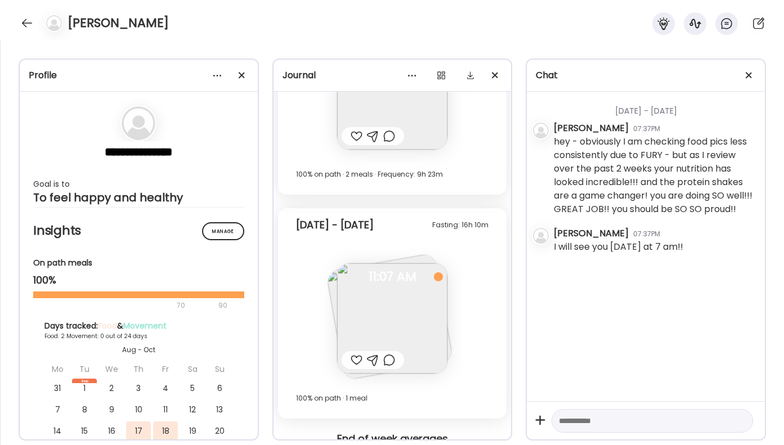
scroll to position [4026, 0]
click at [29, 24] on div at bounding box center [27, 23] width 18 height 18
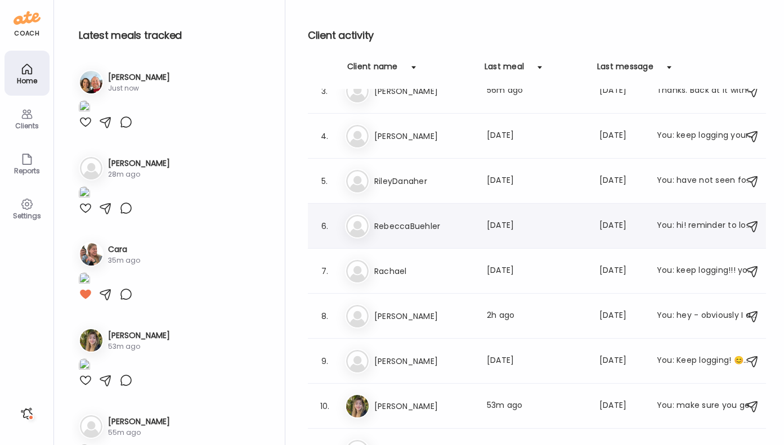
scroll to position [182, 0]
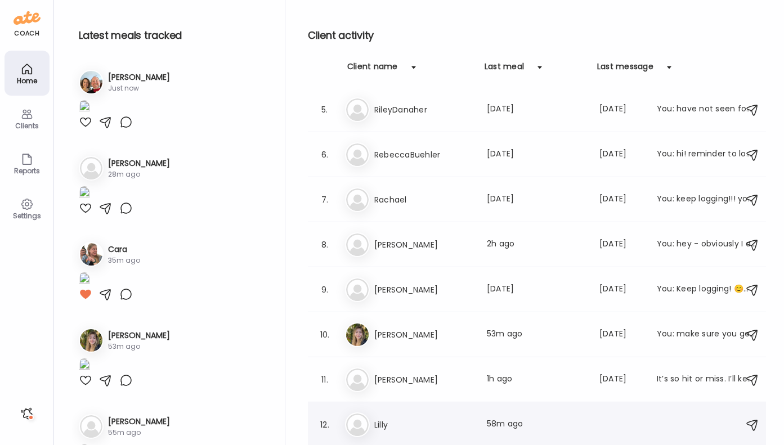
click at [445, 426] on h3 "Lilly" at bounding box center [423, 425] width 99 height 14
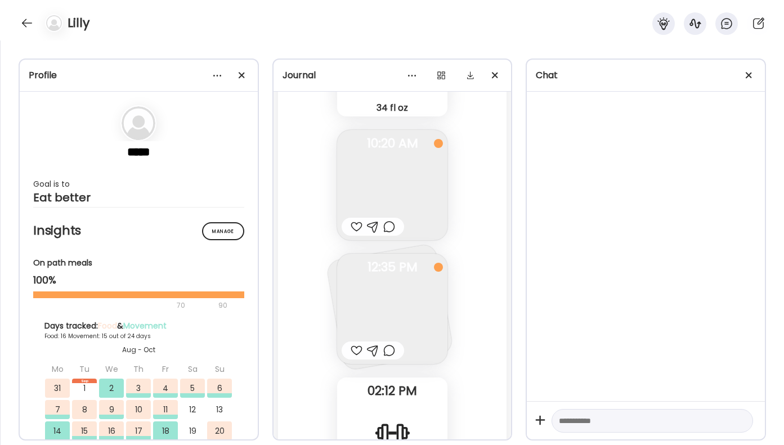
scroll to position [28761, 0]
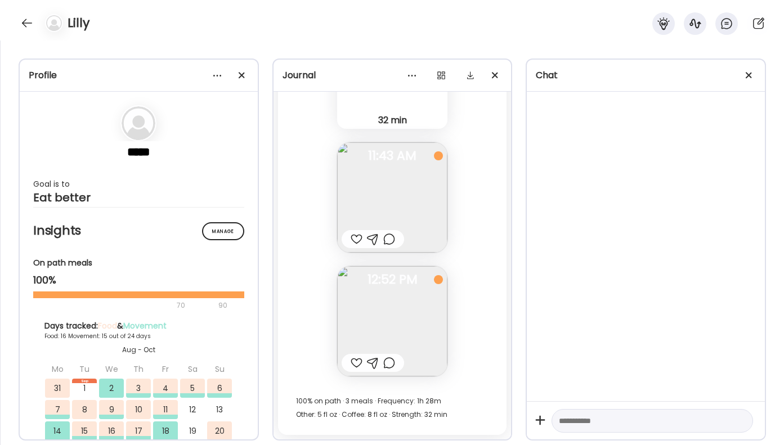
click at [390, 366] on div at bounding box center [389, 363] width 12 height 14
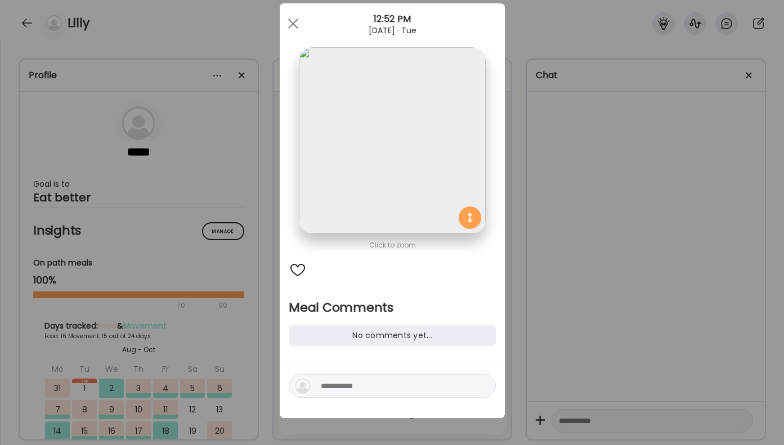
click at [344, 393] on div at bounding box center [392, 386] width 207 height 24
click at [345, 391] on textarea at bounding box center [397, 386] width 152 height 14
type textarea "**********"
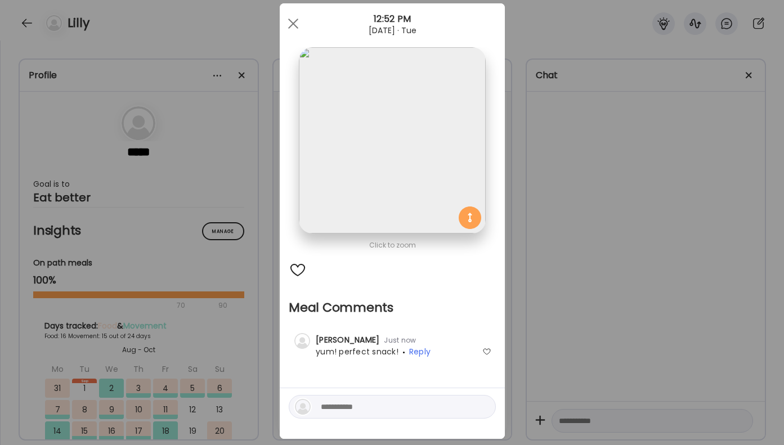
click at [561, 306] on div "Ate Coach Dashboard Wahoo! It’s official Take a moment to set up your Coach Pro…" at bounding box center [392, 222] width 784 height 445
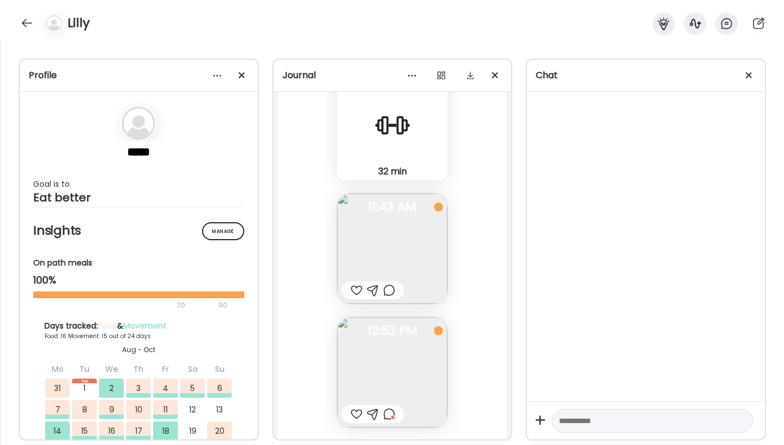
scroll to position [28707, 0]
click at [392, 289] on div at bounding box center [389, 294] width 12 height 14
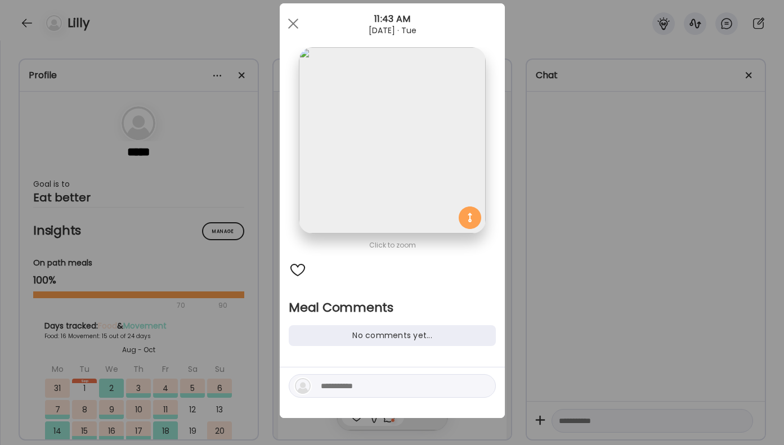
click at [333, 383] on textarea at bounding box center [397, 386] width 152 height 14
type textarea "**********"
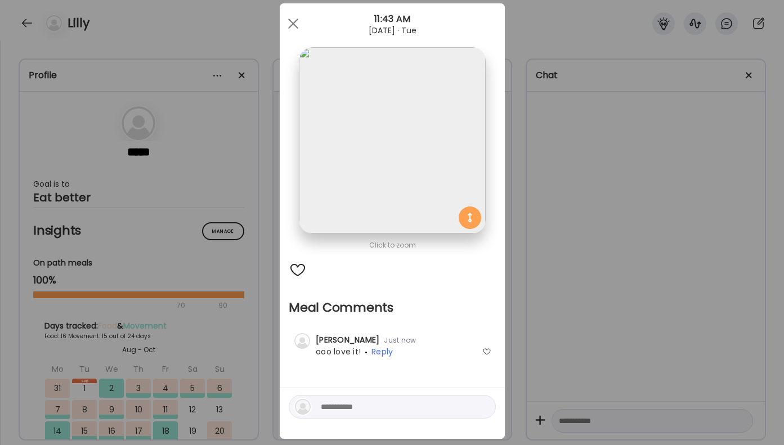
click at [557, 280] on div "Ate Coach Dashboard Wahoo! It’s official Take a moment to set up your Coach Pro…" at bounding box center [392, 222] width 784 height 445
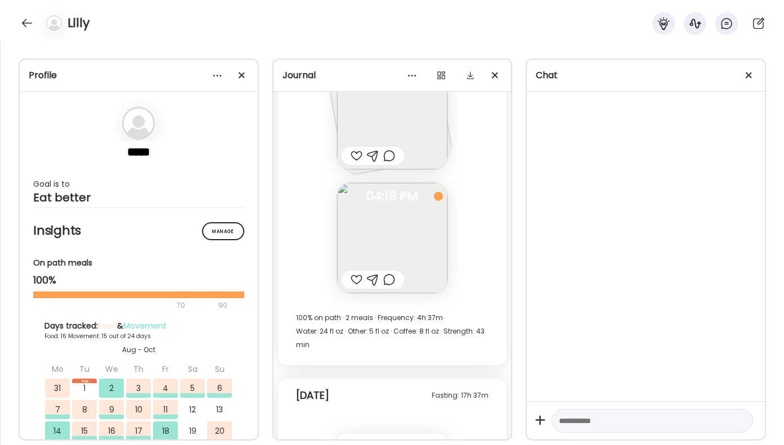
scroll to position [27974, 0]
click at [392, 287] on div at bounding box center [373, 280] width 62 height 18
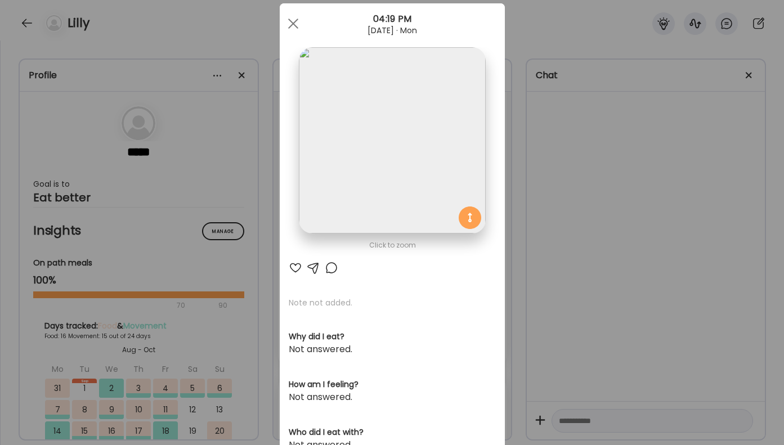
scroll to position [24, 0]
click at [332, 266] on div at bounding box center [332, 268] width 14 height 14
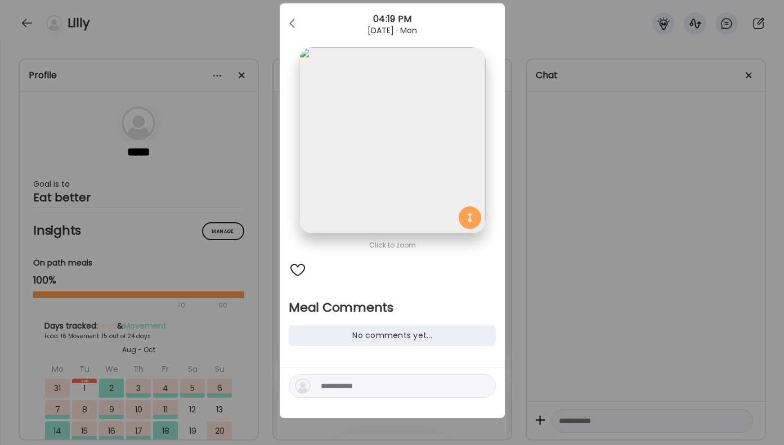
scroll to position [24, 0]
click at [352, 387] on textarea at bounding box center [397, 386] width 152 height 14
type textarea "**********"
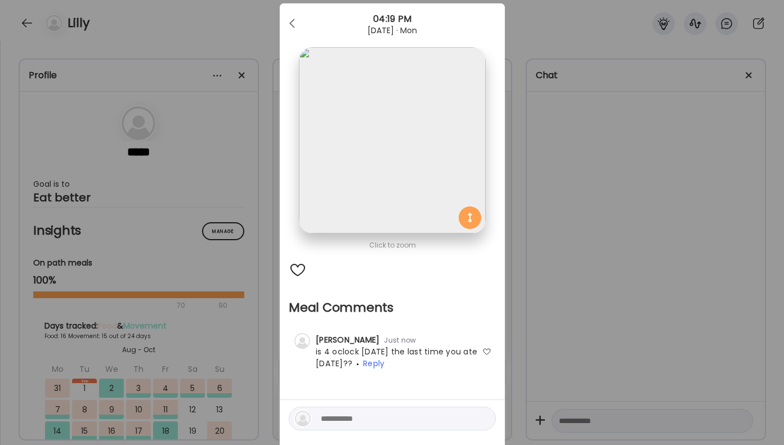
click at [568, 209] on div "Ate Coach Dashboard Wahoo! It’s official Take a moment to set up your Coach Pro…" at bounding box center [392, 222] width 784 height 445
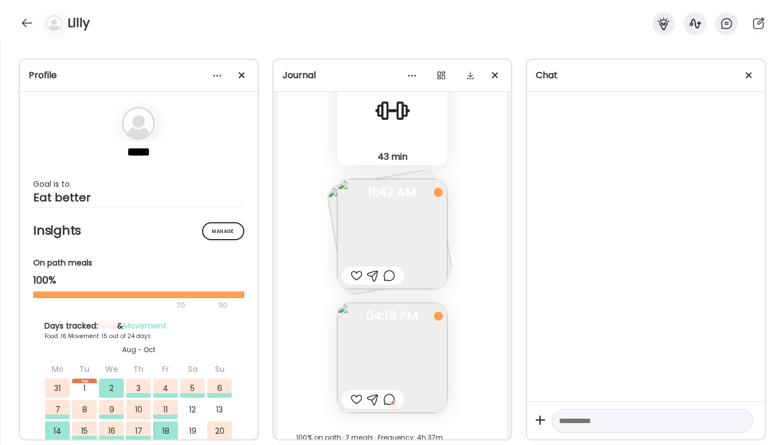
scroll to position [27841, 0]
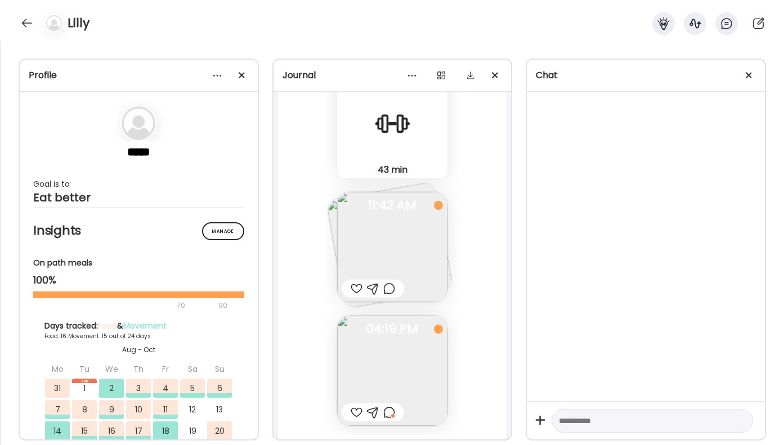
click at [387, 290] on div at bounding box center [389, 289] width 12 height 14
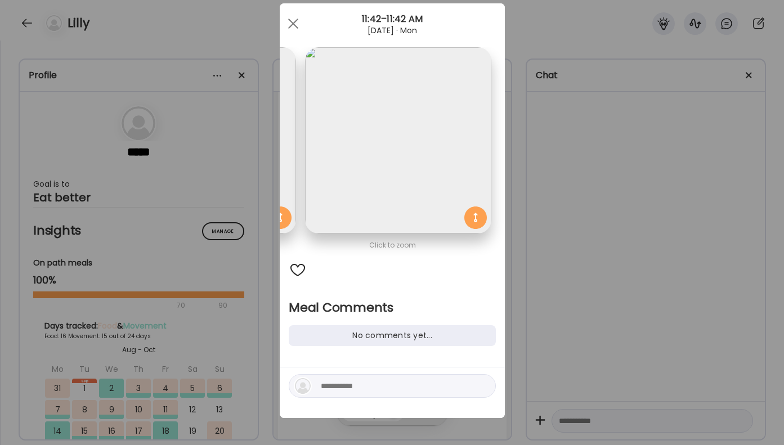
scroll to position [23, 0]
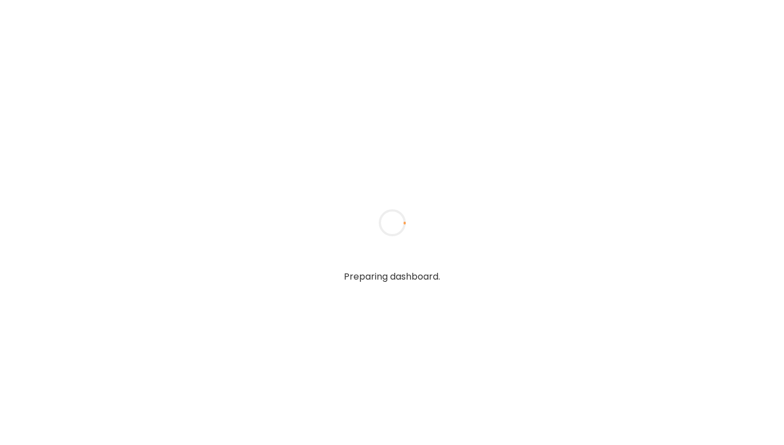
type input "**********"
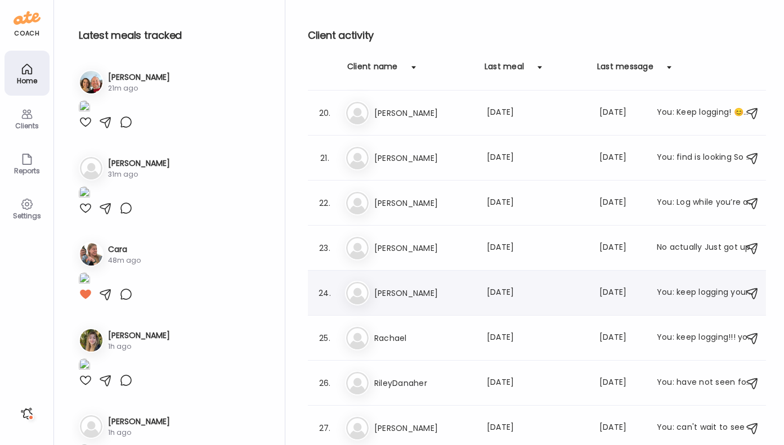
scroll to position [854, 0]
click at [413, 68] on div at bounding box center [413, 67] width 23 height 23
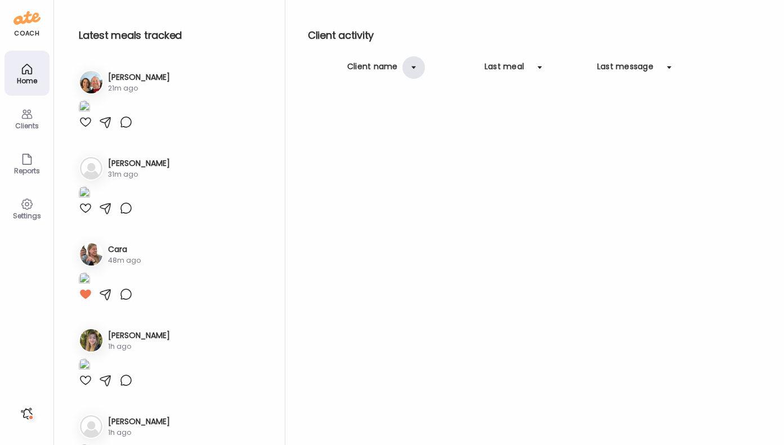
scroll to position [178, 0]
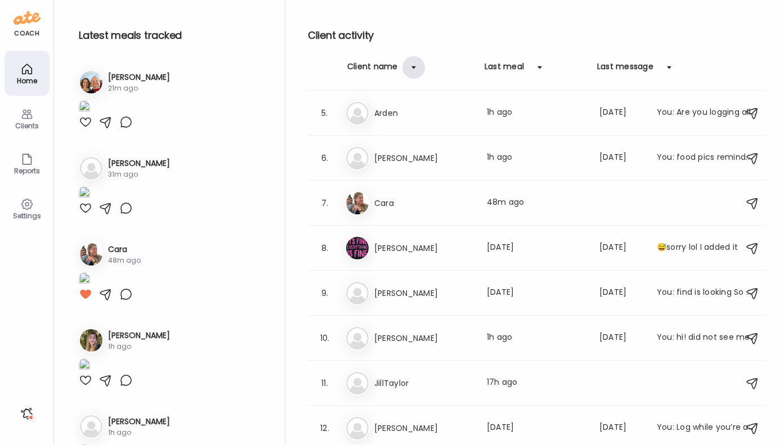
click at [413, 68] on div at bounding box center [413, 67] width 23 height 23
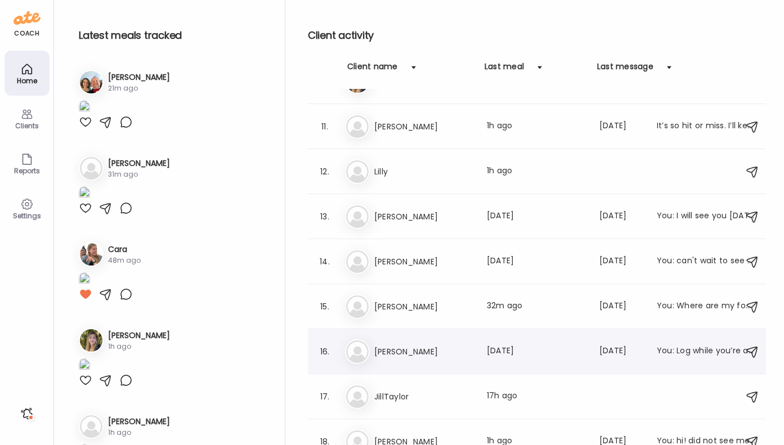
scroll to position [424, 0]
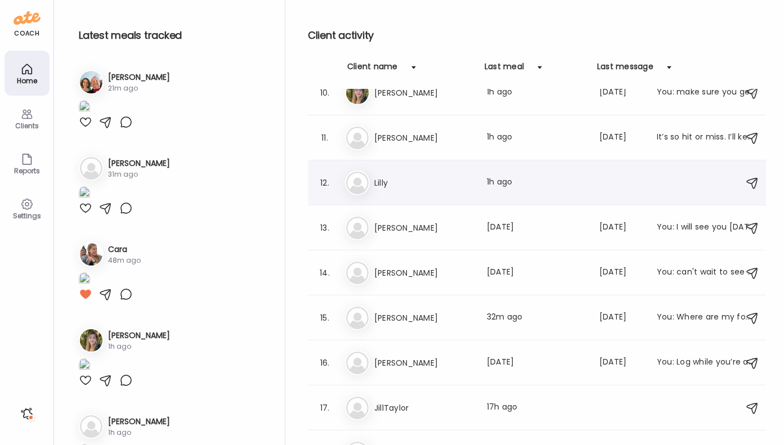
click at [437, 188] on h3 "Lilly" at bounding box center [423, 183] width 99 height 14
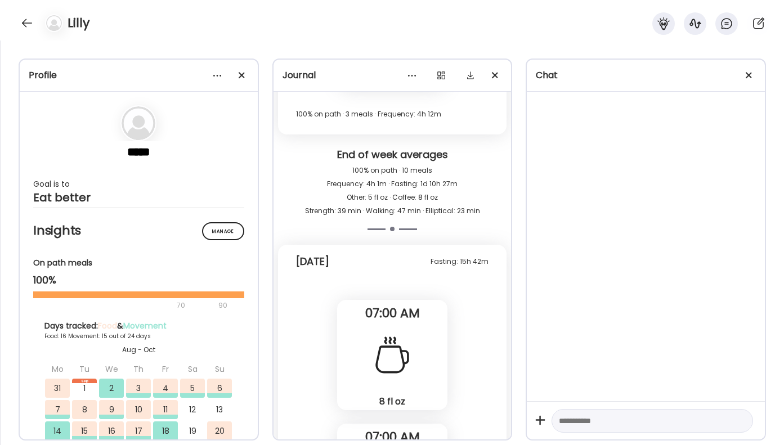
scroll to position [36815, 0]
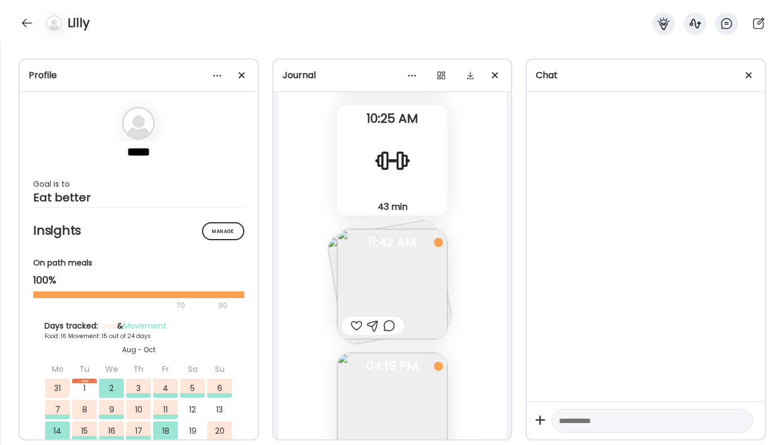
click at [393, 324] on div at bounding box center [389, 326] width 12 height 14
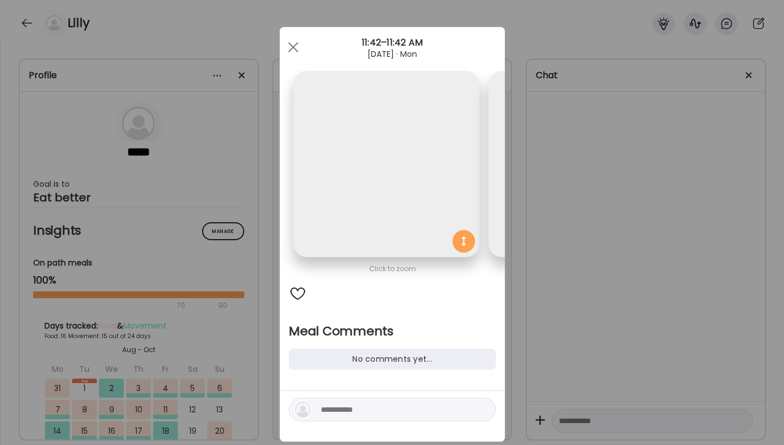
scroll to position [0, 184]
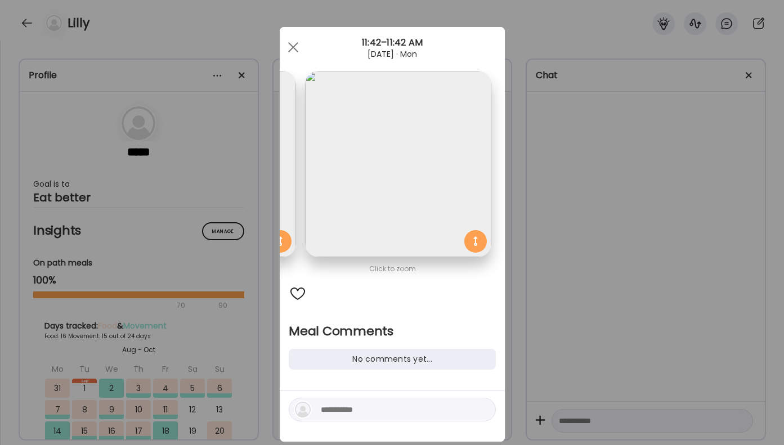
click at [357, 404] on textarea at bounding box center [397, 410] width 152 height 14
type textarea "**********"
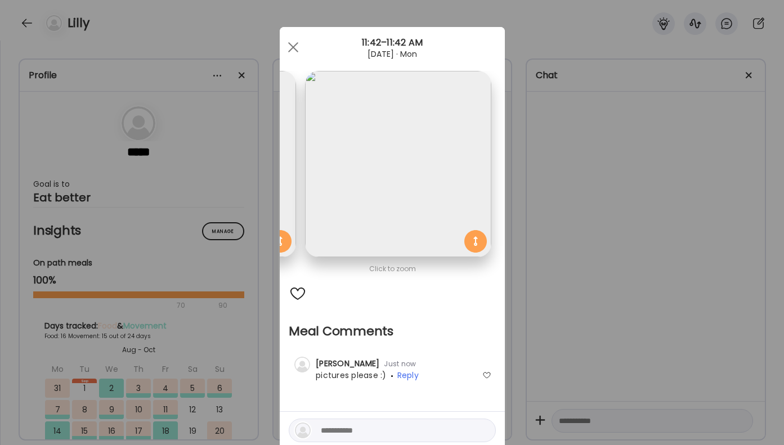
click at [606, 287] on div "Ate Coach Dashboard Wahoo! It’s official Take a moment to set up your Coach Pro…" at bounding box center [392, 222] width 784 height 445
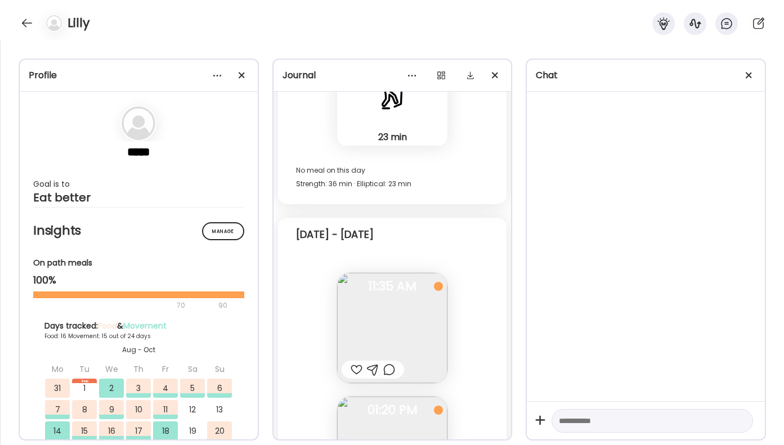
scroll to position [35706, 0]
click at [395, 367] on div at bounding box center [373, 370] width 62 height 18
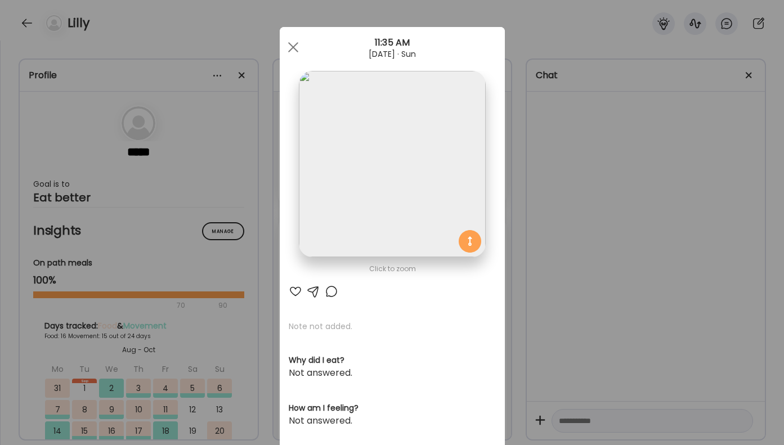
click at [332, 293] on div at bounding box center [332, 292] width 14 height 14
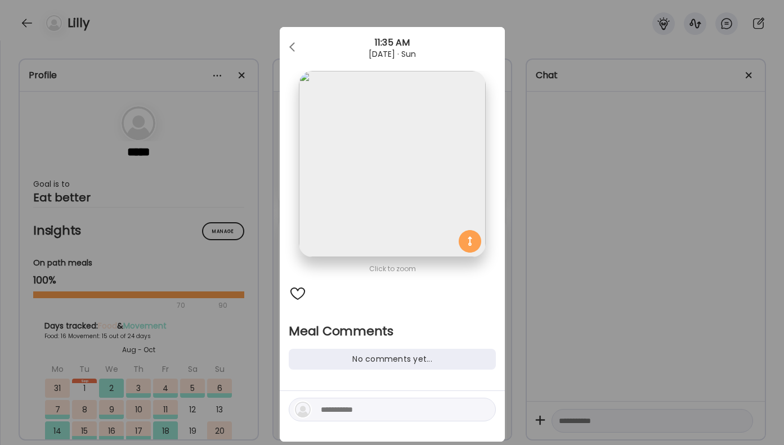
scroll to position [0, 0]
click at [374, 410] on textarea at bounding box center [397, 410] width 152 height 14
type textarea "**********"
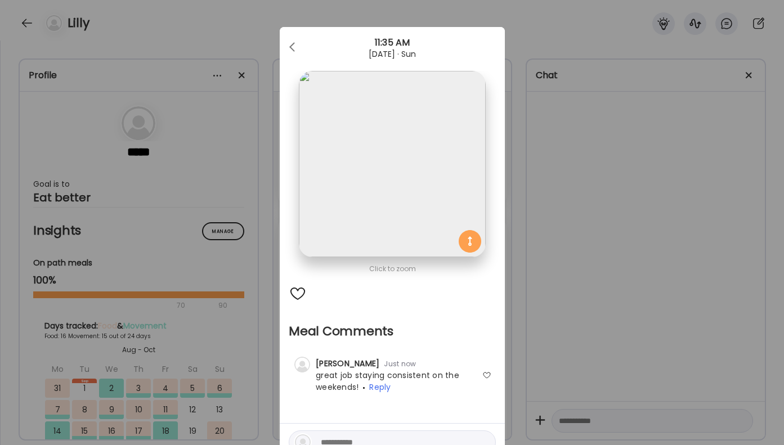
click at [667, 264] on div "Ate Coach Dashboard Wahoo! It’s official Take a moment to set up your Coach Pro…" at bounding box center [392, 222] width 784 height 445
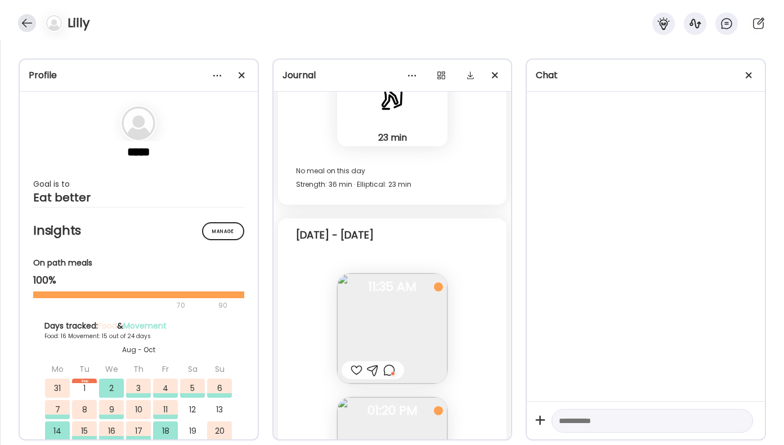
click at [32, 19] on div at bounding box center [27, 23] width 18 height 18
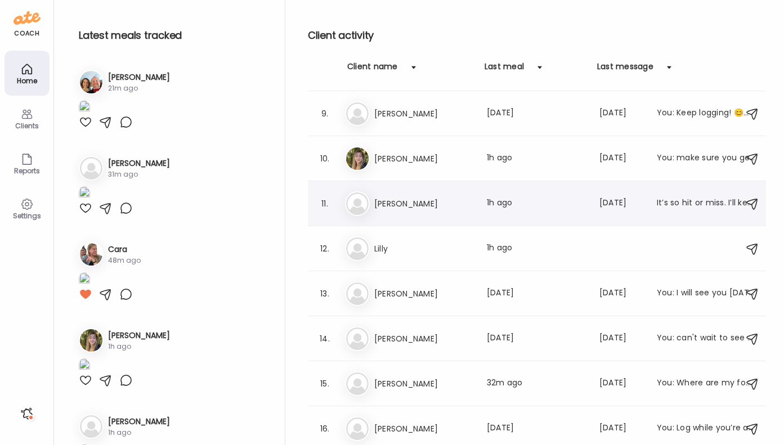
scroll to position [357, 0]
click at [419, 206] on h3 "[PERSON_NAME]" at bounding box center [423, 205] width 99 height 14
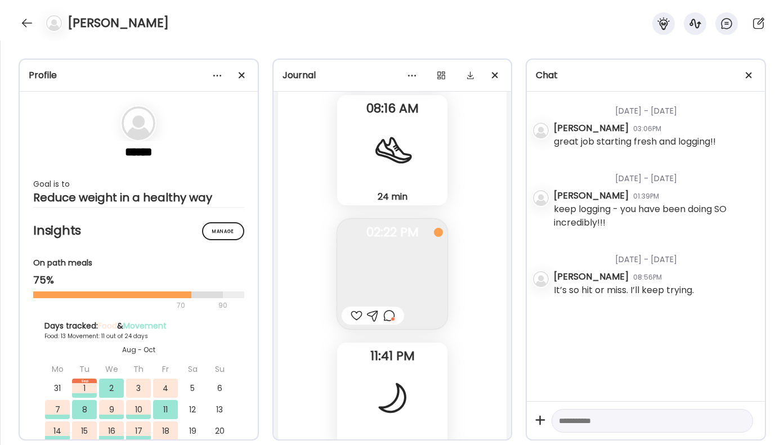
scroll to position [14644, 0]
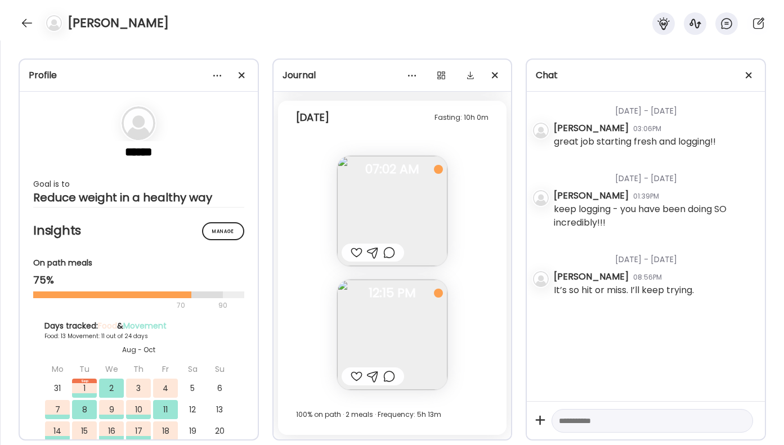
click at [390, 384] on div at bounding box center [373, 377] width 62 height 18
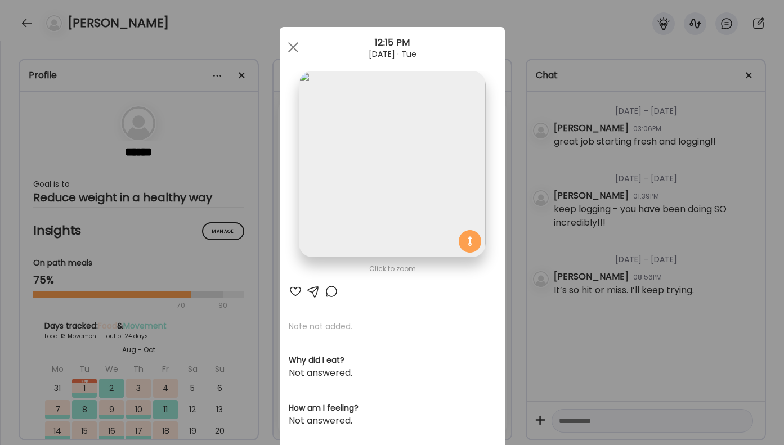
click at [332, 285] on div at bounding box center [332, 292] width 14 height 14
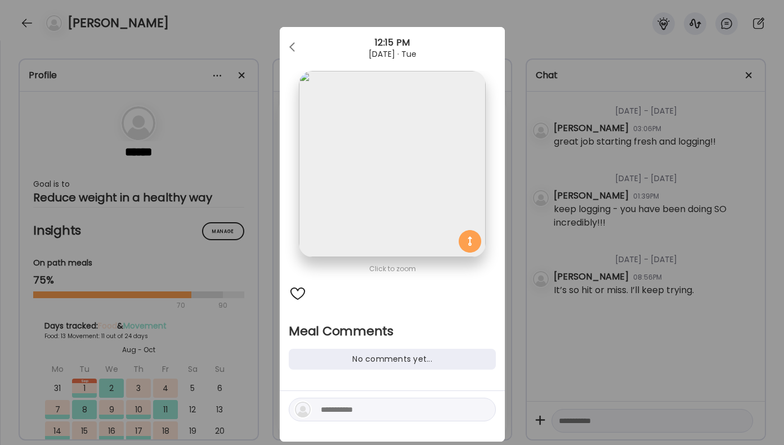
click at [390, 413] on textarea at bounding box center [397, 410] width 152 height 14
type textarea "**********"
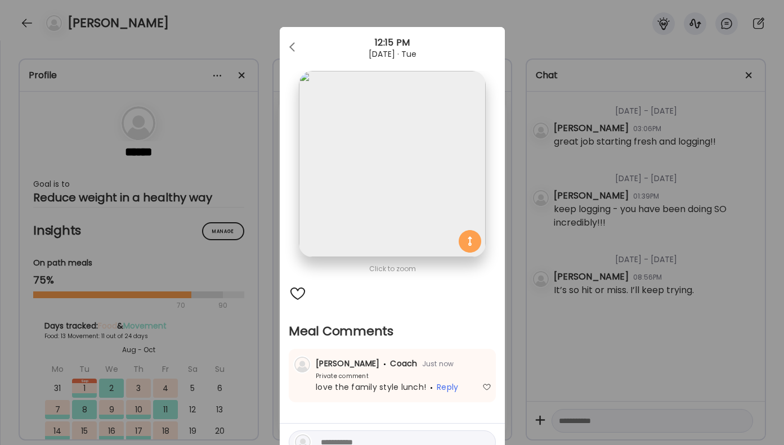
click at [723, 391] on div "Ate Coach Dashboard Wahoo! It’s official Take a moment to set up your Coach Pro…" at bounding box center [392, 222] width 784 height 445
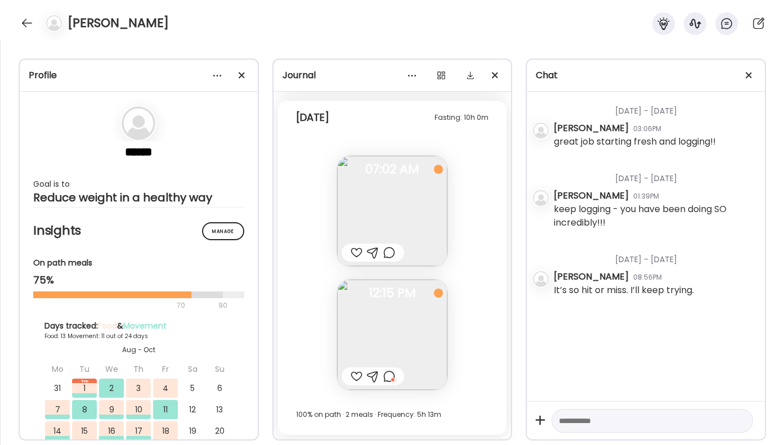
click at [389, 265] on img at bounding box center [392, 211] width 110 height 110
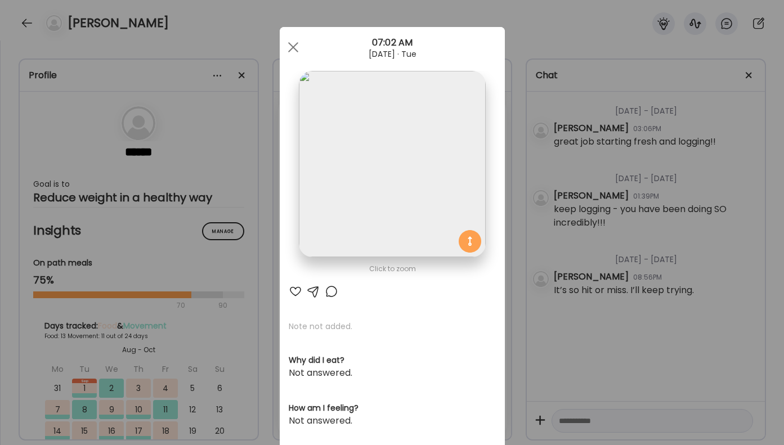
click at [331, 287] on div at bounding box center [332, 292] width 14 height 14
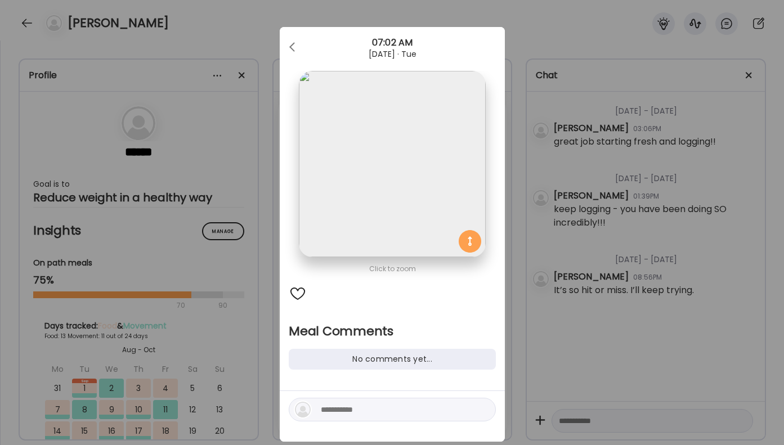
click at [350, 404] on textarea at bounding box center [397, 410] width 152 height 14
type textarea "*"
type textarea "*****"
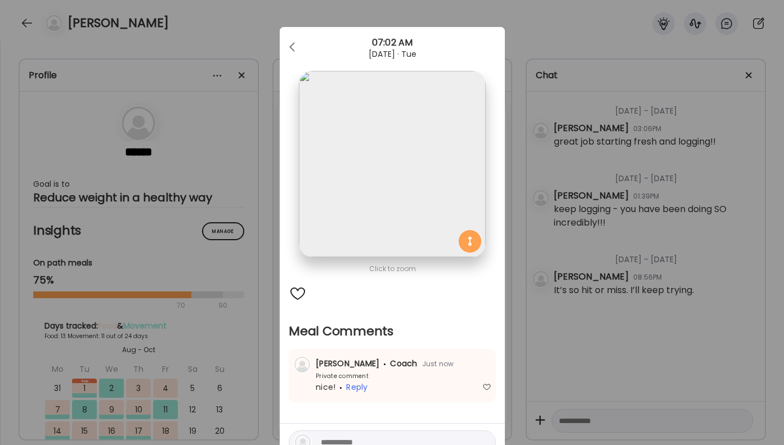
click at [713, 275] on div "Ate Coach Dashboard Wahoo! It’s official Take a moment to set up your Coach Pro…" at bounding box center [392, 222] width 784 height 445
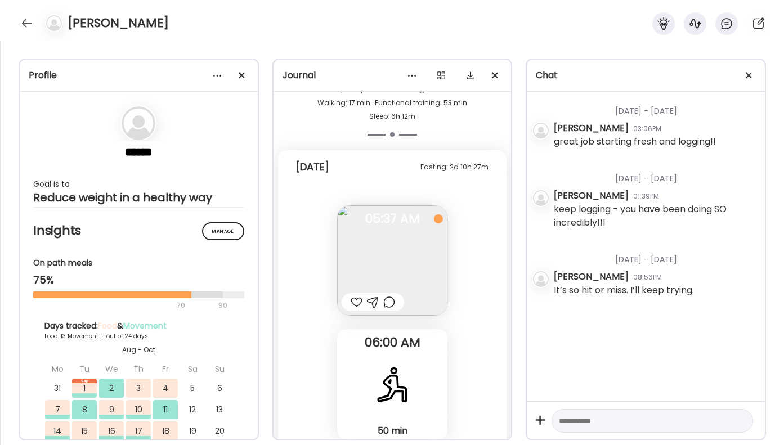
scroll to position [13633, 0]
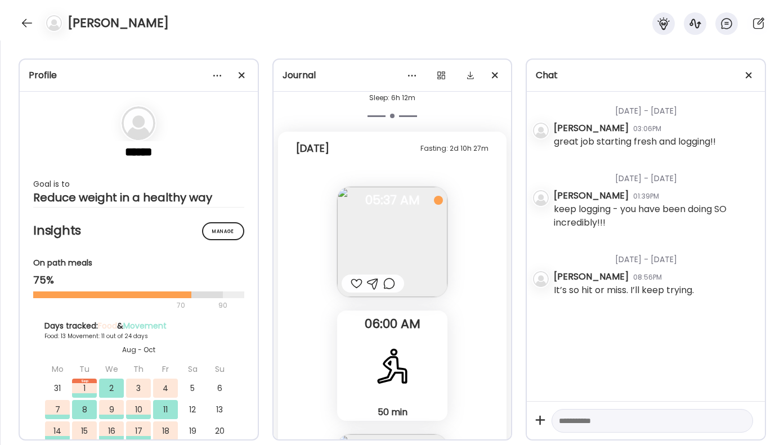
click at [388, 285] on div at bounding box center [389, 284] width 12 height 14
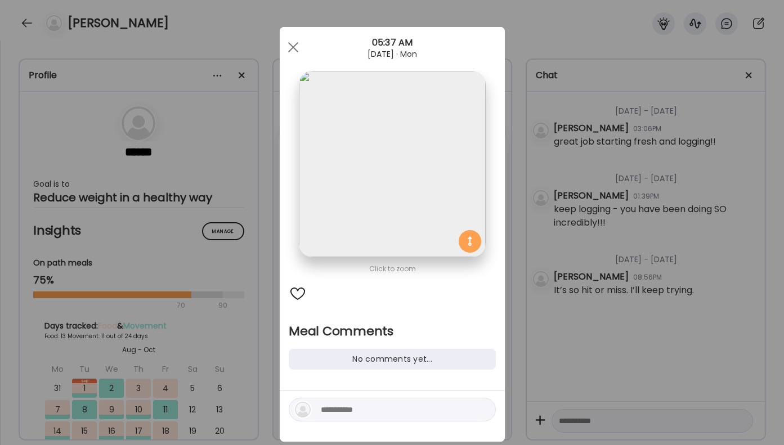
click at [350, 410] on textarea at bounding box center [397, 410] width 152 height 14
type textarea "**********"
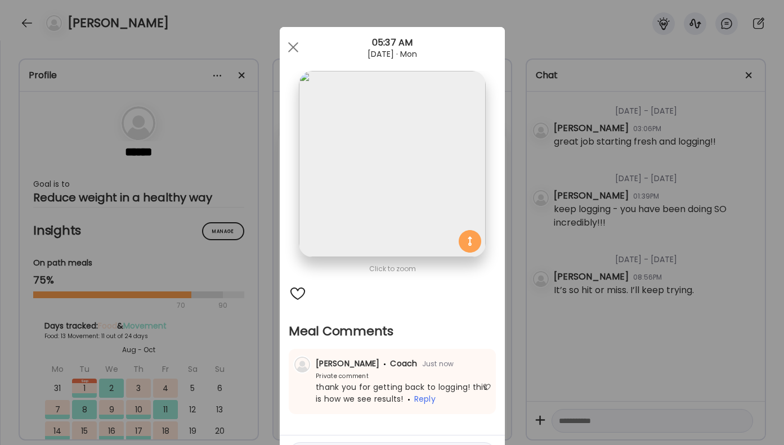
click at [534, 399] on div "Ate Coach Dashboard Wahoo! It’s official Take a moment to set up your Coach Pro…" at bounding box center [392, 222] width 784 height 445
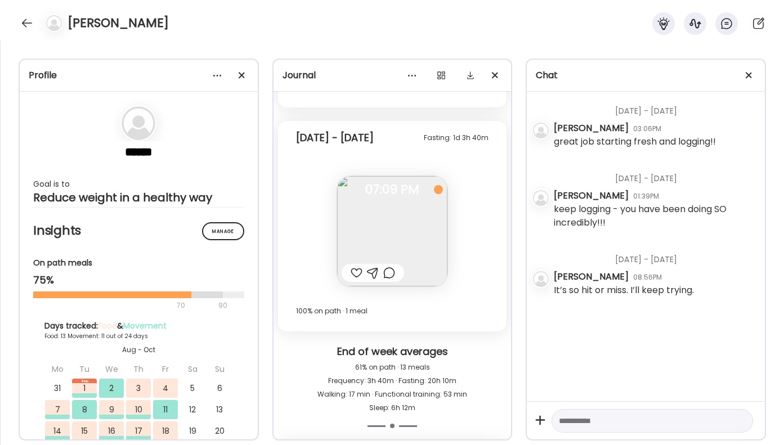
scroll to position [13314, 0]
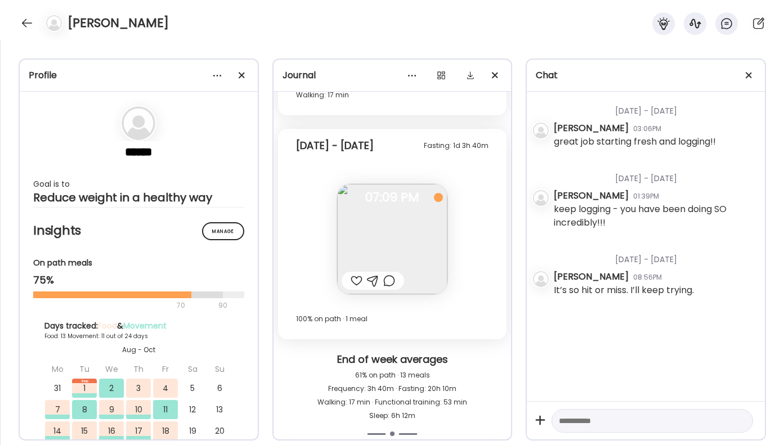
click at [393, 282] on div at bounding box center [389, 281] width 12 height 14
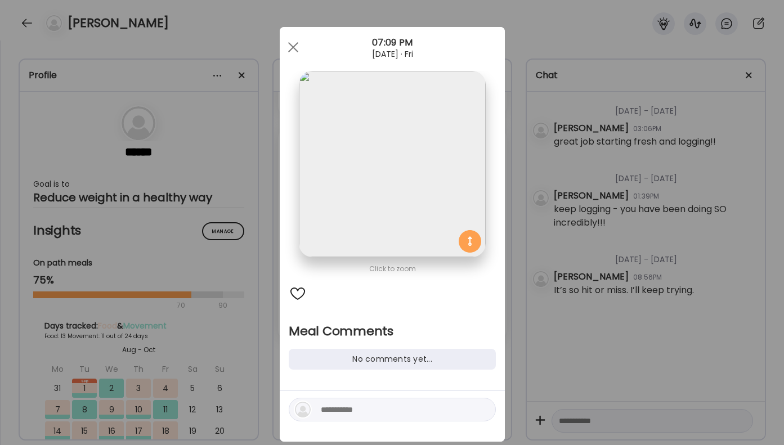
click at [336, 406] on textarea at bounding box center [397, 410] width 152 height 14
type textarea "*********"
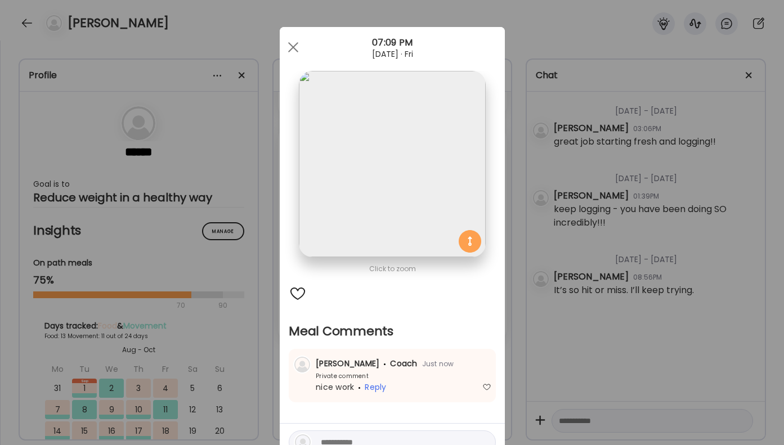
click at [614, 315] on div "Ate Coach Dashboard Wahoo! It’s official Take a moment to set up your Coach Pro…" at bounding box center [392, 222] width 784 height 445
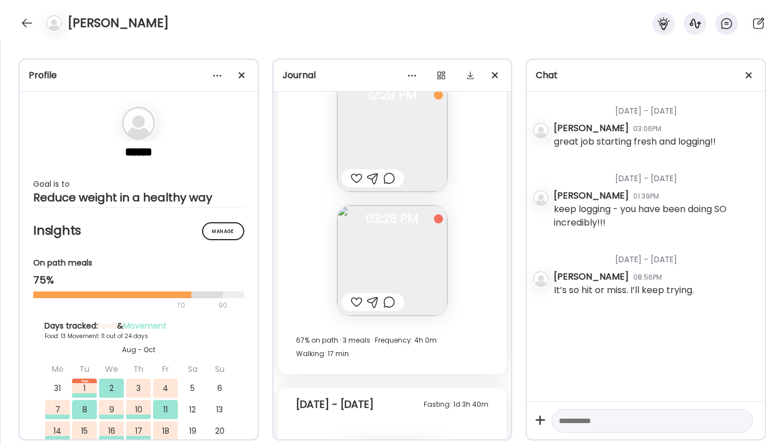
scroll to position [13066, 0]
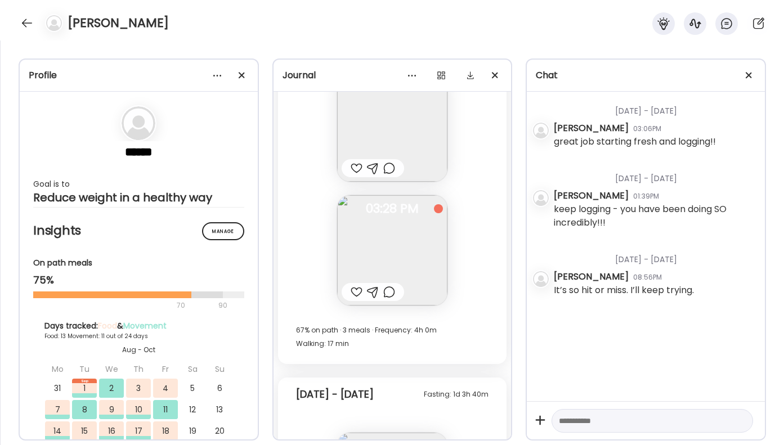
click at [384, 298] on div at bounding box center [389, 292] width 12 height 14
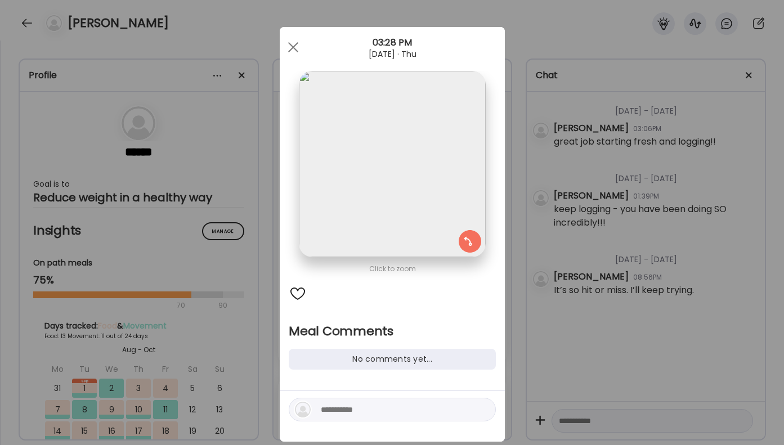
click at [346, 405] on textarea at bounding box center [397, 410] width 152 height 14
type textarea "**********"
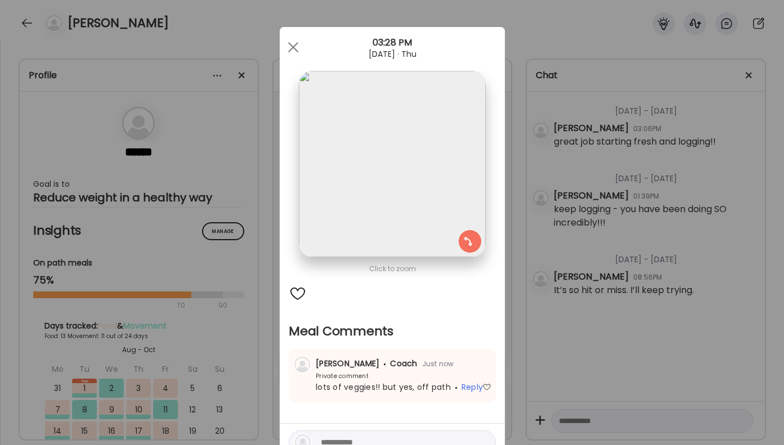
click at [548, 341] on div "Ate Coach Dashboard Wahoo! It’s official Take a moment to set up your Coach Pro…" at bounding box center [392, 222] width 784 height 445
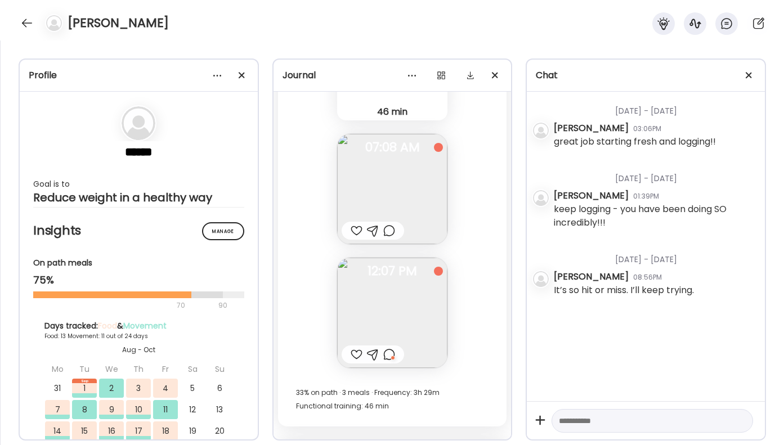
scroll to position [12393, 0]
click at [392, 350] on div at bounding box center [389, 356] width 12 height 14
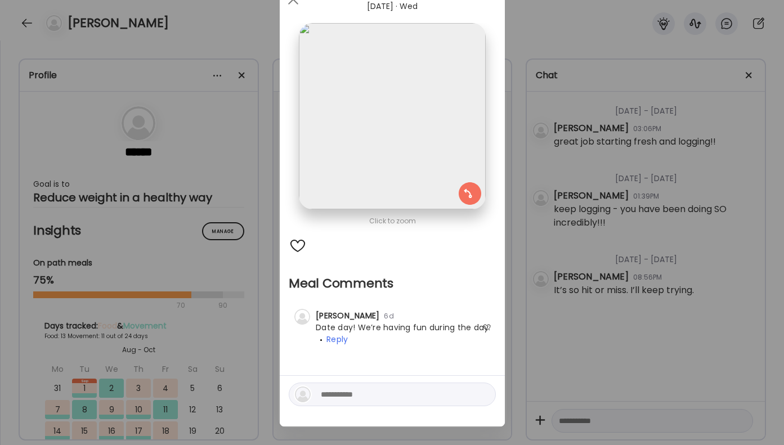
scroll to position [49, 0]
click at [397, 394] on textarea at bounding box center [397, 394] width 152 height 14
type textarea "**********"
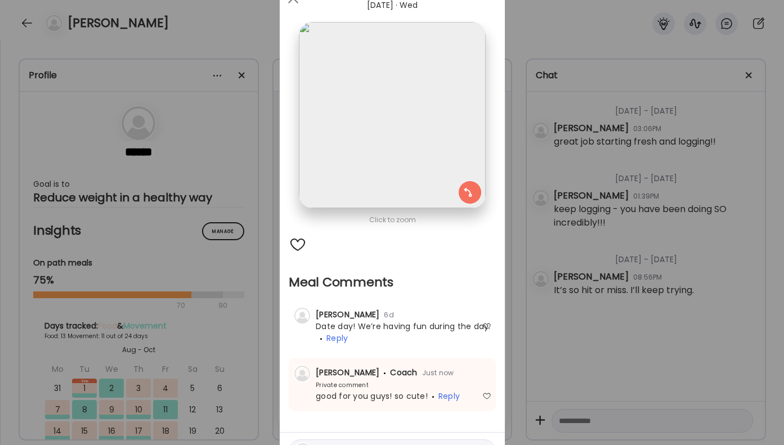
click at [533, 357] on div "Ate Coach Dashboard Wahoo! It’s official Take a moment to set up your Coach Pro…" at bounding box center [392, 222] width 784 height 445
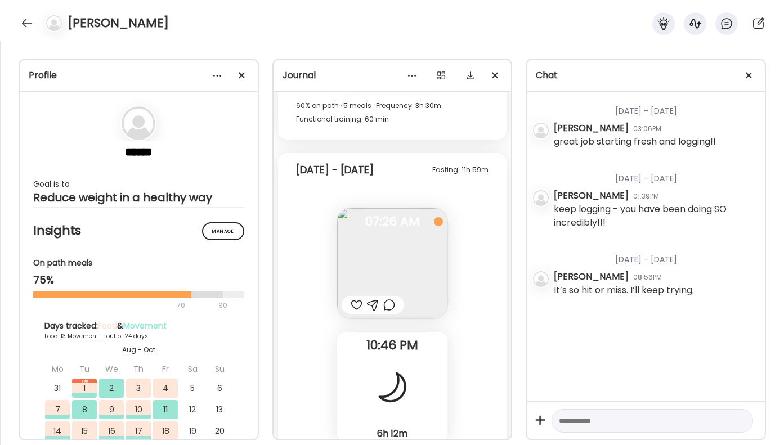
scroll to position [11710, 0]
click at [32, 25] on div at bounding box center [27, 23] width 18 height 18
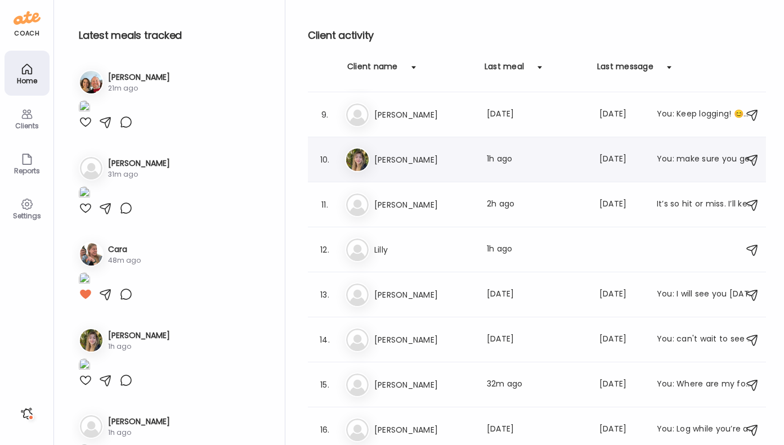
click at [457, 153] on h3 "[PERSON_NAME]" at bounding box center [423, 160] width 99 height 14
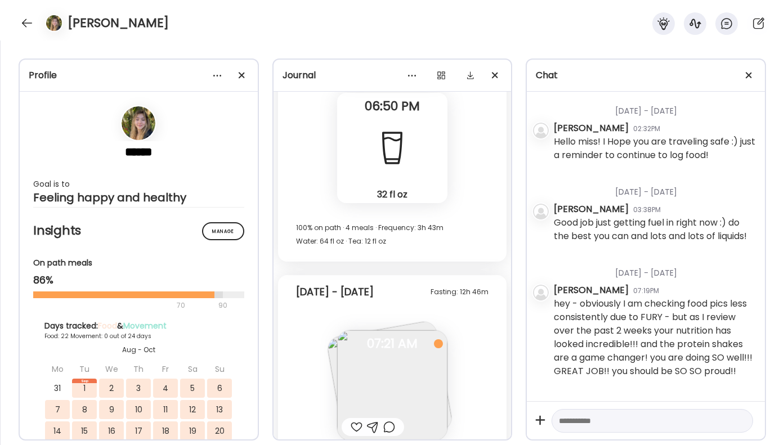
scroll to position [35795, 0]
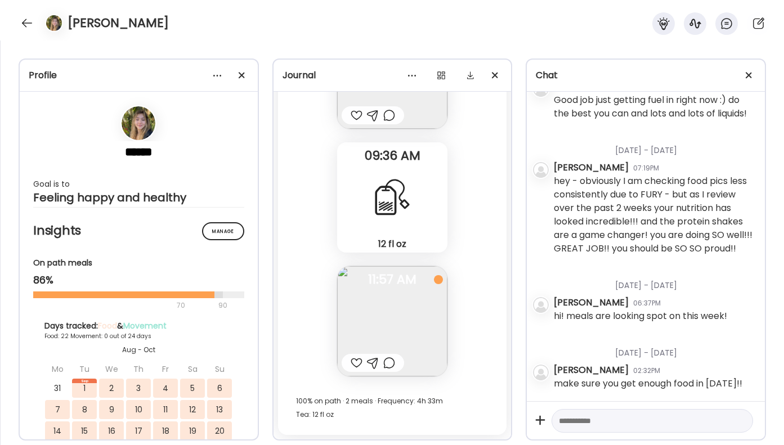
click at [354, 359] on div at bounding box center [357, 363] width 12 height 14
drag, startPoint x: 359, startPoint y: 364, endPoint x: 392, endPoint y: 365, distance: 33.2
click at [359, 364] on div at bounding box center [357, 363] width 12 height 14
click at [391, 364] on div at bounding box center [389, 363] width 12 height 14
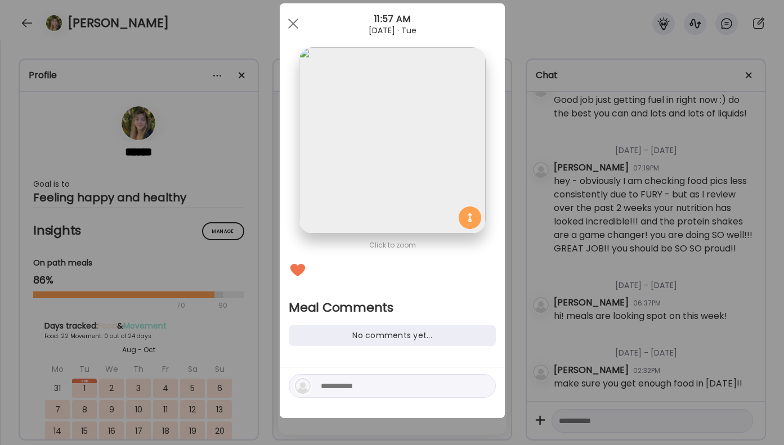
scroll to position [24, 0]
click at [364, 391] on textarea at bounding box center [397, 386] width 152 height 14
type textarea "**********"
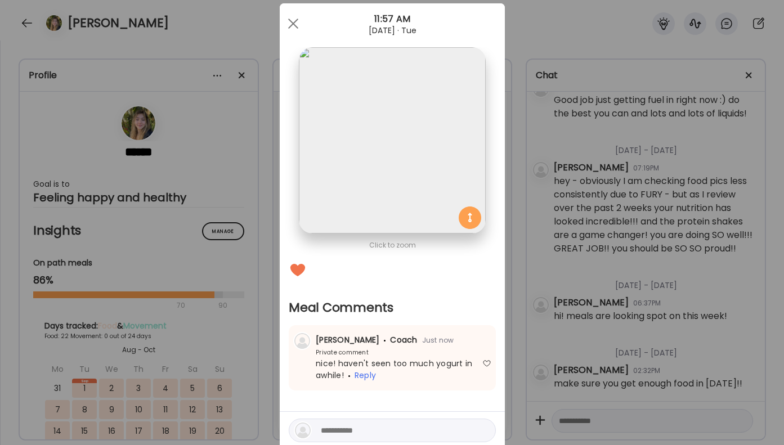
click at [622, 269] on div "Ate Coach Dashboard Wahoo! It’s official Take a moment to set up your Coach Pro…" at bounding box center [392, 222] width 784 height 445
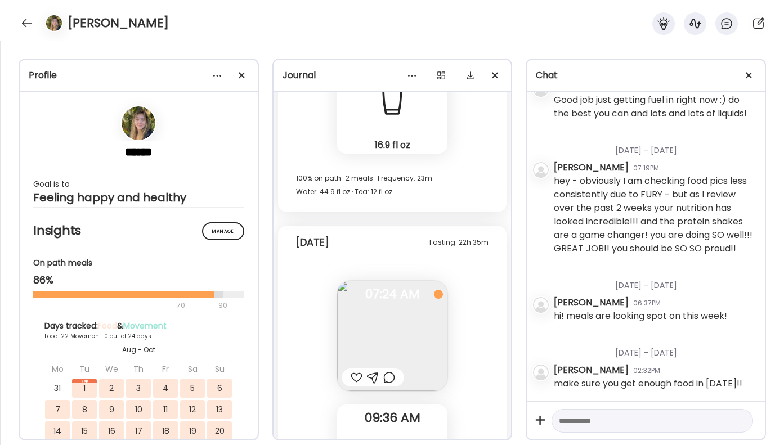
scroll to position [35525, 0]
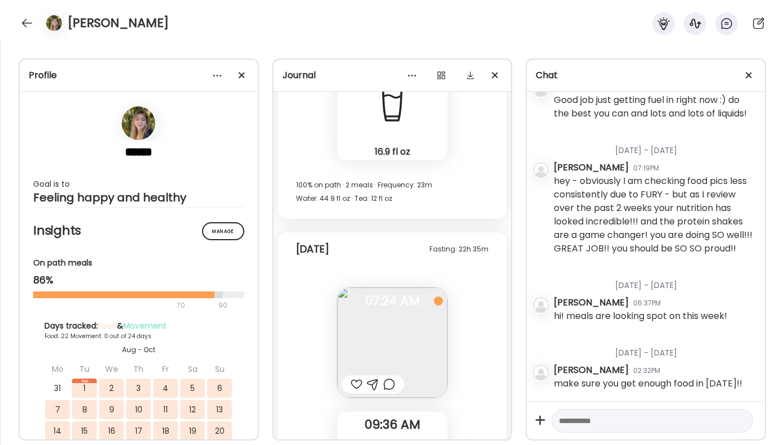
click at [393, 390] on div at bounding box center [389, 385] width 12 height 14
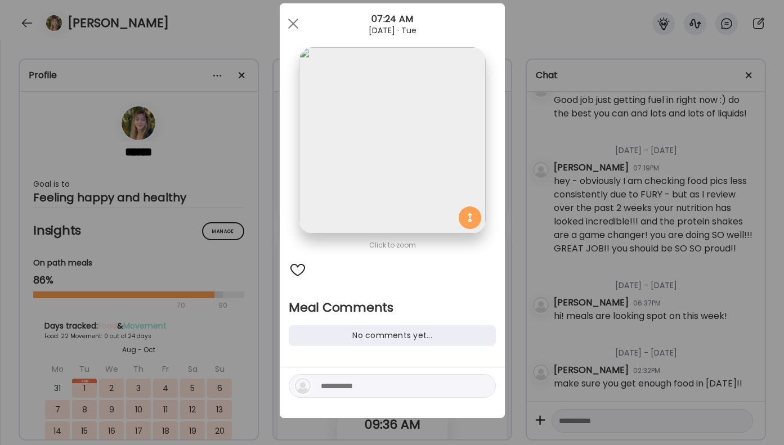
click at [363, 394] on div at bounding box center [392, 386] width 207 height 24
click at [366, 390] on textarea at bounding box center [397, 386] width 152 height 14
type textarea "**********"
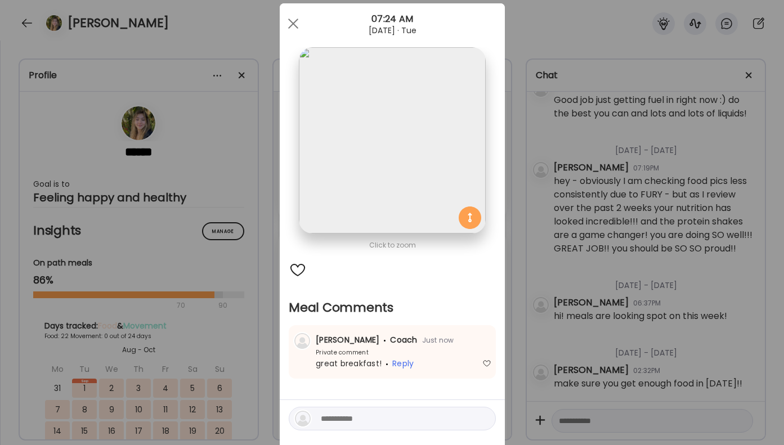
click at [515, 333] on div "Ate Coach Dashboard Wahoo! It’s official Take a moment to set up your Coach Pro…" at bounding box center [392, 222] width 784 height 445
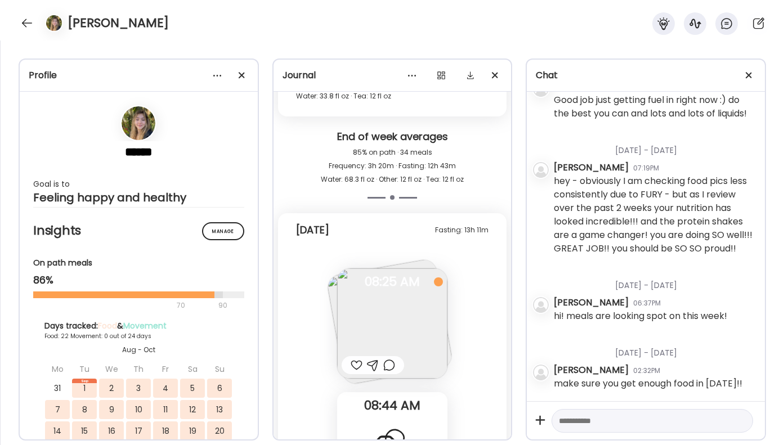
scroll to position [34811, 0]
click at [387, 368] on div at bounding box center [389, 367] width 12 height 14
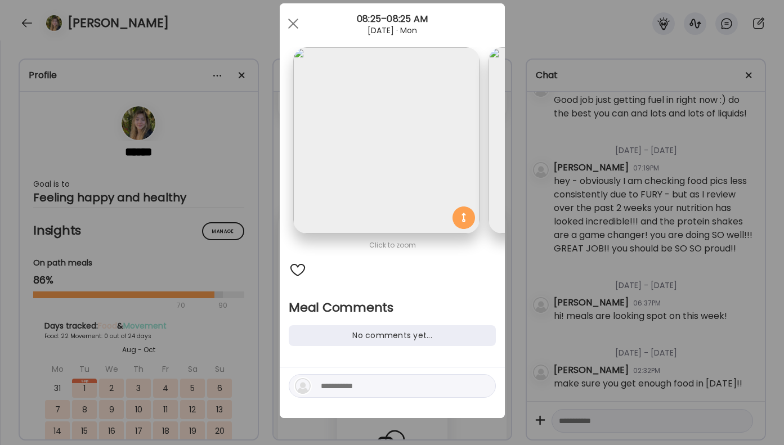
scroll to position [0, 0]
click at [372, 379] on textarea at bounding box center [397, 386] width 152 height 14
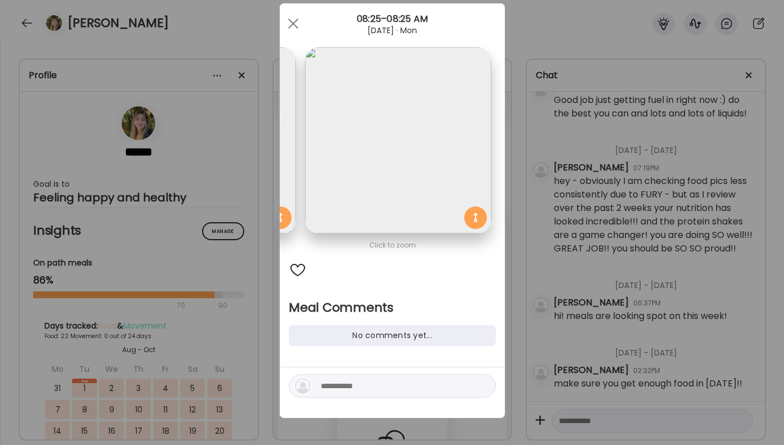
scroll to position [0, 184]
click at [372, 386] on textarea at bounding box center [397, 386] width 152 height 14
type textarea "**********"
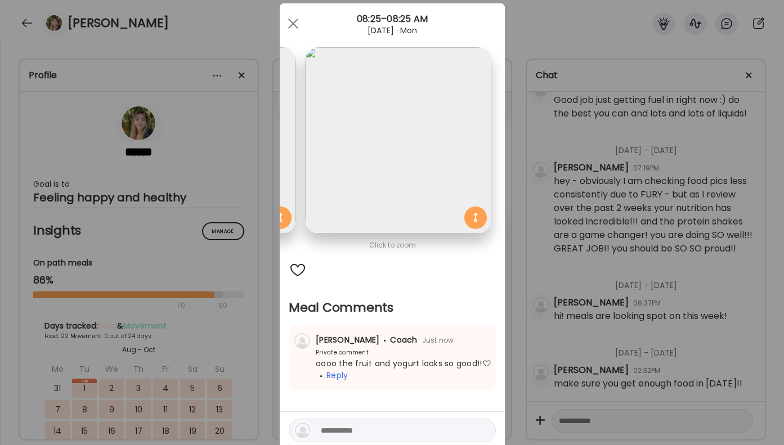
click at [582, 289] on div "Ate Coach Dashboard Wahoo! It’s official Take a moment to set up your Coach Pro…" at bounding box center [392, 222] width 784 height 445
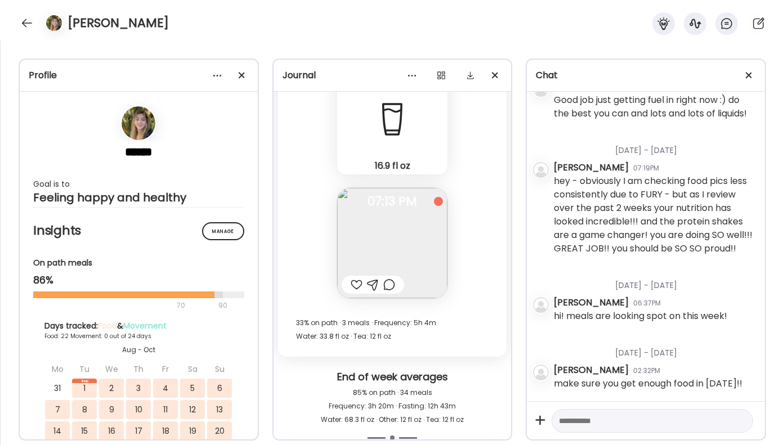
scroll to position [34540, 0]
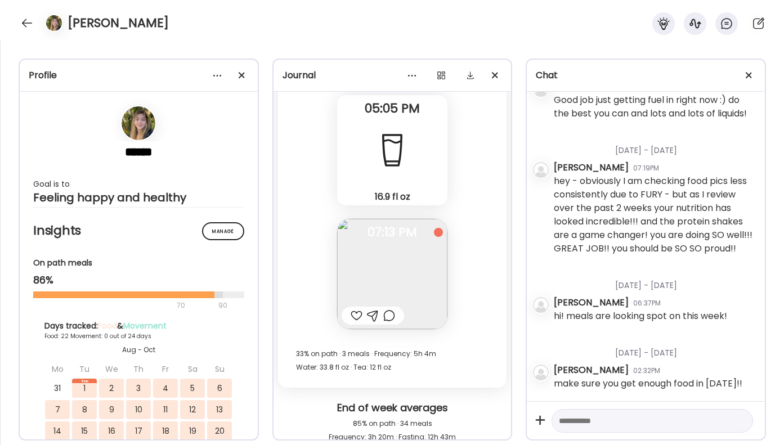
click at [397, 314] on div at bounding box center [373, 316] width 62 height 18
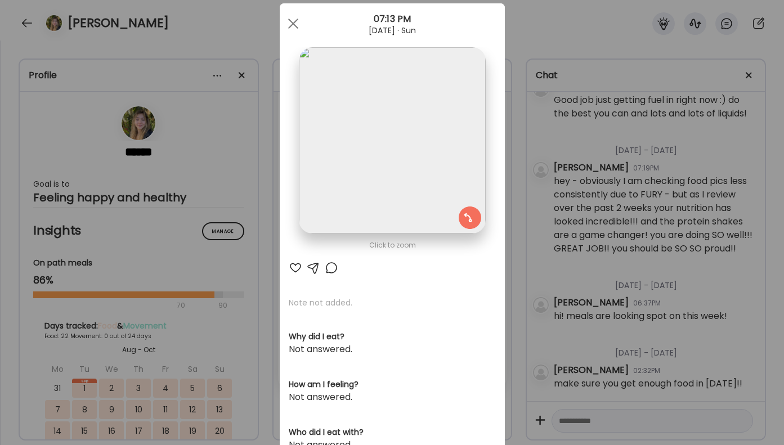
click at [331, 273] on div at bounding box center [332, 268] width 14 height 14
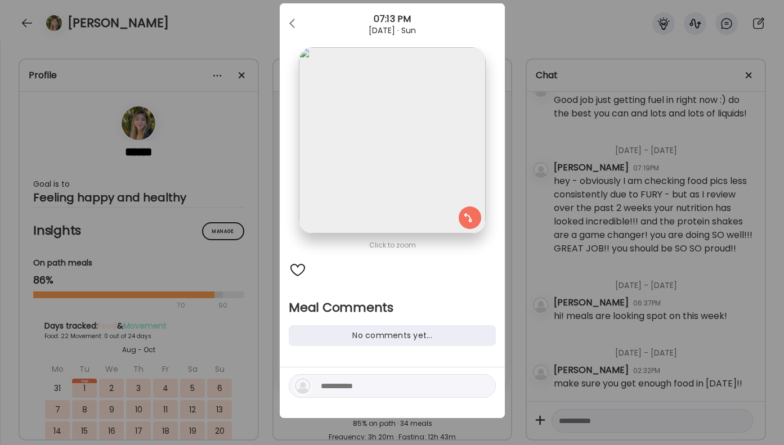
scroll to position [0, 0]
click at [346, 383] on textarea at bounding box center [397, 386] width 152 height 14
type textarea "*"
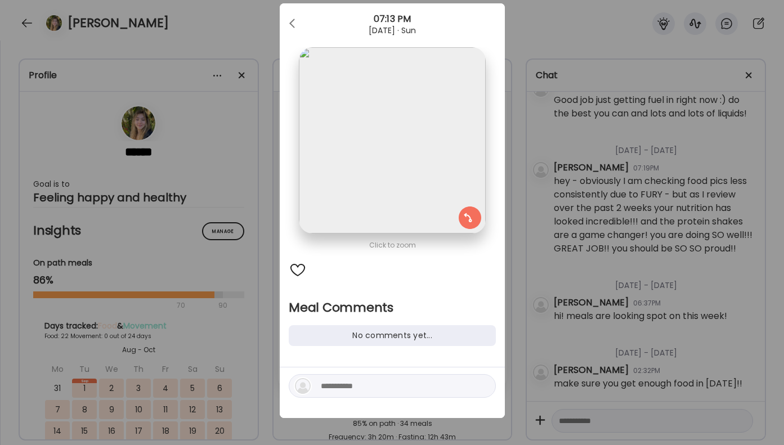
click at [302, 270] on div at bounding box center [298, 270] width 18 height 18
click at [531, 279] on div "Ate Coach Dashboard Wahoo! It’s official Take a moment to set up your Coach Pro…" at bounding box center [392, 222] width 784 height 445
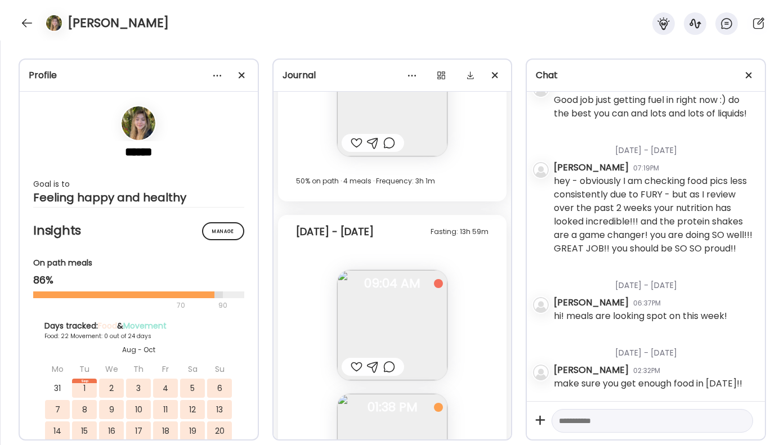
scroll to position [33872, 0]
click at [390, 145] on div at bounding box center [389, 142] width 12 height 14
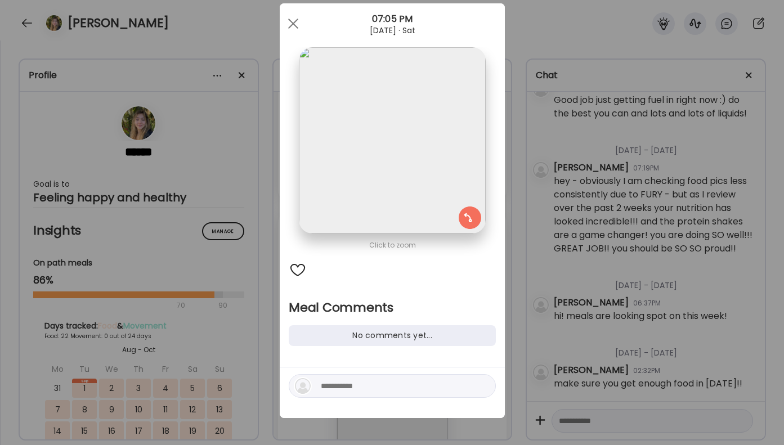
click at [328, 380] on textarea at bounding box center [397, 386] width 152 height 14
type textarea "*********"
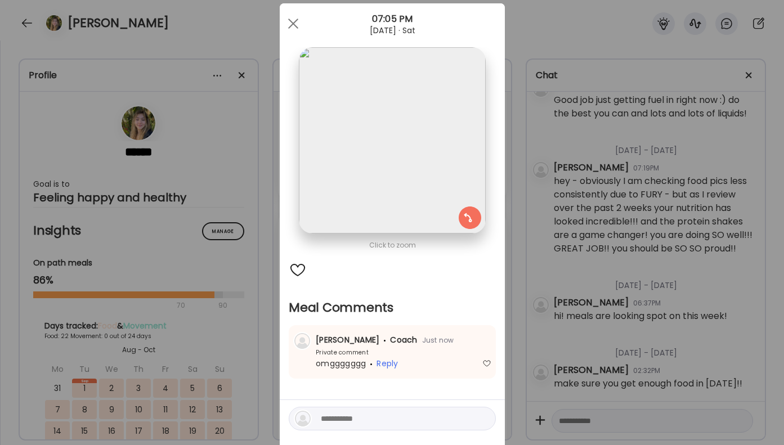
click at [599, 195] on div "Ate Coach Dashboard Wahoo! It’s official Take a moment to set up your Coach Pro…" at bounding box center [392, 222] width 784 height 445
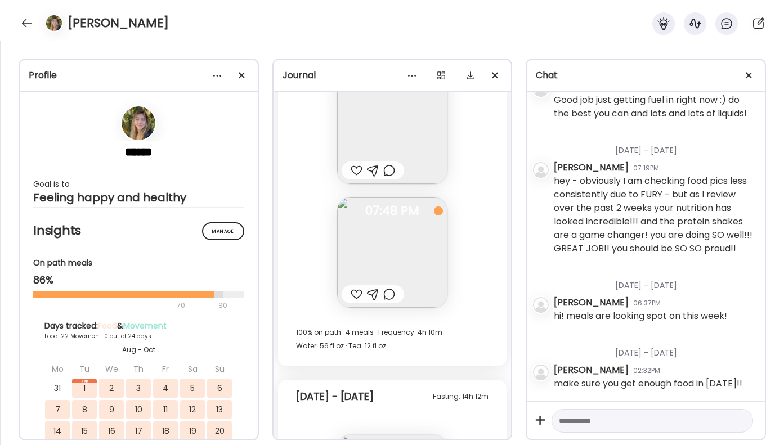
scroll to position [33106, 0]
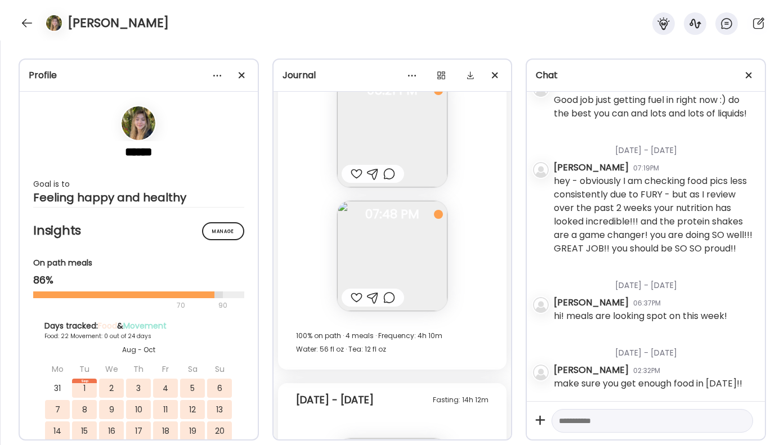
click at [386, 308] on img at bounding box center [392, 256] width 110 height 110
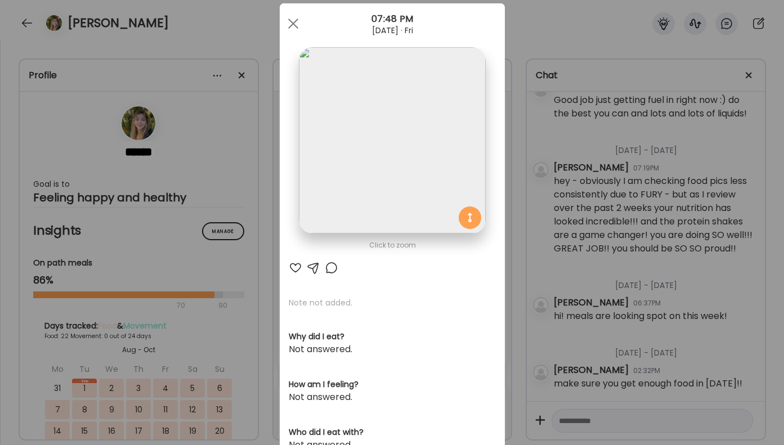
click at [299, 267] on div at bounding box center [296, 268] width 14 height 14
click at [212, 136] on div "Ate Coach Dashboard Wahoo! It’s official Take a moment to set up your Coach Pro…" at bounding box center [392, 222] width 784 height 445
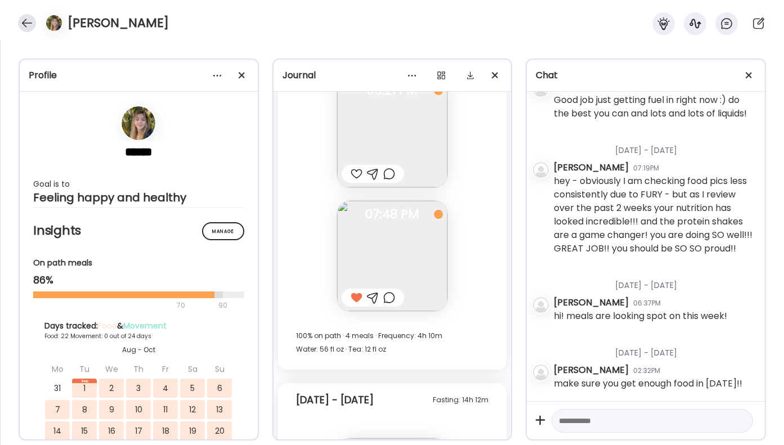
click at [28, 19] on div at bounding box center [27, 23] width 18 height 18
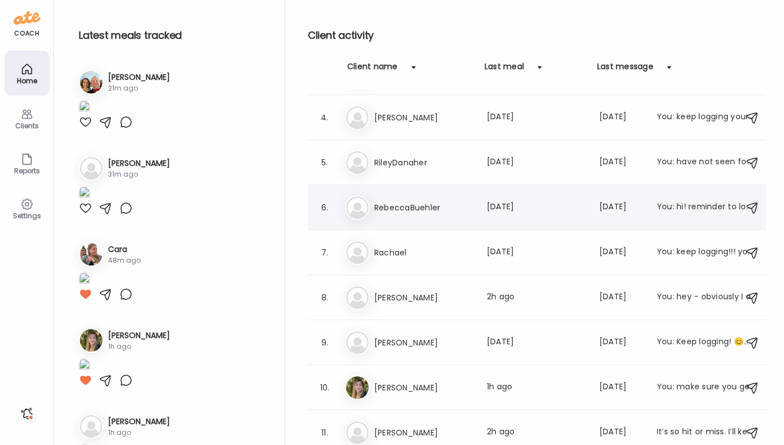
scroll to position [102, 0]
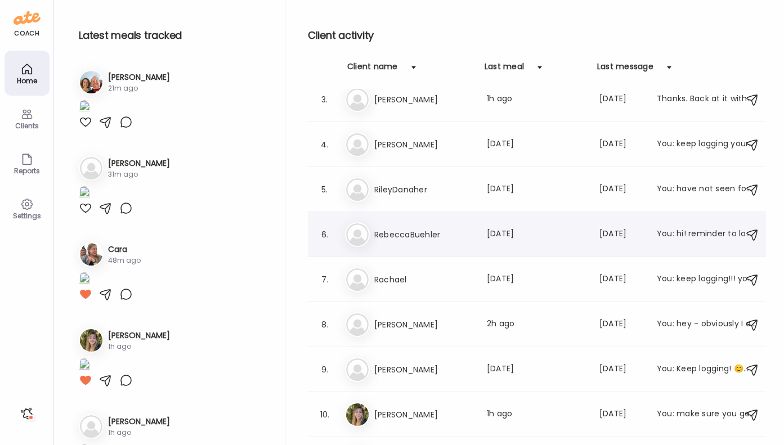
click at [404, 240] on h3 "RebeccaBuehler" at bounding box center [423, 235] width 99 height 14
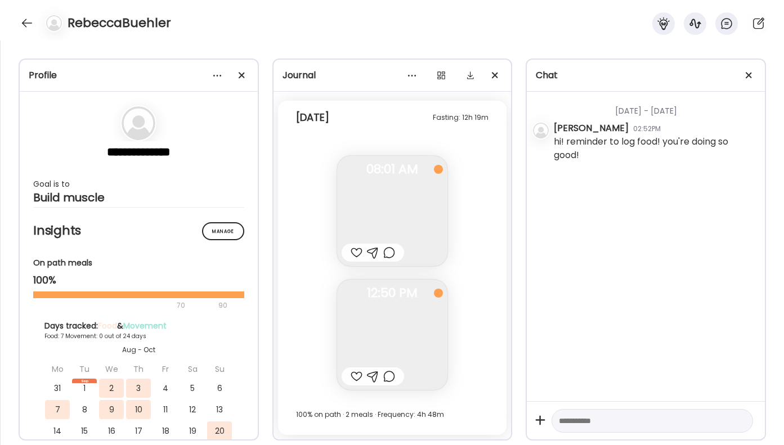
scroll to position [6131, 0]
click at [354, 375] on div at bounding box center [357, 377] width 12 height 14
click at [392, 377] on div at bounding box center [389, 377] width 12 height 14
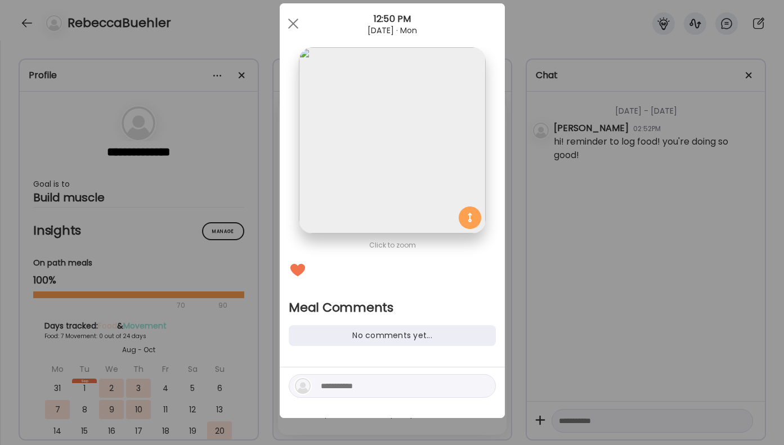
click at [368, 390] on textarea at bounding box center [397, 386] width 152 height 14
type textarea "**********"
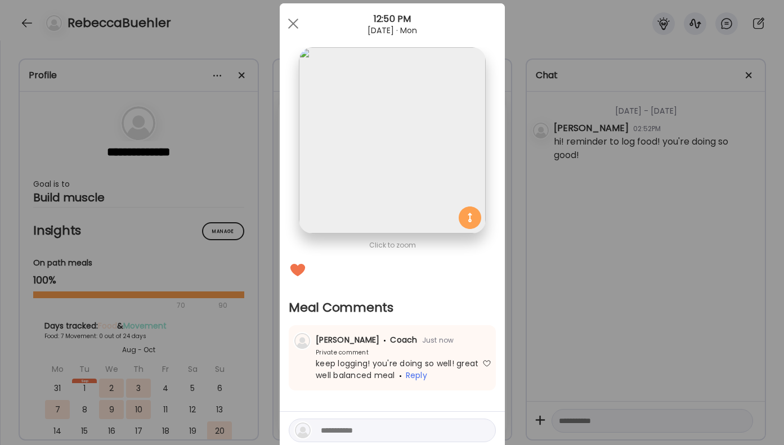
click at [754, 221] on div "Ate Coach Dashboard Wahoo! It’s official Take a moment to set up your Coach Pro…" at bounding box center [392, 222] width 784 height 445
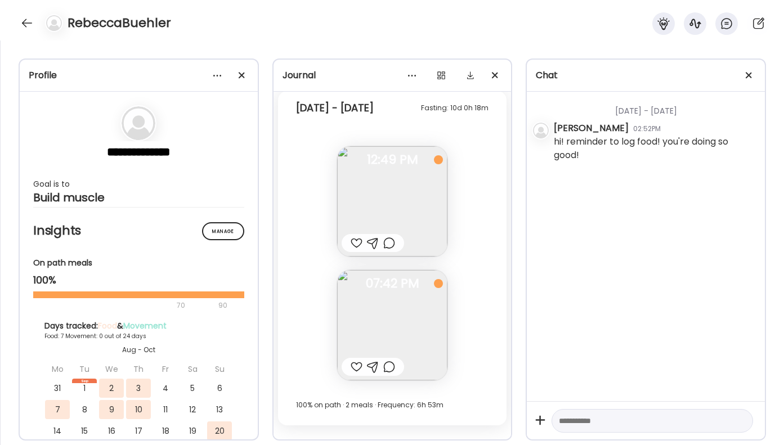
scroll to position [5713, 0]
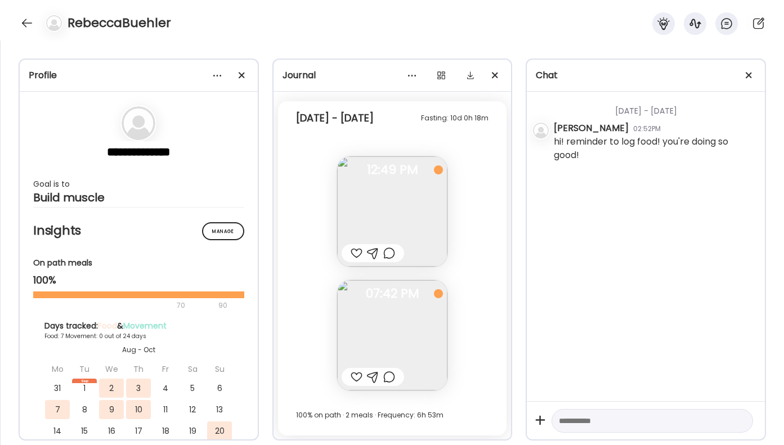
click at [390, 375] on div at bounding box center [389, 377] width 12 height 14
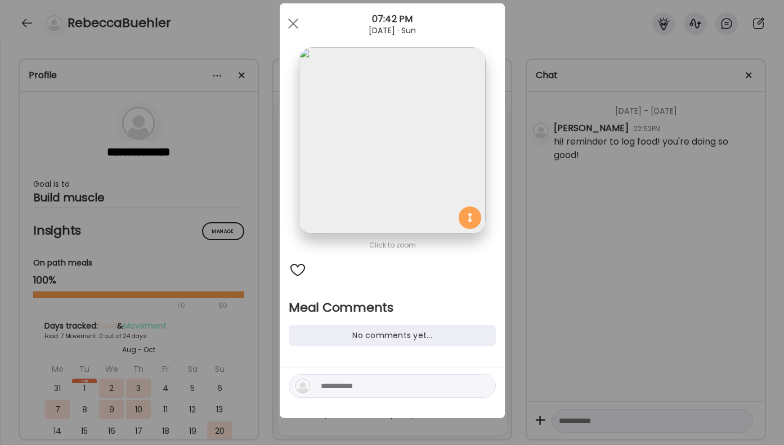
click at [365, 383] on textarea at bounding box center [397, 386] width 152 height 14
type textarea "********"
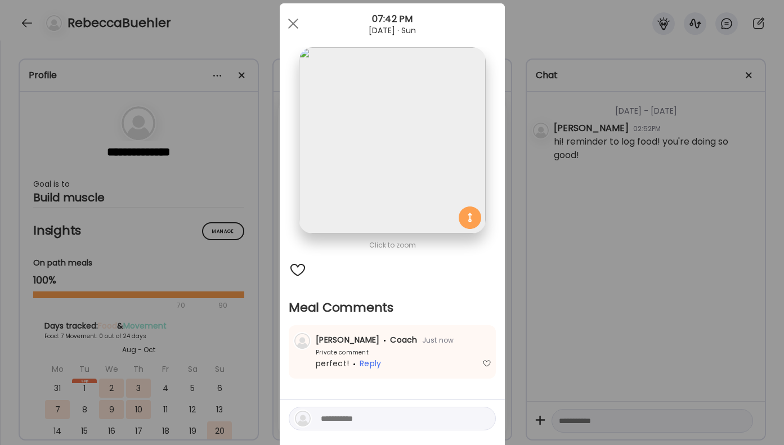
click at [611, 336] on div "Ate Coach Dashboard Wahoo! It’s official Take a moment to set up your Coach Pro…" at bounding box center [392, 222] width 784 height 445
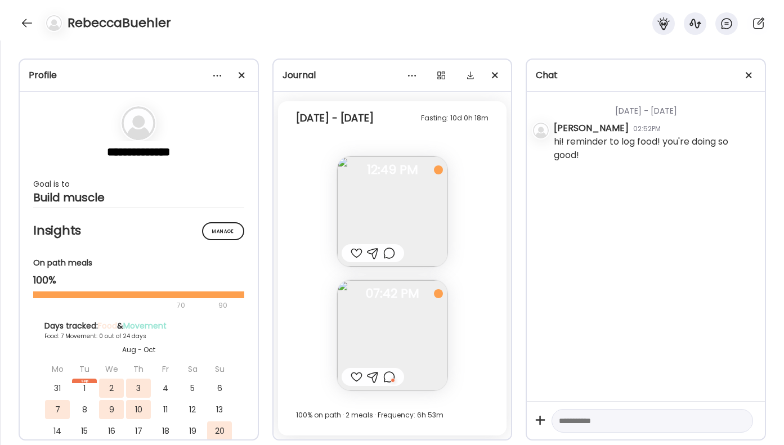
click at [387, 256] on div at bounding box center [389, 254] width 12 height 14
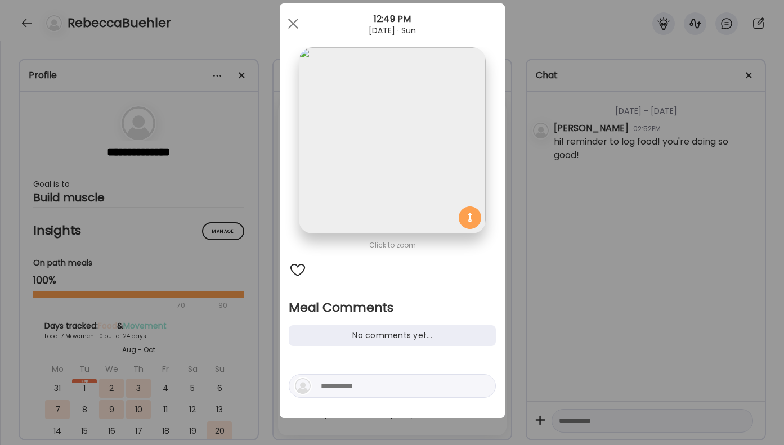
click at [355, 383] on textarea at bounding box center [397, 386] width 152 height 14
type textarea "*********"
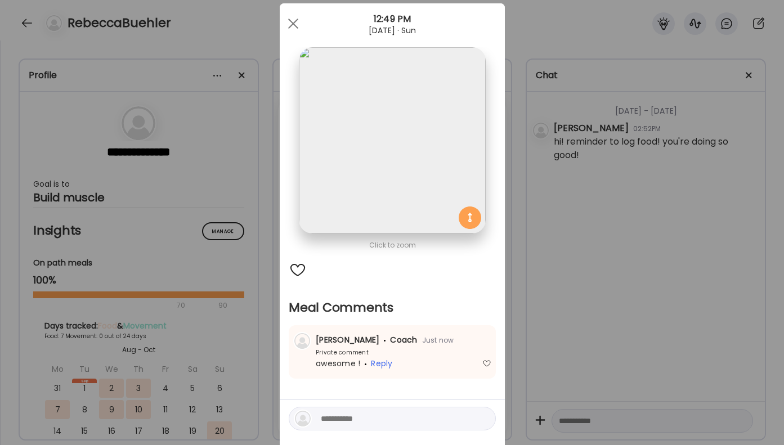
click at [584, 308] on div "Ate Coach Dashboard Wahoo! It’s official Take a moment to set up your Coach Pro…" at bounding box center [392, 222] width 784 height 445
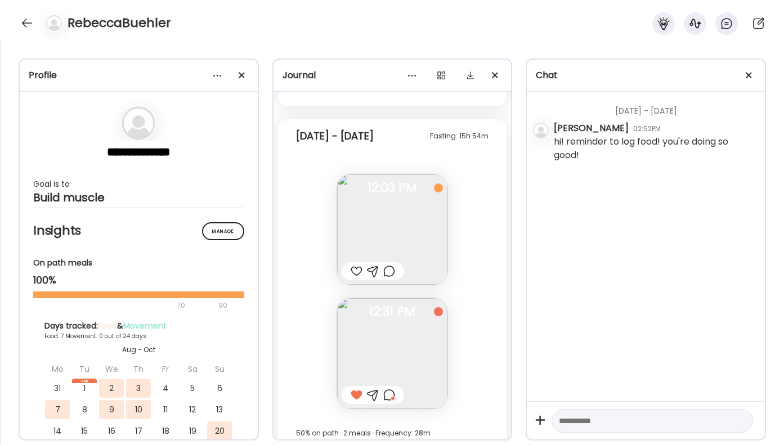
scroll to position [5277, 0]
click at [34, 26] on div at bounding box center [27, 23] width 18 height 18
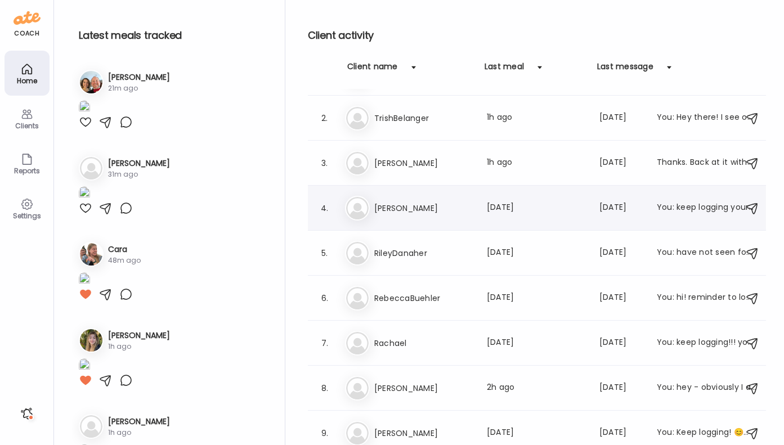
scroll to position [10, 0]
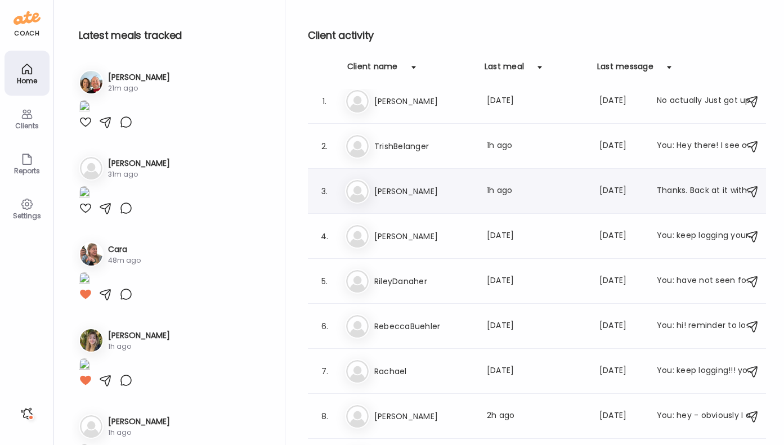
click at [421, 188] on h3 "[PERSON_NAME]" at bounding box center [423, 192] width 99 height 14
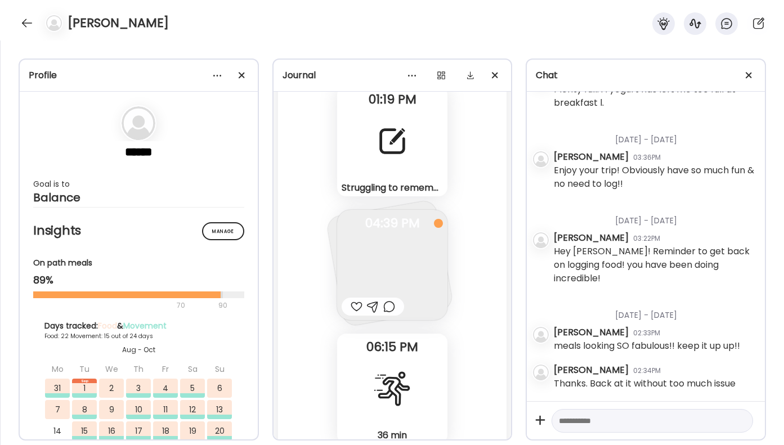
scroll to position [22787, 0]
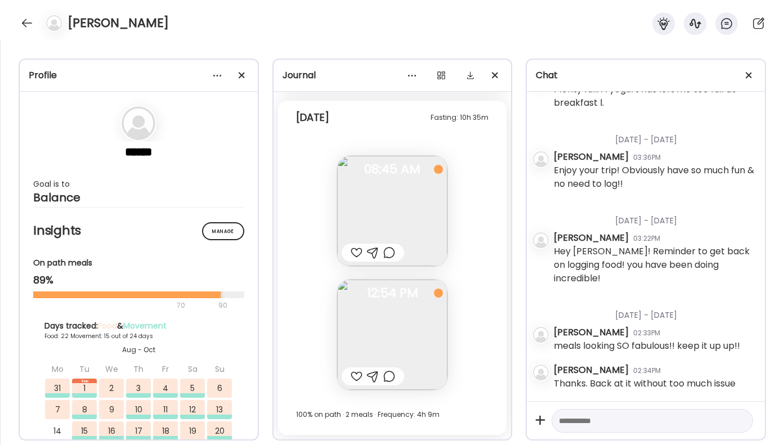
click at [354, 375] on div at bounding box center [357, 377] width 12 height 14
click at [394, 382] on div at bounding box center [389, 377] width 12 height 14
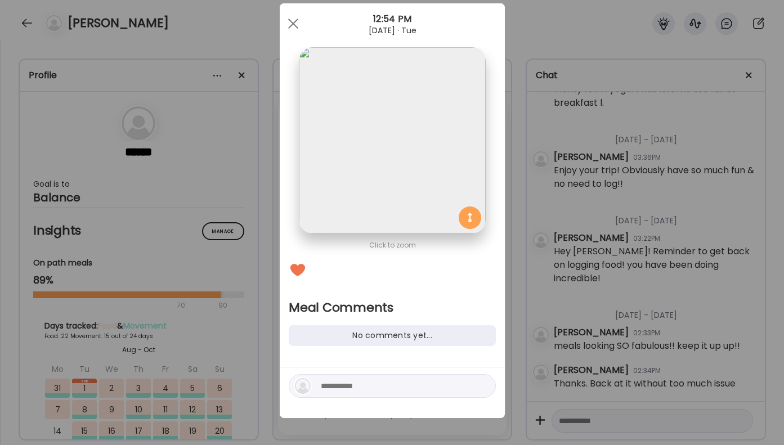
click at [354, 385] on textarea at bounding box center [397, 386] width 152 height 14
type textarea "**********"
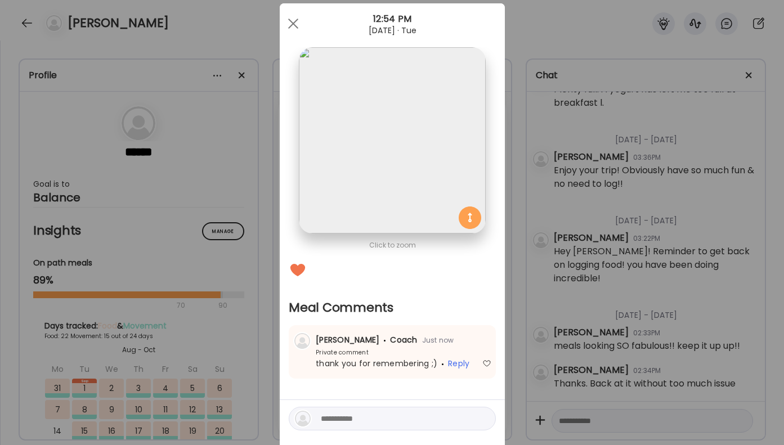
click at [527, 335] on div "Ate Coach Dashboard Wahoo! It’s official Take a moment to set up your Coach Pro…" at bounding box center [392, 222] width 784 height 445
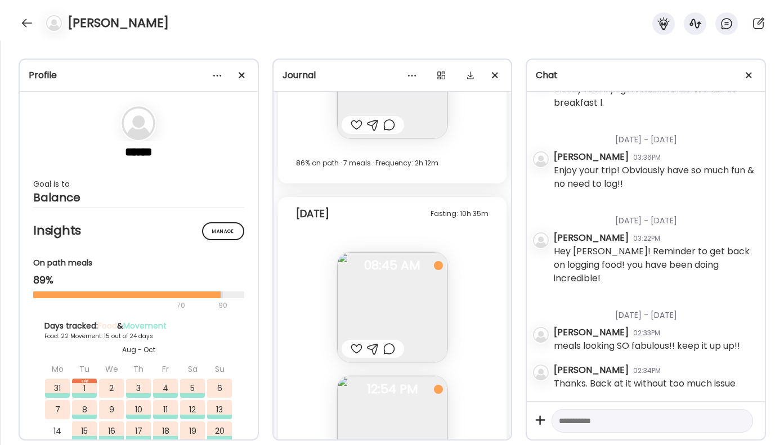
scroll to position [22688, 0]
click at [391, 355] on div at bounding box center [389, 353] width 12 height 14
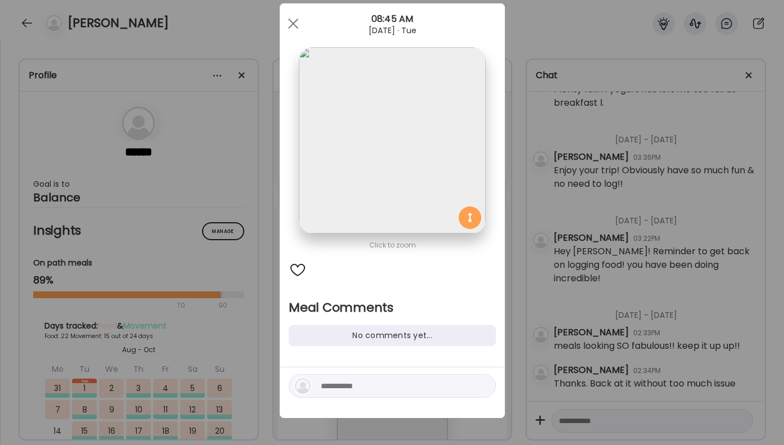
click at [361, 384] on textarea at bounding box center [397, 386] width 152 height 14
type textarea "**********"
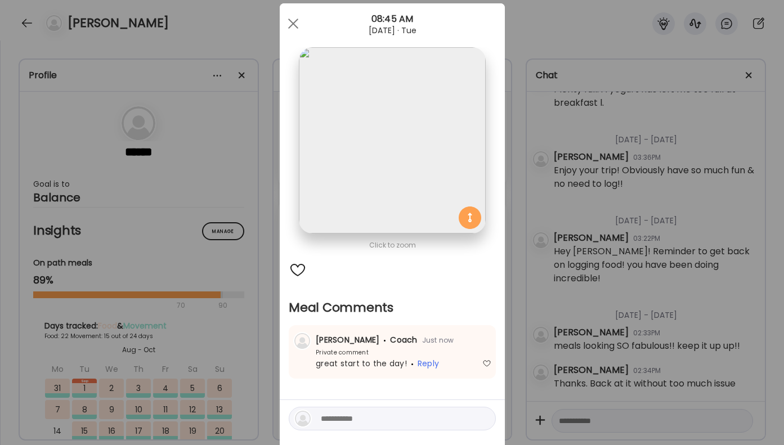
click at [558, 275] on div "Ate Coach Dashboard Wahoo! It’s official Take a moment to set up your Coach Pro…" at bounding box center [392, 222] width 784 height 445
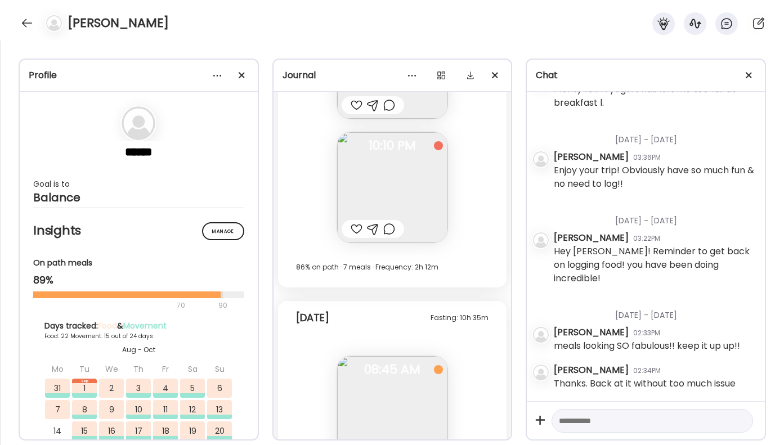
scroll to position [22419, 0]
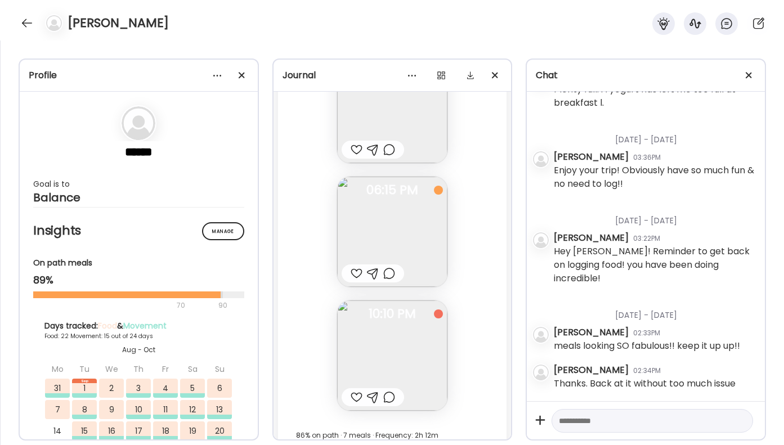
click at [389, 393] on div at bounding box center [389, 398] width 12 height 14
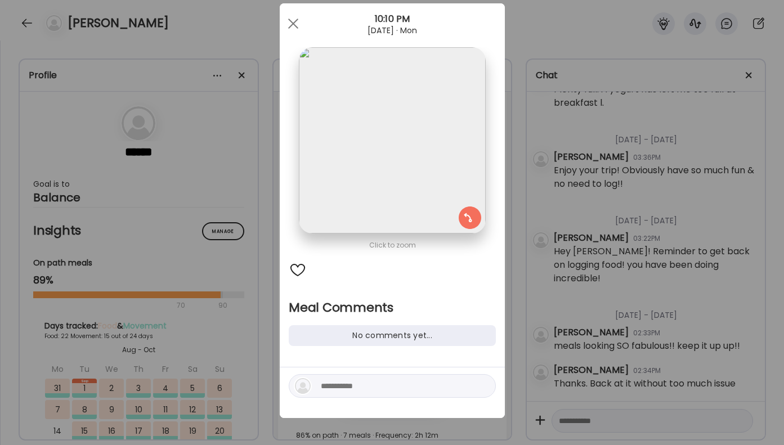
click at [382, 388] on textarea at bounding box center [397, 386] width 152 height 14
type textarea "**********"
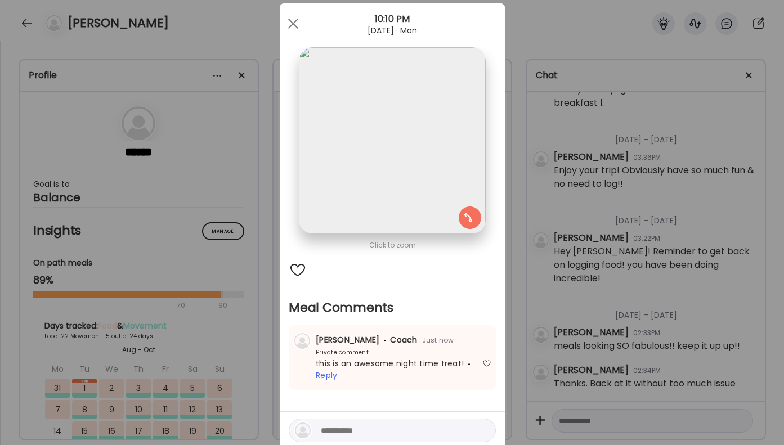
click at [475, 336] on div "Alexis Filippis Coach Just now" at bounding box center [392, 340] width 198 height 12
click at [280, 84] on section at bounding box center [392, 153] width 225 height 212
click at [292, 30] on div at bounding box center [293, 23] width 23 height 23
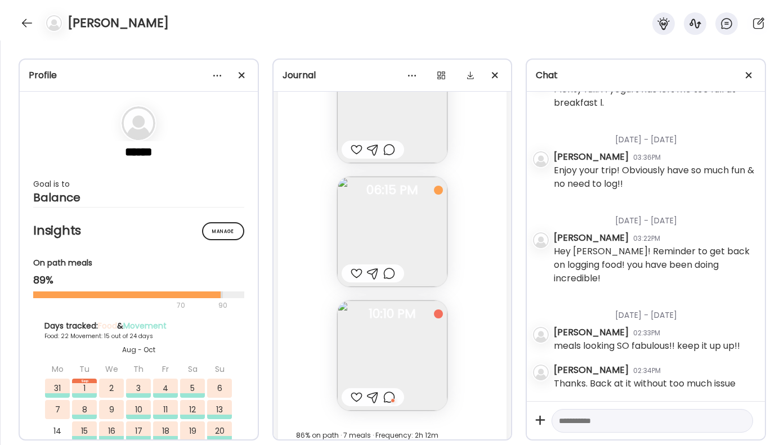
click at [394, 266] on div at bounding box center [373, 274] width 62 height 18
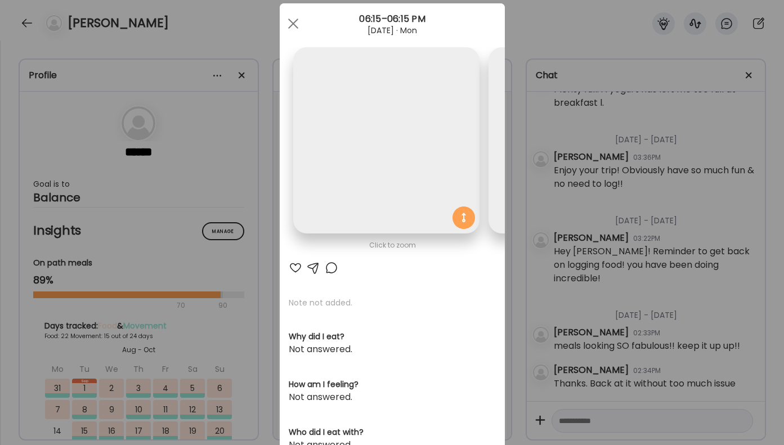
scroll to position [0, 184]
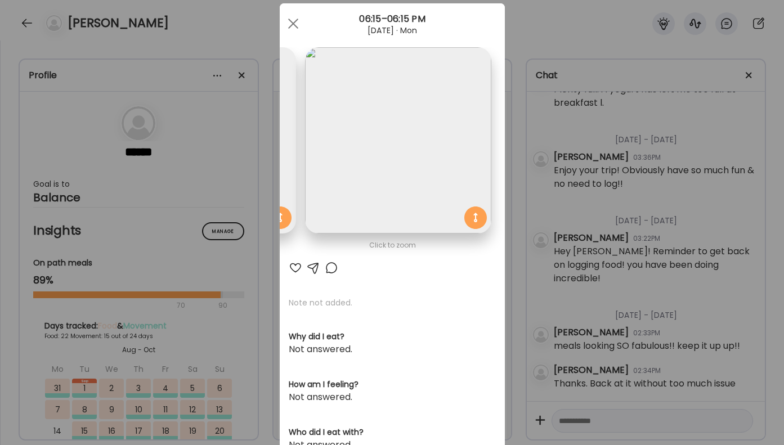
click at [331, 274] on div at bounding box center [332, 268] width 14 height 14
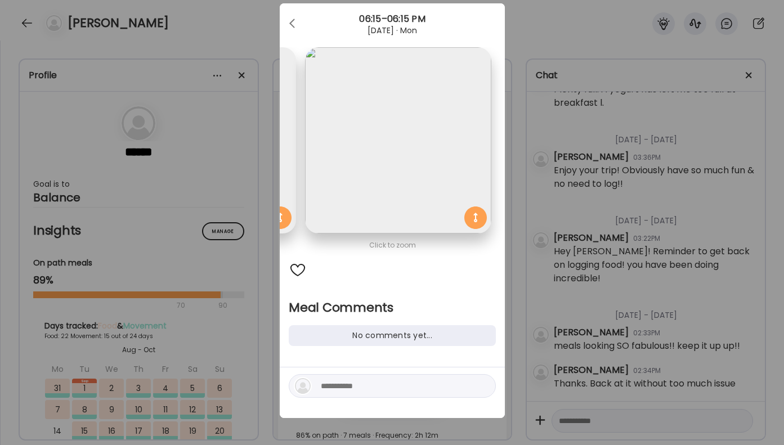
click at [350, 381] on textarea at bounding box center [397, 386] width 152 height 14
type textarea "**********"
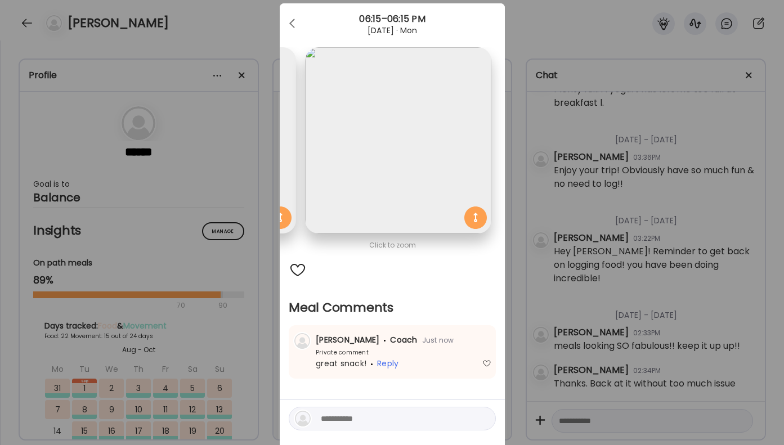
click at [572, 193] on div "Ate Coach Dashboard Wahoo! It’s official Take a moment to set up your Coach Pro…" at bounding box center [392, 222] width 784 height 445
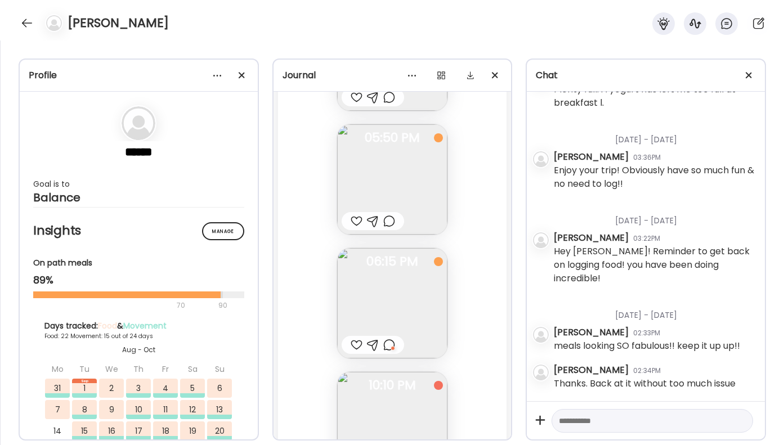
scroll to position [22340, 0]
click at [392, 231] on div at bounding box center [389, 229] width 12 height 14
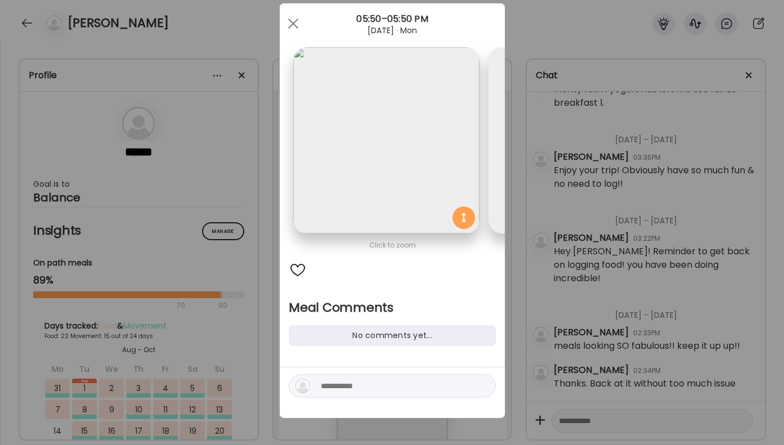
scroll to position [0, 0]
click at [332, 381] on textarea at bounding box center [397, 386] width 152 height 14
type textarea "**********"
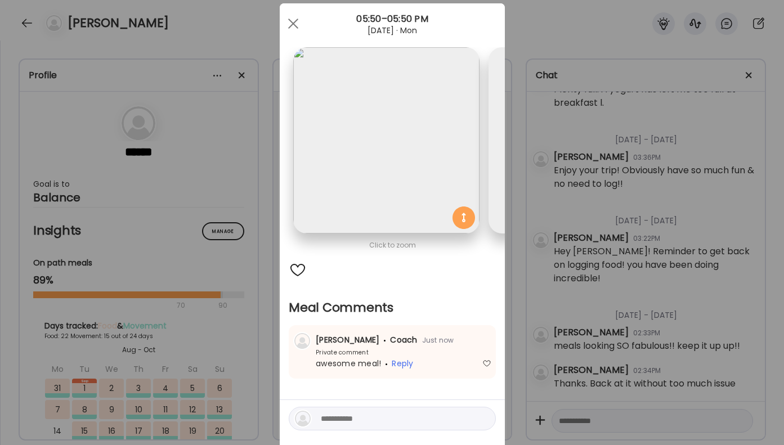
click at [558, 261] on div "Ate Coach Dashboard Wahoo! It’s official Take a moment to set up your Coach Pro…" at bounding box center [392, 222] width 784 height 445
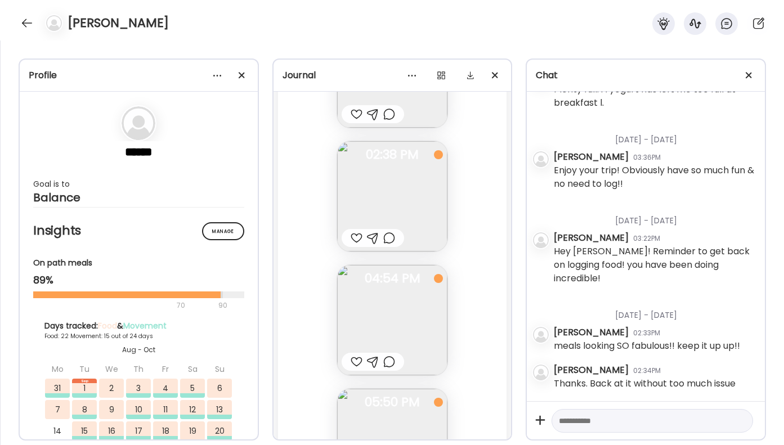
scroll to position [22073, 0]
click at [393, 247] on div at bounding box center [389, 248] width 12 height 14
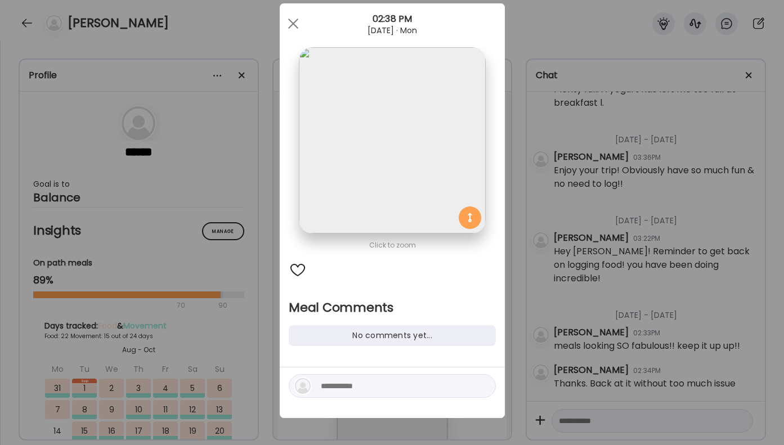
click at [303, 279] on div at bounding box center [298, 270] width 18 height 18
click at [356, 383] on textarea at bounding box center [397, 386] width 152 height 14
type textarea "**********"
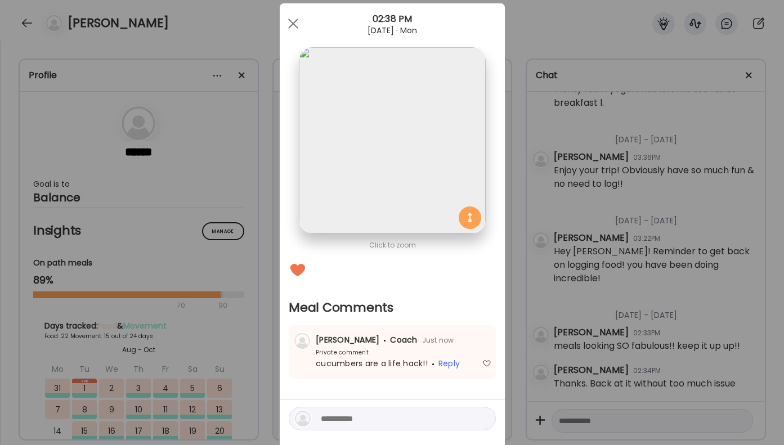
click at [578, 299] on div "Ate Coach Dashboard Wahoo! It’s official Take a moment to set up your Coach Pro…" at bounding box center [392, 222] width 784 height 445
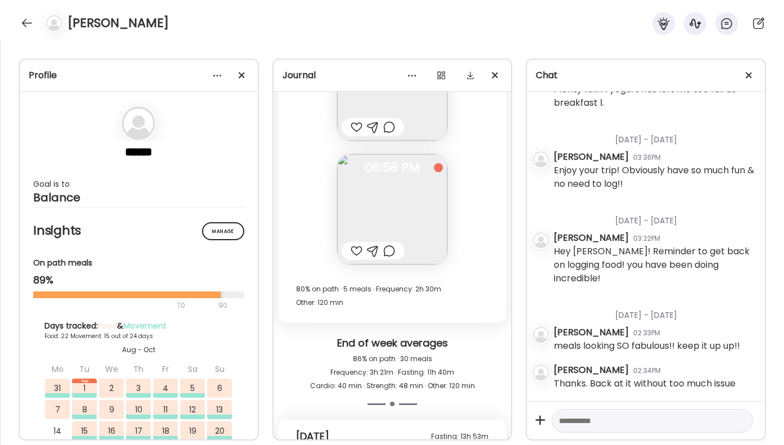
scroll to position [21489, 0]
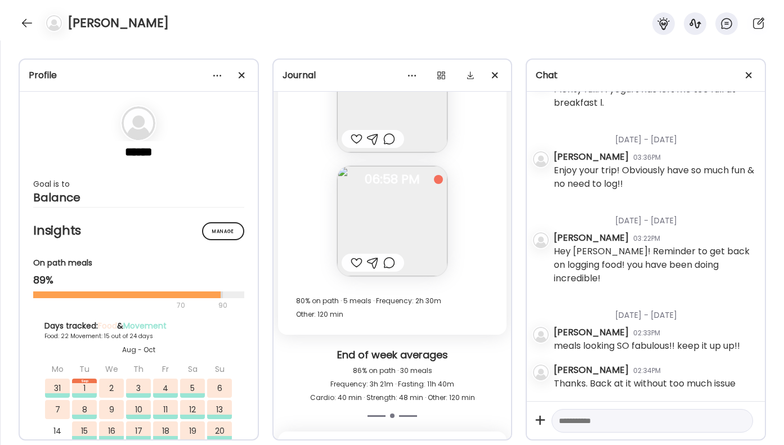
click at [389, 262] on div at bounding box center [389, 263] width 12 height 14
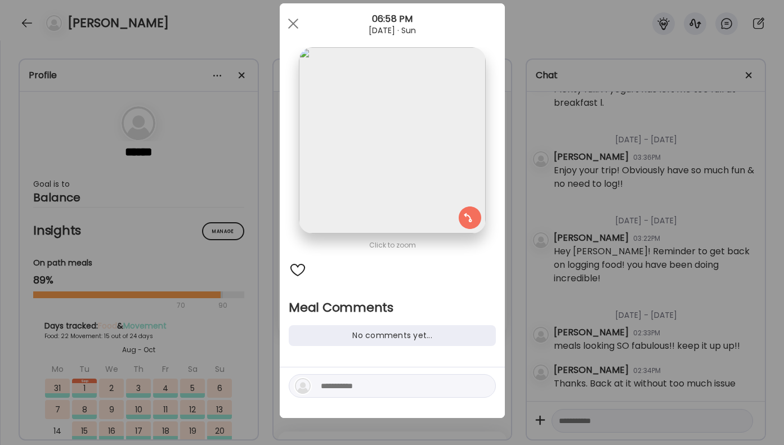
click at [340, 386] on textarea at bounding box center [397, 386] width 152 height 14
type textarea "**********"
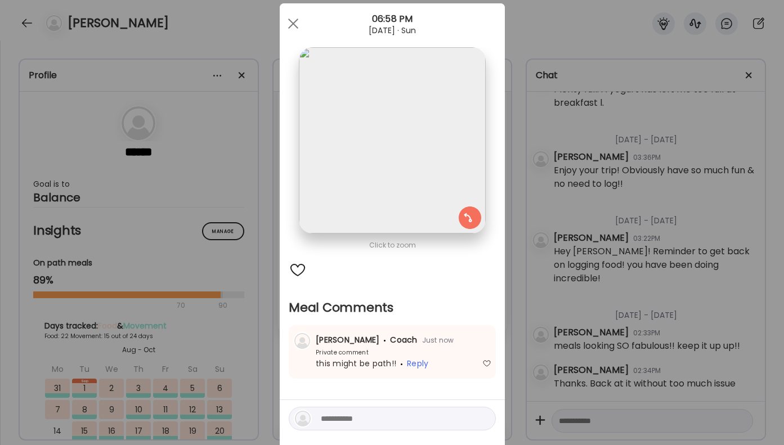
click at [153, 113] on div "Ate Coach Dashboard Wahoo! It’s official Take a moment to set up your Coach Pro…" at bounding box center [392, 222] width 784 height 445
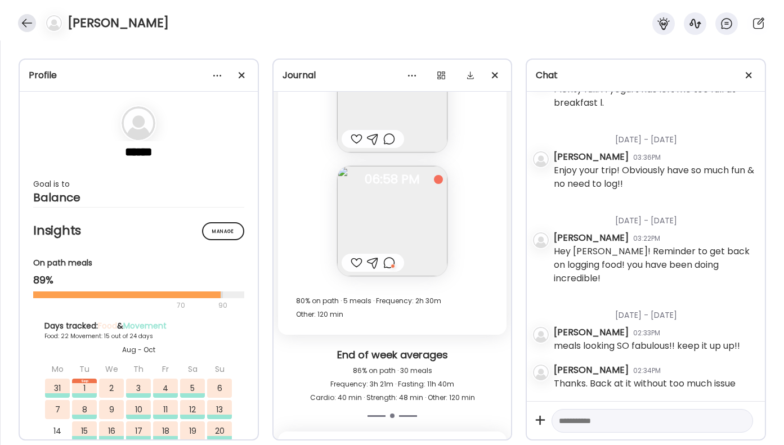
click at [32, 21] on div at bounding box center [27, 23] width 18 height 18
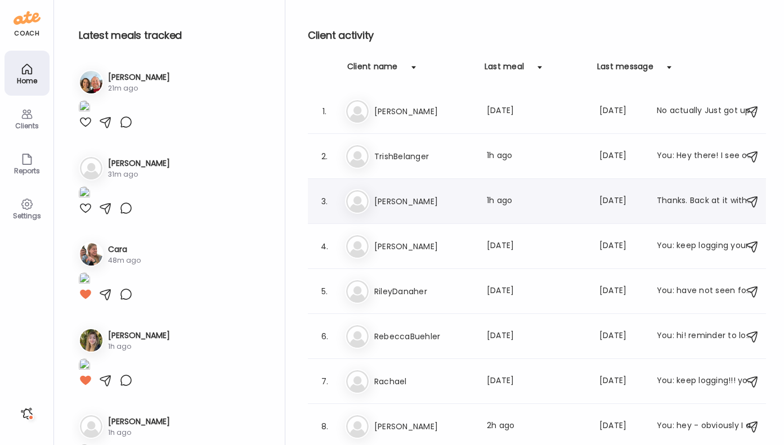
scroll to position [0, 0]
click at [406, 153] on h3 "TrishBelanger" at bounding box center [423, 157] width 99 height 14
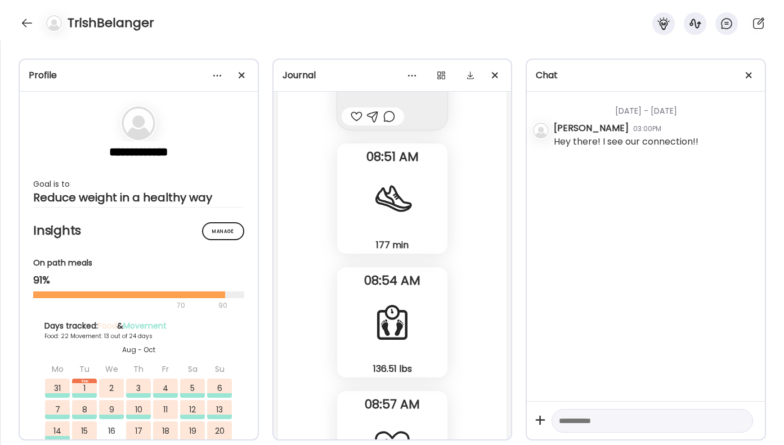
scroll to position [28212, 0]
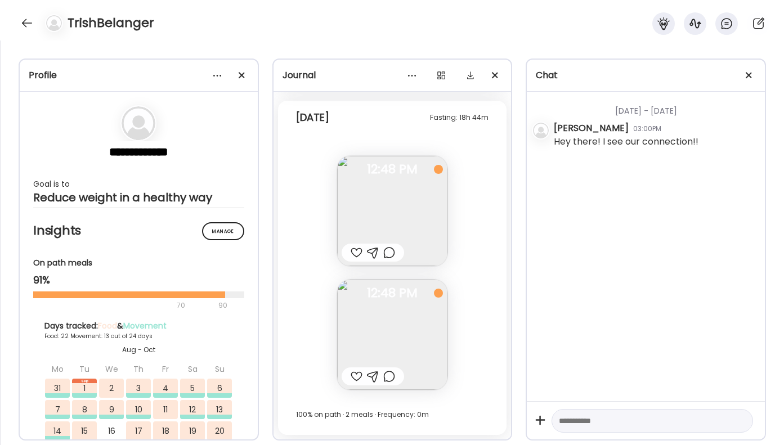
click at [390, 379] on div at bounding box center [389, 377] width 12 height 14
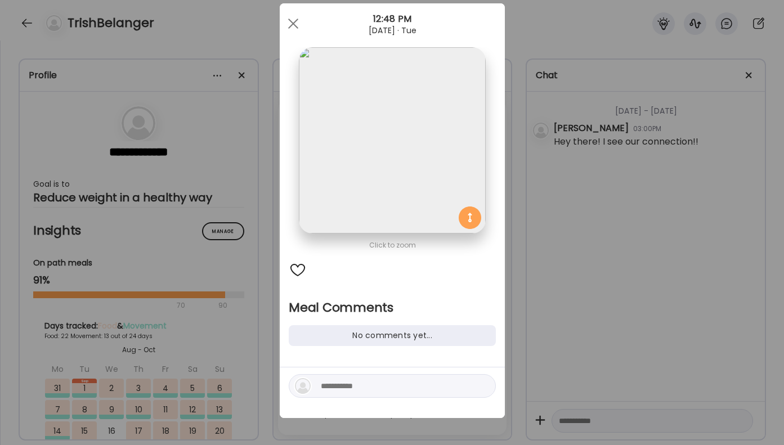
click at [383, 393] on div at bounding box center [392, 386] width 207 height 24
click at [384, 382] on textarea at bounding box center [397, 386] width 152 height 14
click at [296, 24] on div at bounding box center [293, 23] width 23 height 23
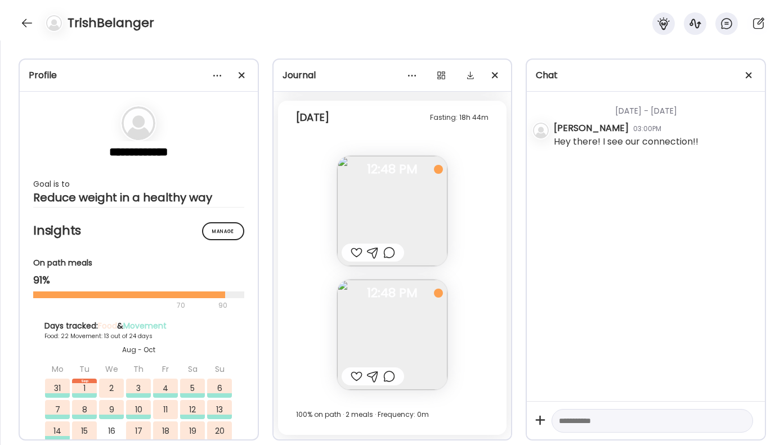
click at [387, 377] on div at bounding box center [389, 377] width 12 height 14
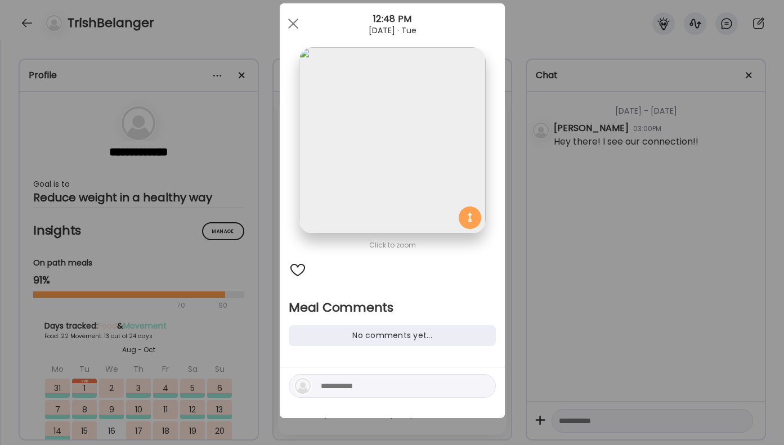
click at [360, 391] on textarea at bounding box center [397, 386] width 152 height 14
type textarea "**********"
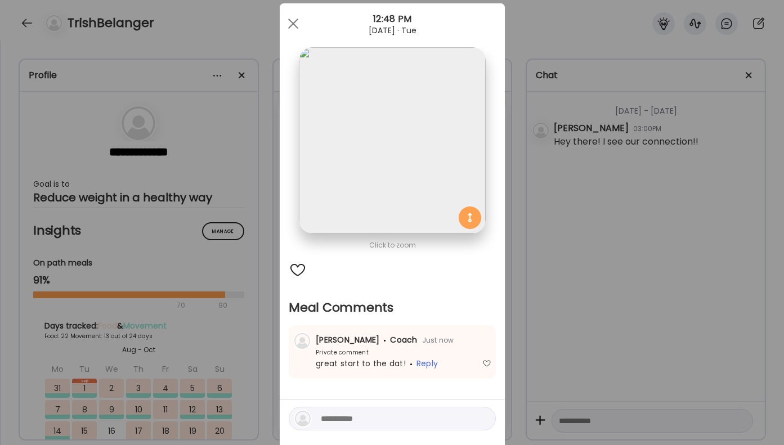
click at [359, 424] on textarea at bounding box center [397, 419] width 152 height 14
type textarea "*****"
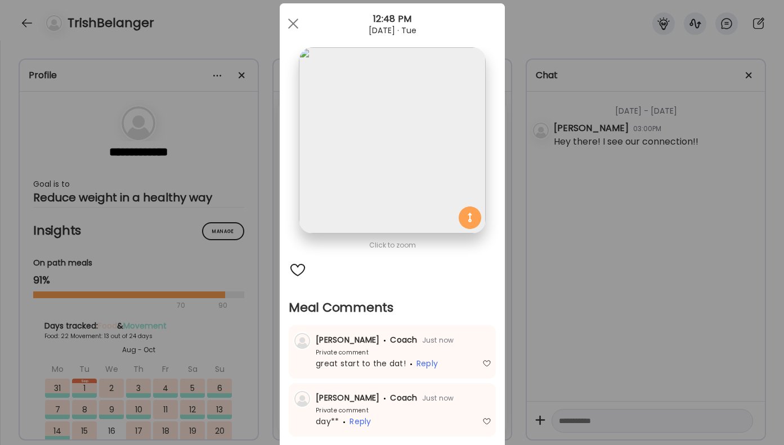
click at [612, 301] on div "Ate Coach Dashboard Wahoo! It’s official Take a moment to set up your Coach Pro…" at bounding box center [392, 222] width 784 height 445
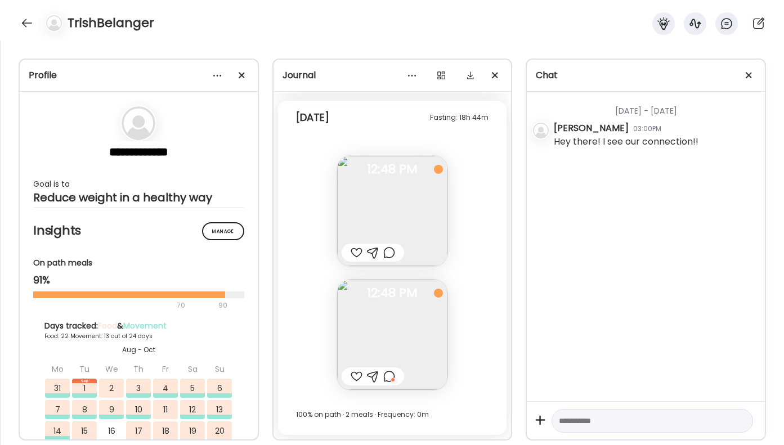
click at [388, 256] on div at bounding box center [389, 253] width 12 height 14
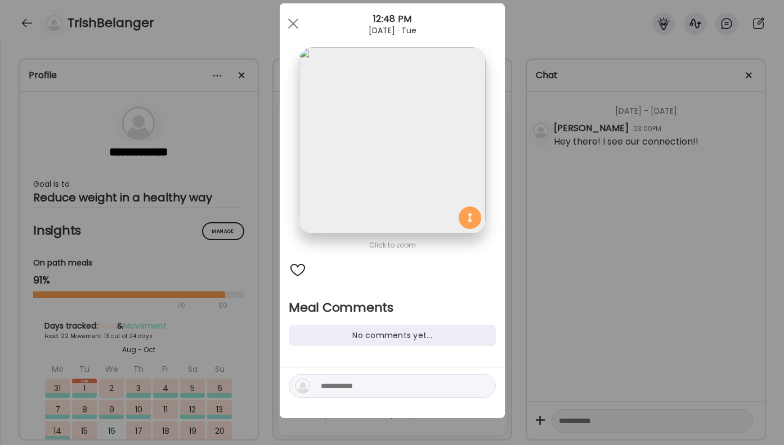
click at [345, 381] on textarea at bounding box center [397, 386] width 152 height 14
type textarea "**********"
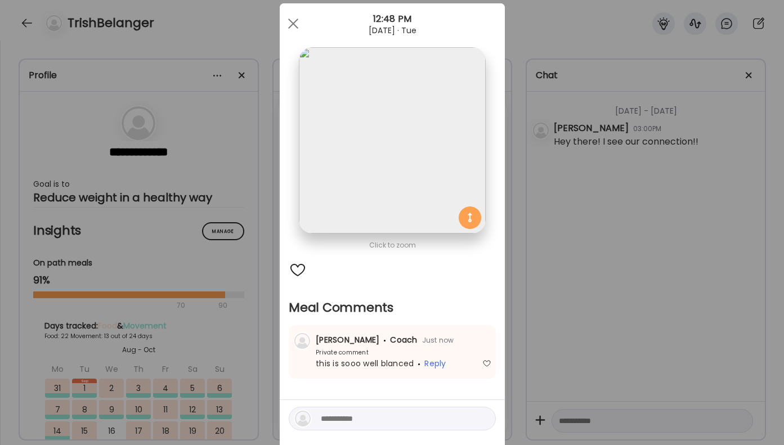
click at [511, 347] on div "Ate Coach Dashboard Wahoo! It’s official Take a moment to set up your Coach Pro…" at bounding box center [392, 222] width 784 height 445
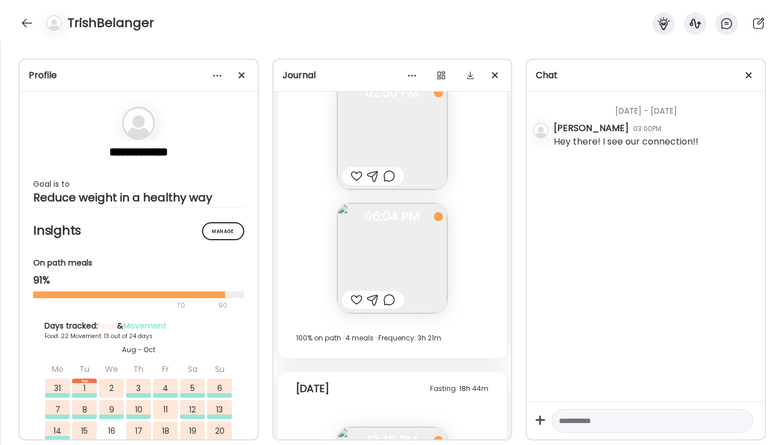
scroll to position [27934, 0]
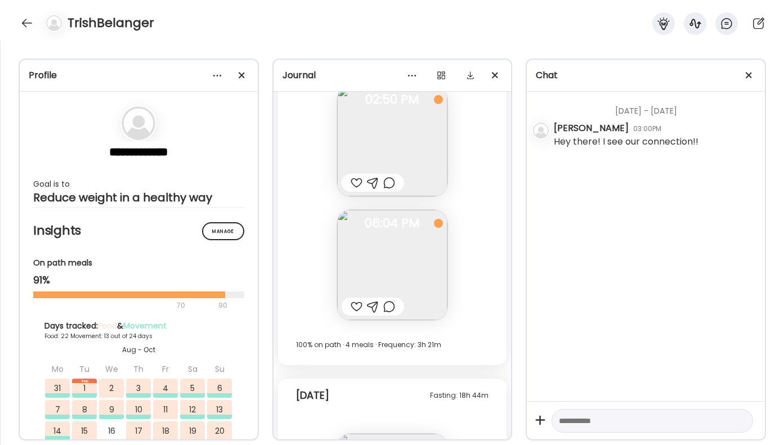
click at [388, 306] on div at bounding box center [389, 307] width 12 height 14
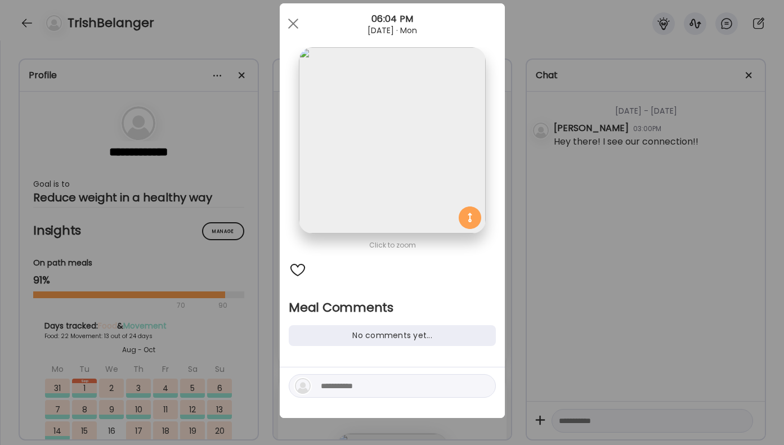
click at [382, 381] on textarea at bounding box center [397, 386] width 152 height 14
type textarea "**********"
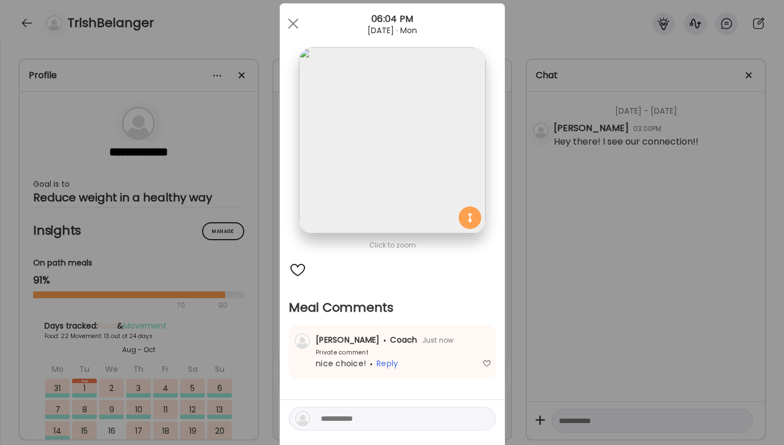
click at [618, 294] on div "Ate Coach Dashboard Wahoo! It’s official Take a moment to set up your Coach Pro…" at bounding box center [392, 222] width 784 height 445
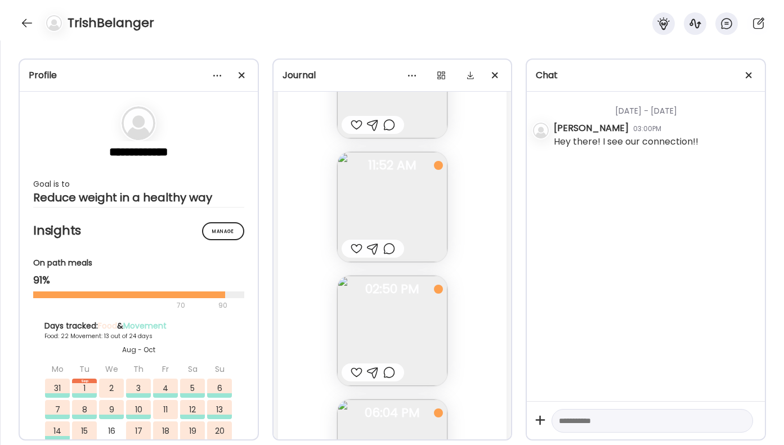
scroll to position [27728, 0]
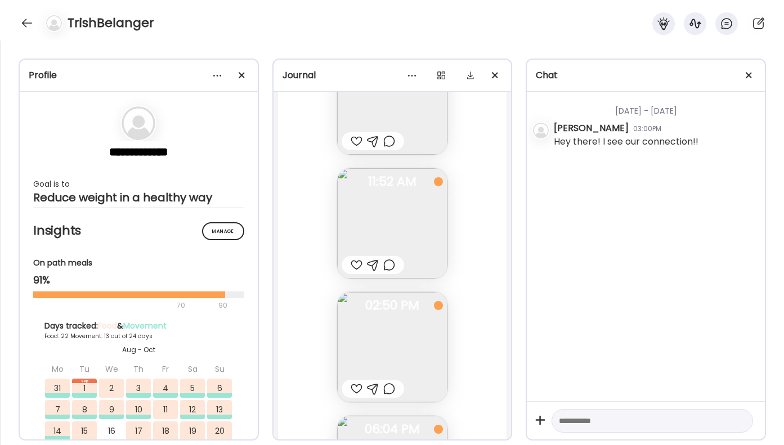
click at [390, 257] on div at bounding box center [373, 265] width 62 height 18
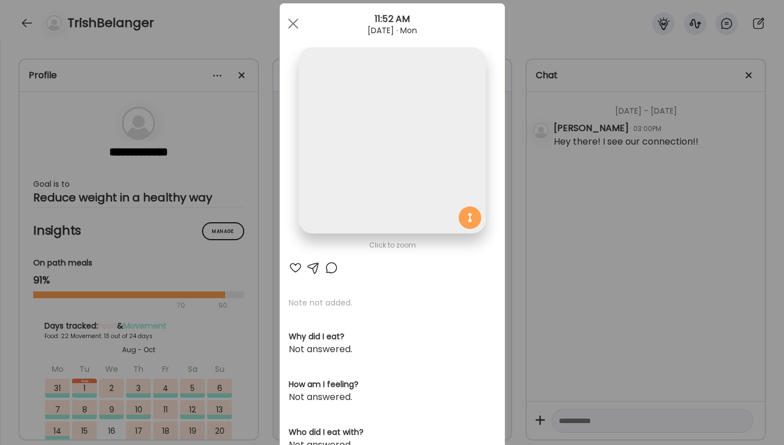
scroll to position [0, 0]
click at [333, 271] on div at bounding box center [332, 268] width 14 height 14
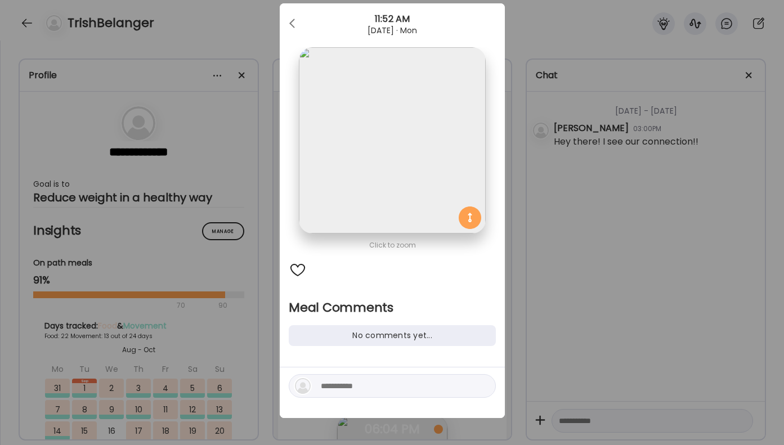
click at [348, 388] on textarea at bounding box center [397, 386] width 152 height 14
type textarea "**********"
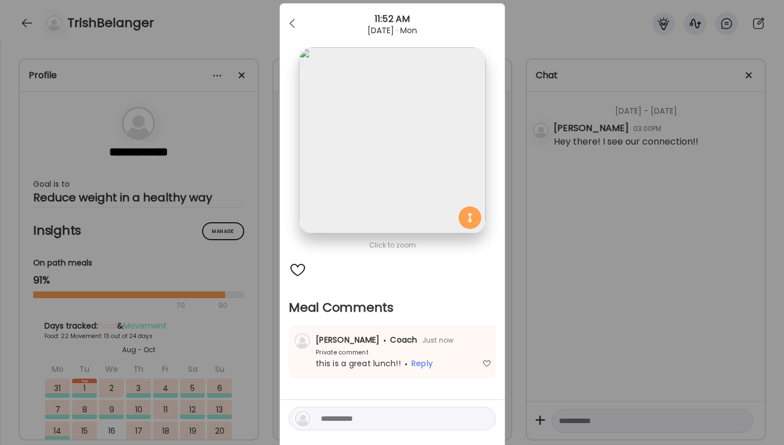
click at [584, 304] on div "Ate Coach Dashboard Wahoo! It’s official Take a moment to set up your Coach Pro…" at bounding box center [392, 222] width 784 height 445
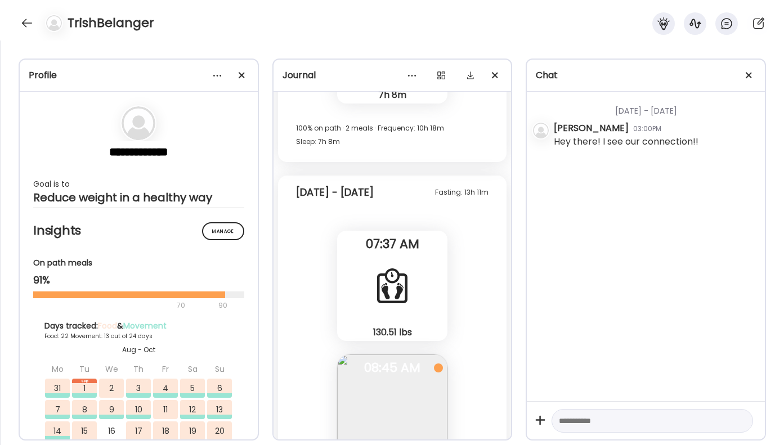
scroll to position [26645, 0]
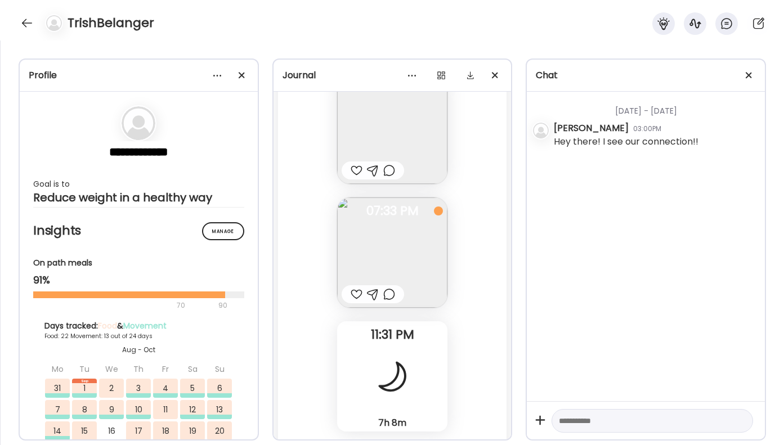
click at [392, 296] on div at bounding box center [389, 295] width 12 height 14
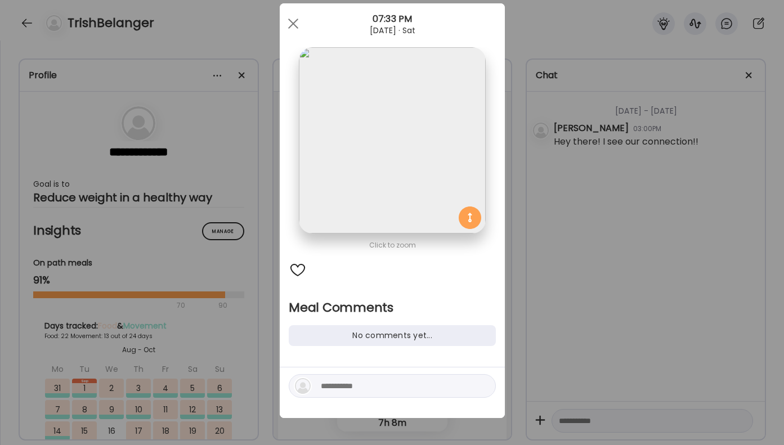
click at [372, 382] on textarea at bounding box center [397, 386] width 152 height 14
type textarea "**********"
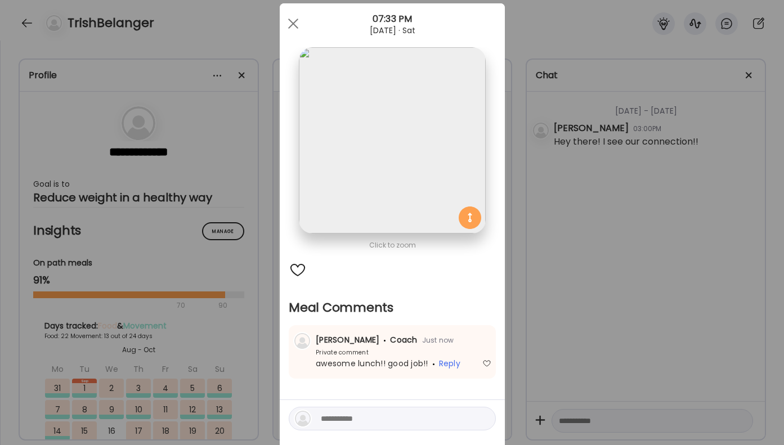
click at [615, 298] on div "Ate Coach Dashboard Wahoo! It’s official Take a moment to set up your Coach Pro…" at bounding box center [392, 222] width 784 height 445
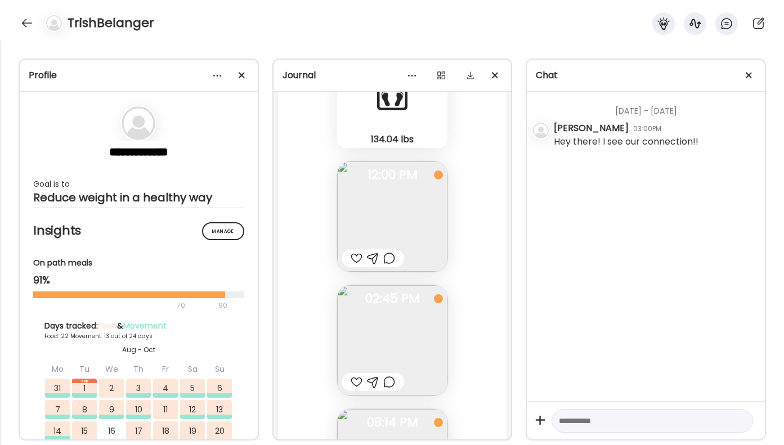
scroll to position [25957, 0]
click at [383, 263] on div at bounding box center [389, 263] width 12 height 14
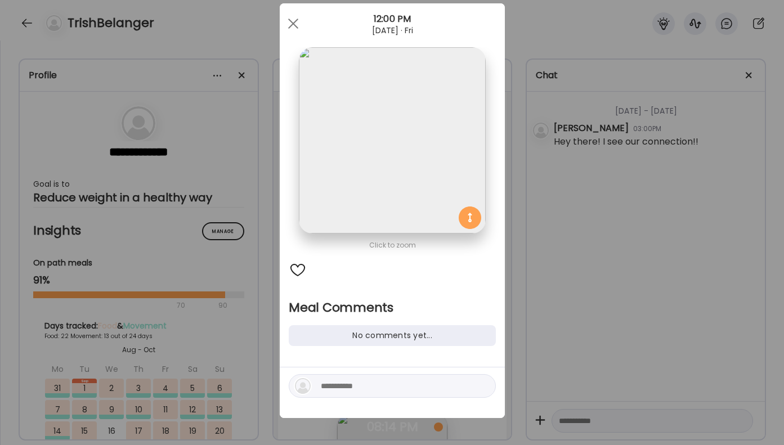
click at [339, 382] on textarea at bounding box center [397, 386] width 152 height 14
type textarea "**********"
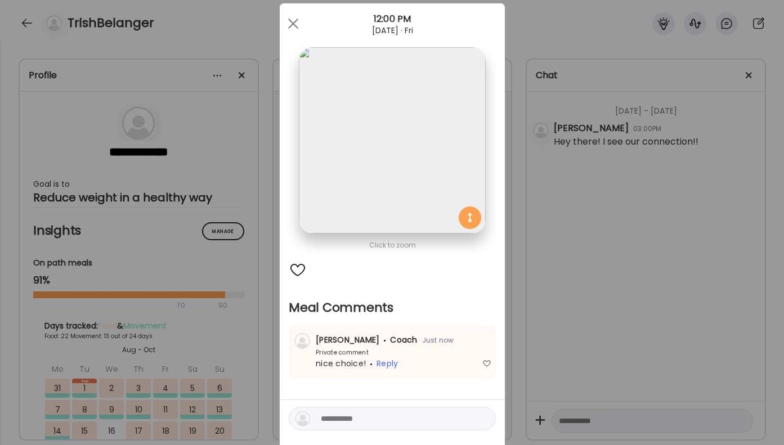
click at [619, 208] on div "Ate Coach Dashboard Wahoo! It’s official Take a moment to set up your Coach Pro…" at bounding box center [392, 222] width 784 height 445
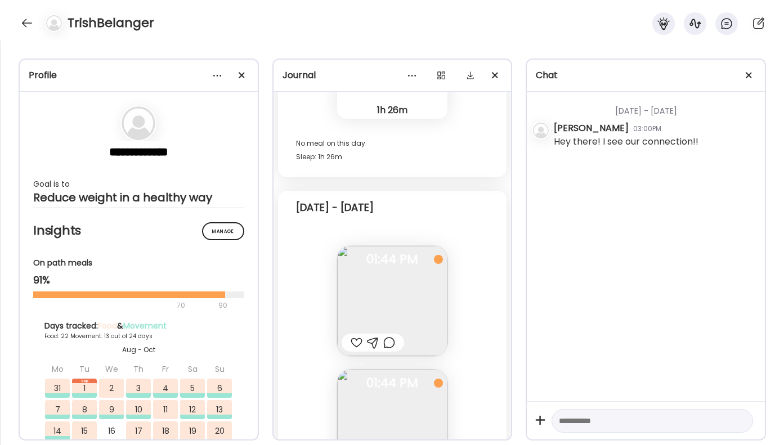
scroll to position [25155, 0]
click at [27, 19] on div at bounding box center [27, 23] width 18 height 18
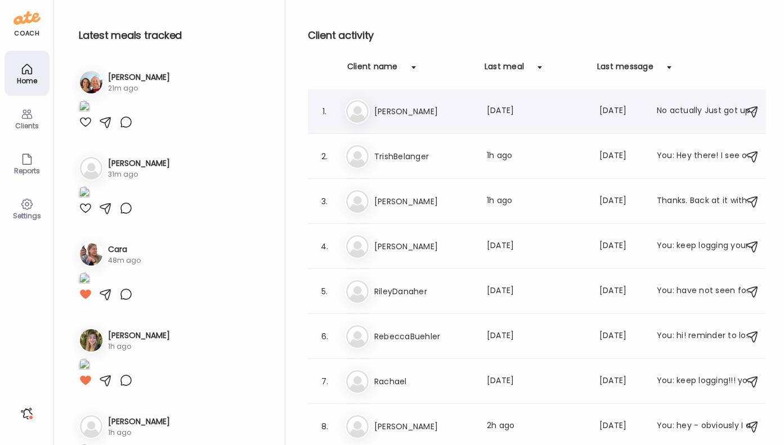
scroll to position [0, 0]
click at [469, 159] on h3 "TrishBelanger" at bounding box center [423, 157] width 99 height 14
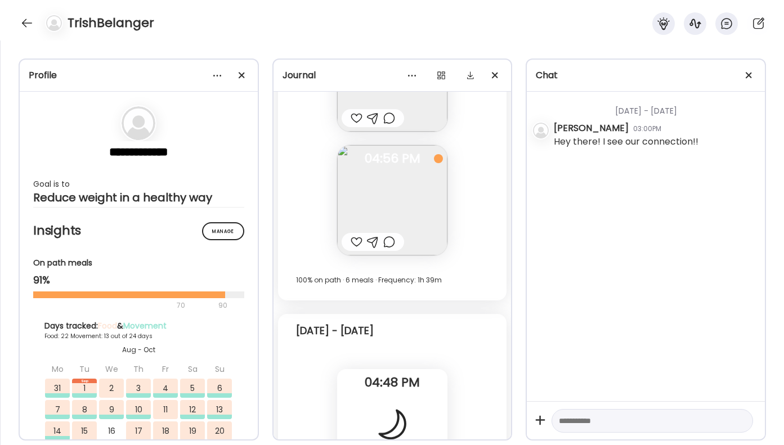
scroll to position [24794, 0]
click at [396, 247] on div at bounding box center [373, 245] width 62 height 18
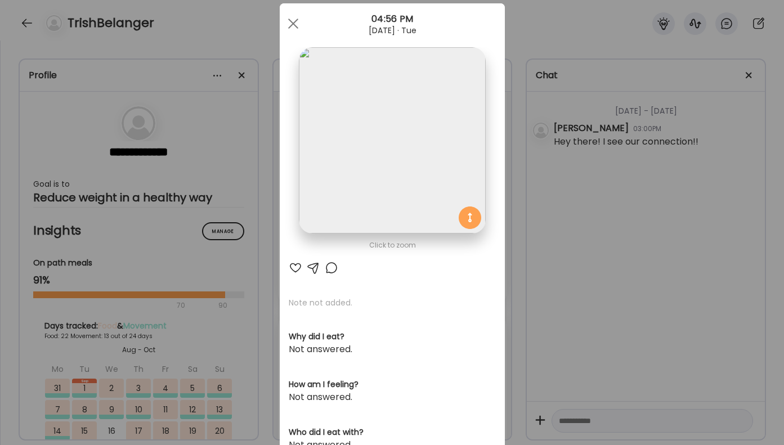
click at [332, 269] on div at bounding box center [332, 268] width 14 height 14
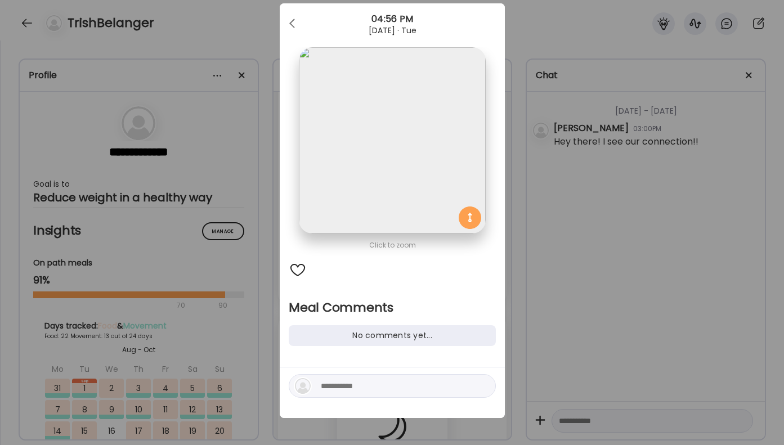
click at [355, 386] on textarea at bounding box center [397, 386] width 152 height 14
type textarea "******"
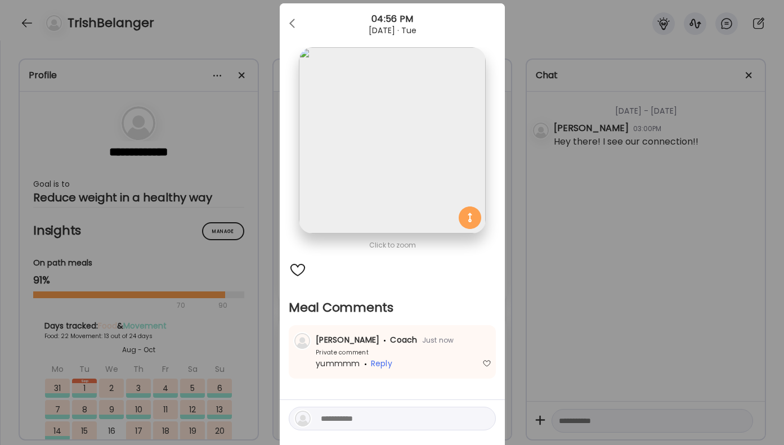
click at [675, 298] on div "Ate Coach Dashboard Wahoo! It’s official Take a moment to set up your Coach Pro…" at bounding box center [392, 222] width 784 height 445
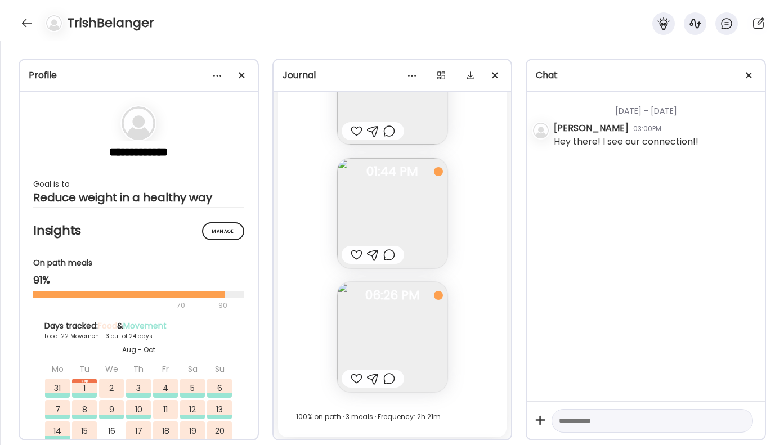
scroll to position [25384, 0]
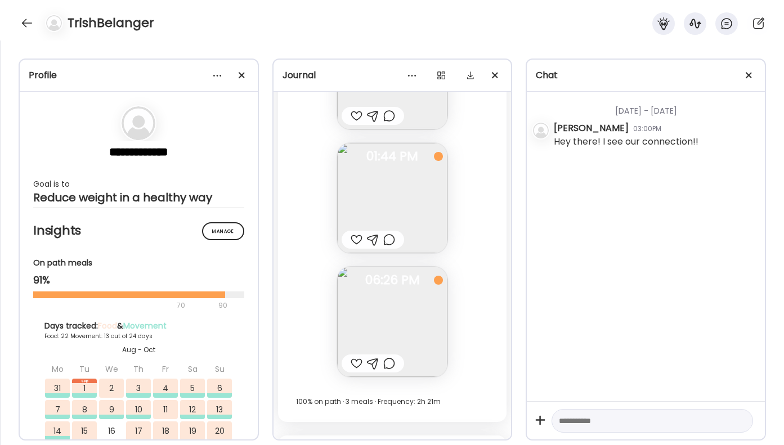
click at [388, 114] on div at bounding box center [389, 116] width 12 height 14
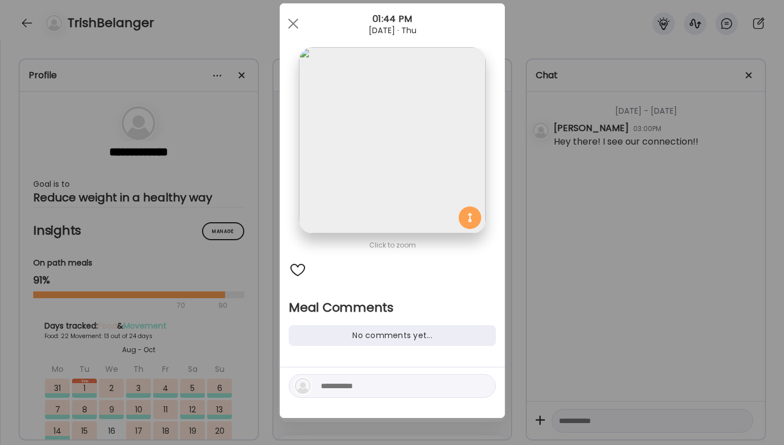
click at [296, 265] on div at bounding box center [298, 270] width 18 height 18
click at [370, 393] on div at bounding box center [392, 386] width 207 height 24
click at [370, 385] on textarea at bounding box center [397, 386] width 152 height 14
type textarea "**********"
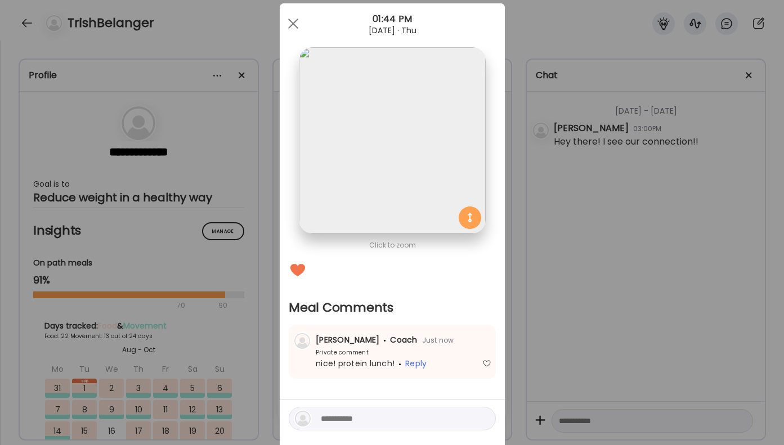
click at [740, 252] on div "Ate Coach Dashboard Wahoo! It’s official Take a moment to set up your Coach Pro…" at bounding box center [392, 222] width 784 height 445
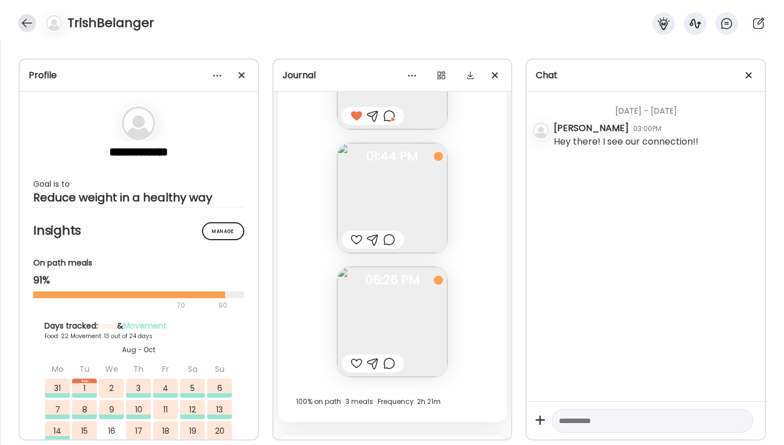
click at [29, 21] on div at bounding box center [27, 23] width 18 height 18
